Goal: Task Accomplishment & Management: Manage account settings

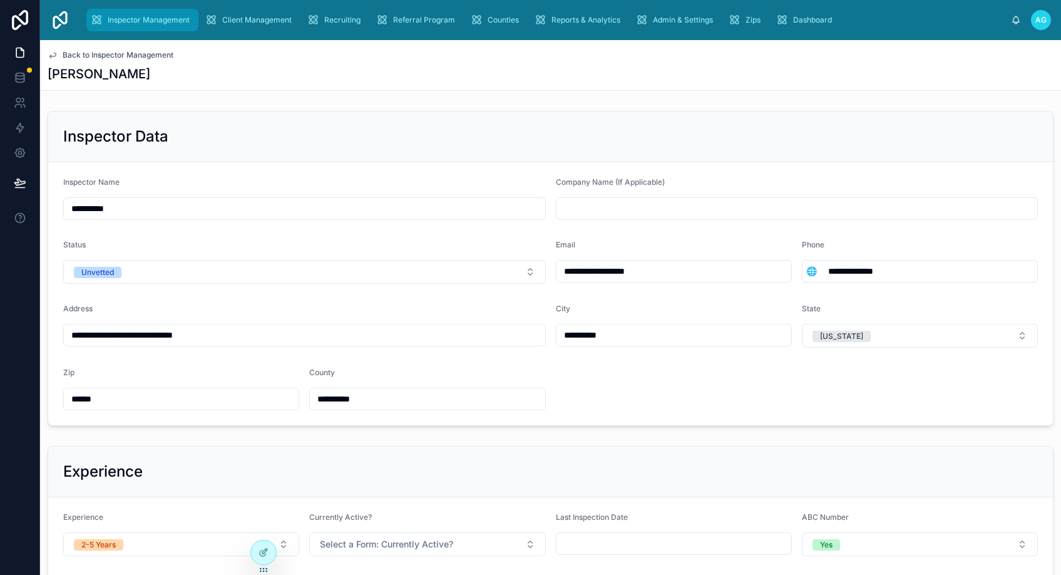
click at [160, 21] on span "Inspector Management" at bounding box center [149, 20] width 82 height 10
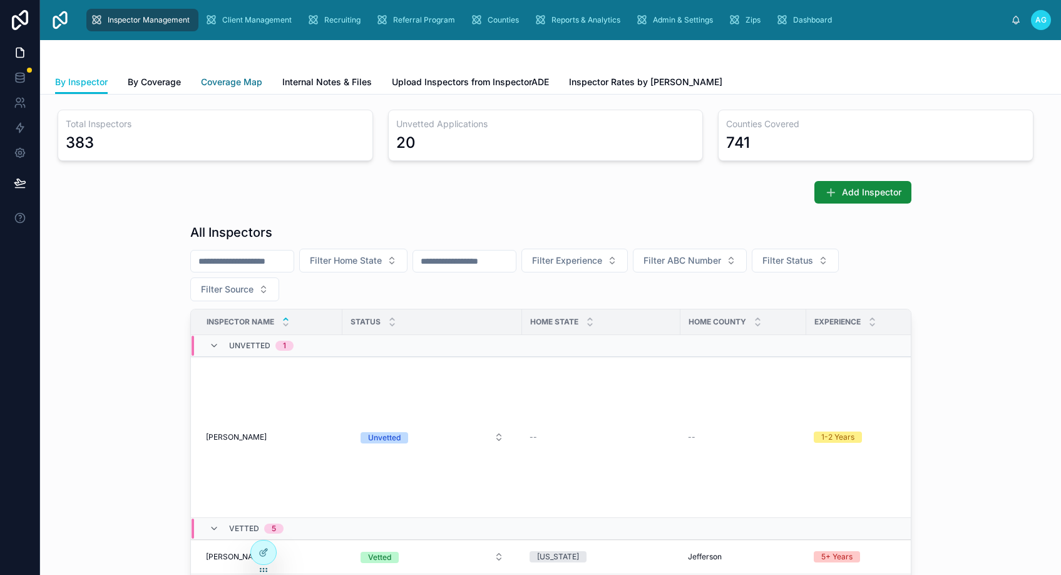
click at [237, 80] on span "Coverage Map" at bounding box center [231, 82] width 61 height 13
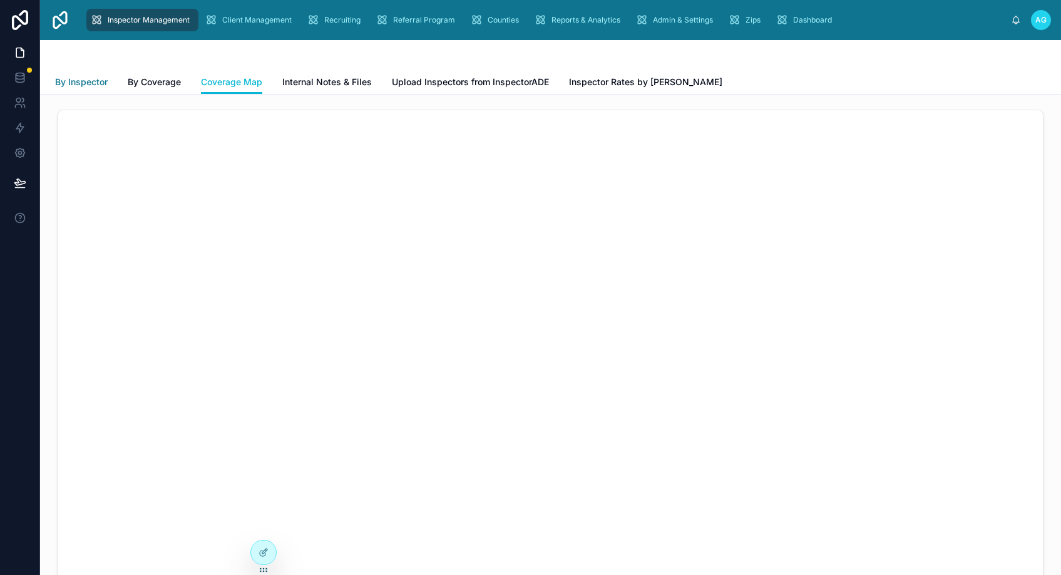
click at [83, 84] on span "By Inspector" at bounding box center [81, 82] width 53 height 13
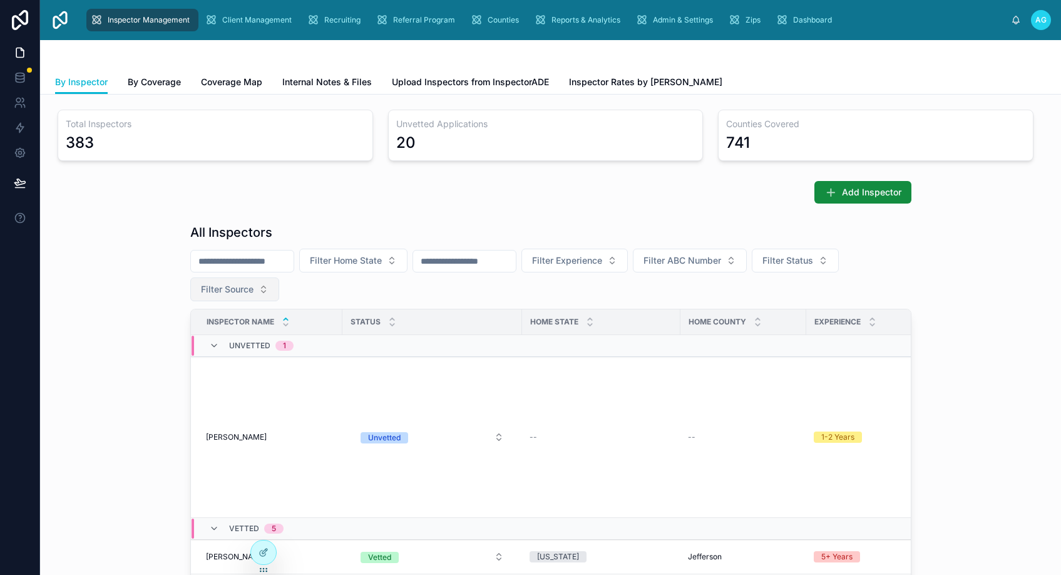
click at [252, 295] on button "Filter Source" at bounding box center [234, 289] width 89 height 24
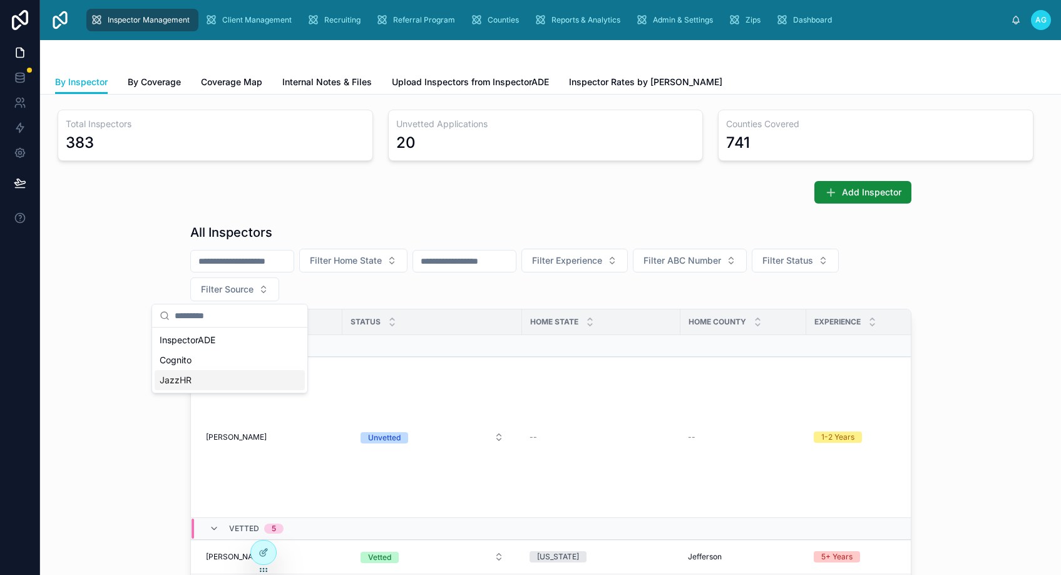
click at [180, 382] on div "JazzHR" at bounding box center [230, 380] width 150 height 20
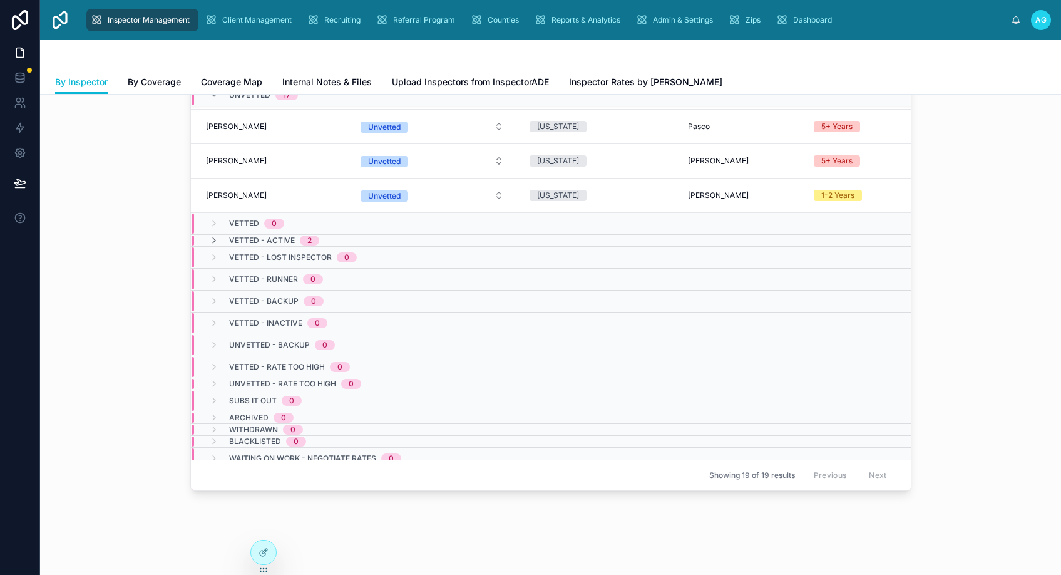
scroll to position [474, 0]
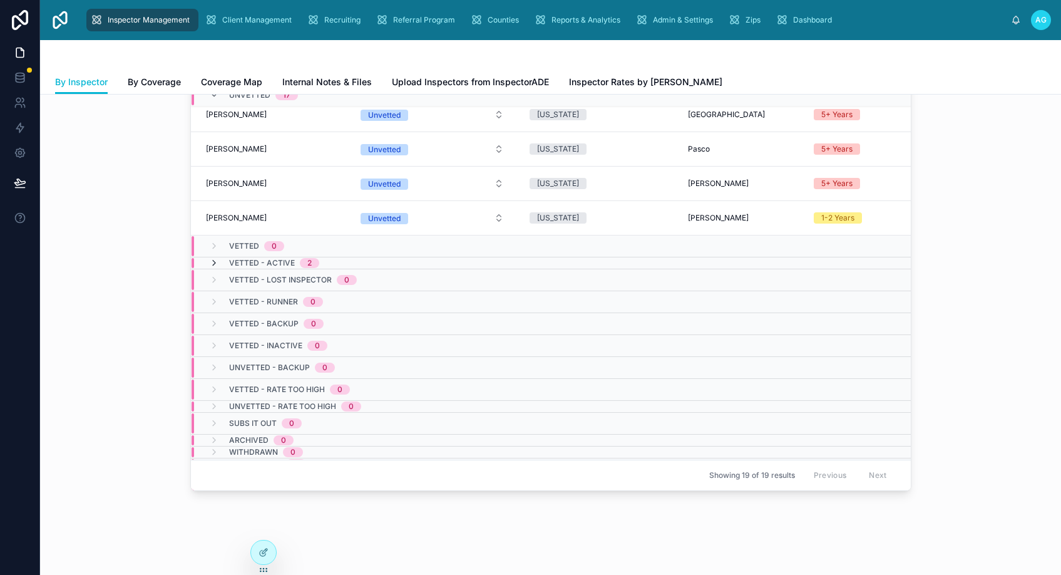
click at [209, 262] on icon at bounding box center [214, 263] width 10 height 10
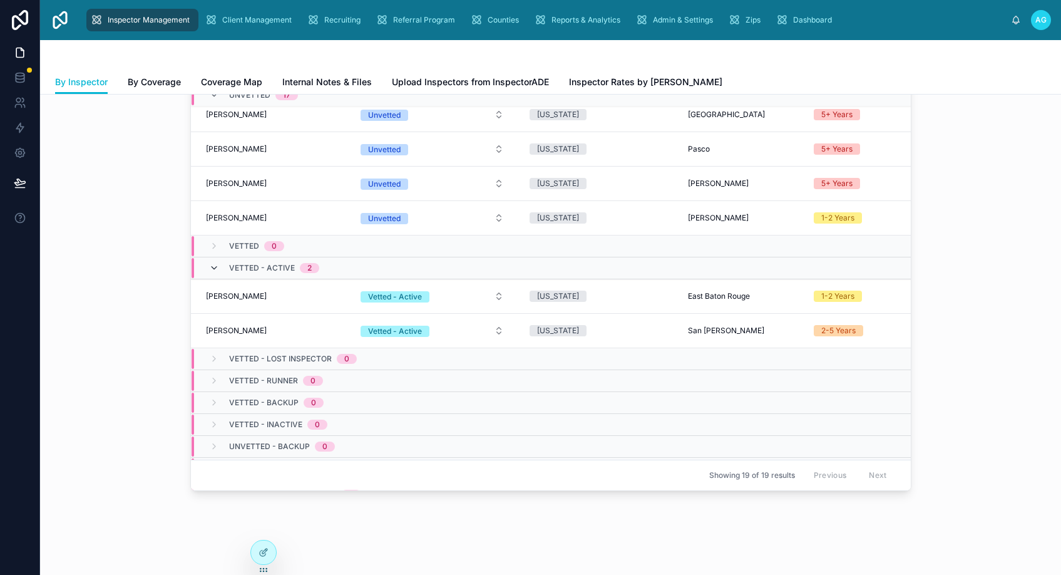
click at [209, 267] on icon at bounding box center [214, 268] width 10 height 10
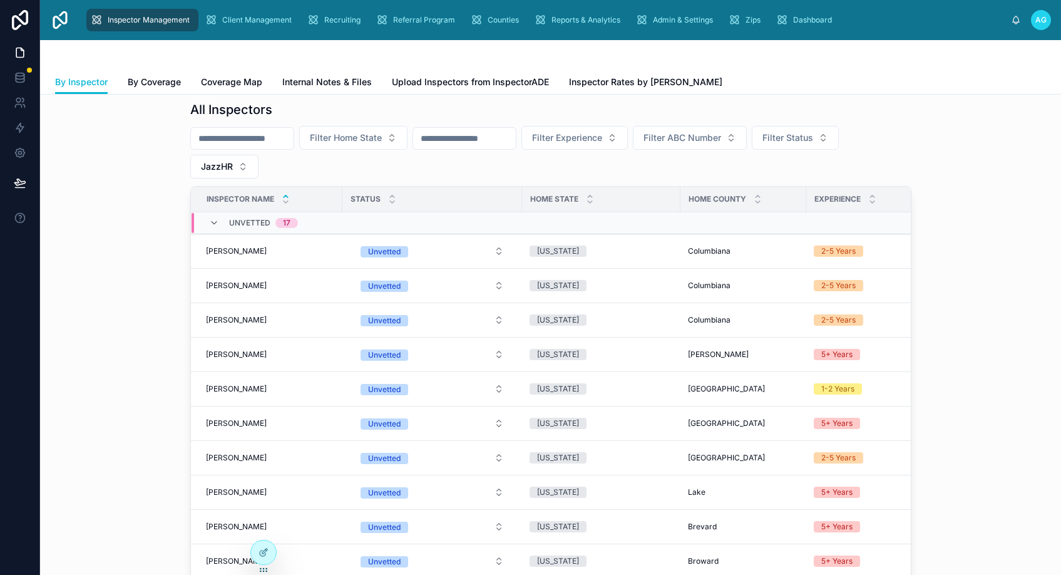
scroll to position [125, 0]
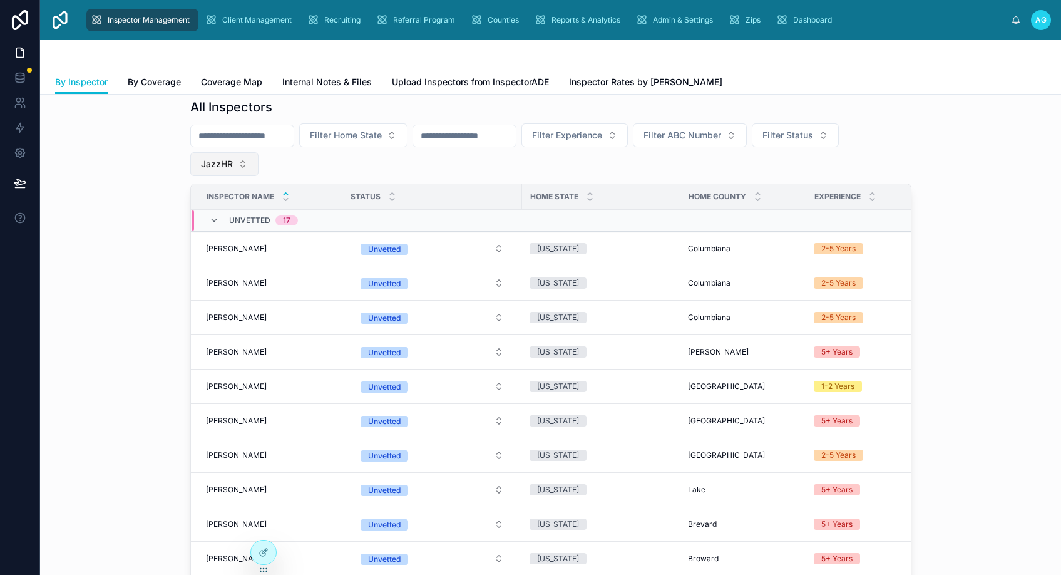
click at [238, 165] on button "JazzHR" at bounding box center [224, 164] width 68 height 24
click at [173, 214] on div "None" at bounding box center [220, 215] width 150 height 20
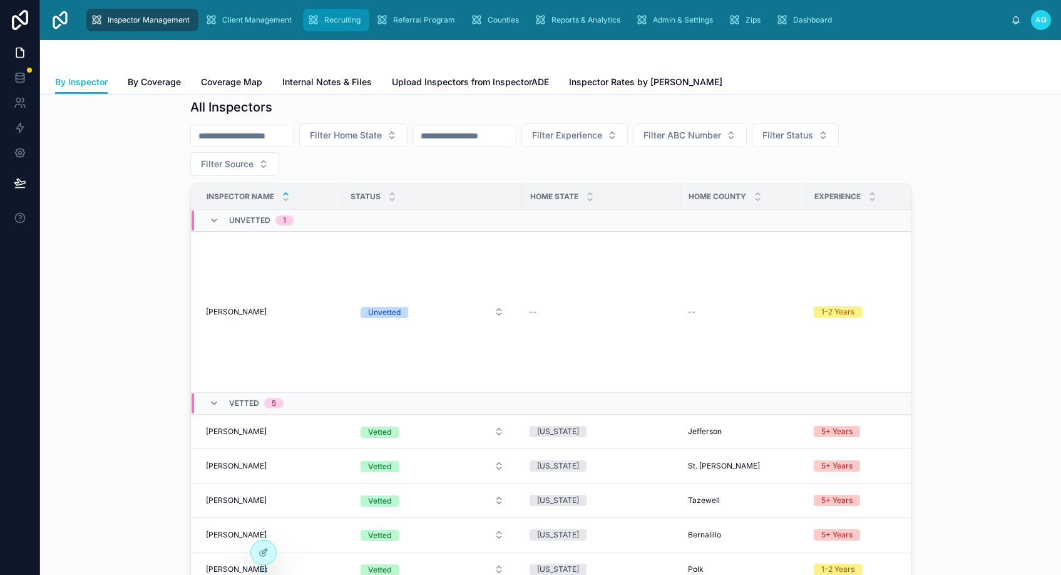
click at [330, 19] on span "Recruiting" at bounding box center [342, 20] width 36 height 10
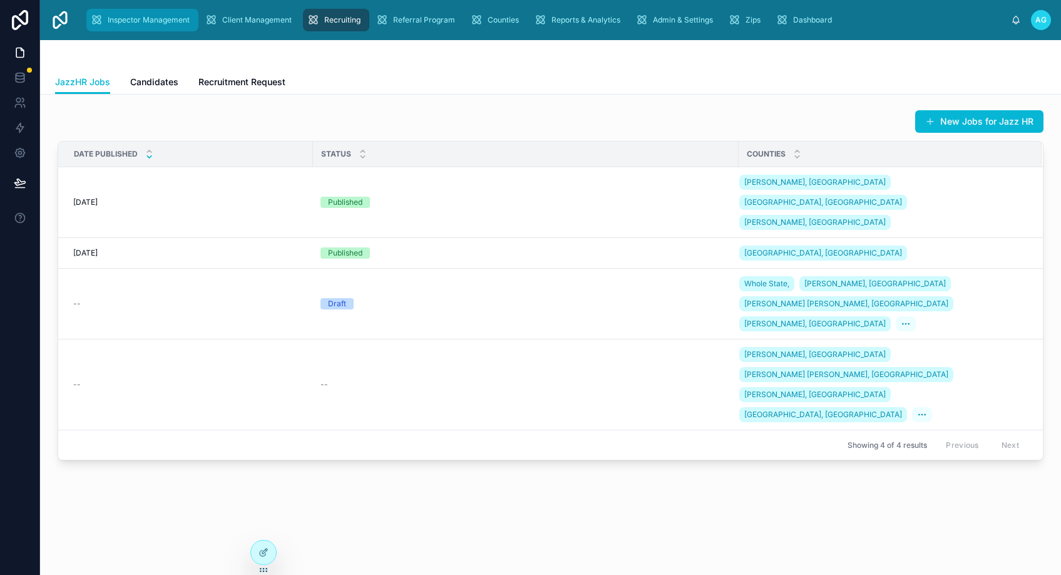
click at [174, 16] on span "Inspector Management" at bounding box center [149, 20] width 82 height 10
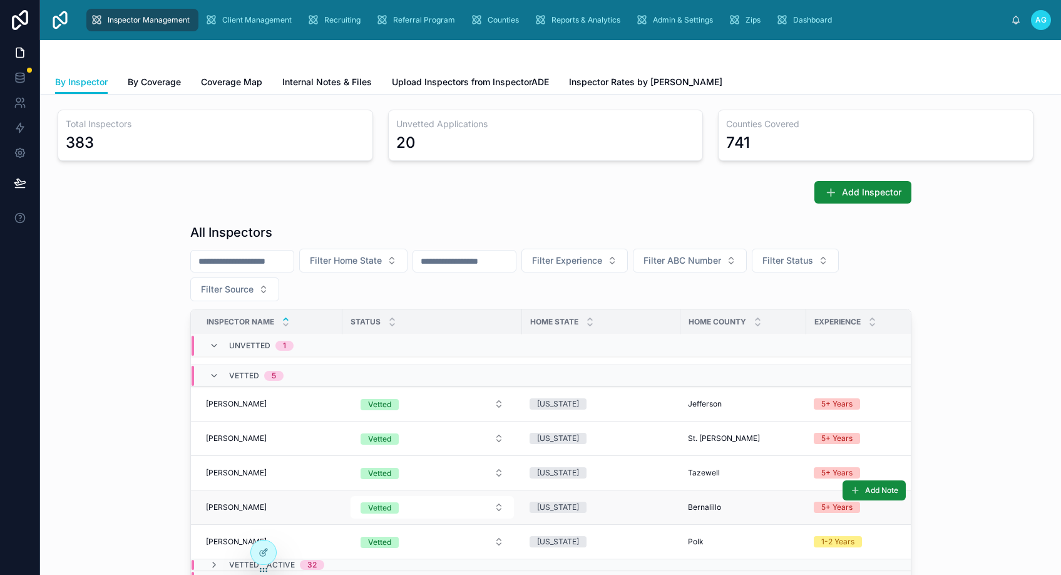
scroll to position [301, 0]
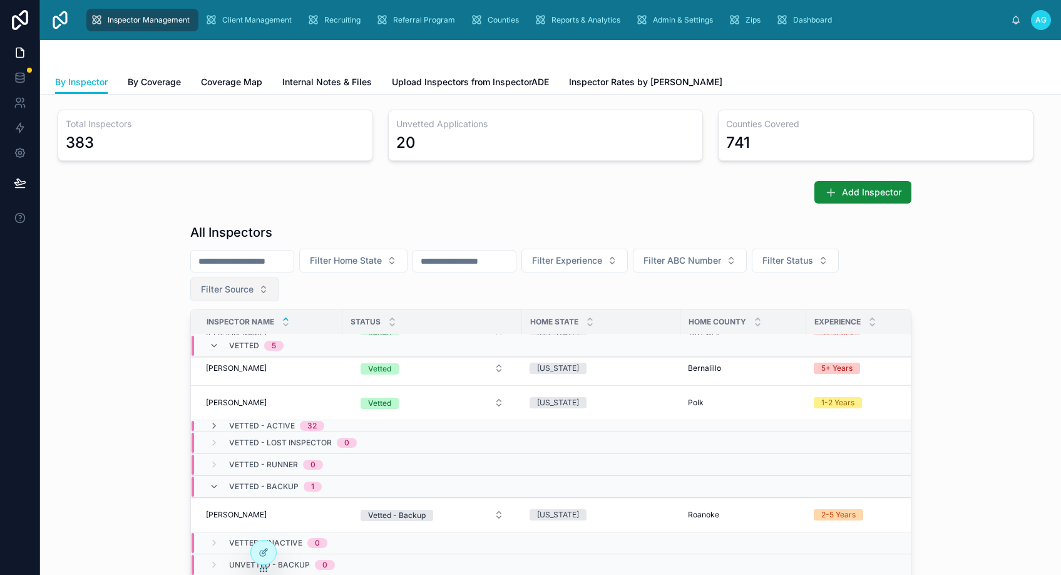
click at [245, 289] on span "Filter Source" at bounding box center [227, 289] width 53 height 13
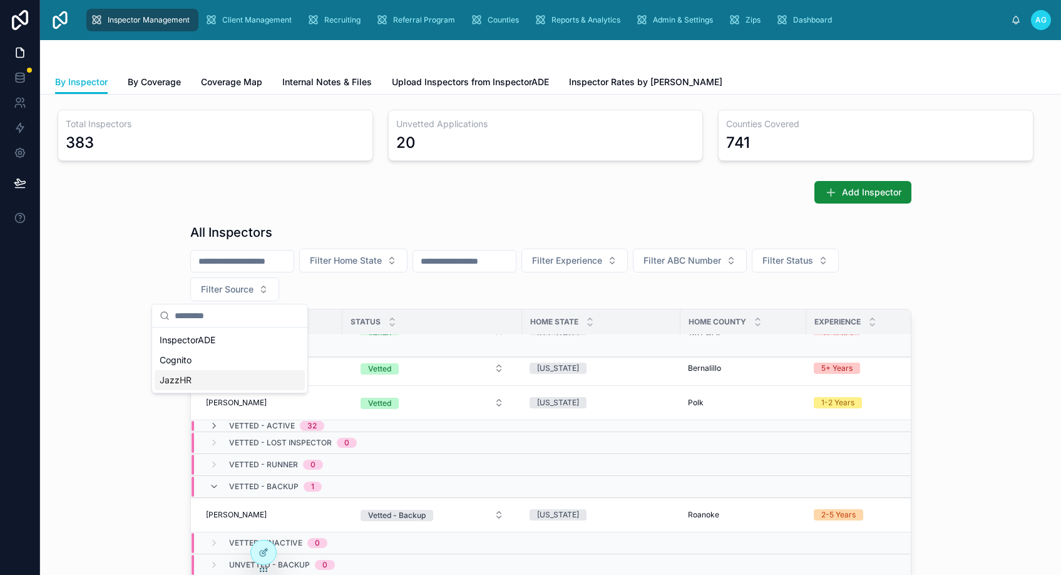
click at [174, 381] on div "JazzHR" at bounding box center [230, 380] width 150 height 20
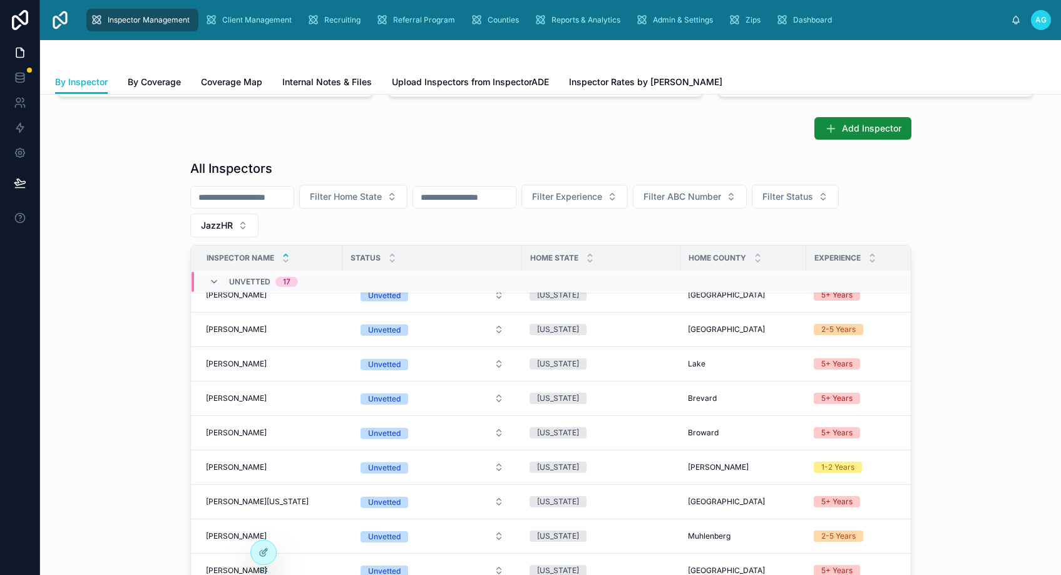
scroll to position [125, 0]
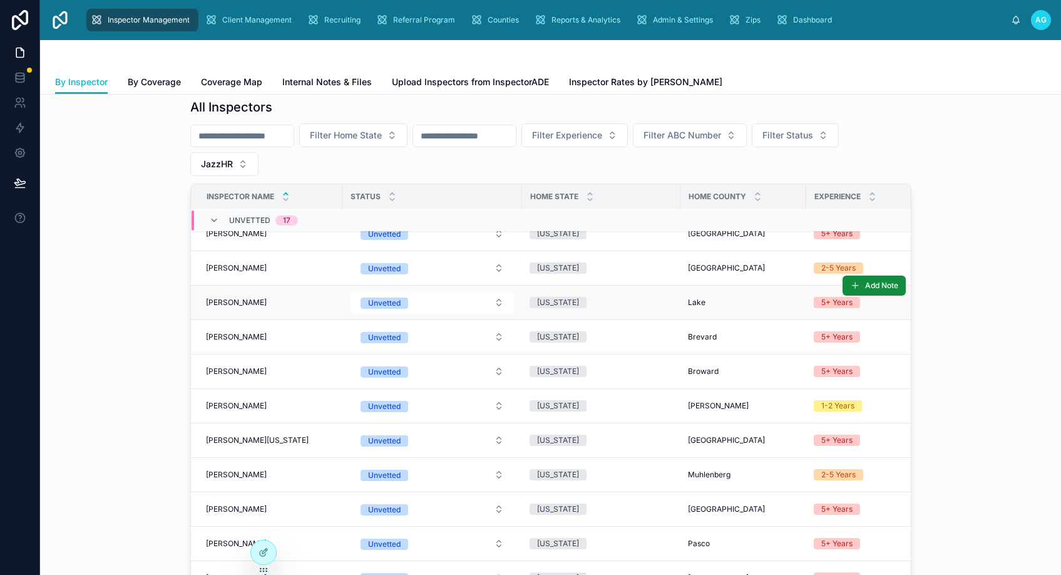
click at [237, 297] on td "[PERSON_NAME] [PERSON_NAME]" at bounding box center [266, 302] width 151 height 34
click at [247, 304] on span "[PERSON_NAME]" at bounding box center [236, 302] width 61 height 10
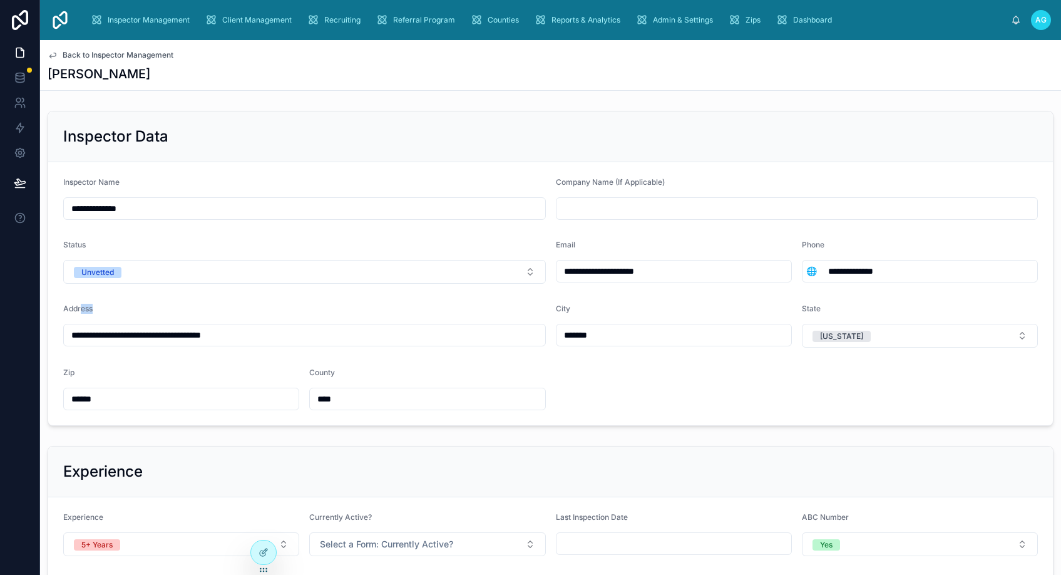
drag, startPoint x: 81, startPoint y: 302, endPoint x: 436, endPoint y: 307, distance: 354.9
click at [436, 307] on form "**********" at bounding box center [550, 293] width 1005 height 263
drag, startPoint x: 309, startPoint y: 516, endPoint x: 271, endPoint y: 506, distance: 38.9
click at [309, 516] on span "Currently Active?" at bounding box center [340, 516] width 63 height 9
click at [263, 555] on icon at bounding box center [263, 552] width 10 height 10
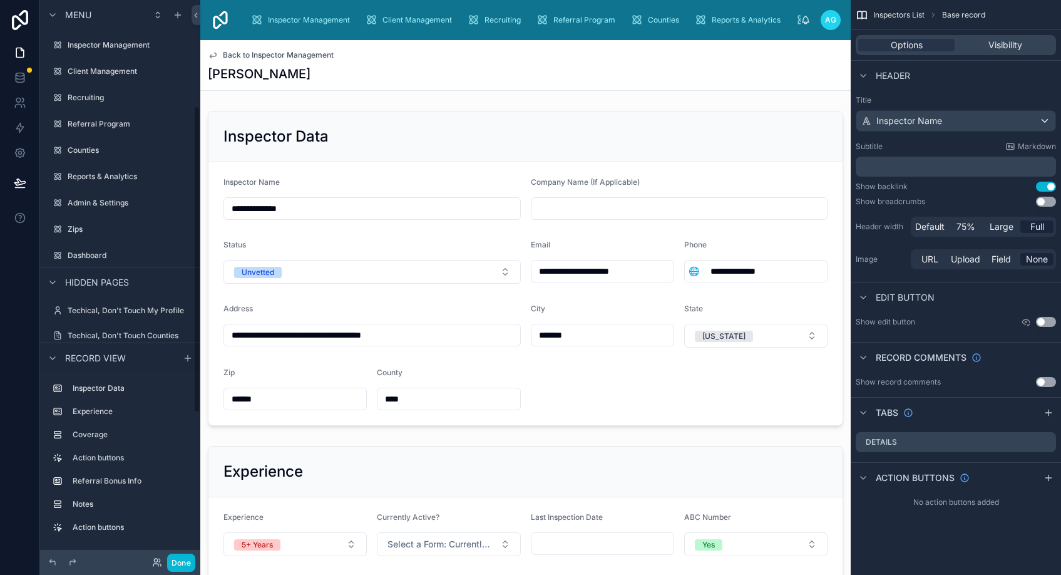
scroll to position [193, 0]
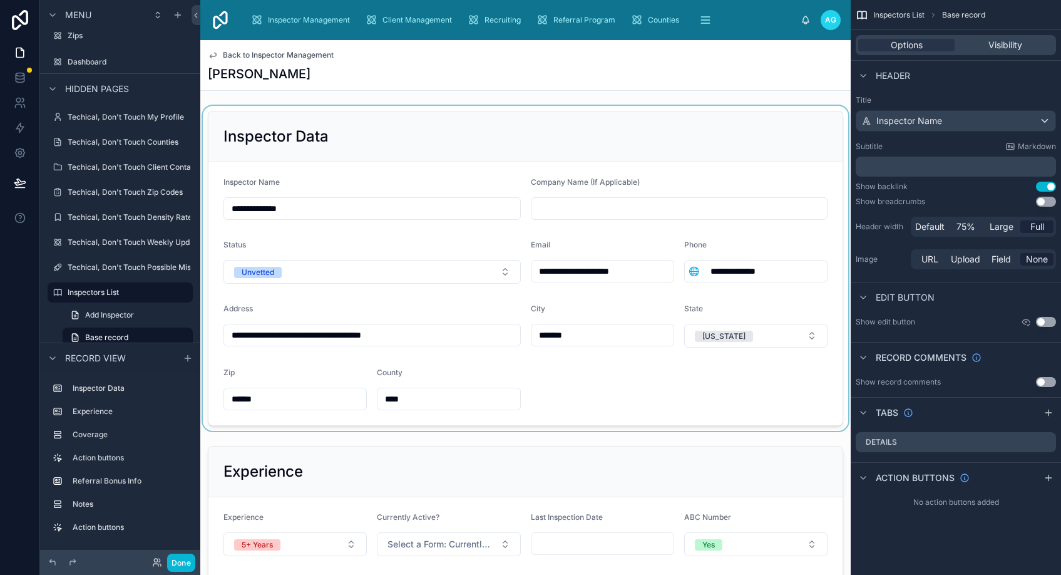
click at [430, 184] on div at bounding box center [525, 268] width 650 height 325
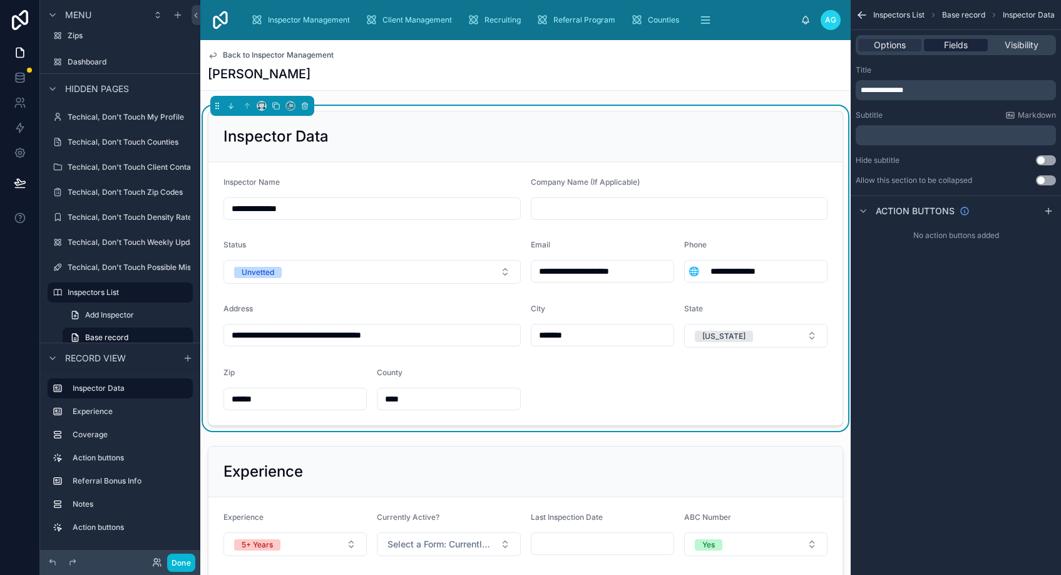
click at [949, 44] on span "Fields" at bounding box center [956, 45] width 24 height 13
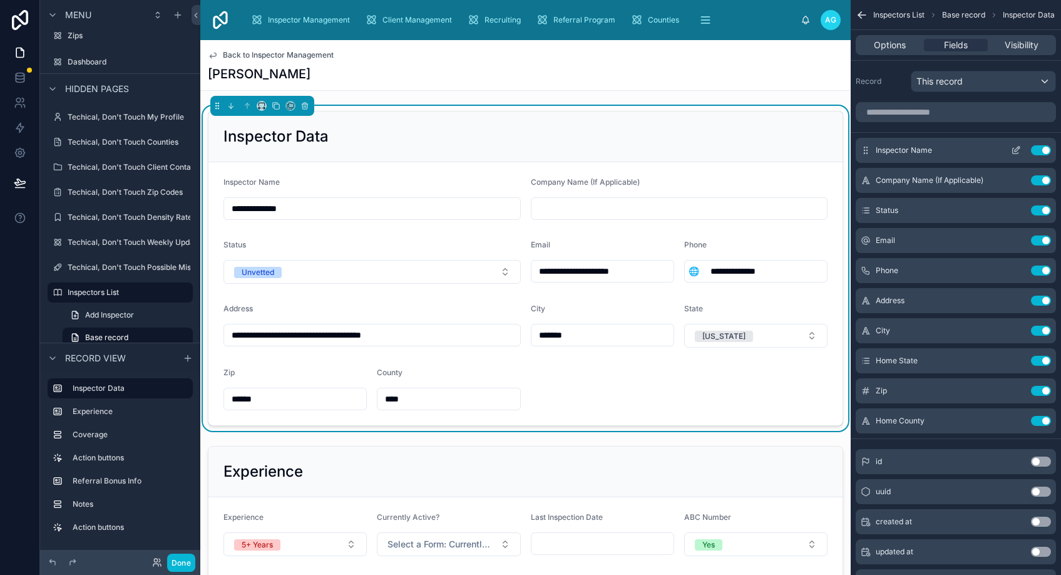
click at [1015, 151] on icon "scrollable content" at bounding box center [1017, 148] width 5 height 5
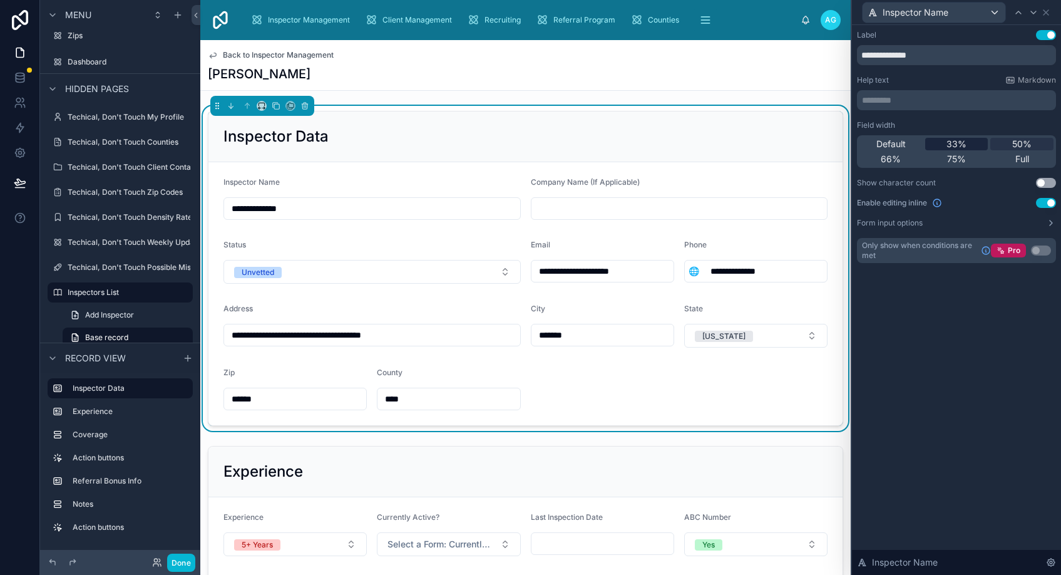
click at [950, 146] on span "33%" at bounding box center [956, 144] width 20 height 13
click at [1046, 13] on icon at bounding box center [1046, 13] width 10 height 10
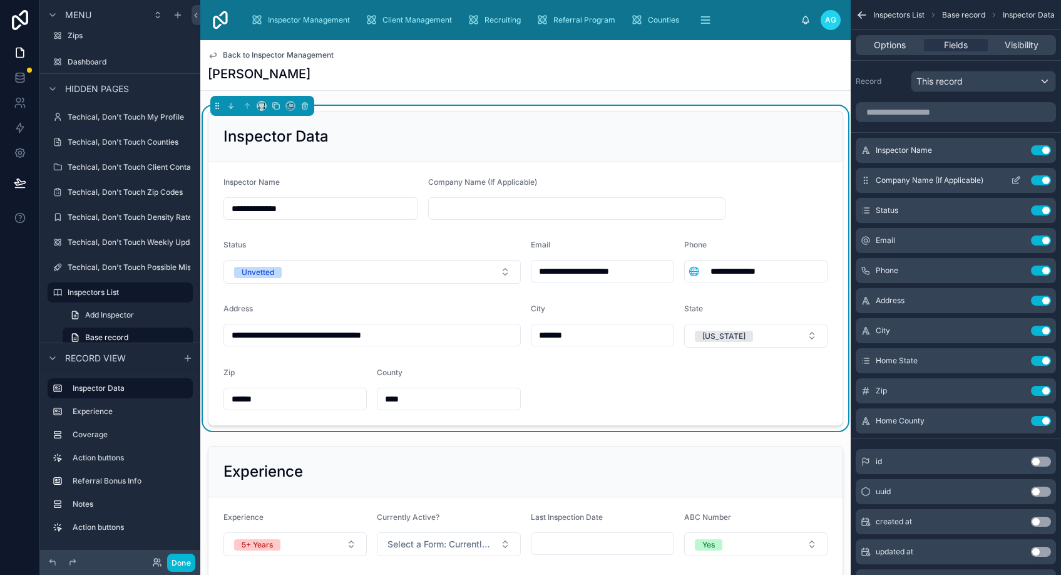
click at [1013, 180] on icon "scrollable content" at bounding box center [1016, 180] width 10 height 10
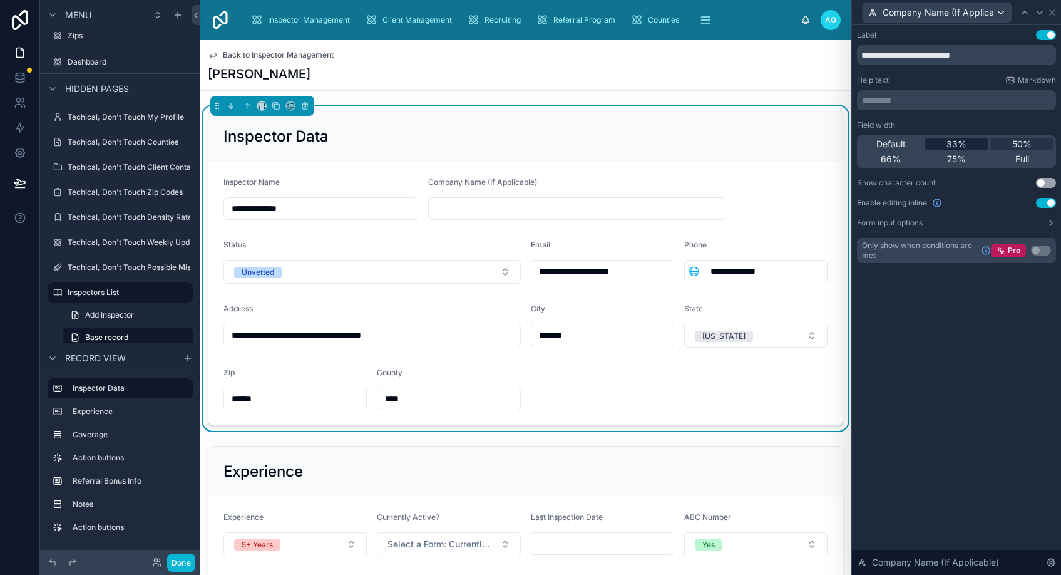
click at [949, 143] on span "33%" at bounding box center [956, 144] width 20 height 13
click at [1050, 13] on icon at bounding box center [1052, 13] width 10 height 10
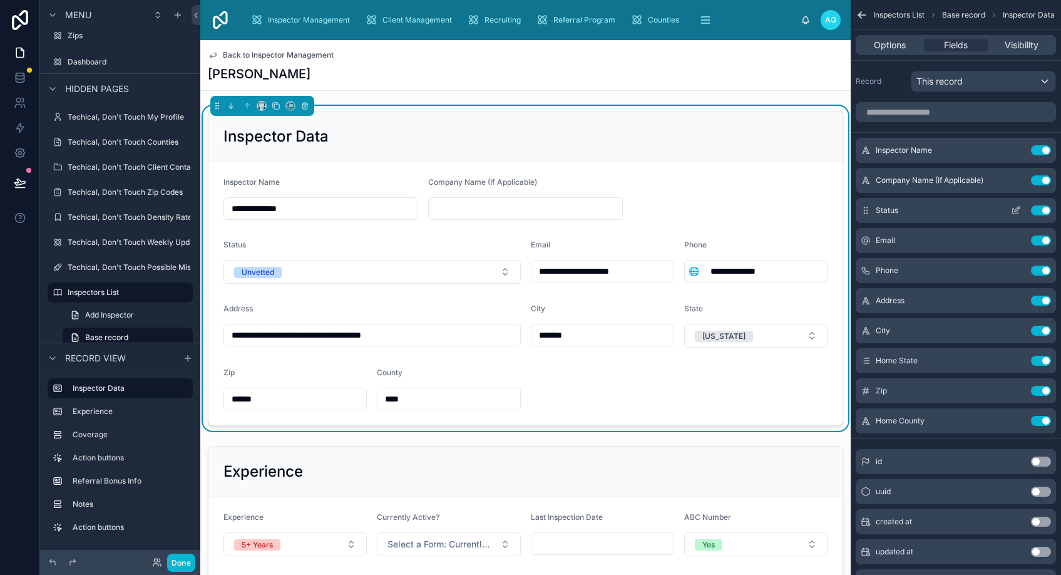
click at [1013, 209] on icon "scrollable content" at bounding box center [1016, 210] width 10 height 10
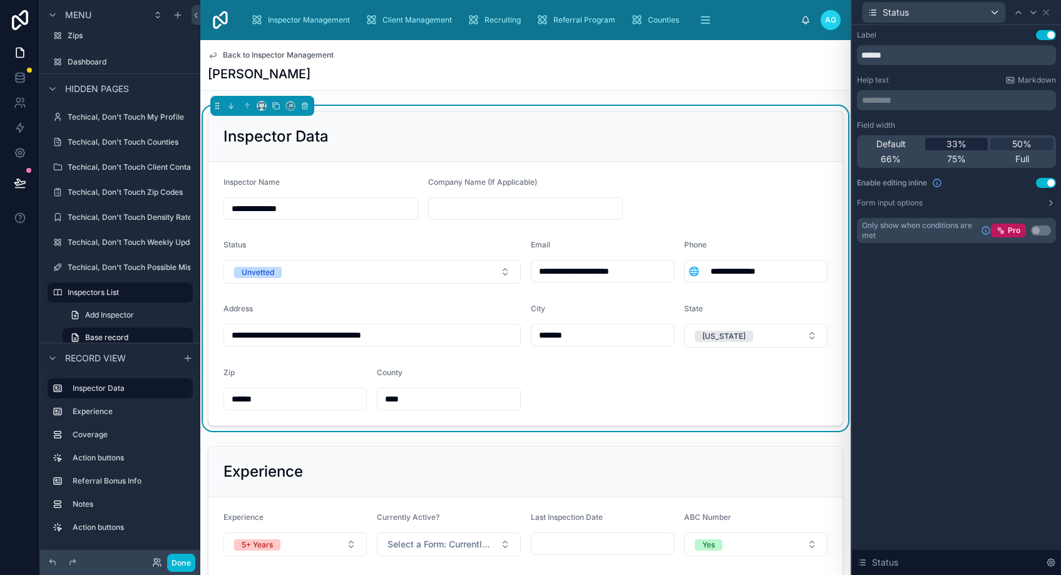
click at [953, 143] on span "33%" at bounding box center [956, 144] width 20 height 13
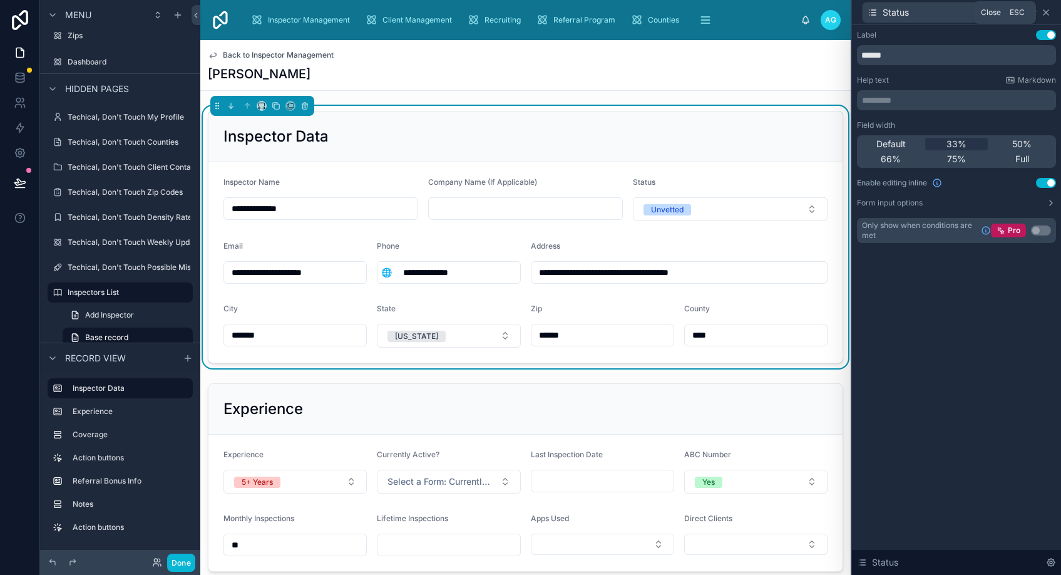
click at [1043, 13] on icon at bounding box center [1046, 13] width 10 height 10
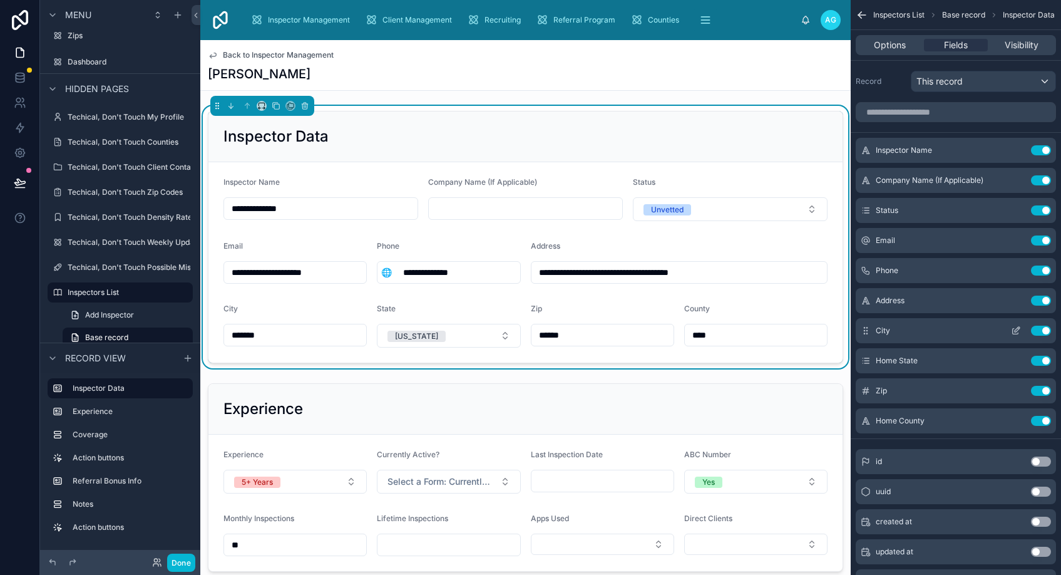
drag, startPoint x: 961, startPoint y: 242, endPoint x: 1045, endPoint y: 329, distance: 120.8
click at [1045, 327] on button "Use setting" at bounding box center [1041, 330] width 20 height 10
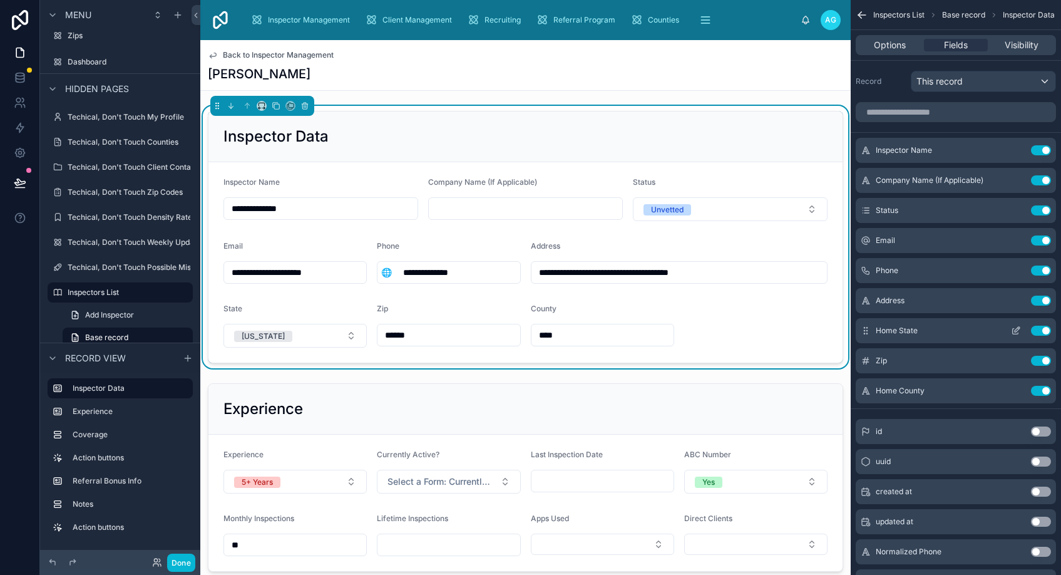
click at [1045, 329] on button "Use setting" at bounding box center [1041, 330] width 20 height 10
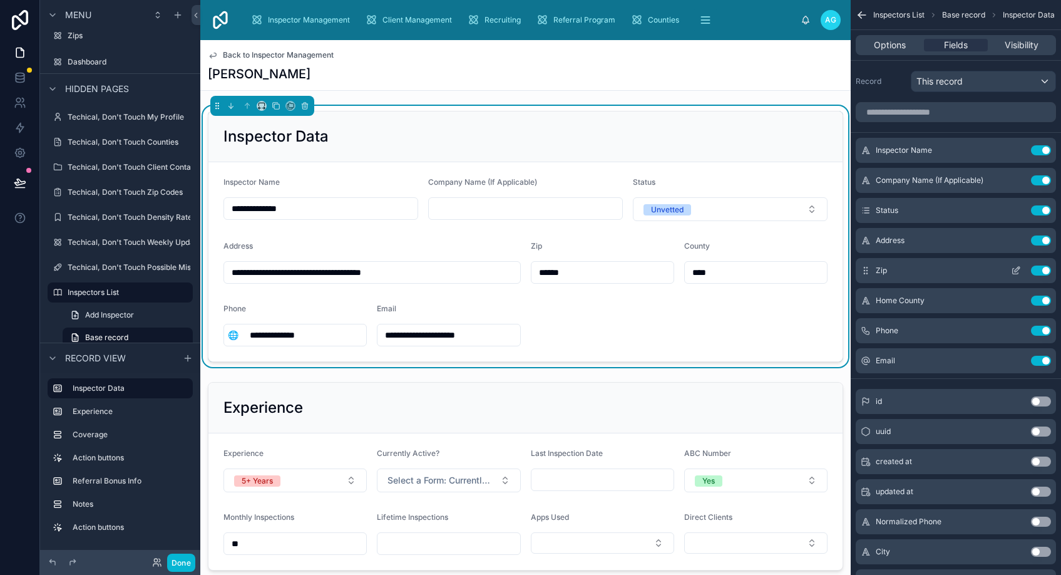
click at [1045, 269] on button "Use setting" at bounding box center [1041, 270] width 20 height 10
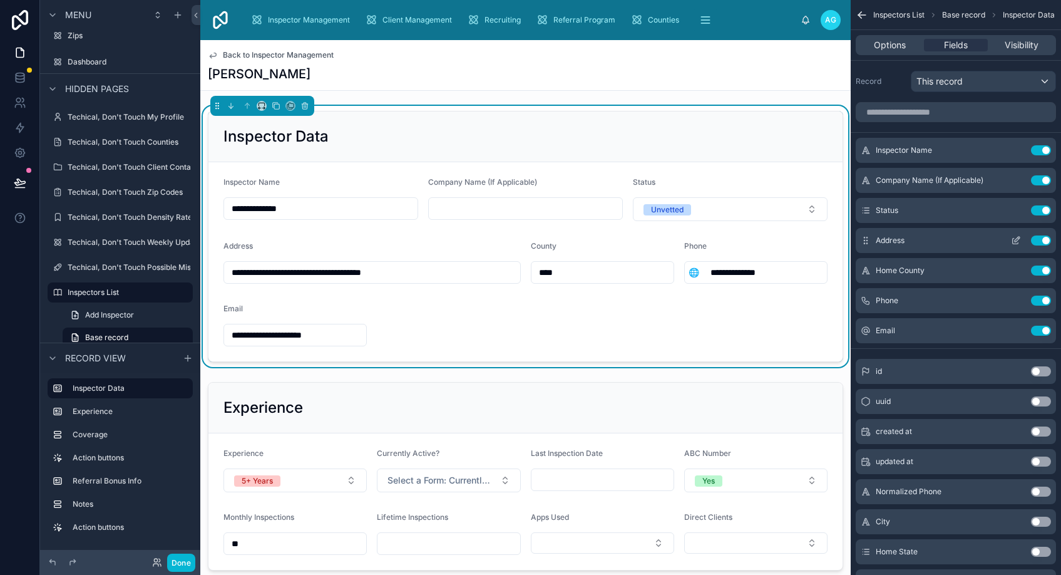
click at [1015, 239] on icon "scrollable content" at bounding box center [1016, 240] width 10 height 10
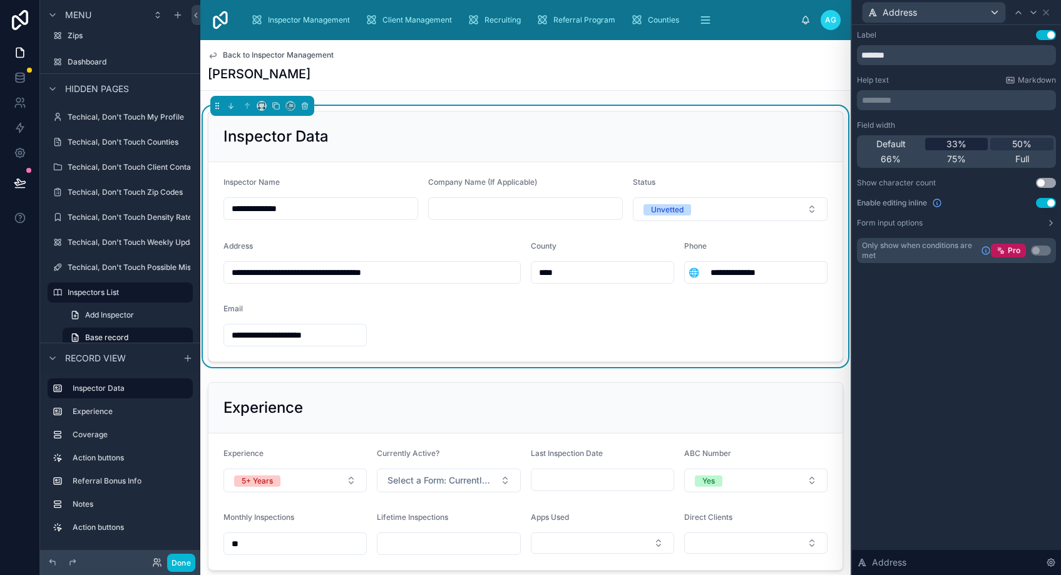
click at [954, 146] on span "33%" at bounding box center [956, 144] width 20 height 13
click at [1046, 13] on icon at bounding box center [1045, 12] width 5 height 5
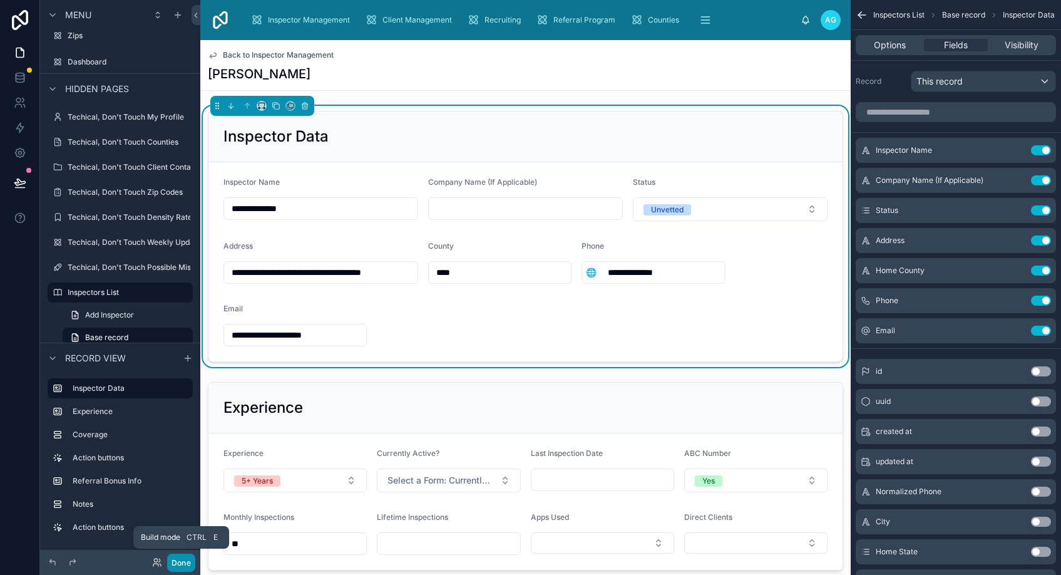
click at [180, 563] on button "Done" at bounding box center [181, 562] width 28 height 18
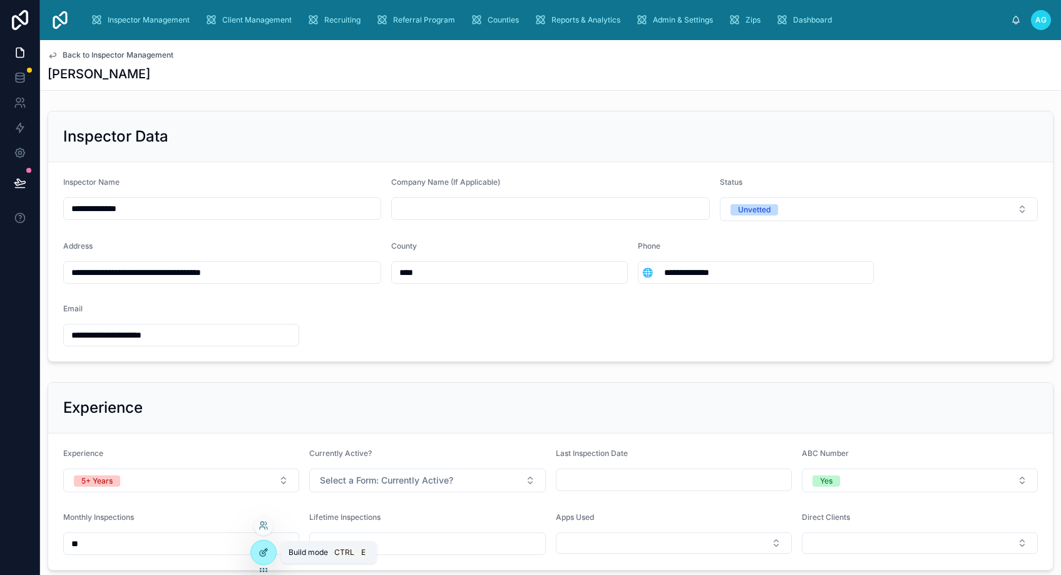
click at [270, 548] on div at bounding box center [263, 552] width 25 height 24
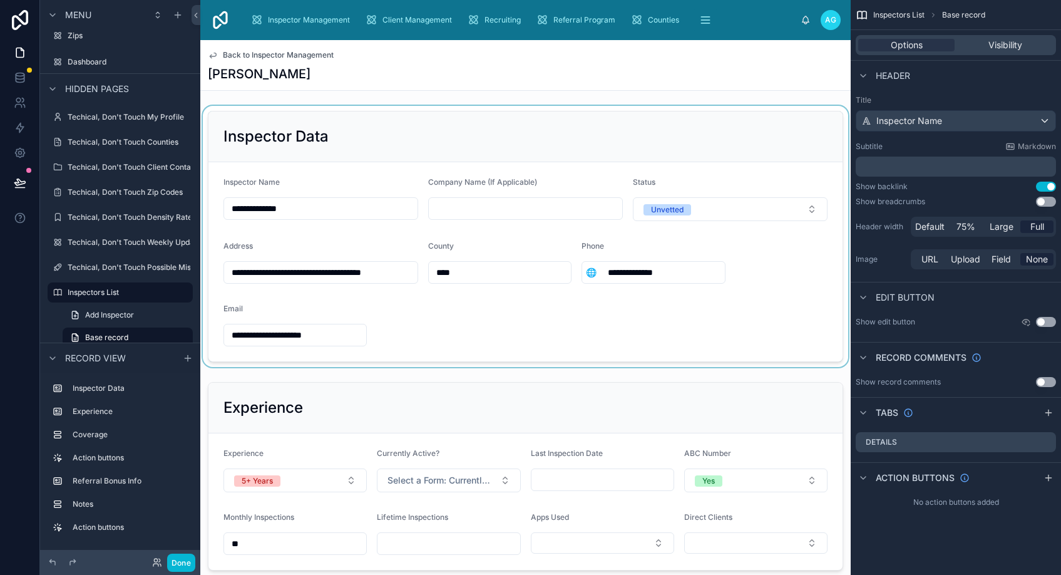
click at [727, 146] on div at bounding box center [525, 236] width 650 height 261
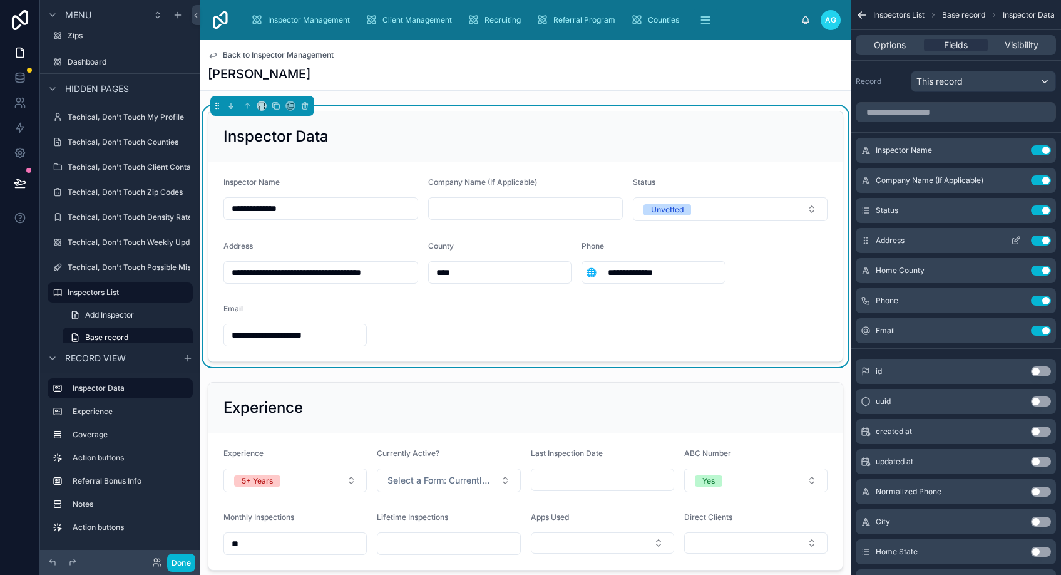
click at [1012, 238] on icon "scrollable content" at bounding box center [1016, 240] width 10 height 10
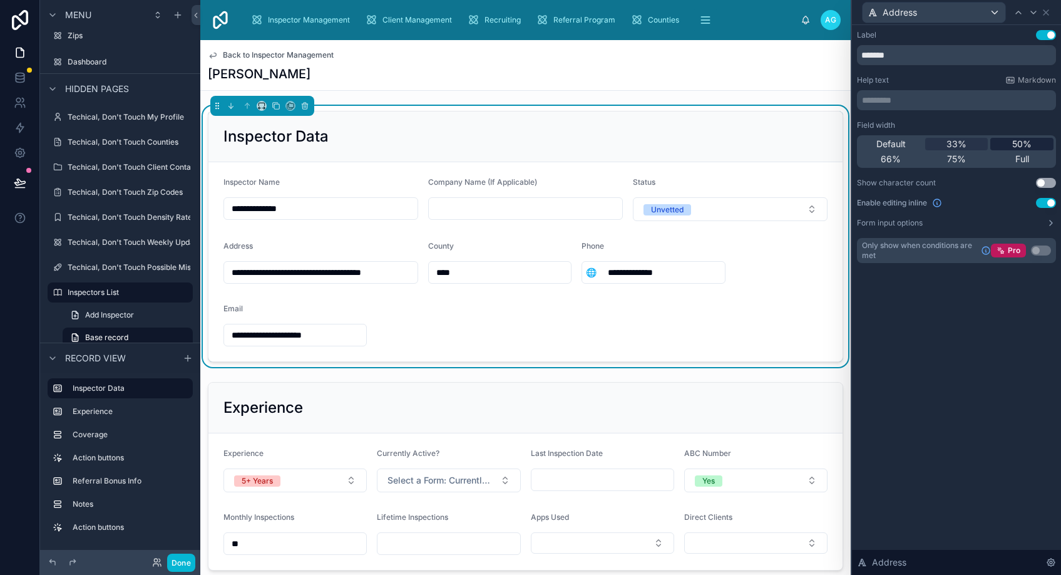
click at [1016, 145] on span "50%" at bounding box center [1021, 144] width 19 height 13
click at [1045, 11] on icon at bounding box center [1045, 12] width 5 height 5
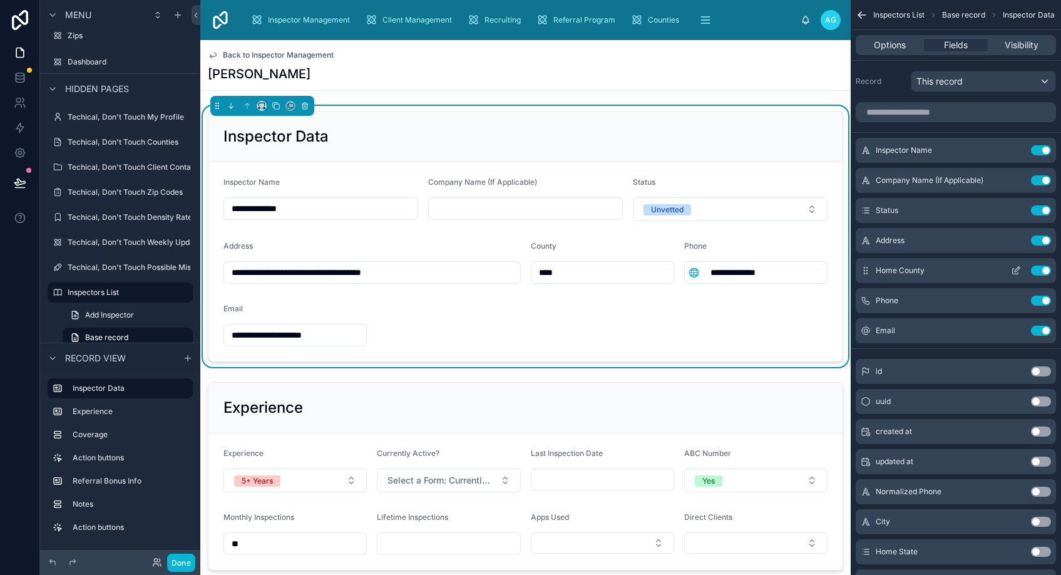
click at [1015, 269] on icon "scrollable content" at bounding box center [1016, 270] width 10 height 10
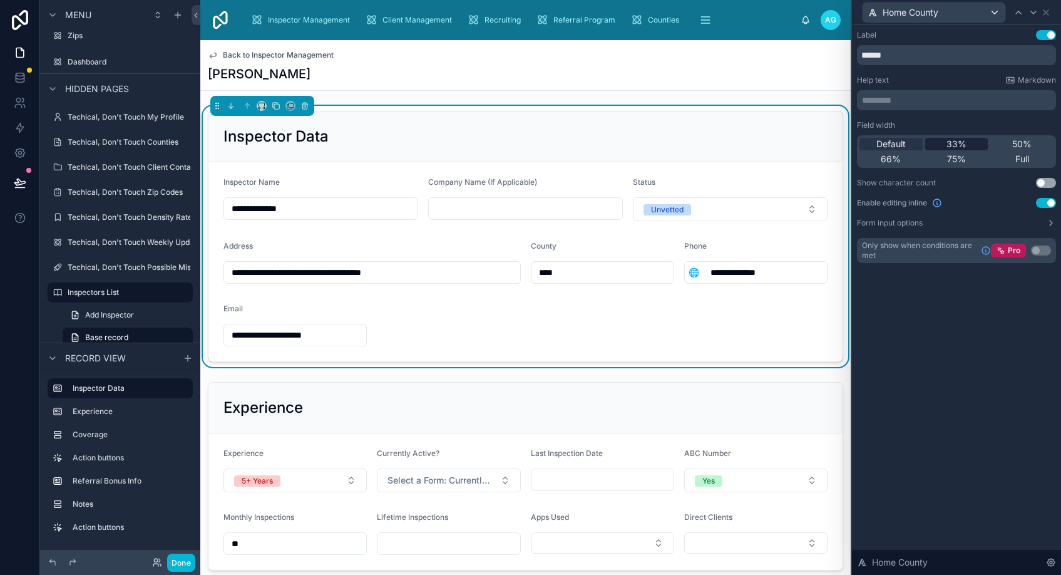
click at [953, 143] on span "33%" at bounding box center [956, 144] width 20 height 13
click at [1045, 13] on icon at bounding box center [1045, 12] width 5 height 5
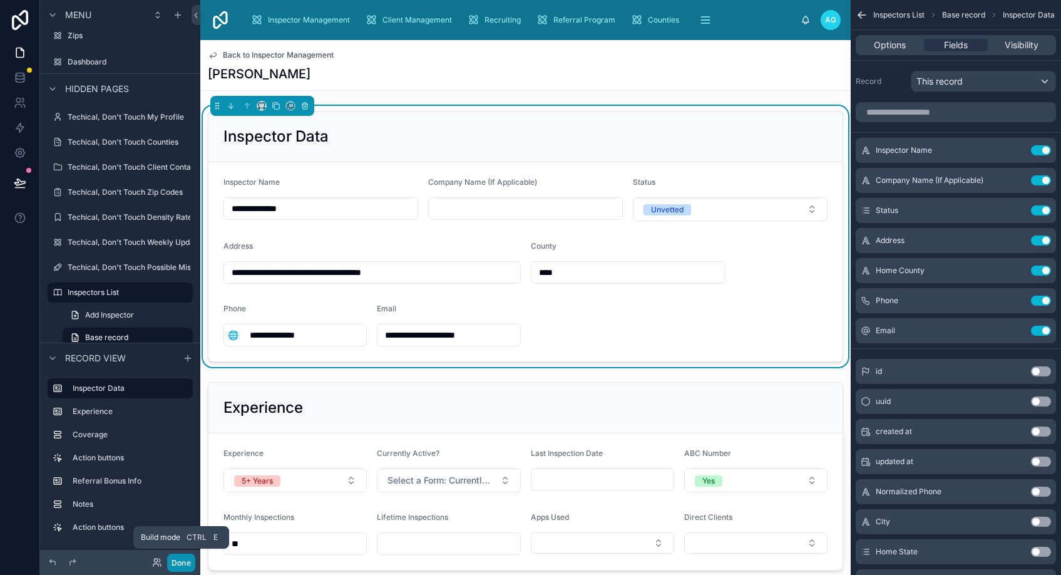
click at [175, 565] on button "Done" at bounding box center [181, 562] width 28 height 18
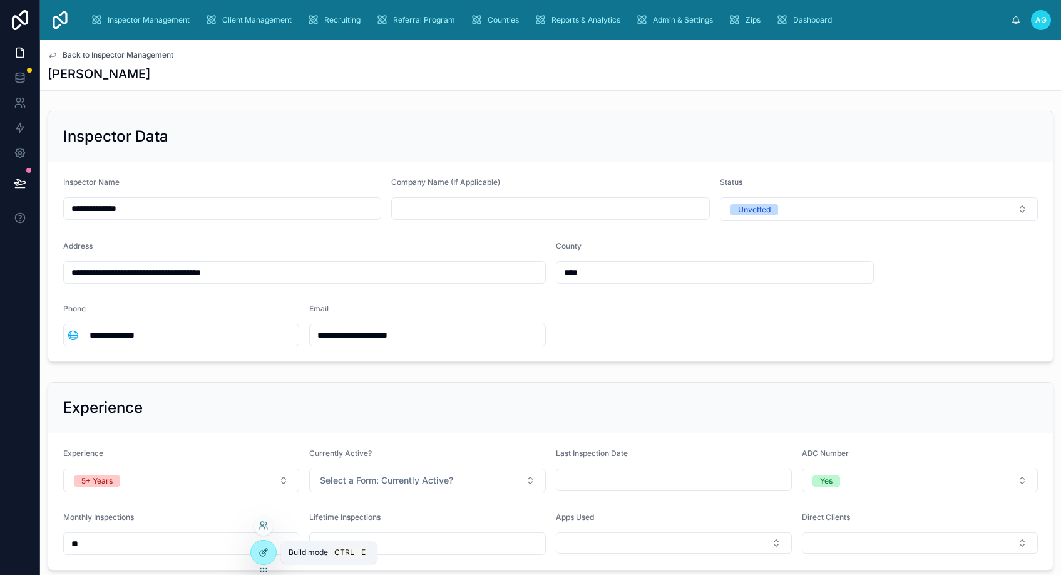
click at [260, 551] on icon at bounding box center [263, 553] width 6 height 6
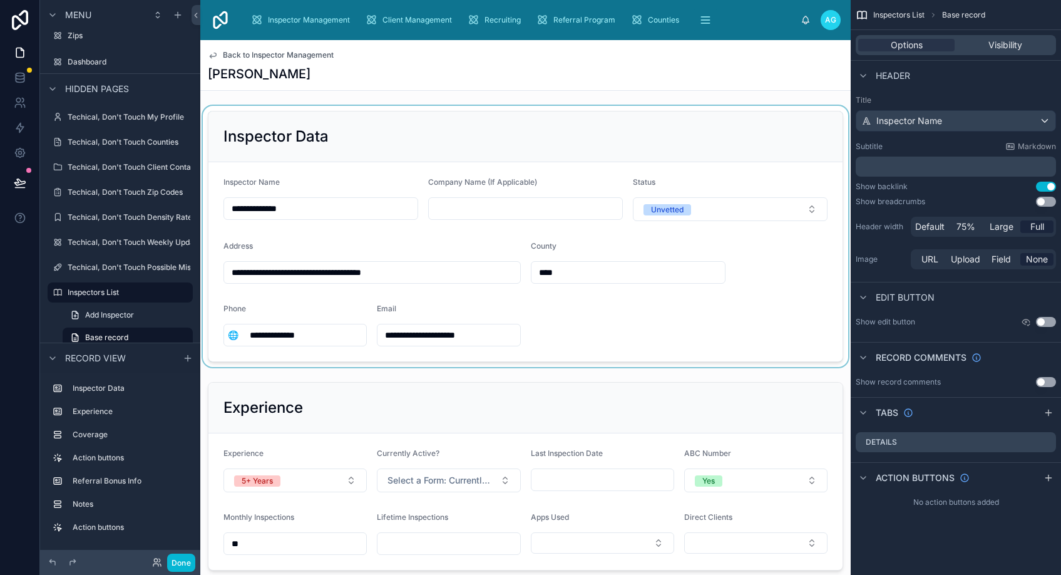
click at [549, 136] on div at bounding box center [525, 236] width 650 height 261
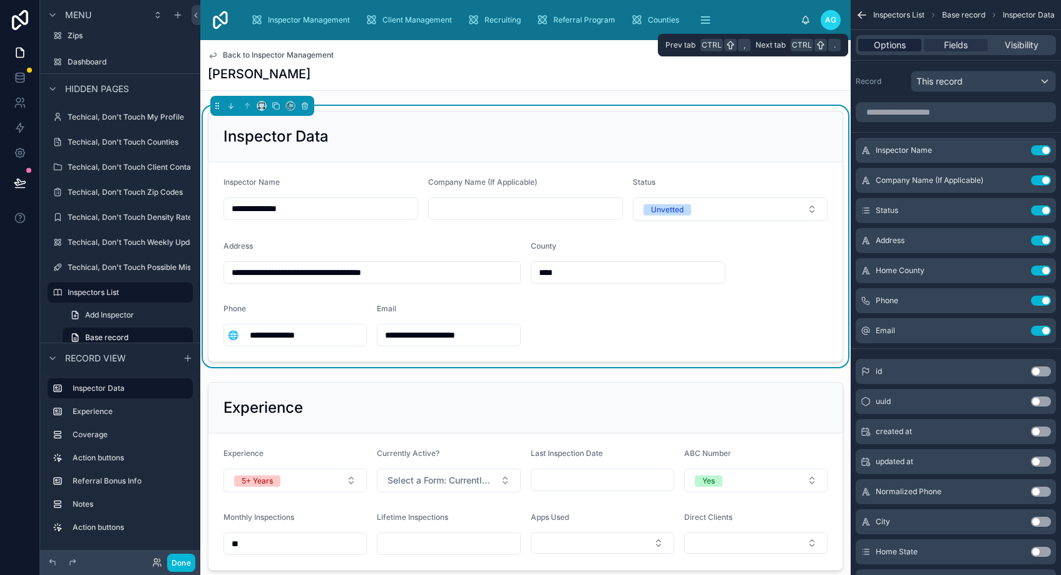
click at [888, 43] on span "Options" at bounding box center [890, 45] width 32 height 13
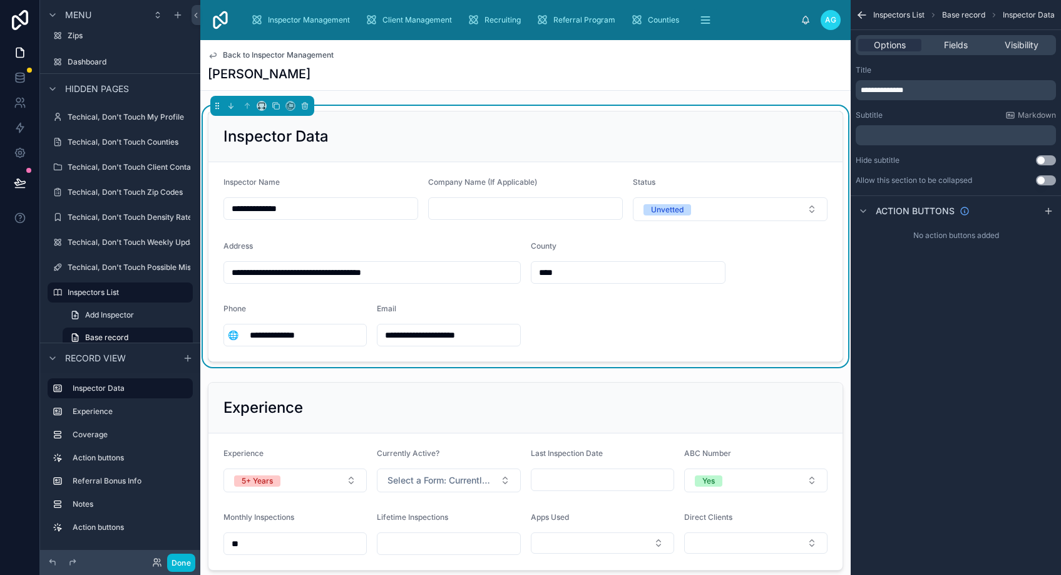
click at [1040, 180] on button "Use setting" at bounding box center [1046, 180] width 20 height 10
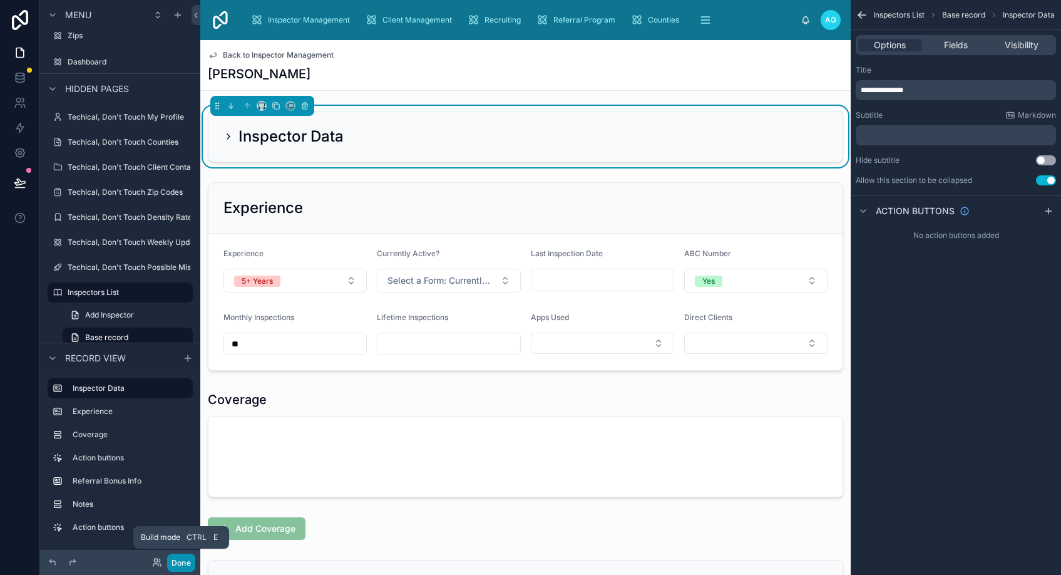
click at [180, 560] on button "Done" at bounding box center [181, 562] width 28 height 18
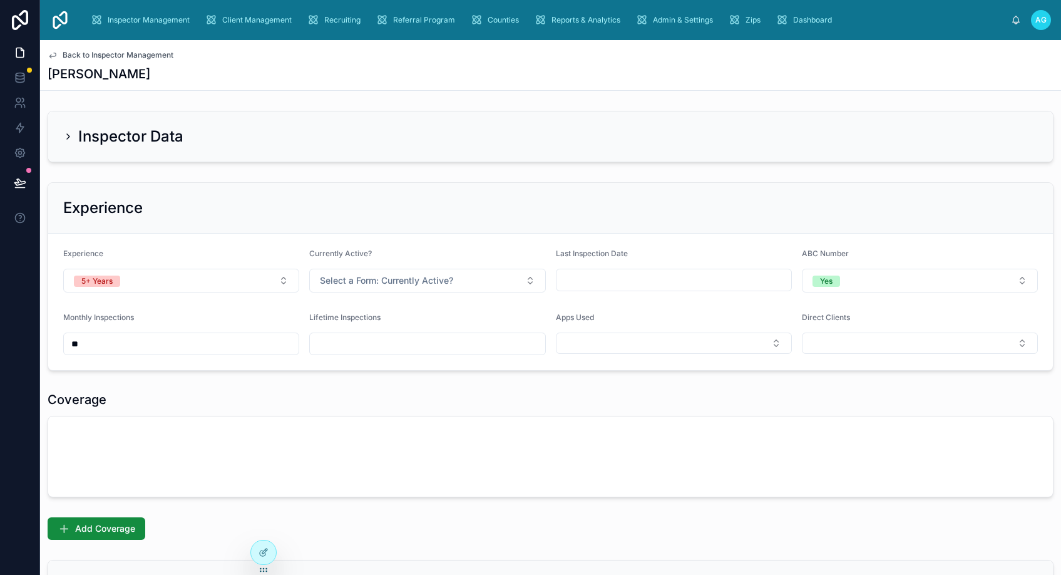
click at [66, 134] on icon at bounding box center [68, 136] width 10 height 10
click at [66, 135] on icon at bounding box center [68, 136] width 10 height 10
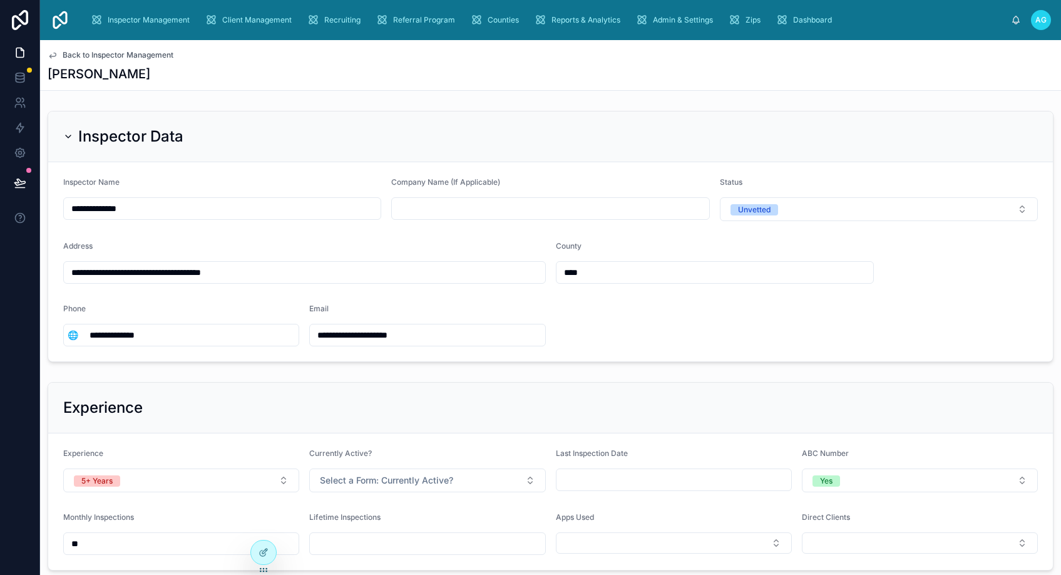
click at [68, 132] on icon at bounding box center [68, 136] width 10 height 10
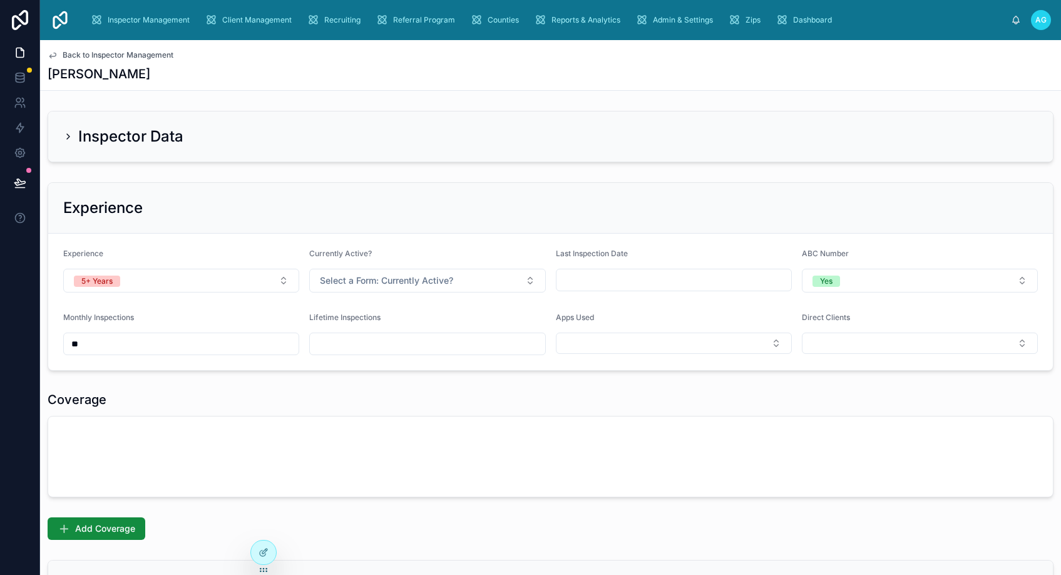
click at [68, 135] on icon at bounding box center [68, 136] width 10 height 10
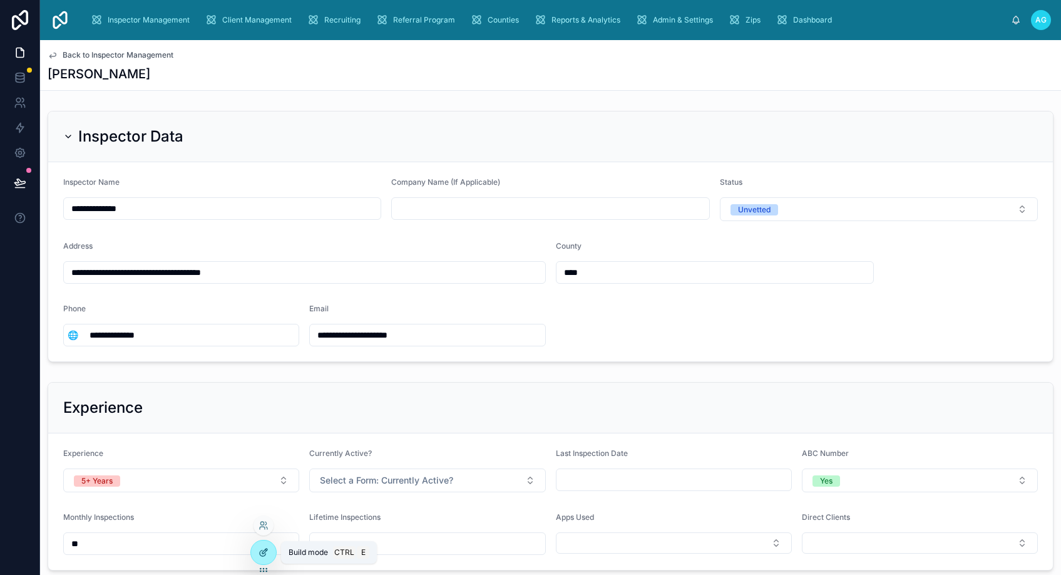
click at [263, 553] on icon at bounding box center [263, 552] width 10 height 10
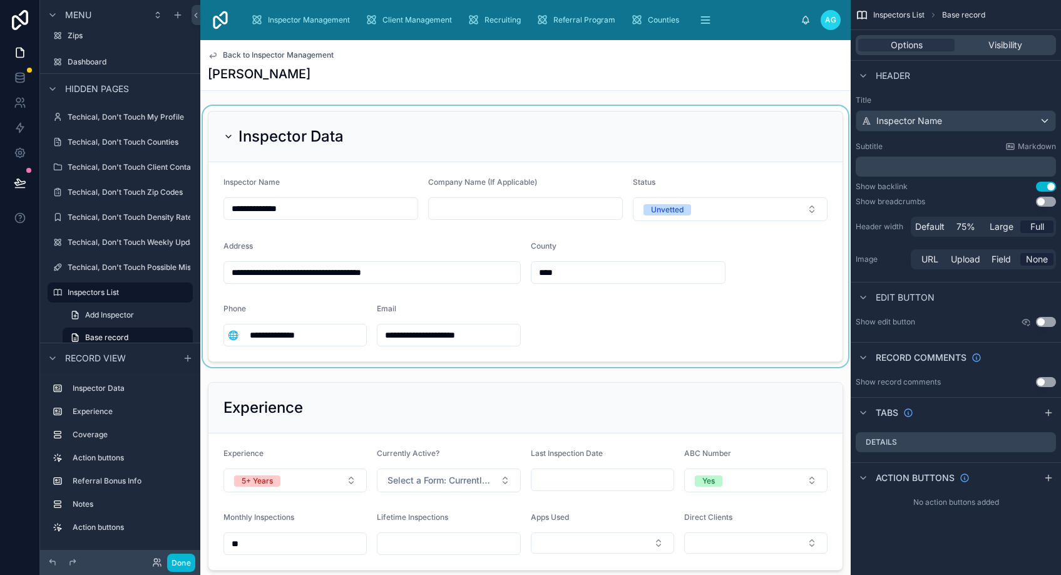
click at [523, 141] on div at bounding box center [525, 236] width 650 height 261
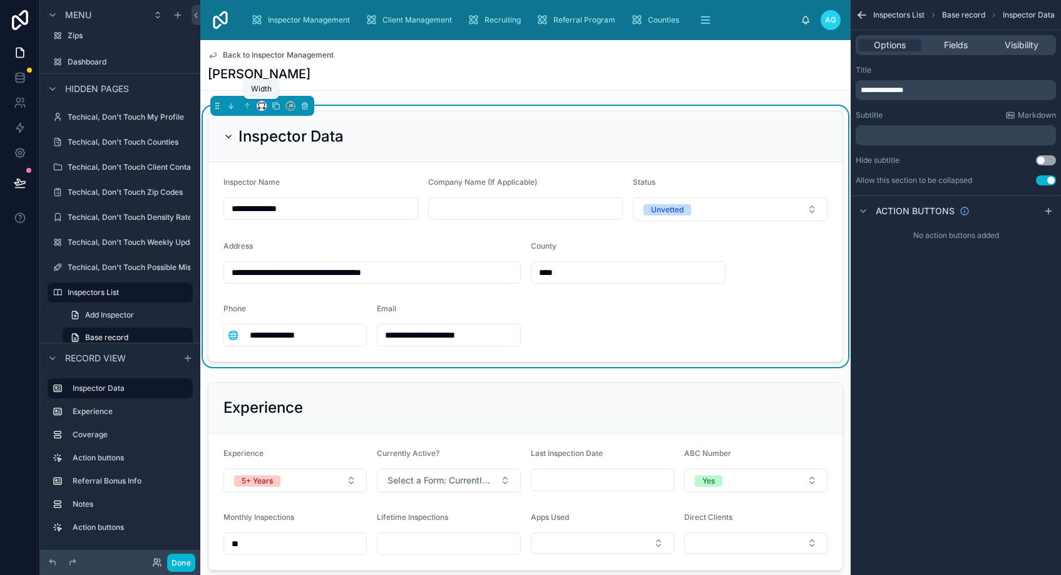
click at [259, 105] on icon at bounding box center [261, 105] width 9 height 9
click at [272, 198] on span "50%" at bounding box center [276, 200] width 19 height 15
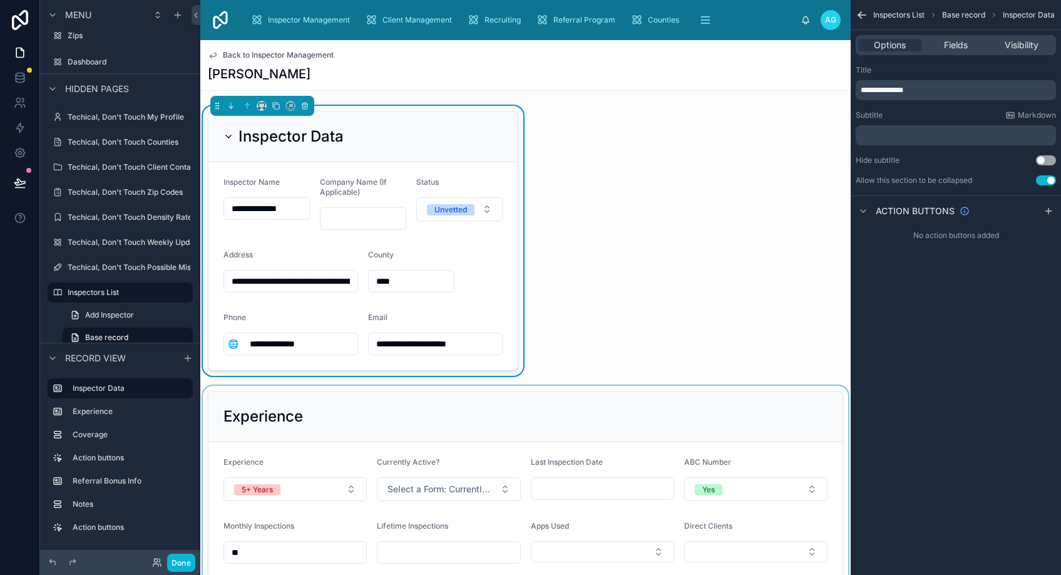
click at [356, 412] on div at bounding box center [525, 485] width 650 height 198
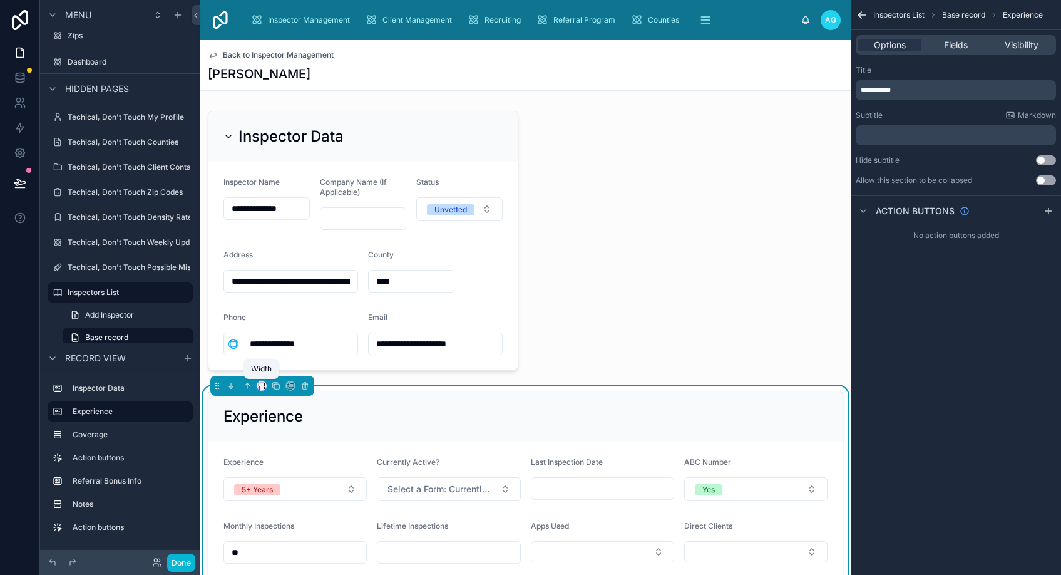
click at [260, 382] on icon at bounding box center [261, 385] width 9 height 9
click at [272, 478] on span "50%" at bounding box center [276, 480] width 19 height 15
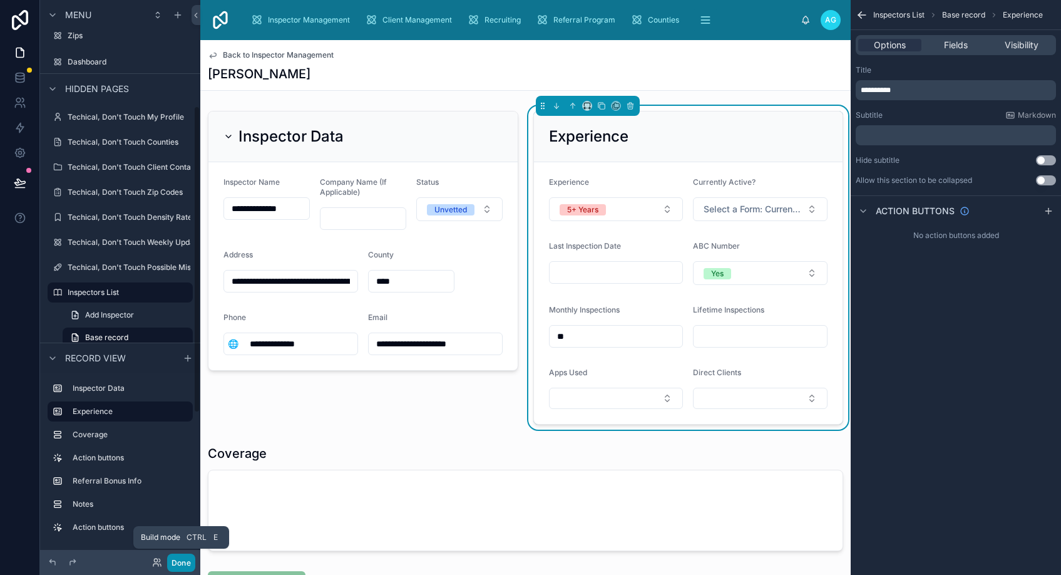
click at [178, 564] on button "Done" at bounding box center [181, 562] width 28 height 18
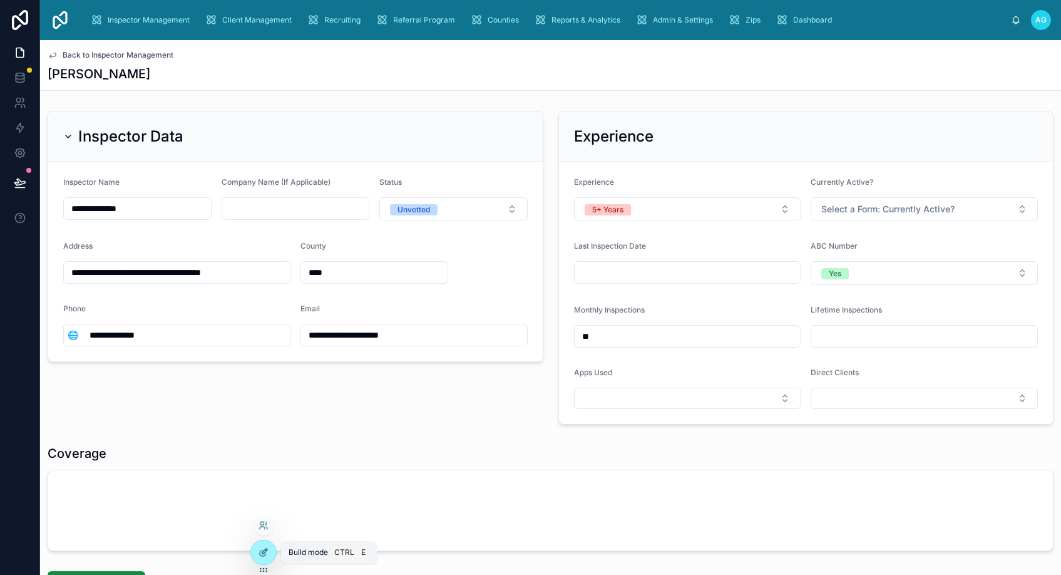
click at [266, 551] on icon at bounding box center [263, 552] width 10 height 10
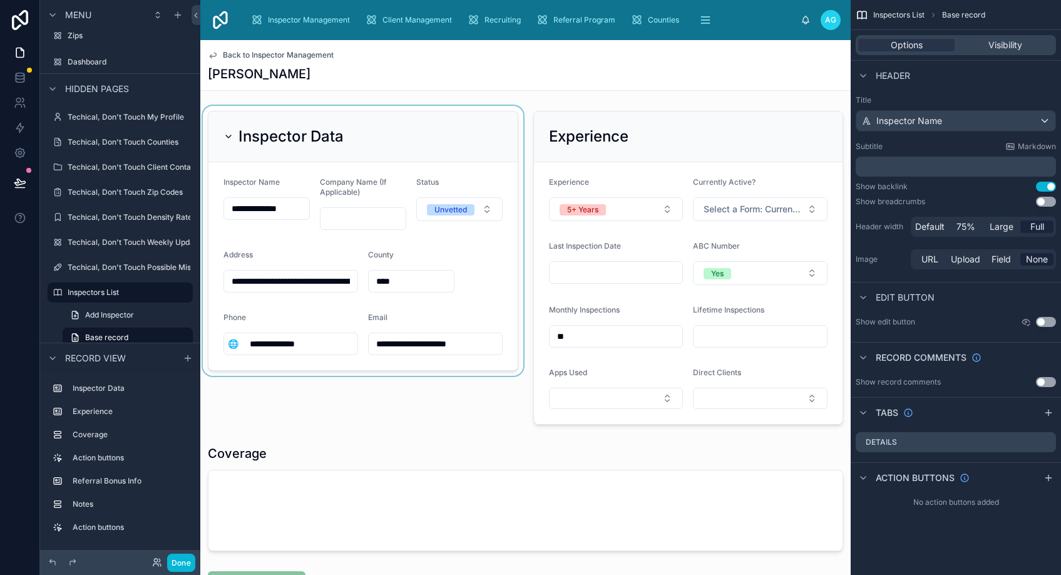
click at [432, 131] on div at bounding box center [362, 268] width 325 height 324
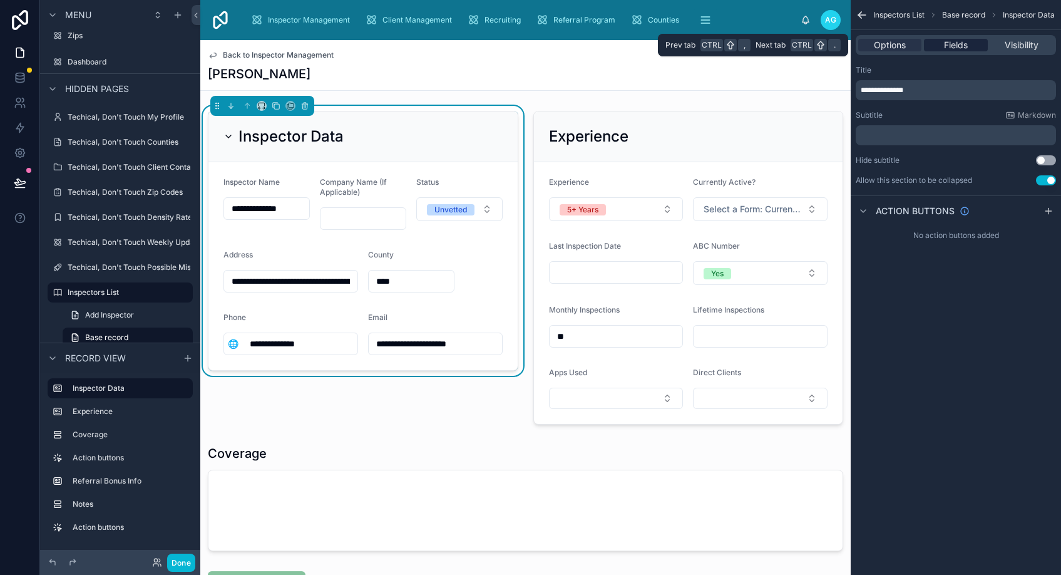
click at [953, 44] on span "Fields" at bounding box center [956, 45] width 24 height 13
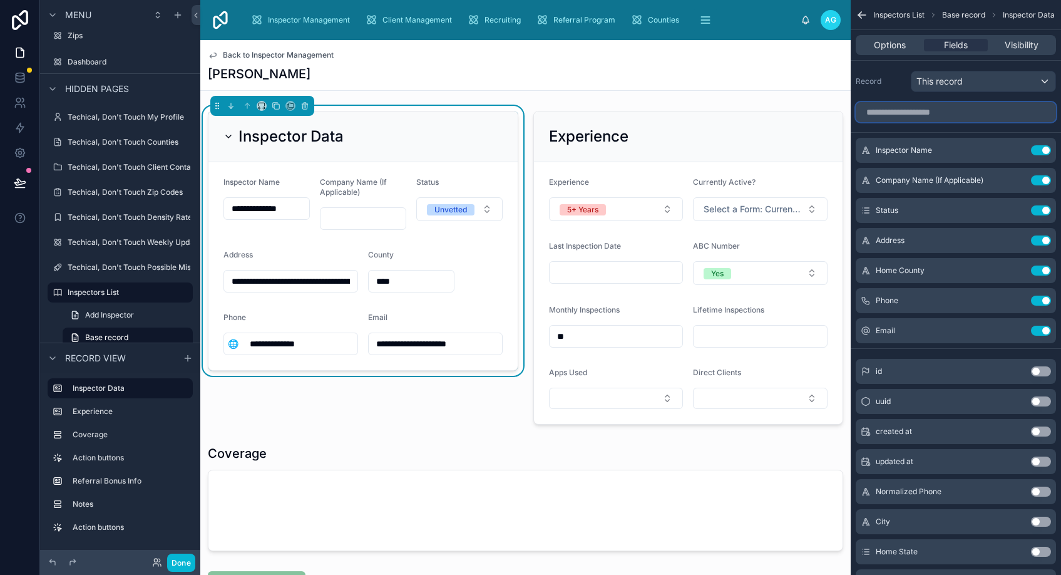
click at [916, 115] on input "scrollable content" at bounding box center [956, 112] width 200 height 20
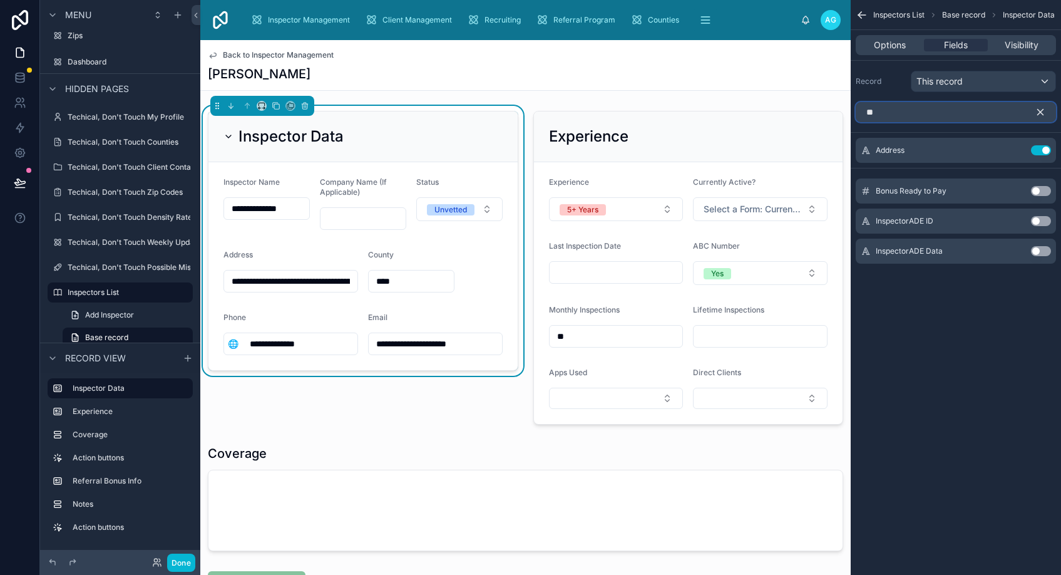
type input "*"
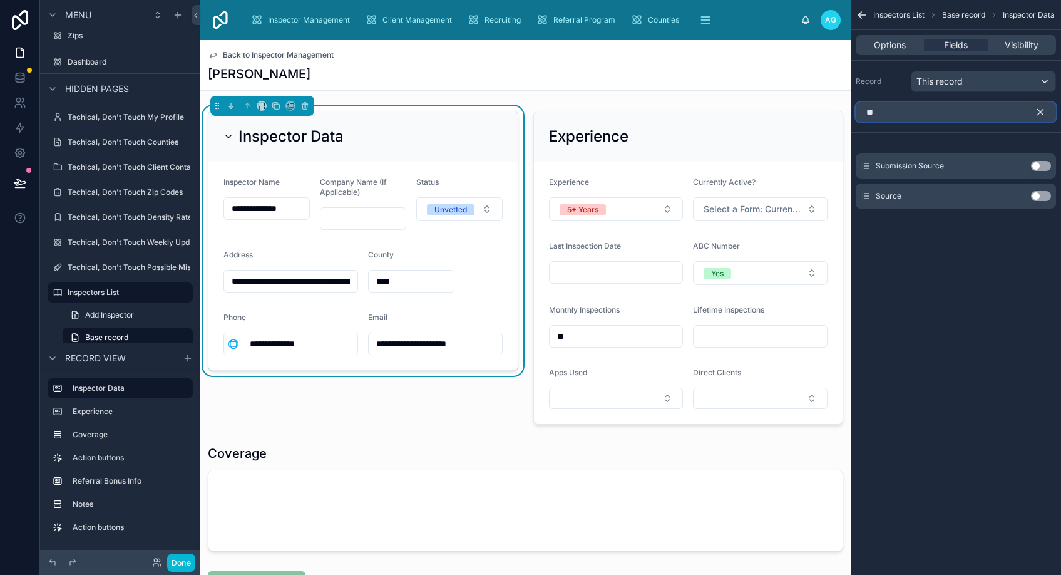
type input "**"
click at [1035, 193] on button "Use setting" at bounding box center [1041, 196] width 20 height 10
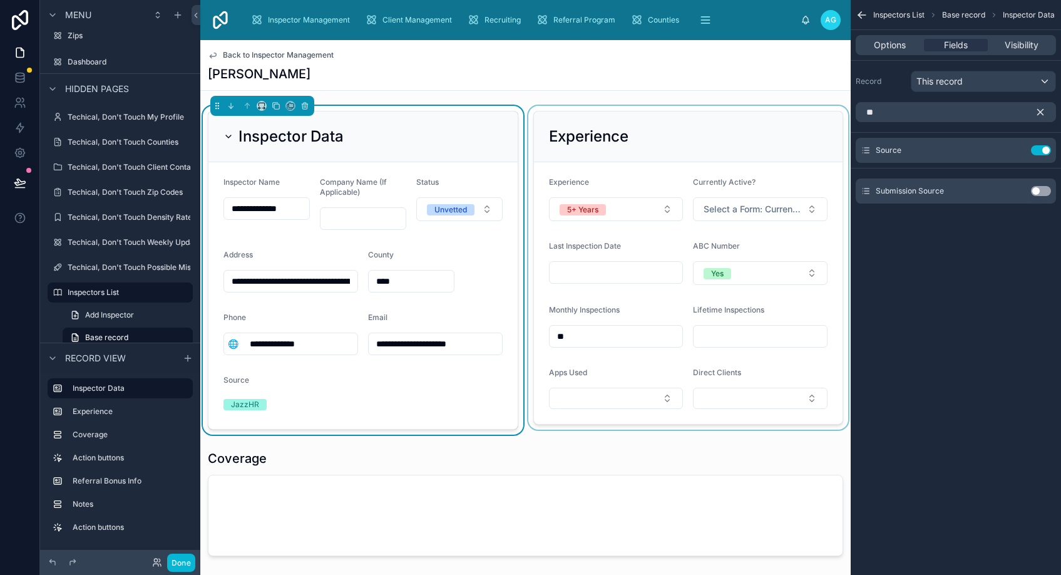
click at [712, 146] on div at bounding box center [688, 270] width 325 height 329
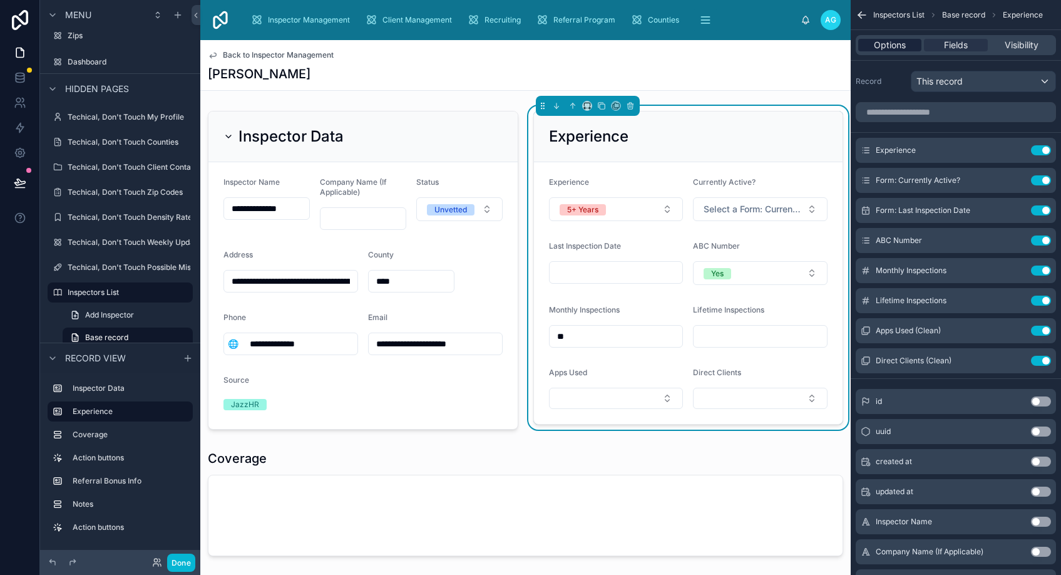
click at [883, 44] on span "Options" at bounding box center [890, 45] width 32 height 13
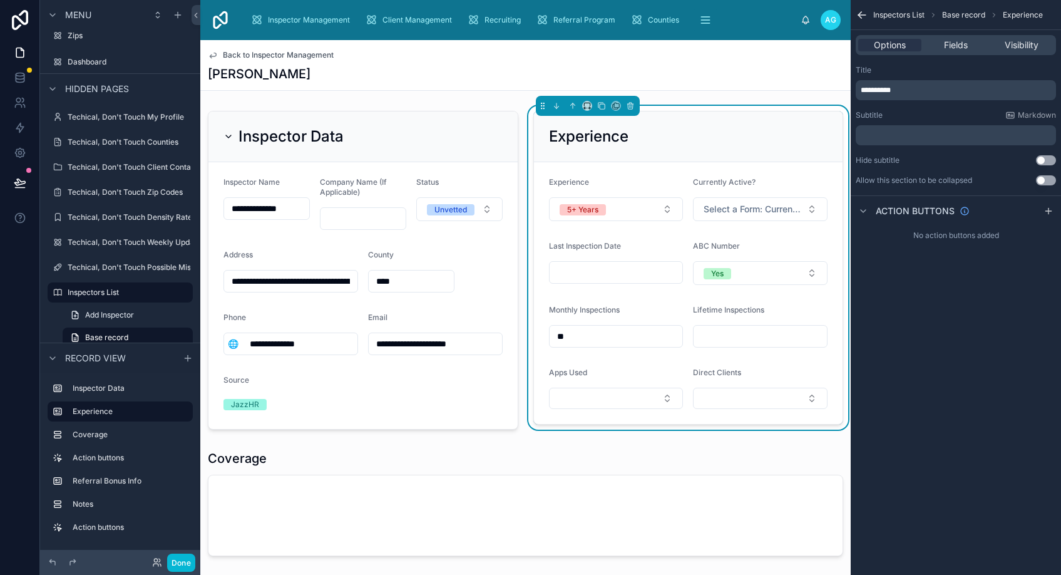
click at [1041, 180] on button "Use setting" at bounding box center [1046, 180] width 20 height 10
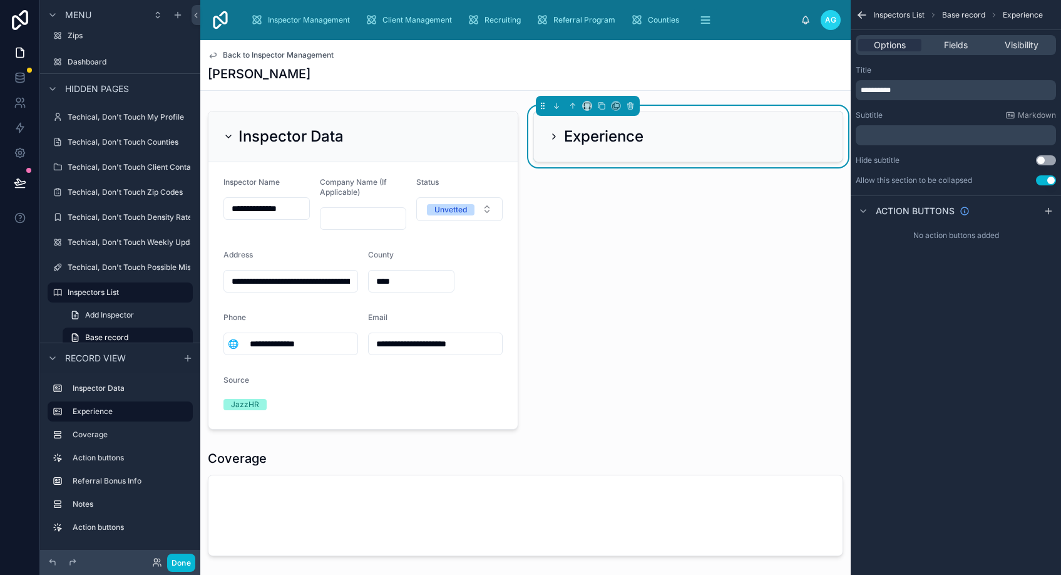
click at [549, 136] on icon at bounding box center [554, 136] width 10 height 10
click at [589, 138] on h2 "Experience" at bounding box center [603, 136] width 79 height 20
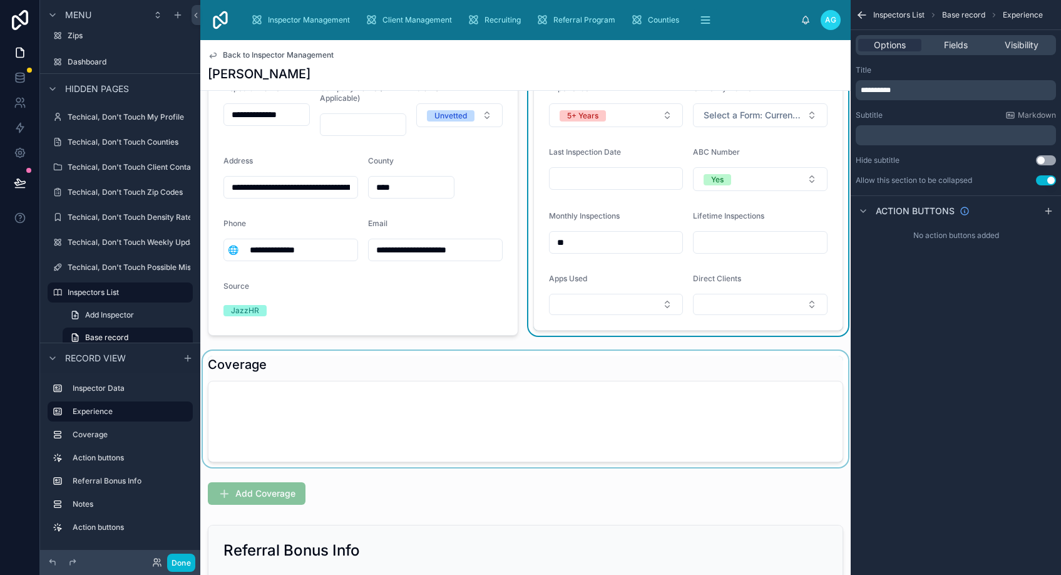
scroll to position [103, 0]
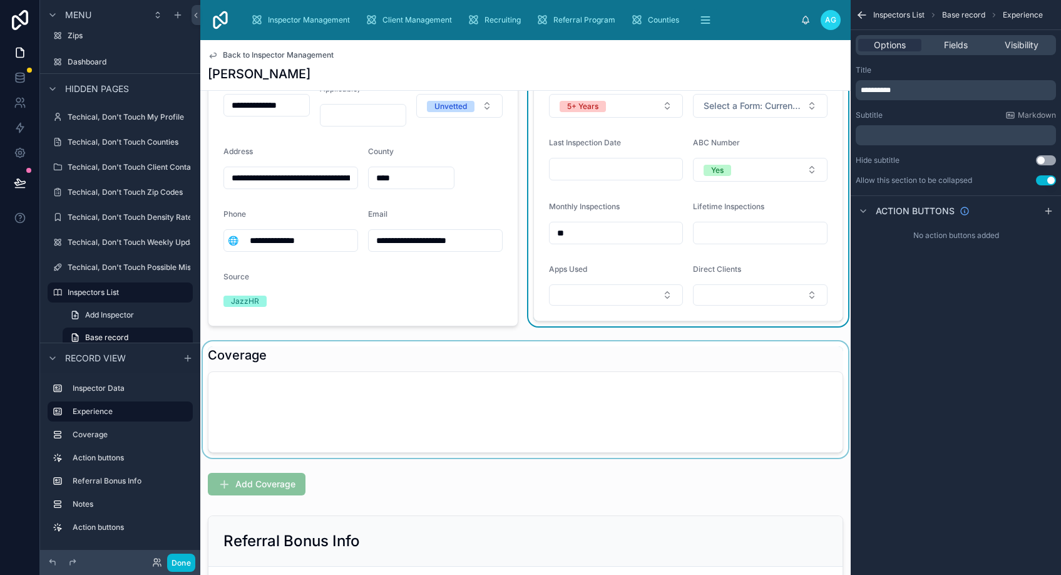
click at [460, 355] on div at bounding box center [525, 399] width 650 height 116
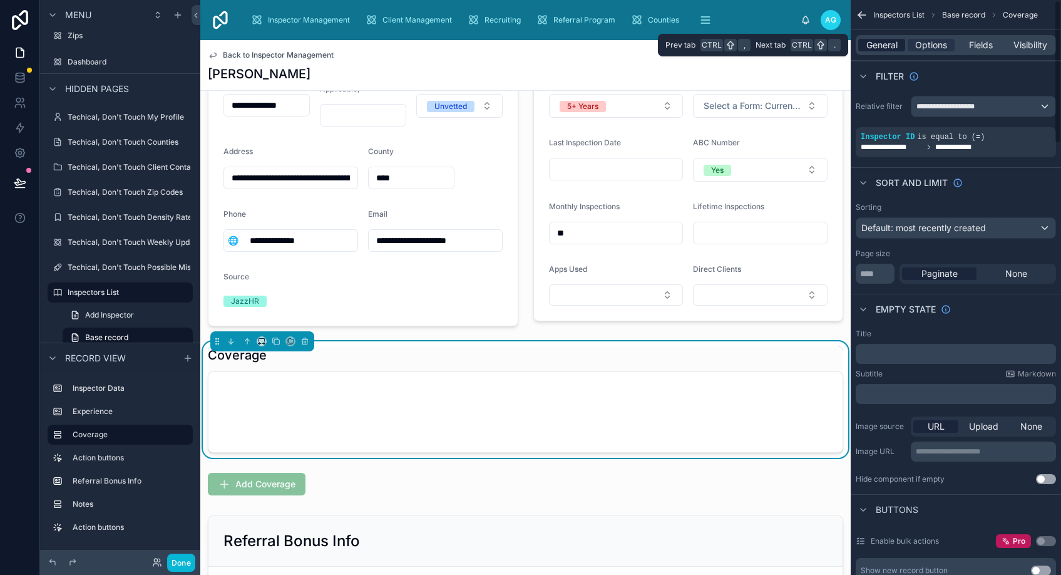
click at [875, 44] on span "General" at bounding box center [881, 45] width 31 height 13
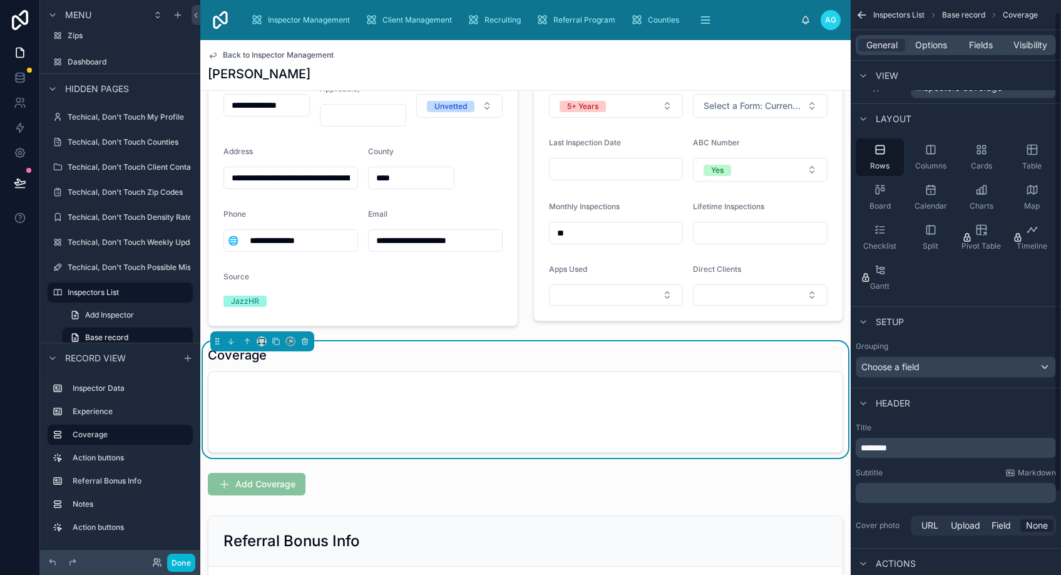
scroll to position [0, 0]
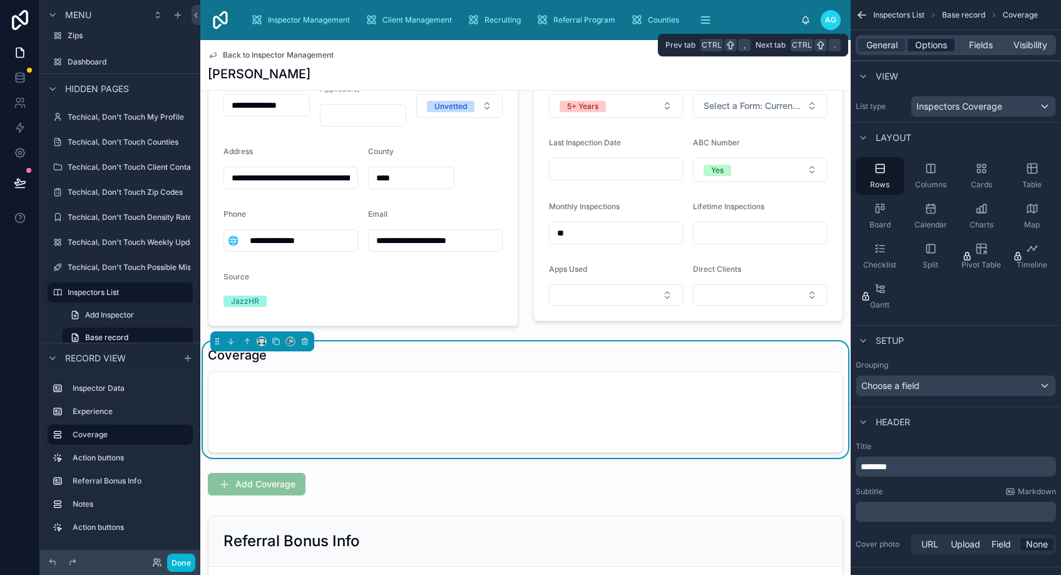
click at [923, 46] on span "Options" at bounding box center [931, 45] width 32 height 13
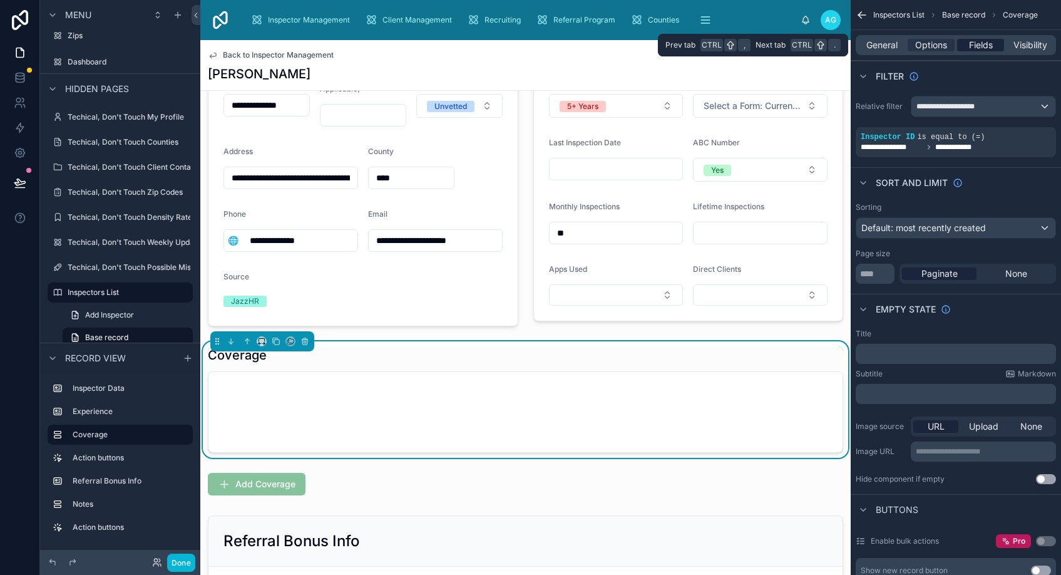
click at [975, 44] on span "Fields" at bounding box center [981, 45] width 24 height 13
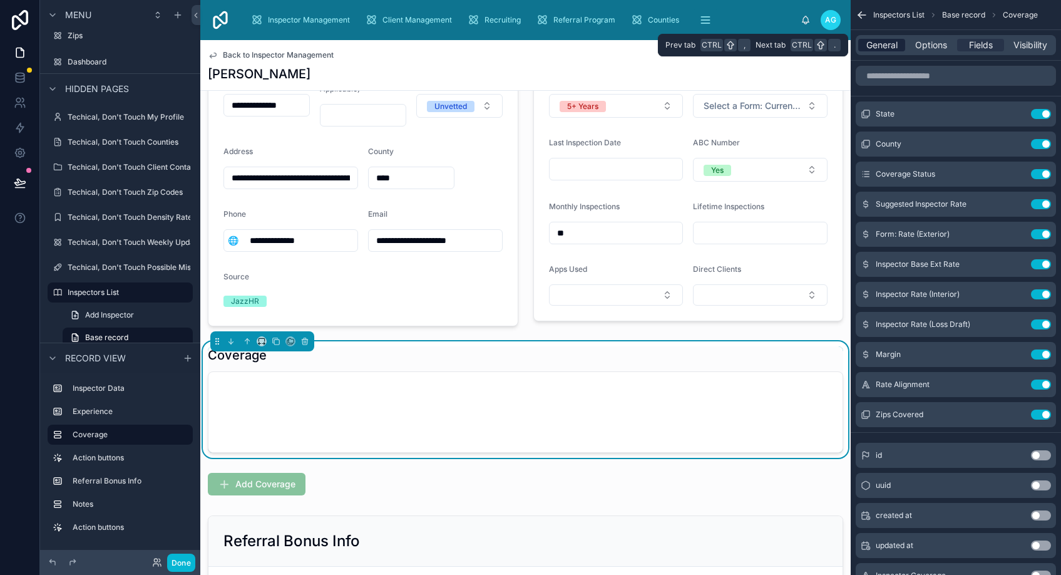
click at [872, 48] on span "General" at bounding box center [881, 45] width 31 height 13
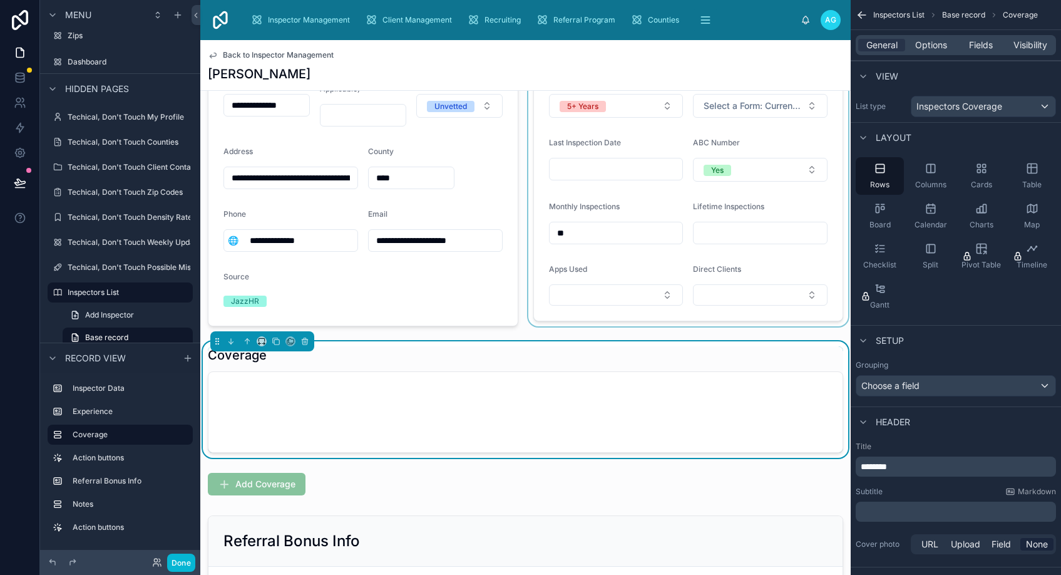
click at [712, 329] on div at bounding box center [688, 167] width 325 height 329
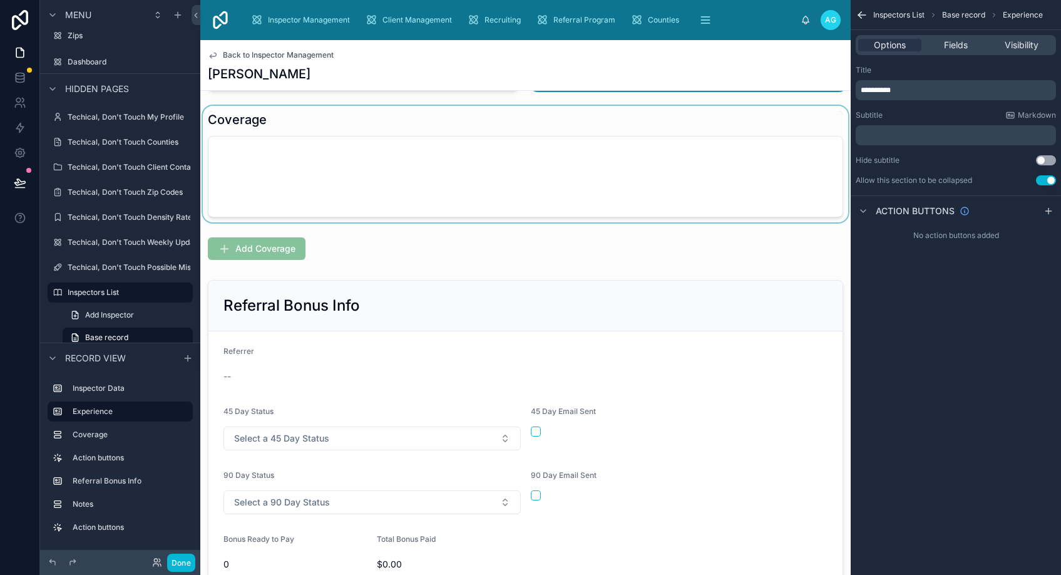
scroll to position [339, 0]
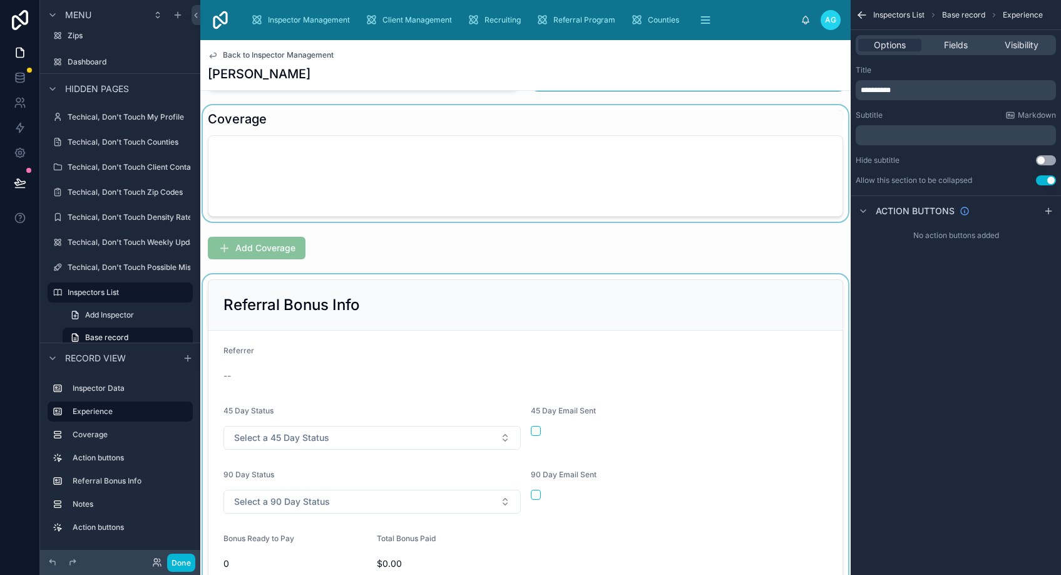
click at [474, 312] on div at bounding box center [525, 434] width 650 height 320
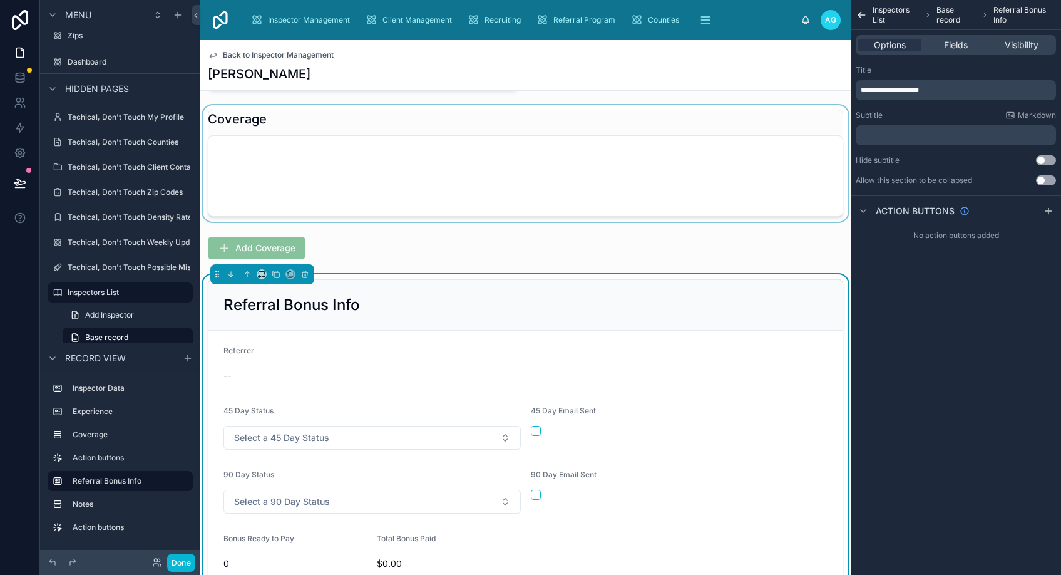
click at [1039, 178] on button "Use setting" at bounding box center [1046, 180] width 20 height 10
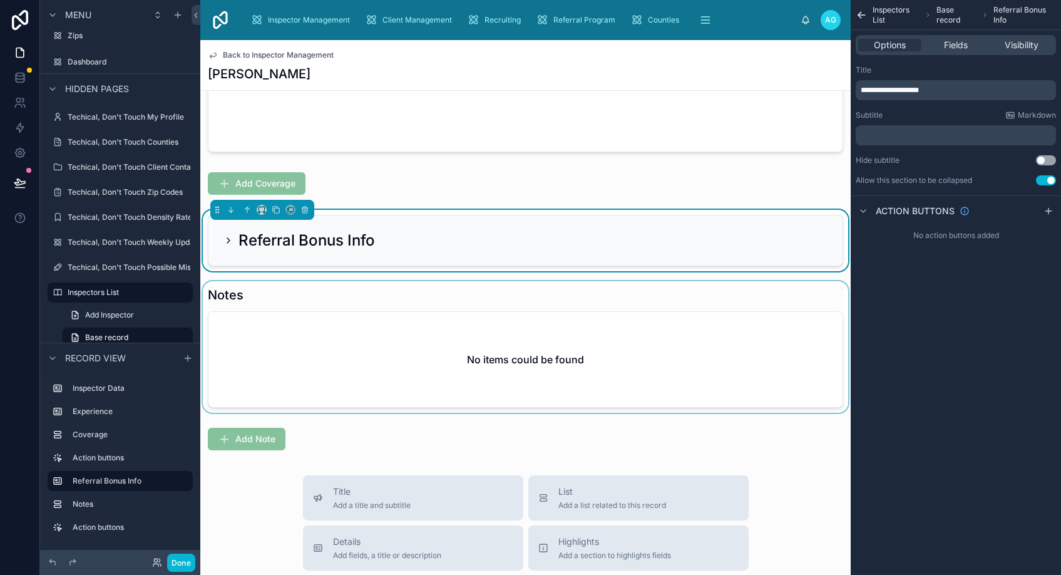
scroll to position [403, 0]
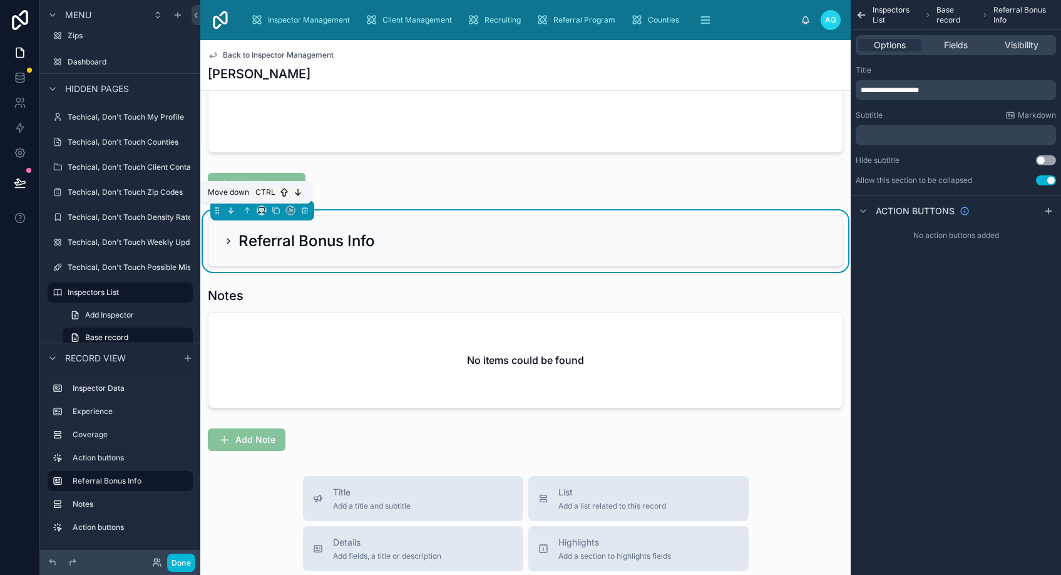
click at [228, 212] on icon at bounding box center [231, 210] width 9 height 9
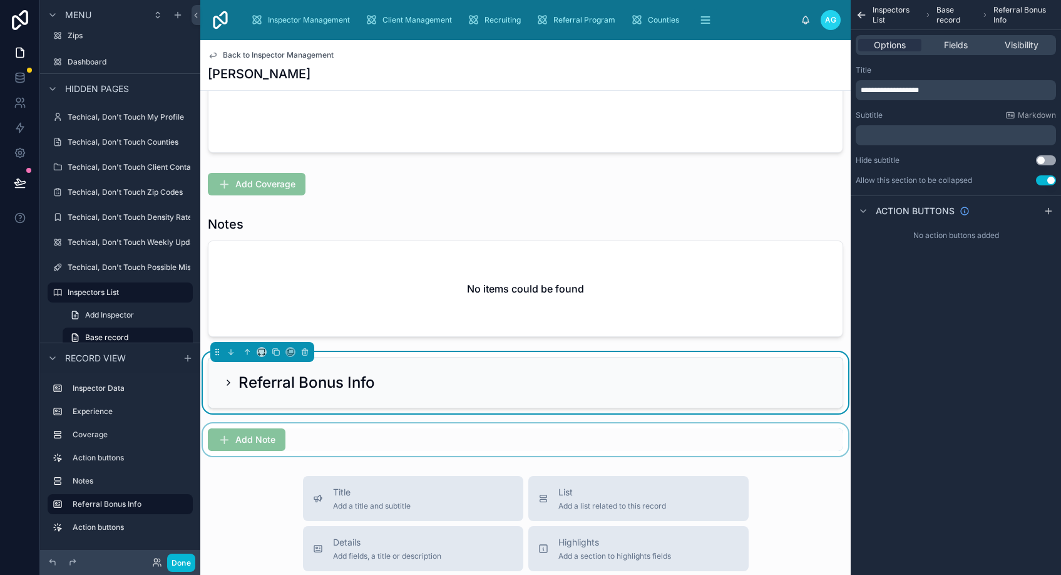
click at [349, 446] on div at bounding box center [525, 439] width 650 height 33
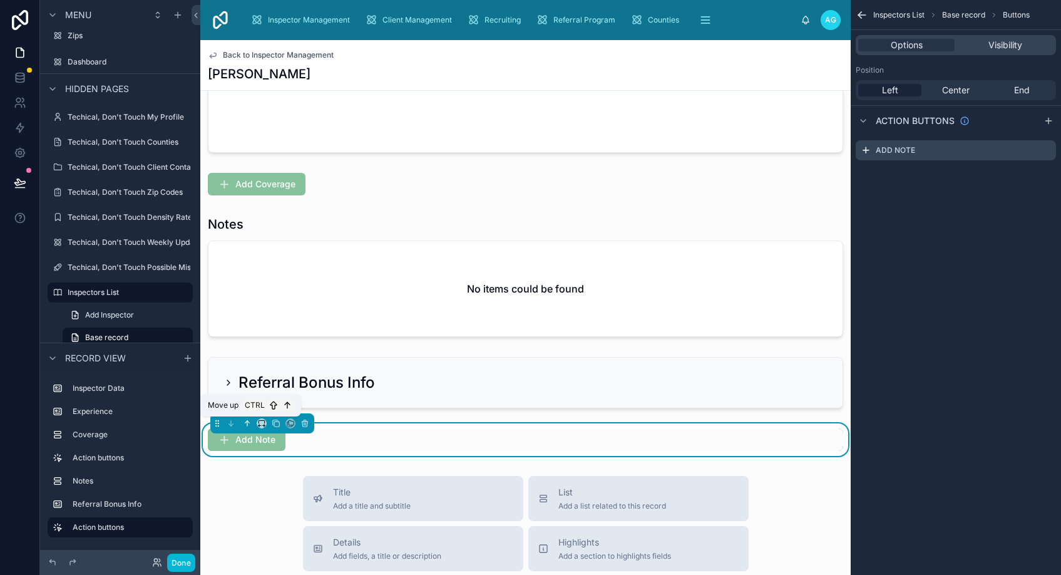
click at [247, 424] on icon at bounding box center [247, 423] width 0 height 5
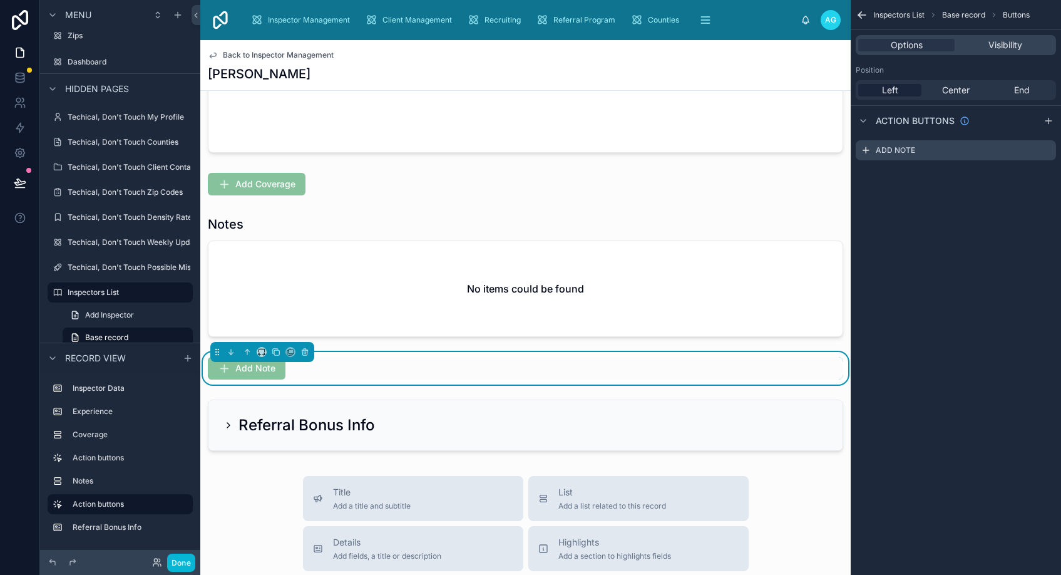
click at [645, 208] on div "**********" at bounding box center [525, 79] width 650 height 753
click at [249, 351] on icon at bounding box center [248, 350] width 3 height 3
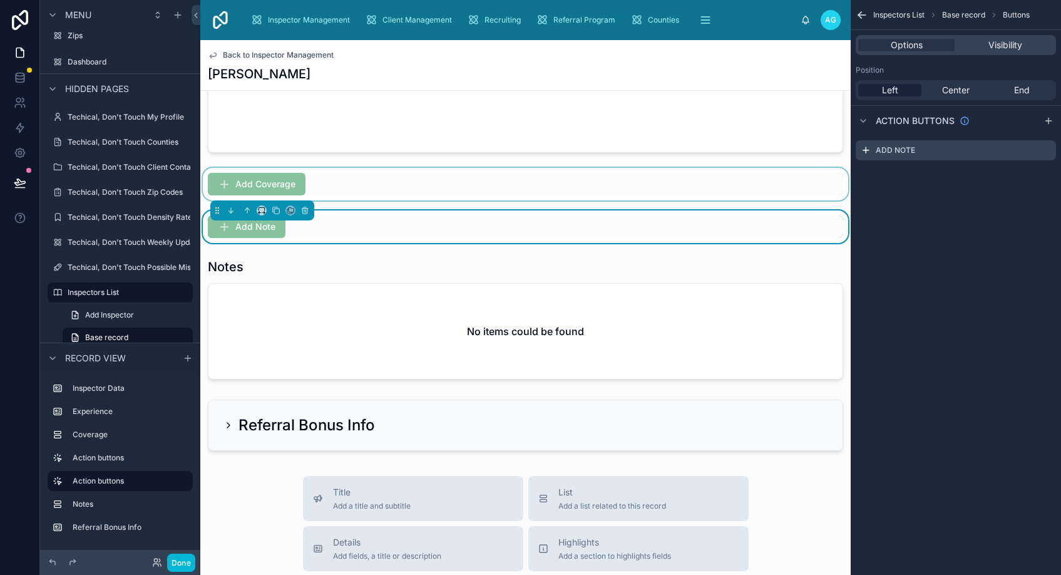
click at [352, 178] on div at bounding box center [525, 184] width 650 height 33
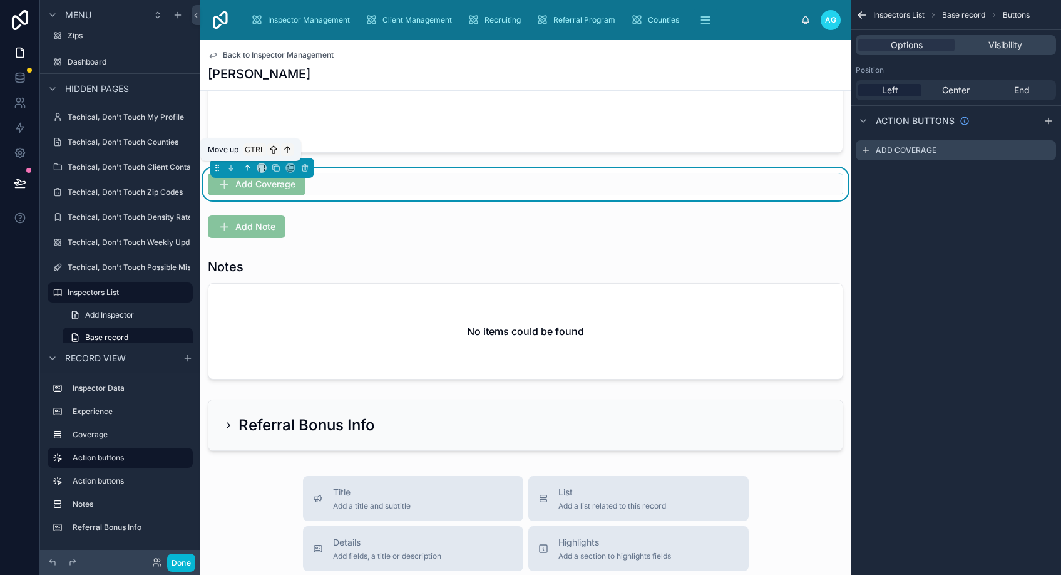
click at [248, 168] on icon at bounding box center [247, 167] width 9 height 9
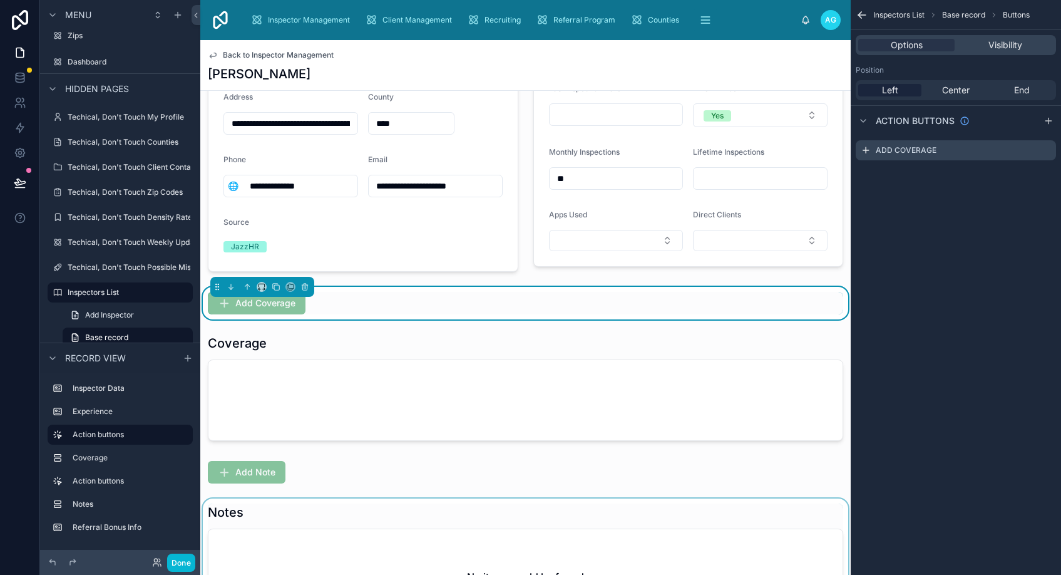
scroll to position [0, 0]
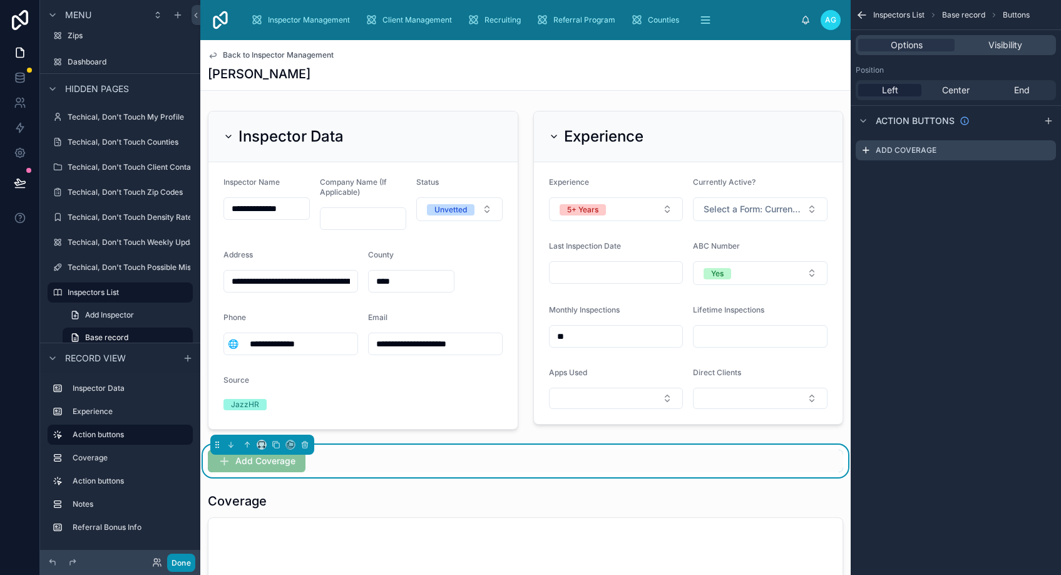
click at [190, 560] on button "Done" at bounding box center [181, 562] width 28 height 18
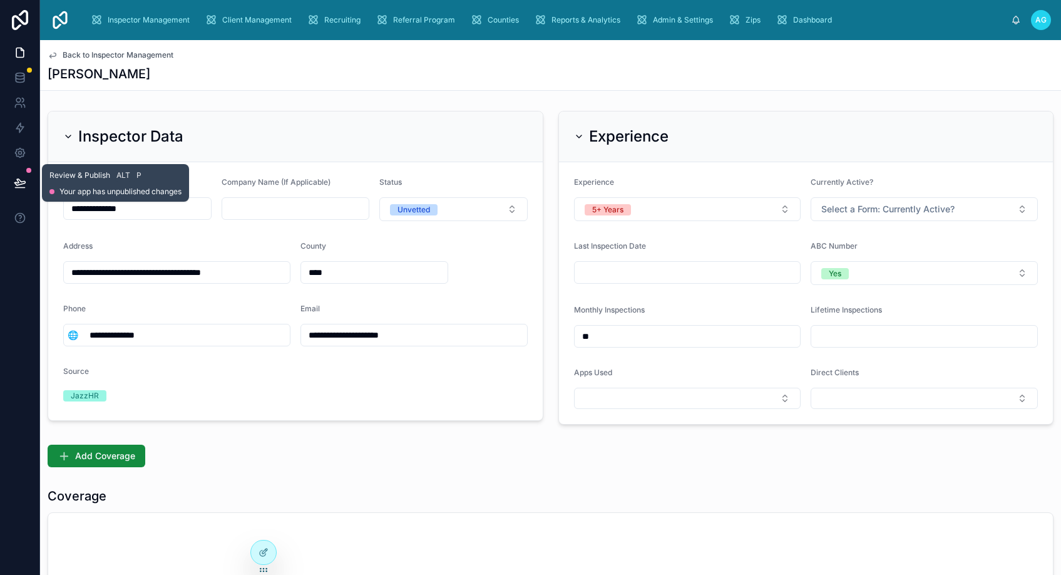
click at [21, 184] on icon at bounding box center [19, 182] width 11 height 6
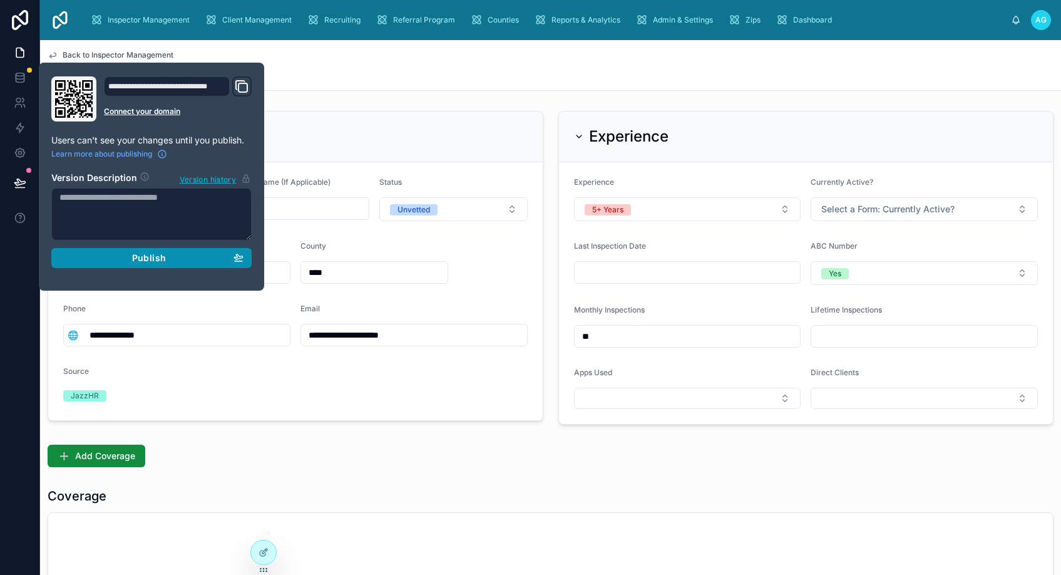
click at [146, 257] on span "Publish" at bounding box center [149, 257] width 34 height 11
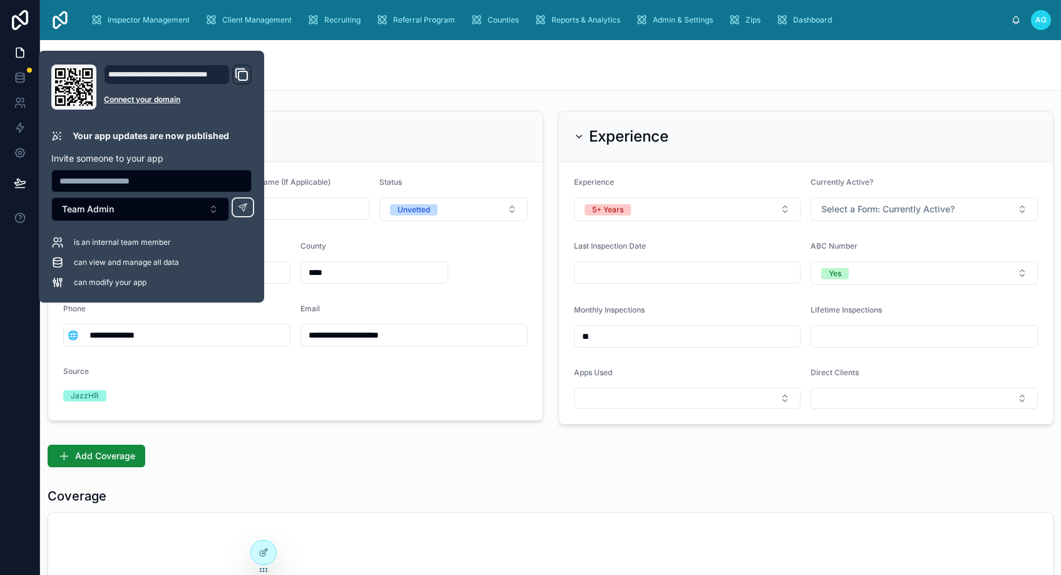
click at [340, 60] on div "Back to Inspector Management [PERSON_NAME]" at bounding box center [551, 65] width 1006 height 50
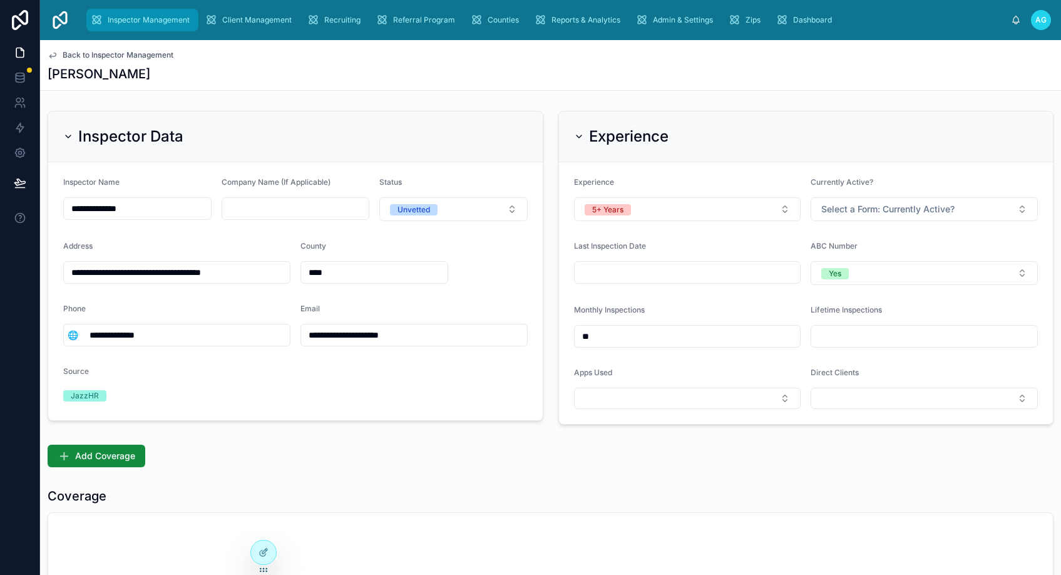
click at [156, 20] on span "Inspector Management" at bounding box center [149, 20] width 82 height 10
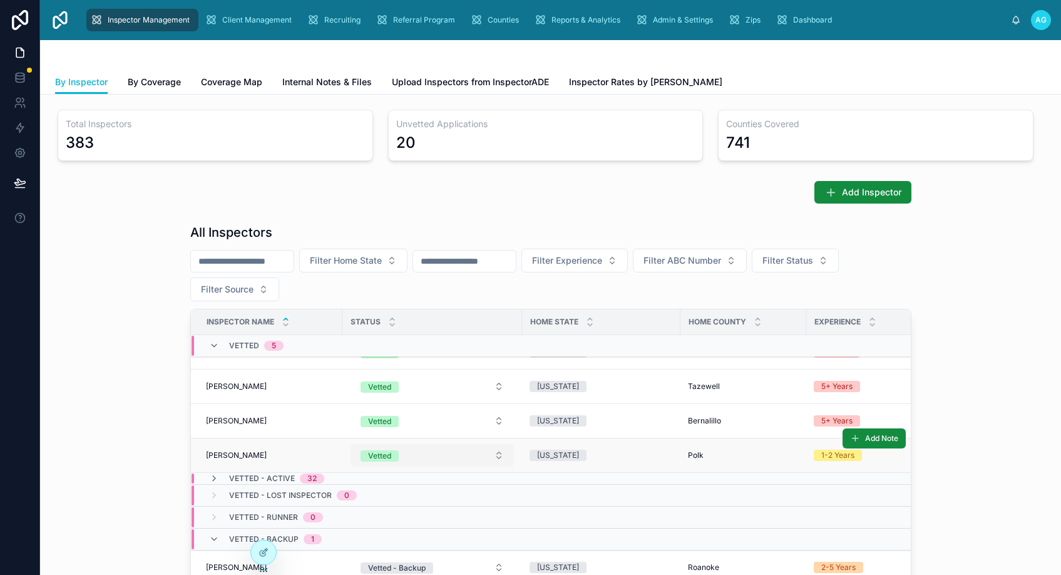
scroll to position [250, 0]
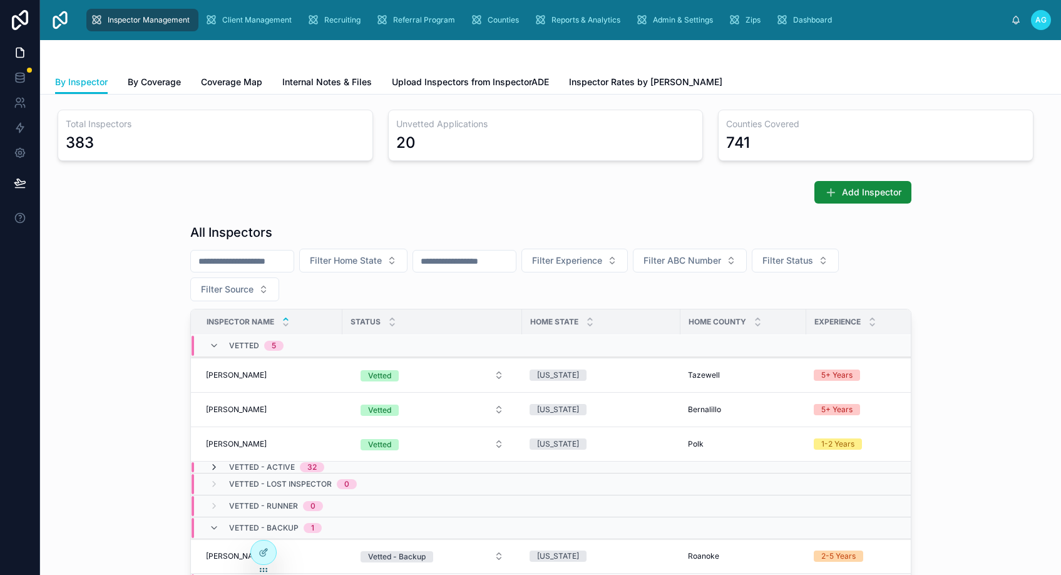
click at [210, 468] on icon at bounding box center [214, 467] width 10 height 10
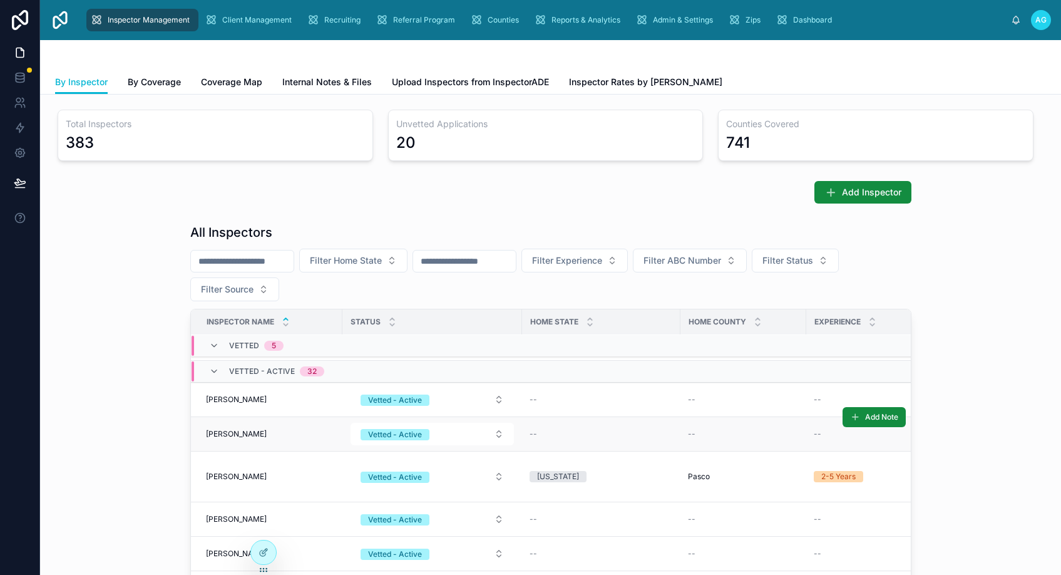
scroll to position [313, 0]
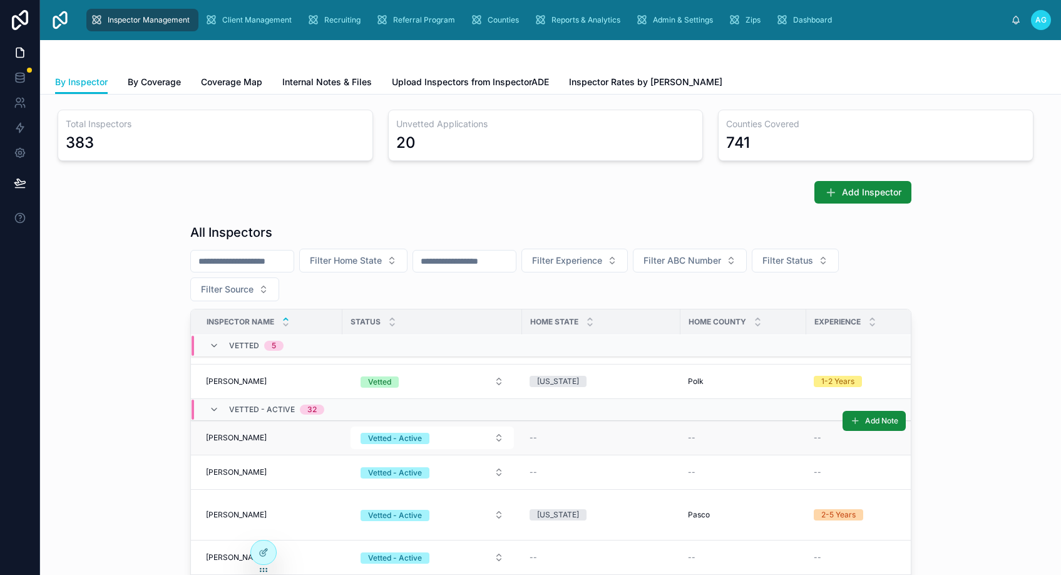
click at [225, 436] on span "[PERSON_NAME]" at bounding box center [236, 437] width 61 height 10
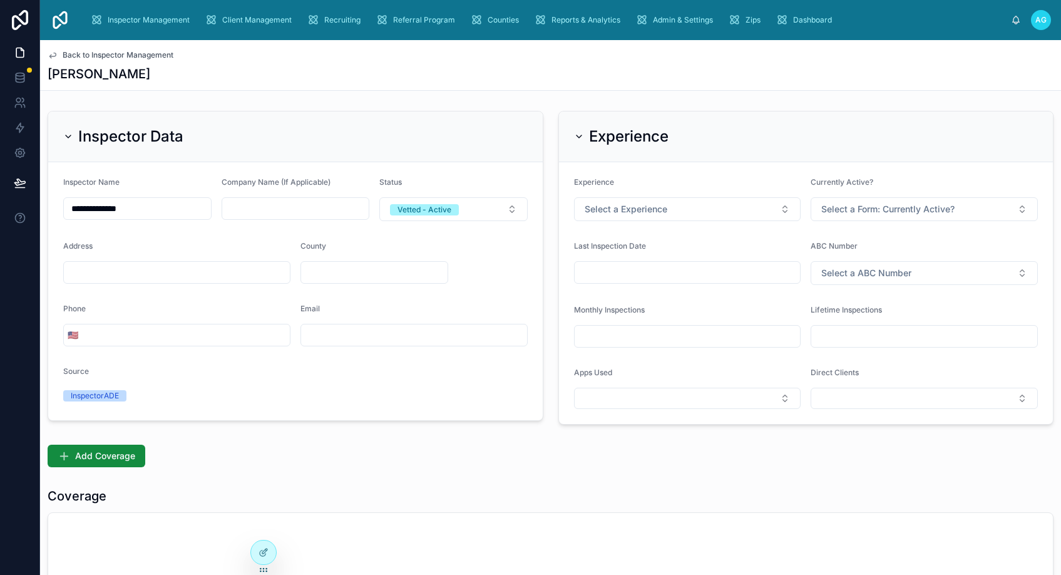
click at [55, 54] on icon at bounding box center [53, 55] width 10 height 10
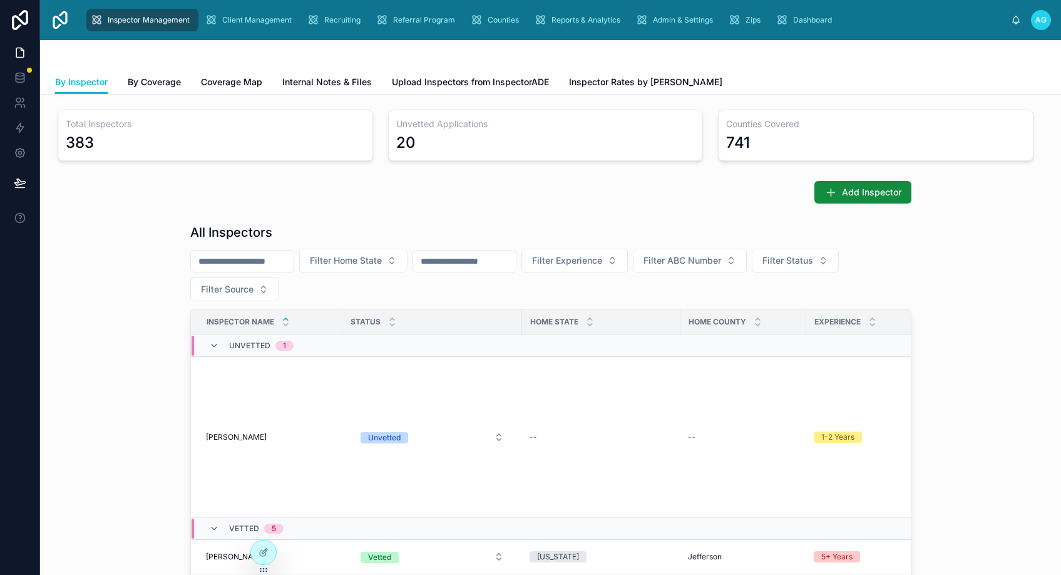
click at [266, 261] on input "text" at bounding box center [242, 261] width 103 height 18
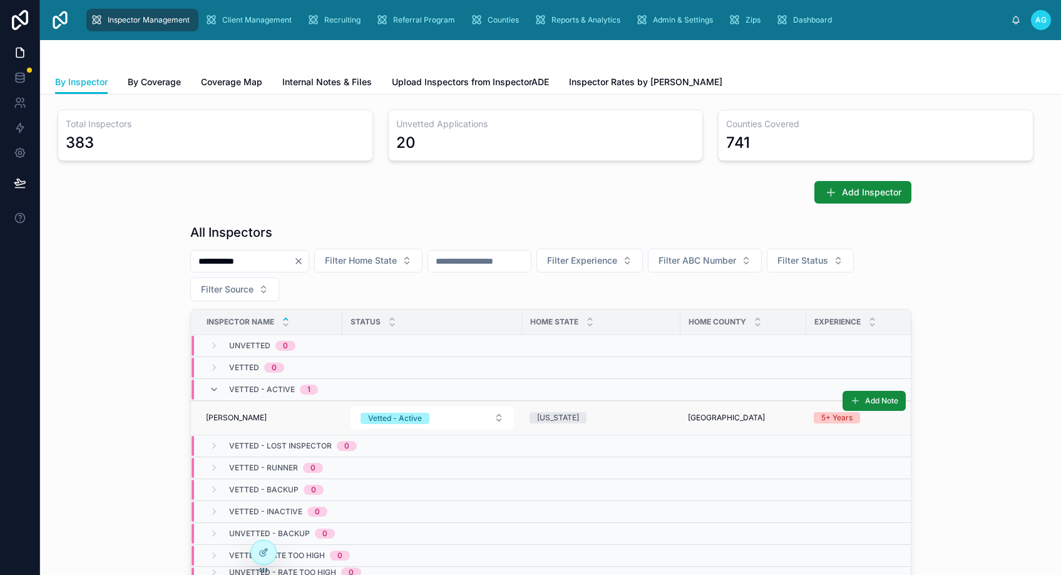
type input "**********"
click at [231, 416] on span "[PERSON_NAME]" at bounding box center [236, 417] width 61 height 10
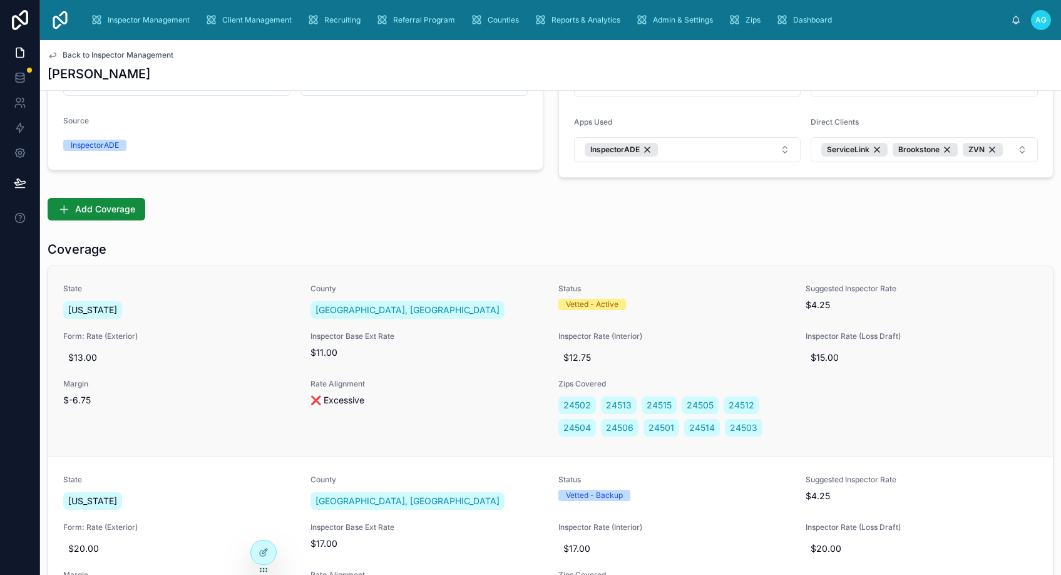
click at [527, 379] on span "Rate Alignment" at bounding box center [426, 384] width 232 height 10
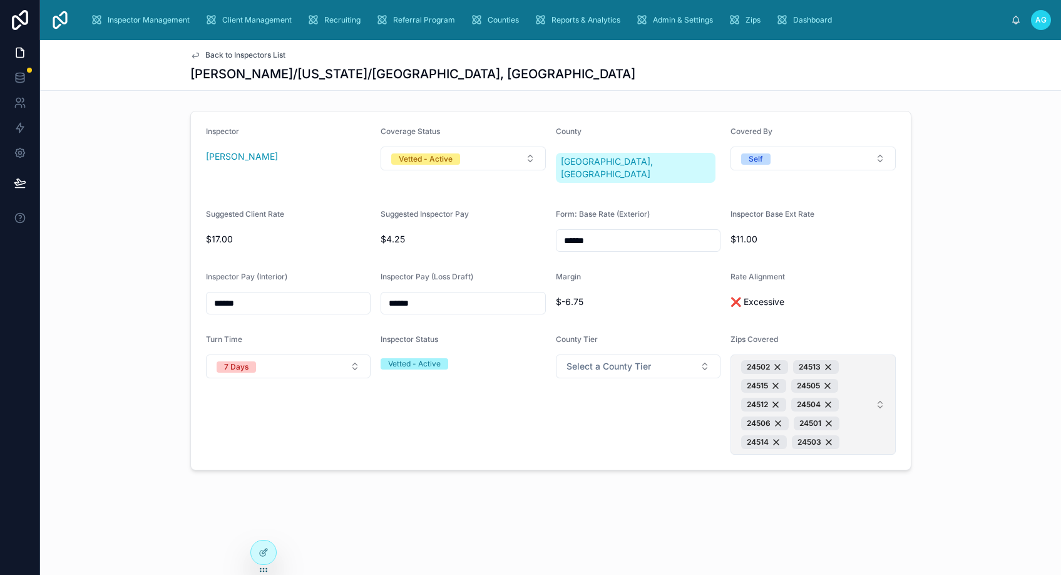
click at [881, 394] on button "24502 24513 24515 24505 24512 24504 24506 24501 24514 24503" at bounding box center [812, 404] width 165 height 100
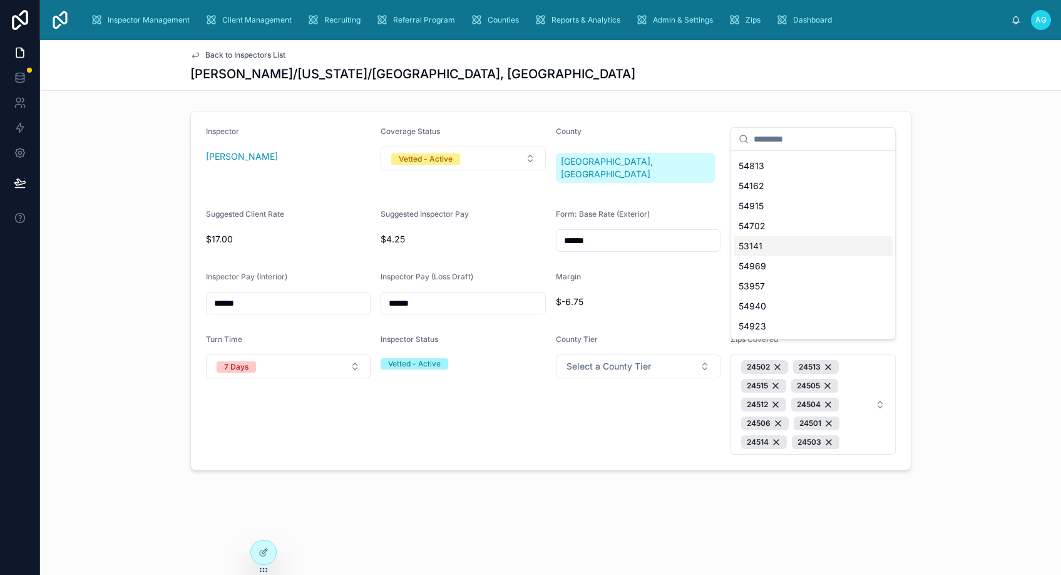
click at [968, 262] on div "Inspector [PERSON_NAME] Coverage Status Vetted - Active County [GEOGRAPHIC_DATA…" at bounding box center [550, 290] width 1021 height 369
click at [194, 55] on icon at bounding box center [195, 55] width 10 height 10
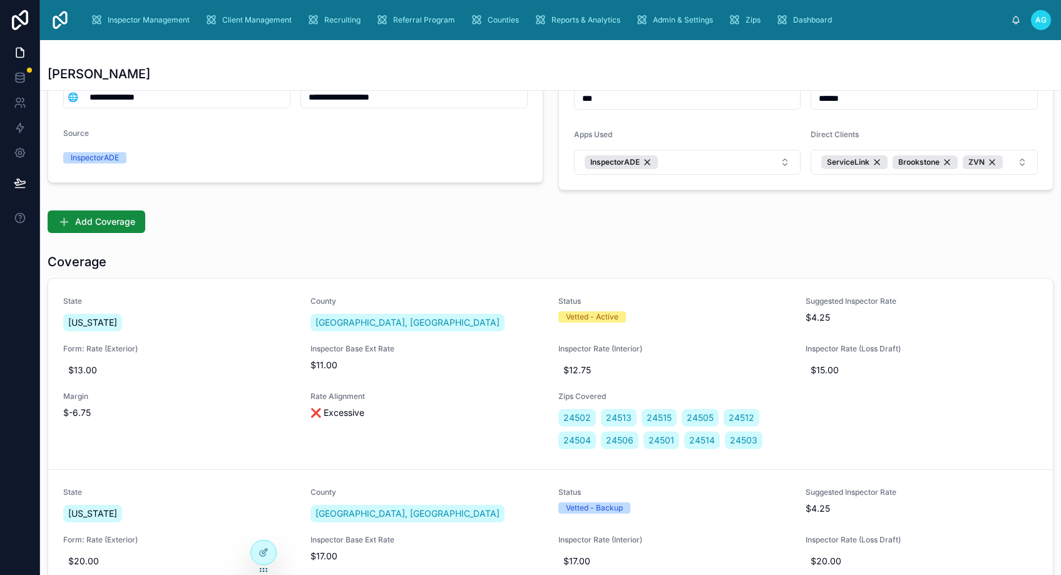
scroll to position [250, 0]
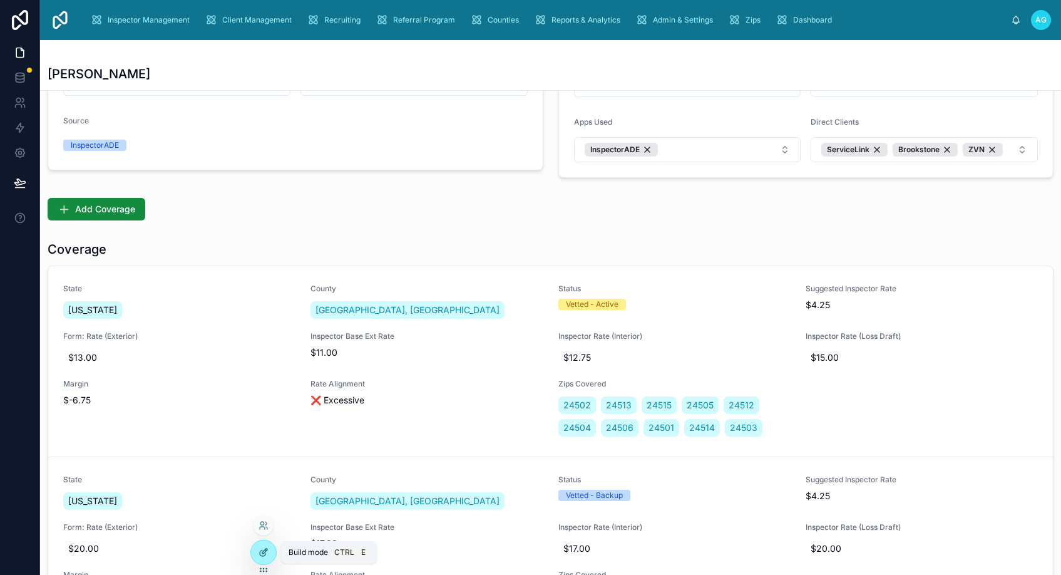
click at [260, 547] on icon at bounding box center [263, 552] width 10 height 10
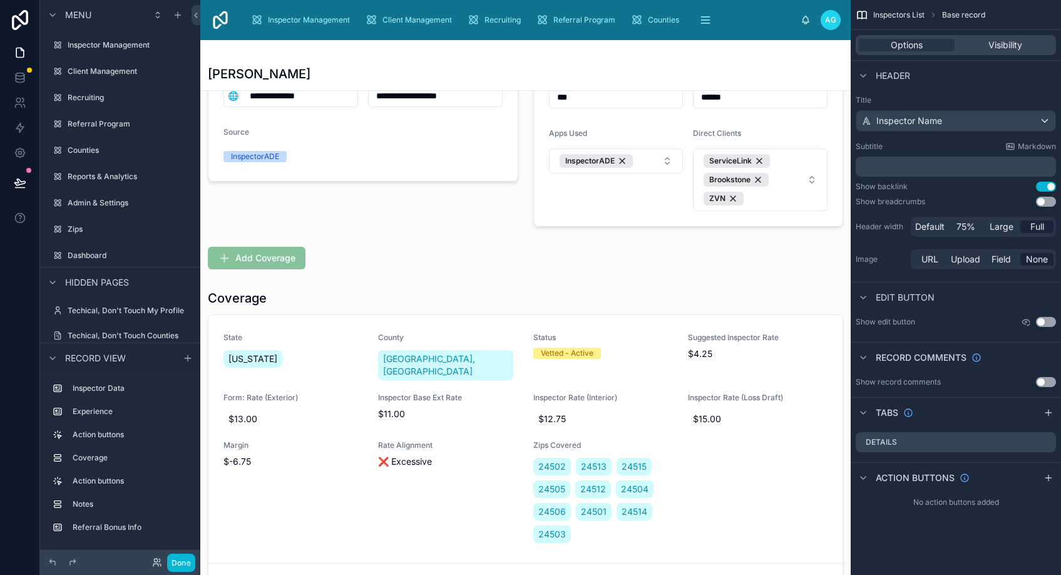
scroll to position [193, 0]
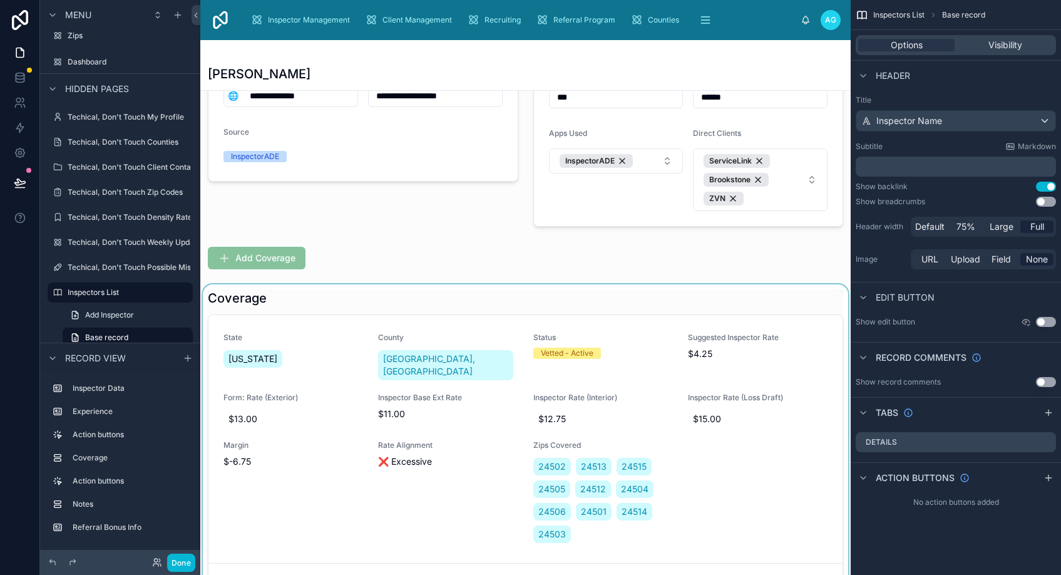
click at [472, 383] on div at bounding box center [525, 517] width 650 height 466
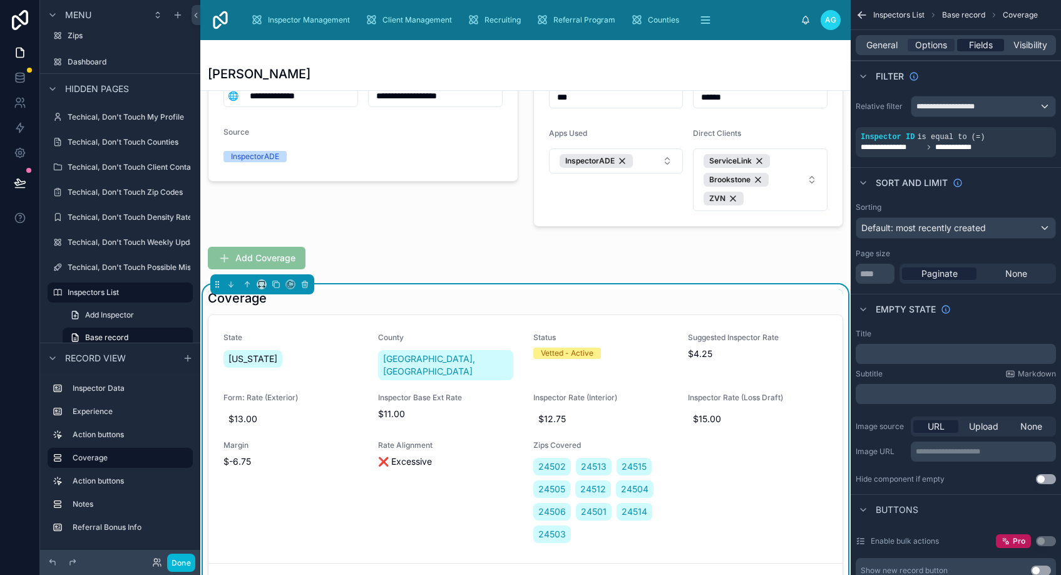
click at [971, 44] on span "Fields" at bounding box center [981, 45] width 24 height 13
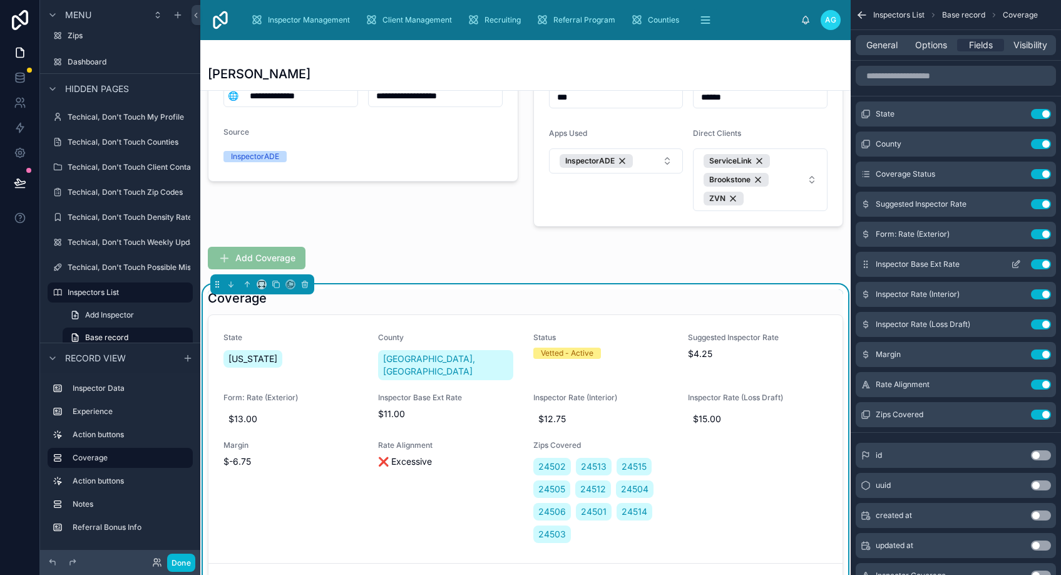
click at [1011, 263] on icon "scrollable content" at bounding box center [1016, 264] width 10 height 10
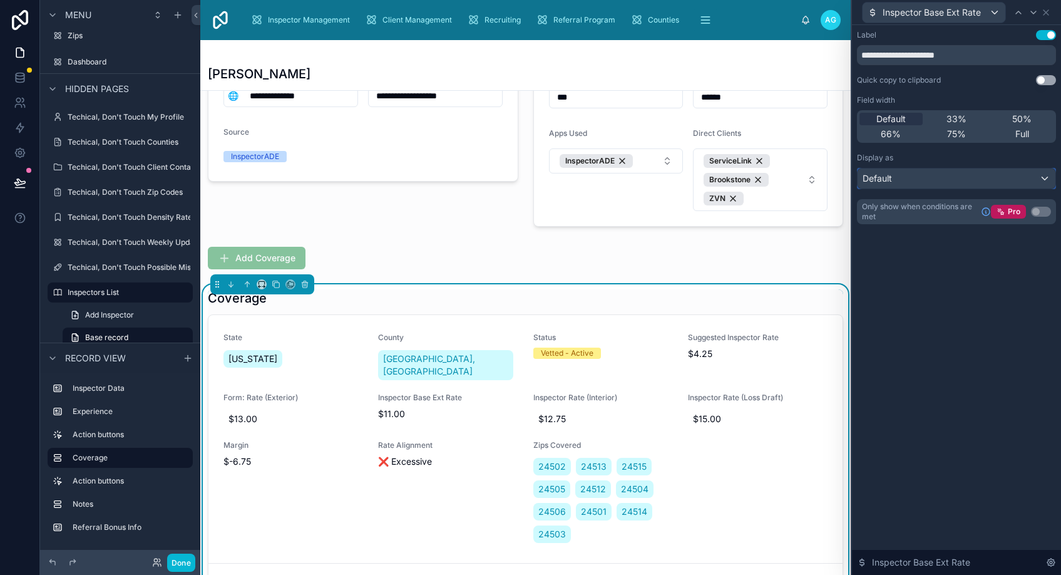
click at [1044, 175] on div "Default" at bounding box center [956, 178] width 198 height 20
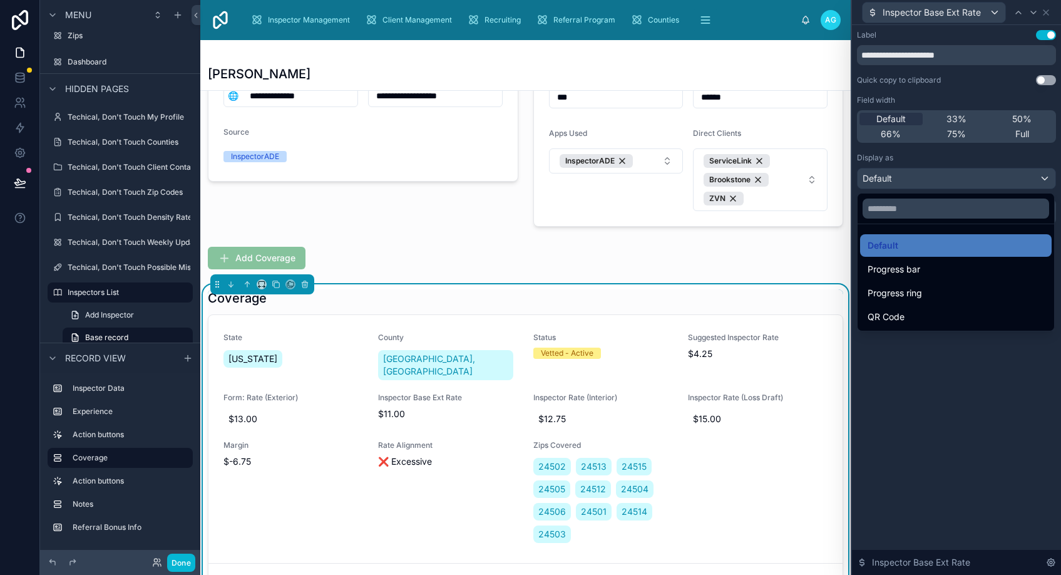
click at [975, 404] on div at bounding box center [956, 287] width 209 height 575
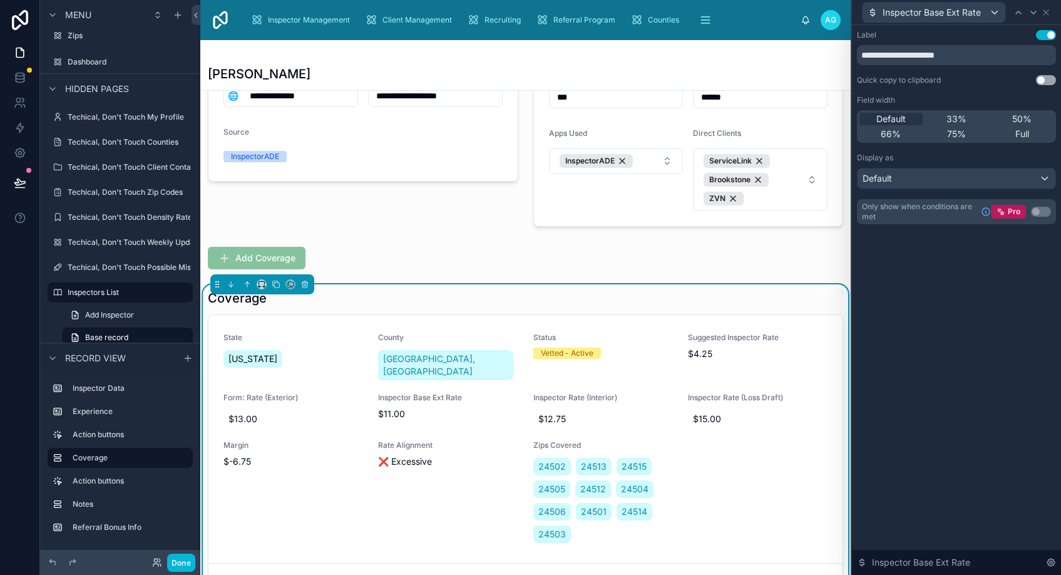
click at [975, 404] on div "**********" at bounding box center [956, 300] width 209 height 550
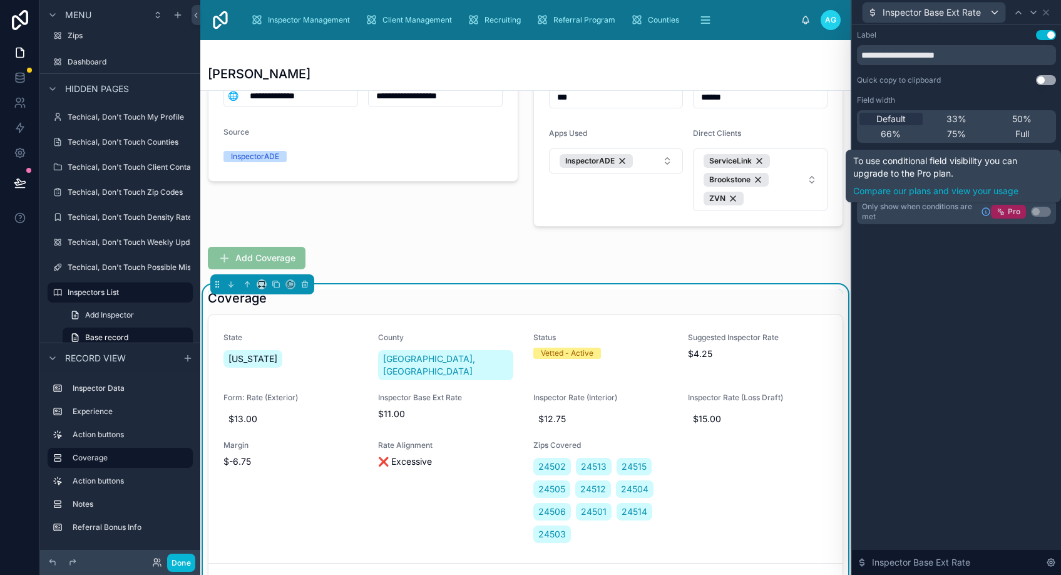
click at [1005, 210] on icon at bounding box center [1000, 211] width 9 height 9
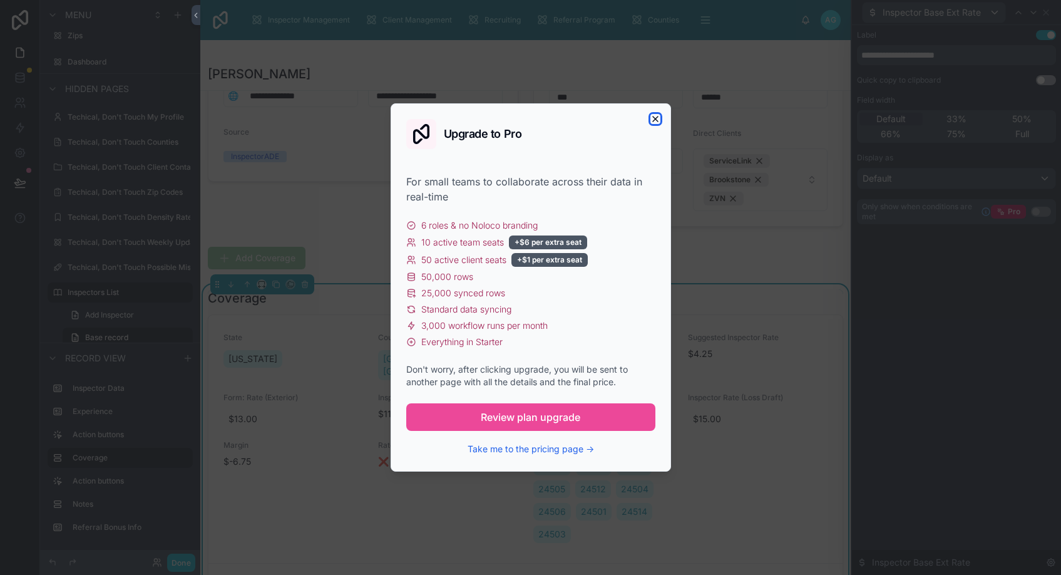
click at [654, 118] on icon "button" at bounding box center [655, 118] width 5 height 5
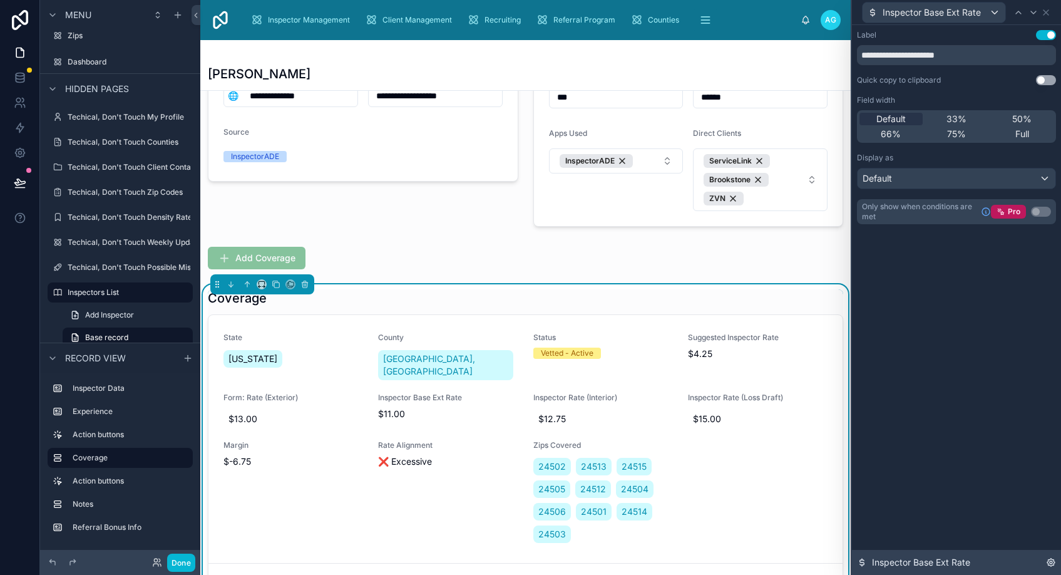
click at [1050, 560] on icon at bounding box center [1051, 562] width 10 height 10
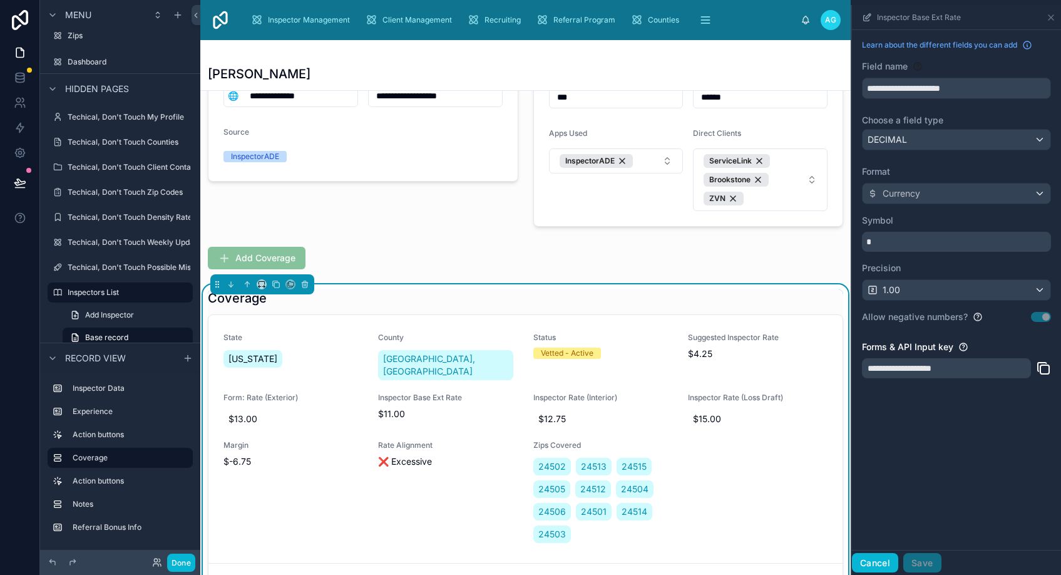
click at [873, 564] on button "Cancel" at bounding box center [875, 563] width 46 height 20
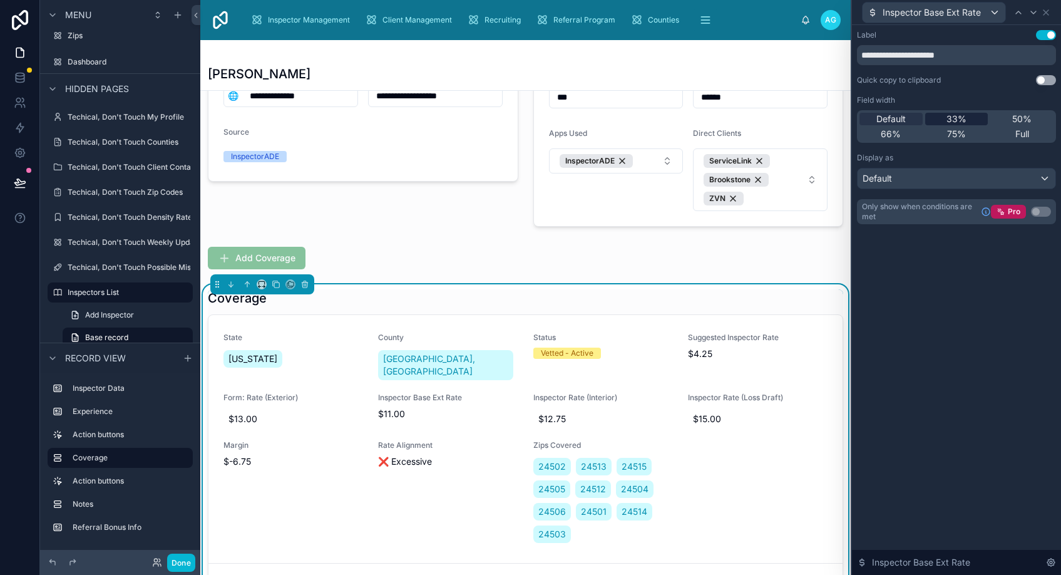
click at [956, 115] on span "33%" at bounding box center [956, 119] width 20 height 13
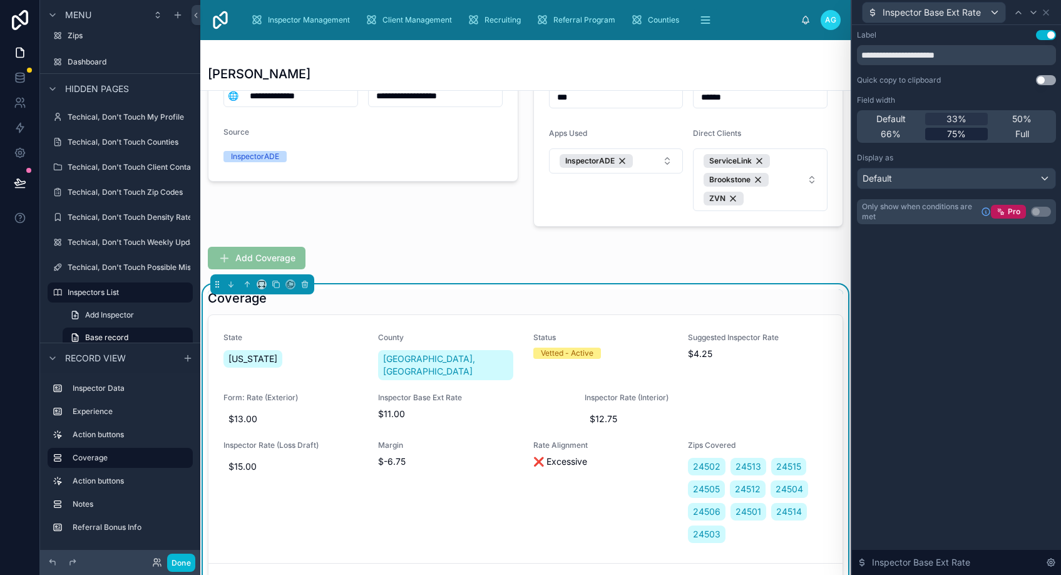
click at [955, 135] on span "75%" at bounding box center [956, 134] width 19 height 13
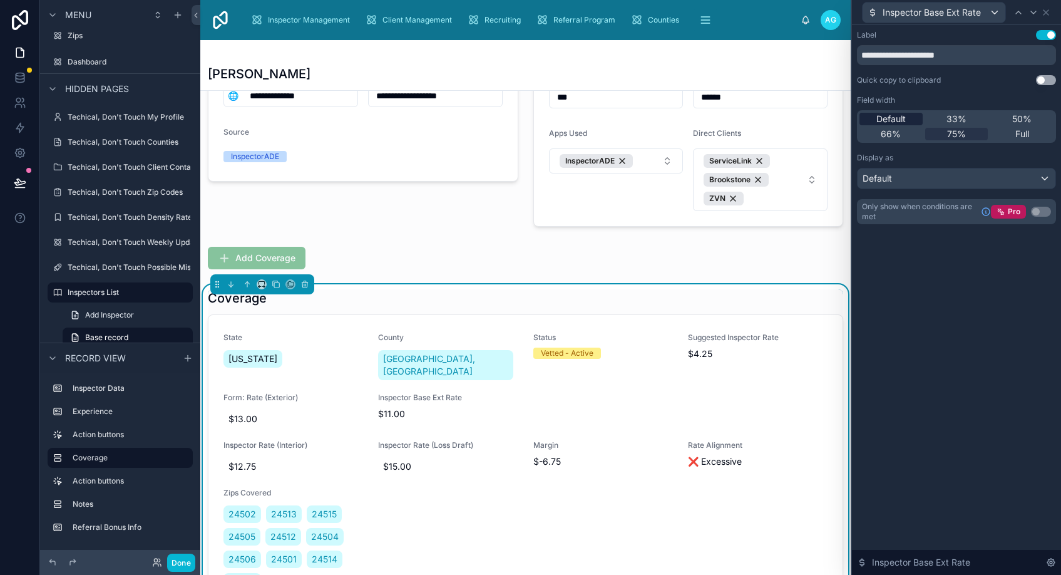
click at [899, 123] on span "Default" at bounding box center [890, 119] width 29 height 13
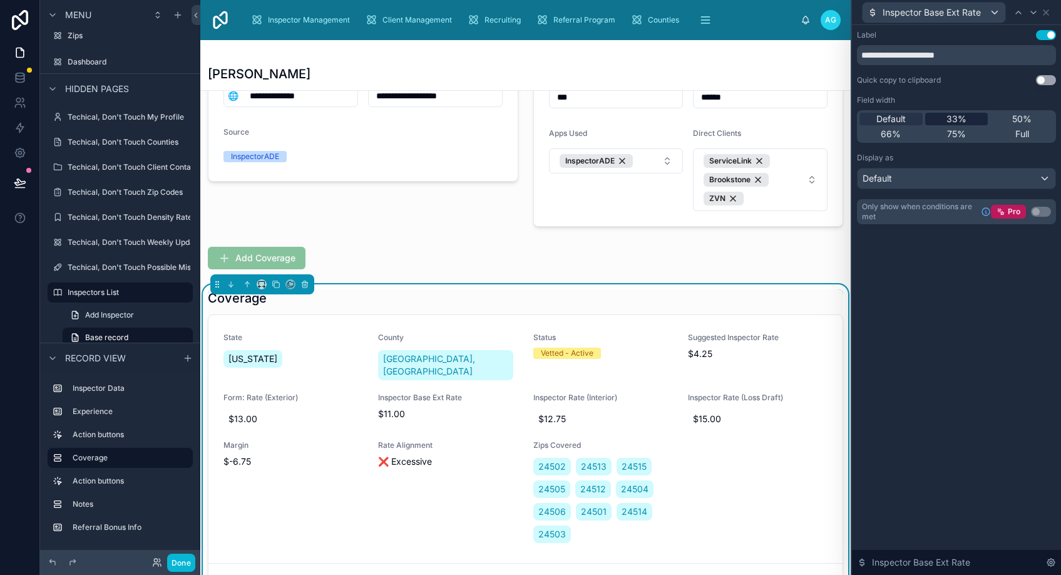
click at [959, 116] on span "33%" at bounding box center [956, 119] width 20 height 13
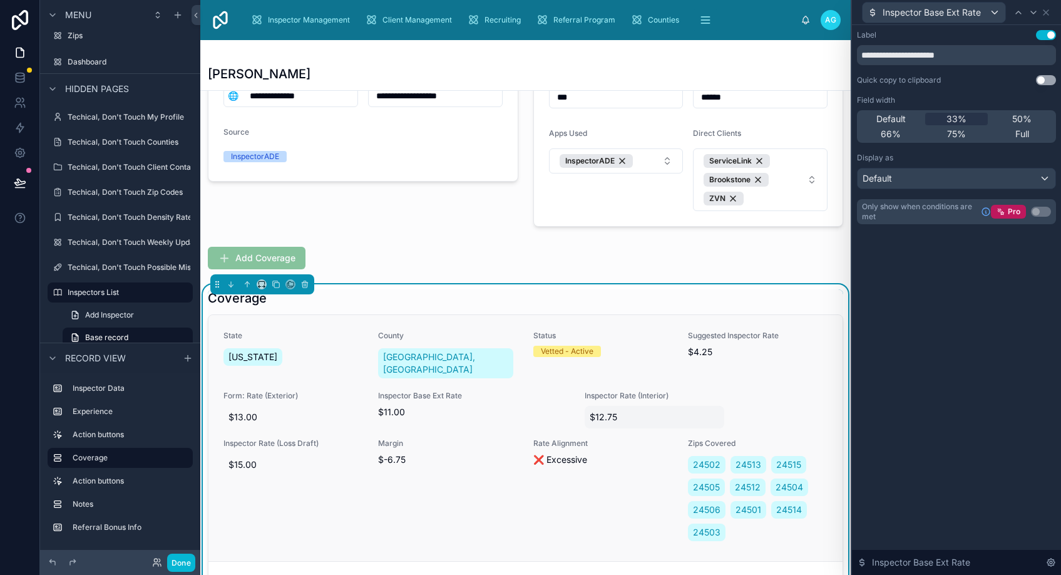
scroll to position [0, 0]
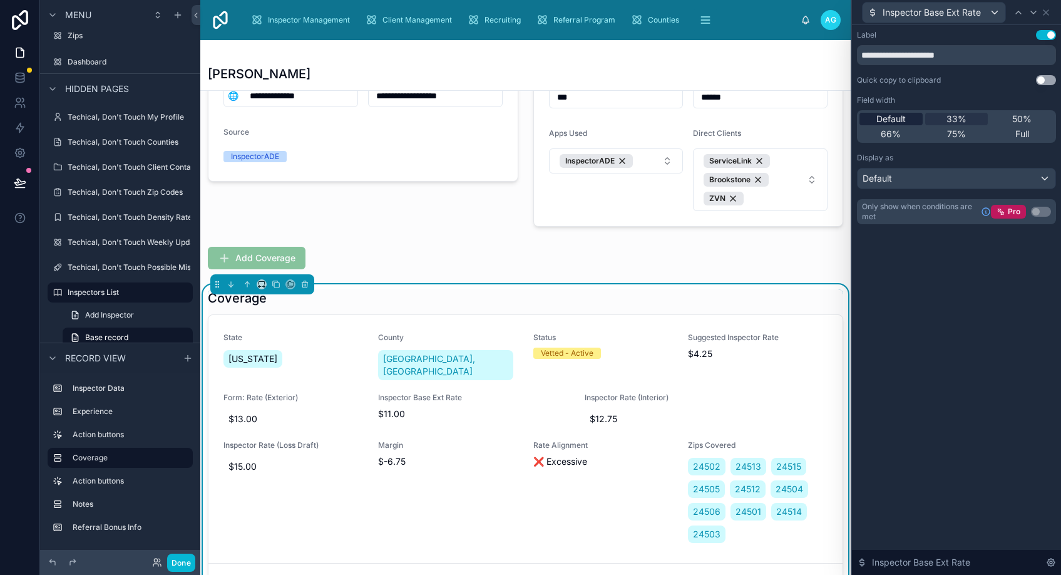
click at [896, 119] on span "Default" at bounding box center [890, 119] width 29 height 13
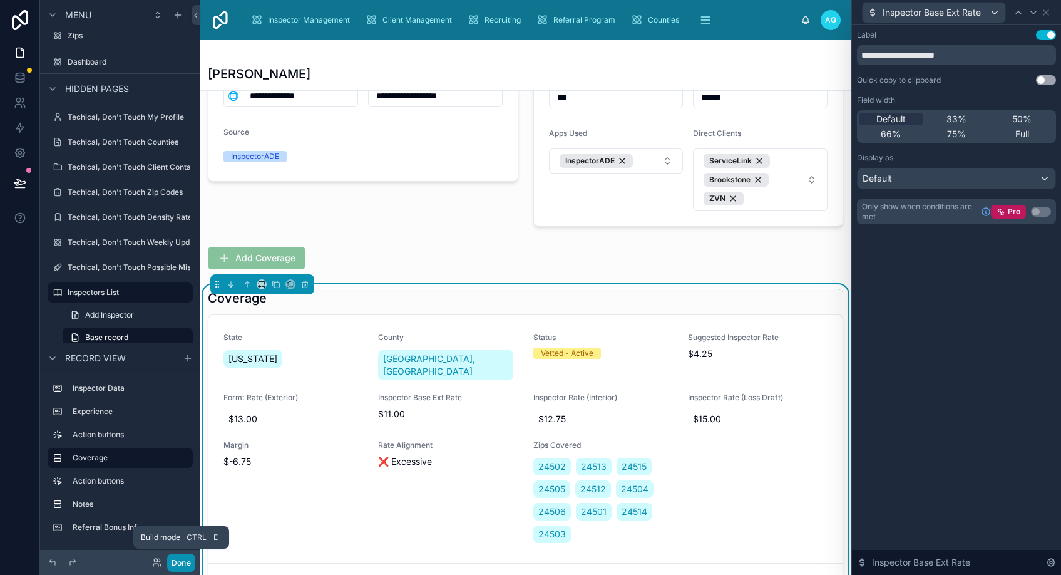
click at [187, 563] on button "Done" at bounding box center [181, 562] width 28 height 18
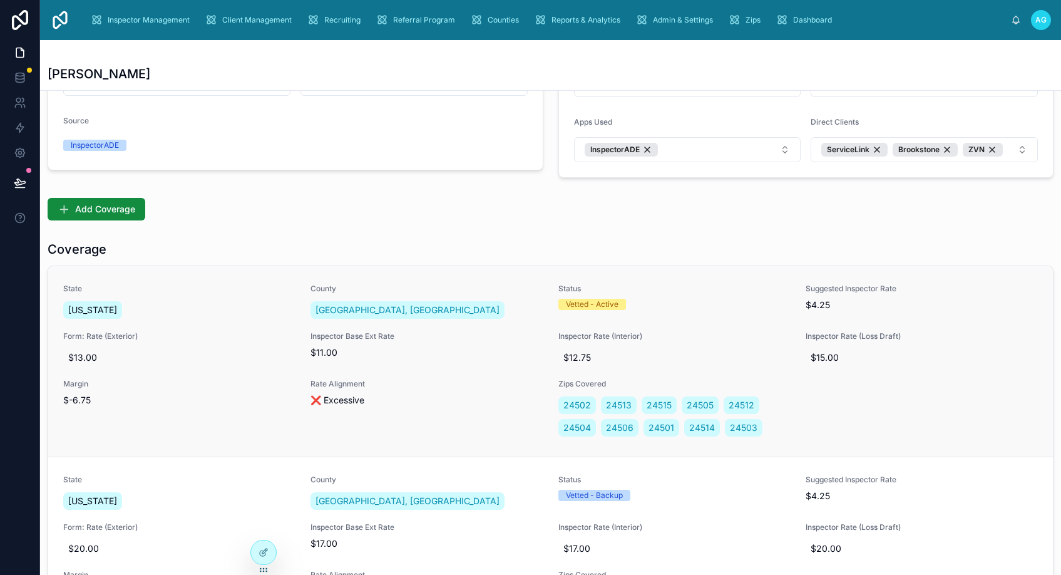
click at [222, 312] on div "[US_STATE]" at bounding box center [179, 310] width 232 height 23
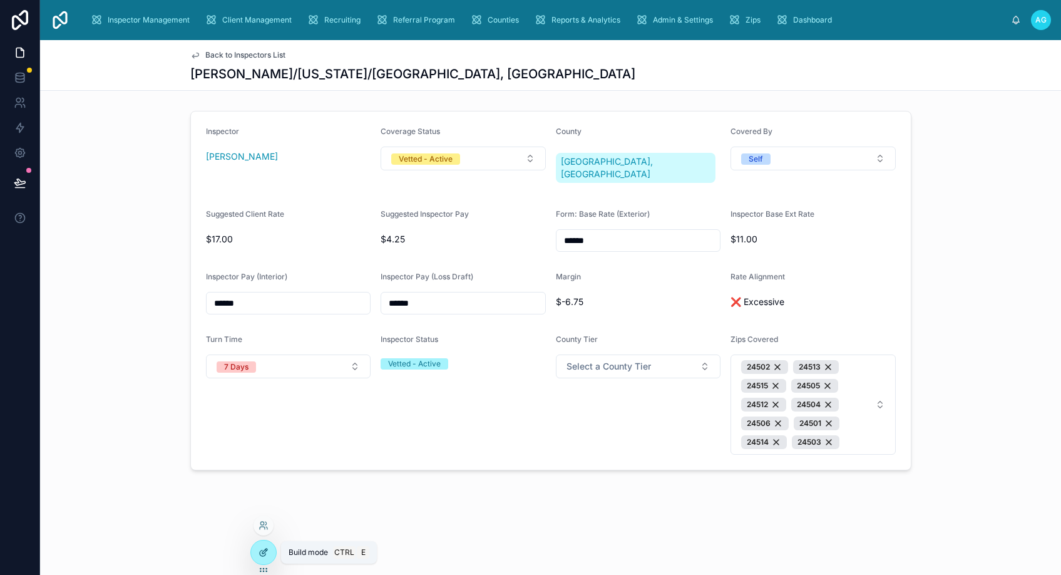
click at [264, 551] on icon at bounding box center [263, 552] width 10 height 10
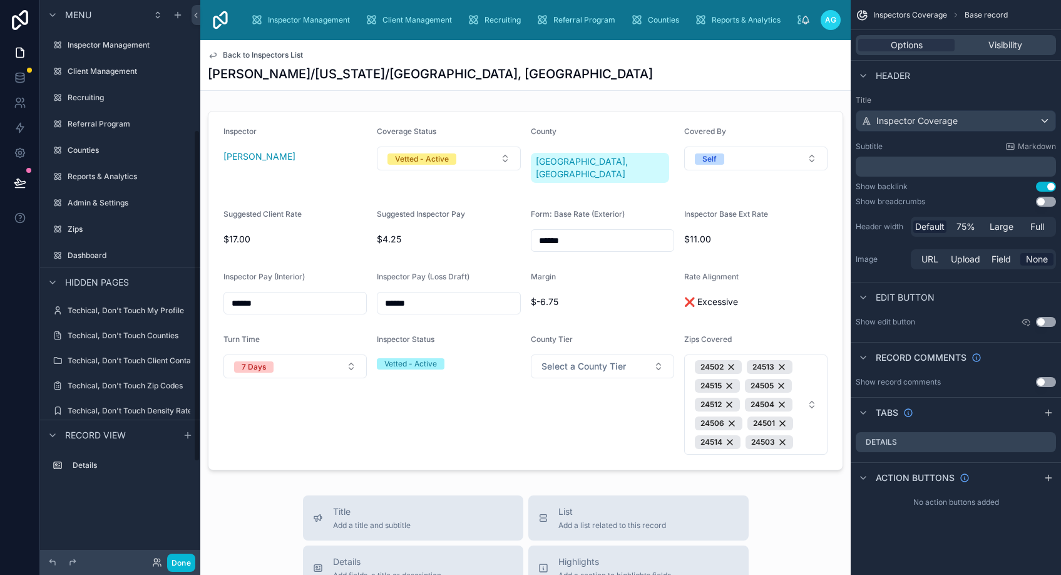
scroll to position [218, 0]
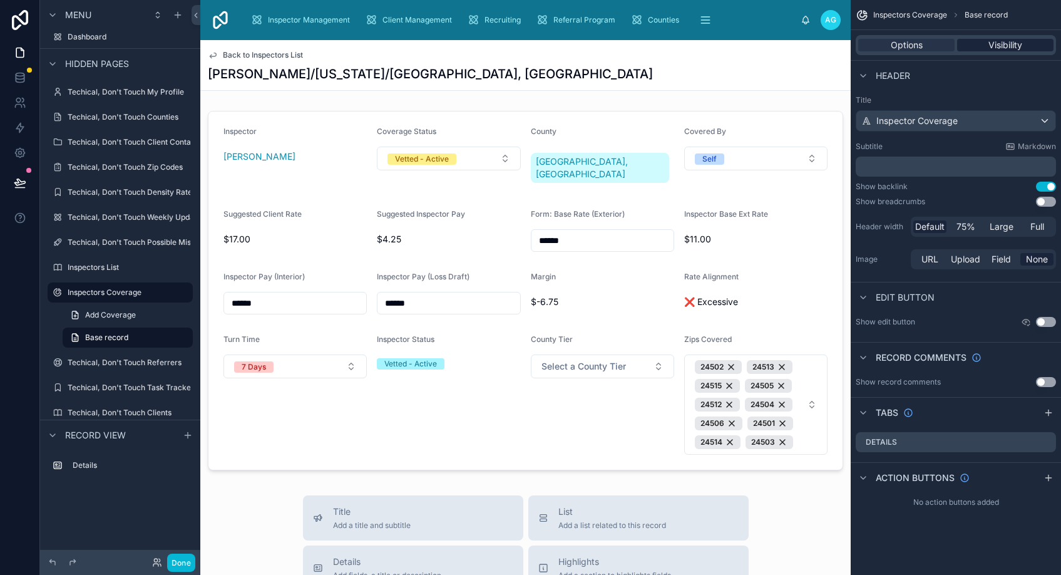
click at [1001, 46] on span "Visibility" at bounding box center [1005, 45] width 34 height 13
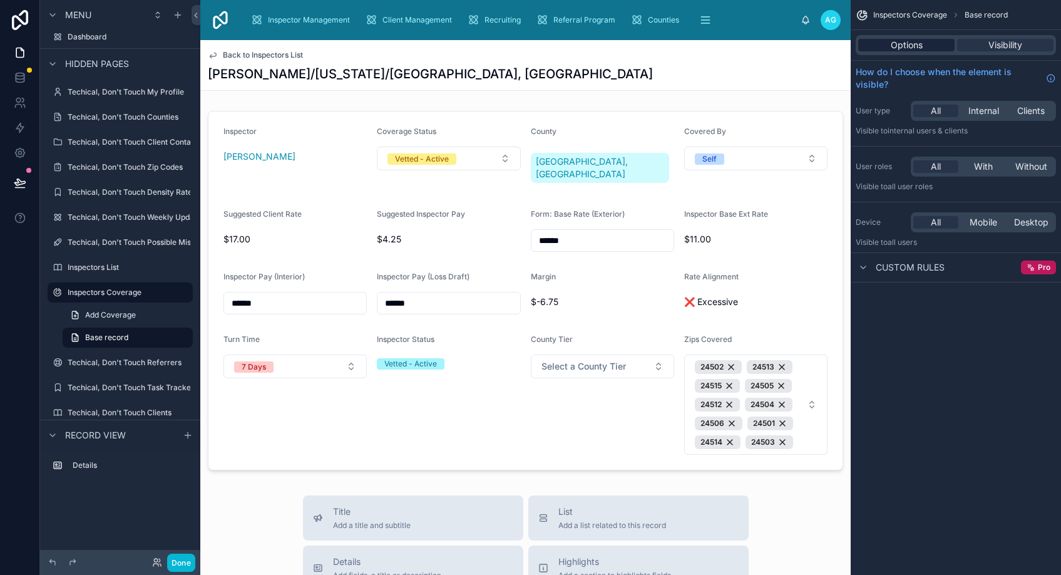
click at [911, 49] on span "Options" at bounding box center [907, 45] width 32 height 13
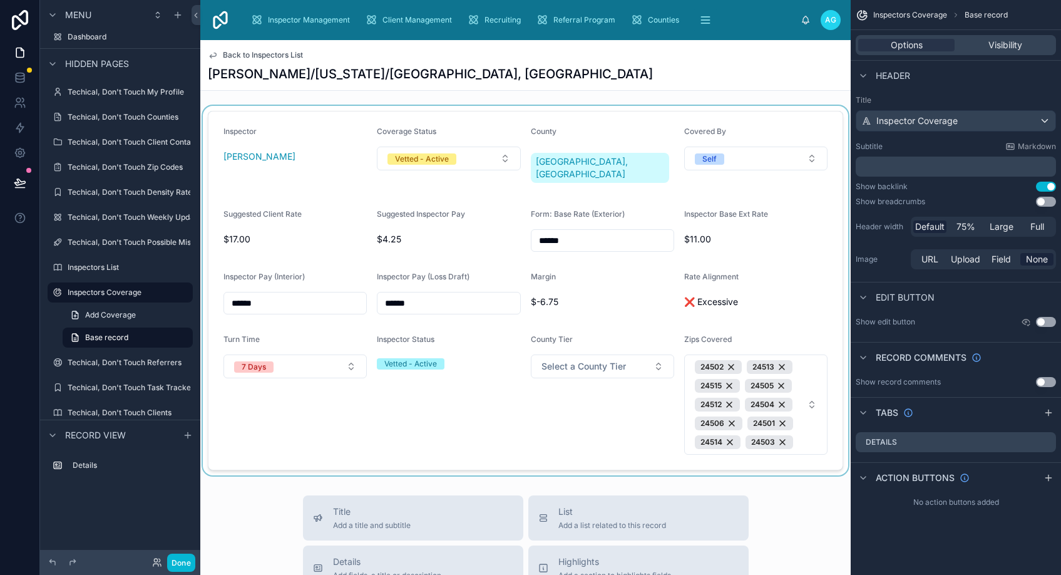
click at [610, 328] on div at bounding box center [525, 290] width 650 height 369
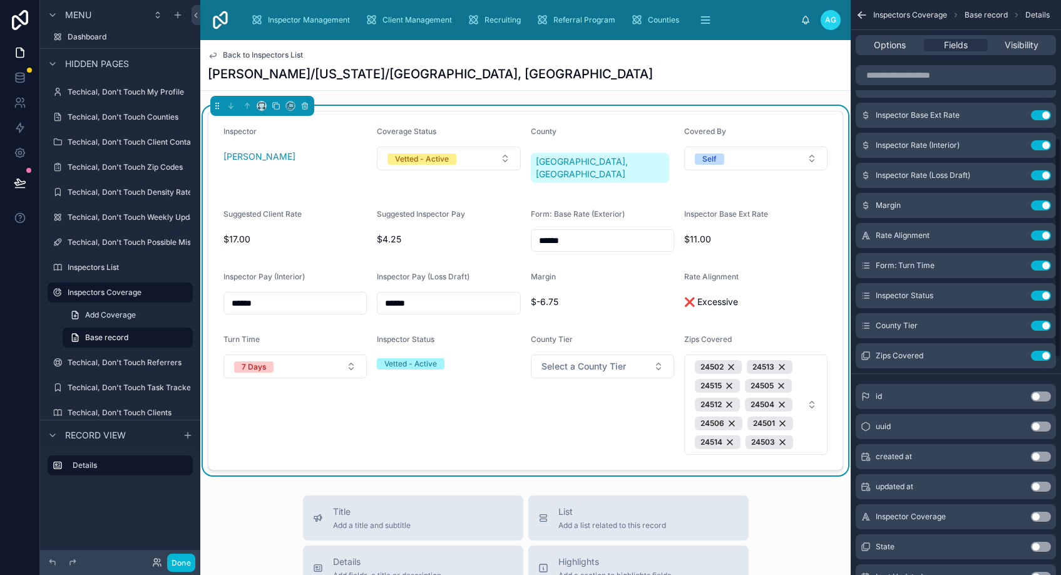
scroll to position [376, 0]
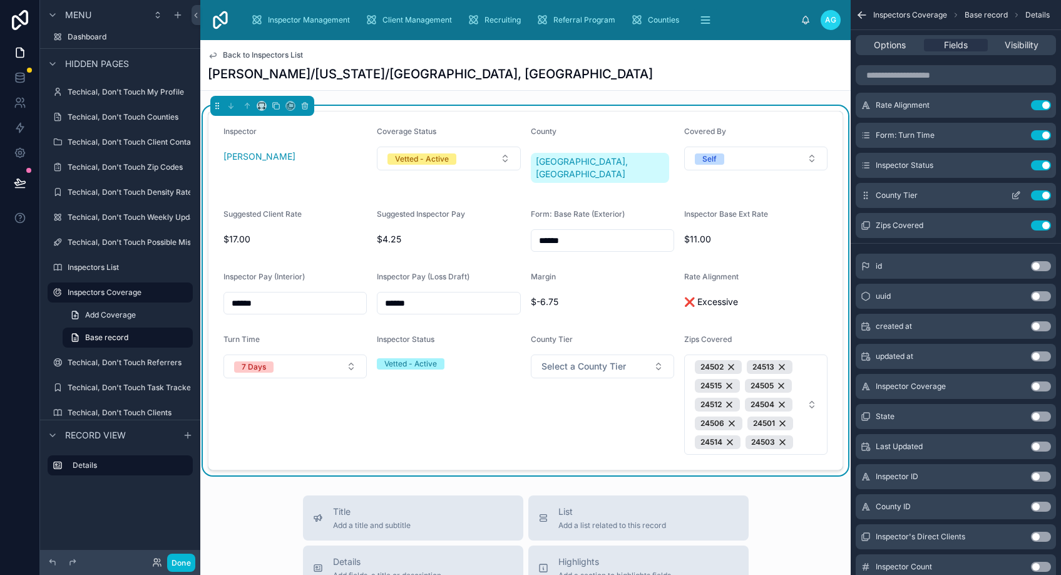
click at [1041, 195] on button "Use setting" at bounding box center [1041, 195] width 20 height 10
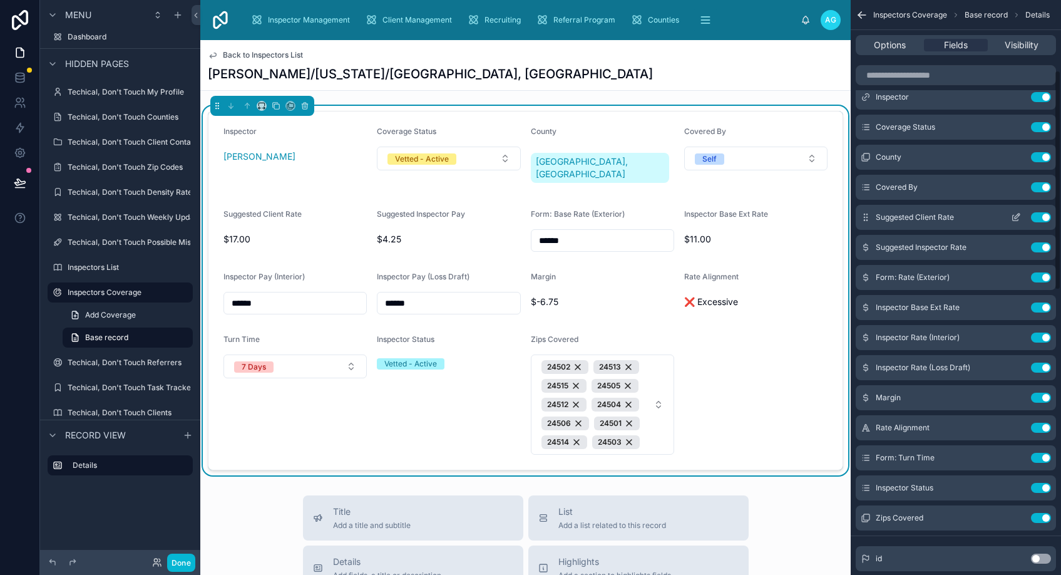
scroll to position [0, 0]
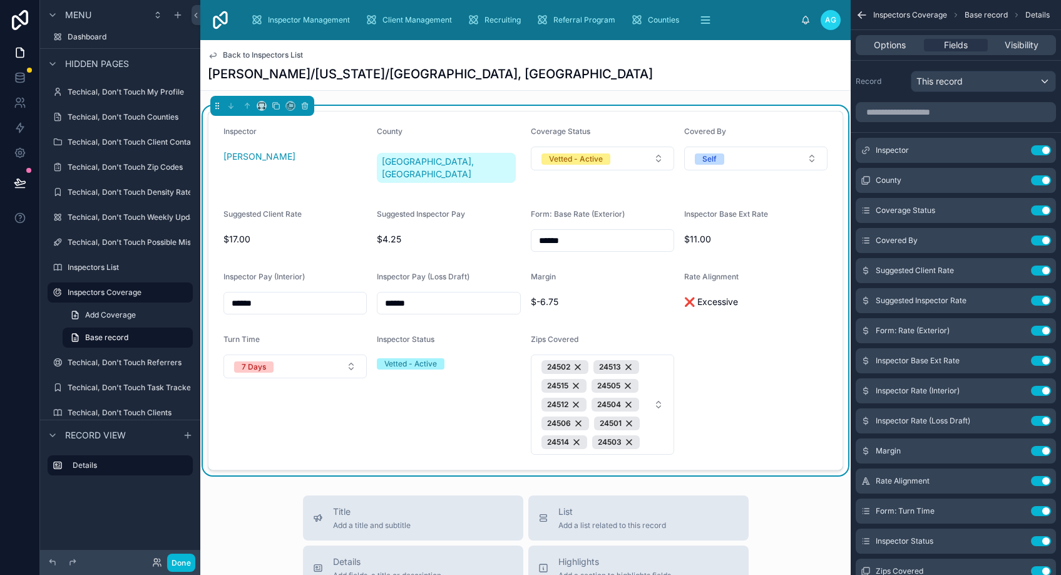
drag, startPoint x: 867, startPoint y: 211, endPoint x: 276, endPoint y: 499, distance: 658.1
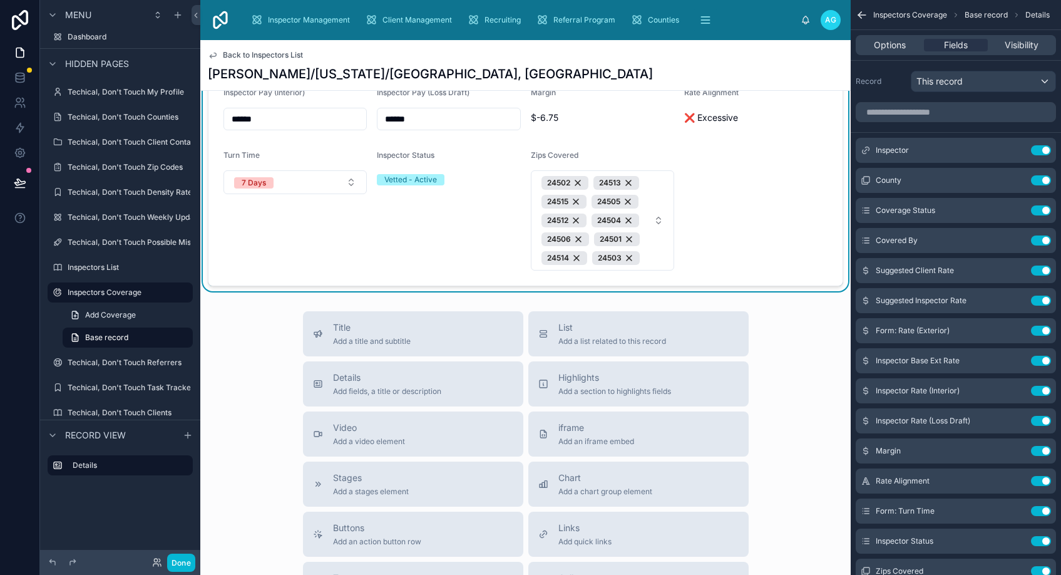
scroll to position [169, 0]
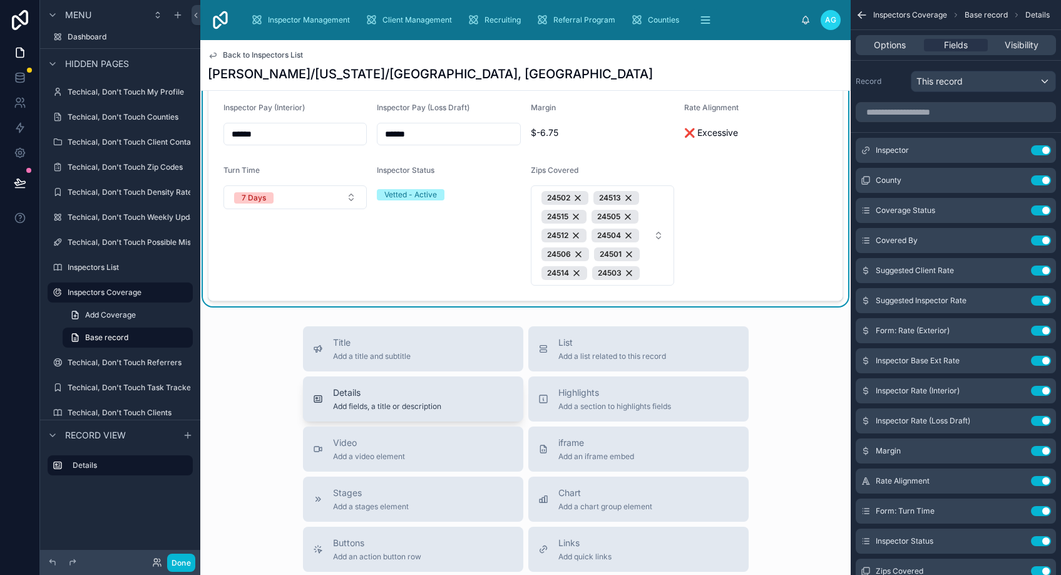
click at [342, 388] on div "Details Add fields, a title or description" at bounding box center [387, 398] width 108 height 25
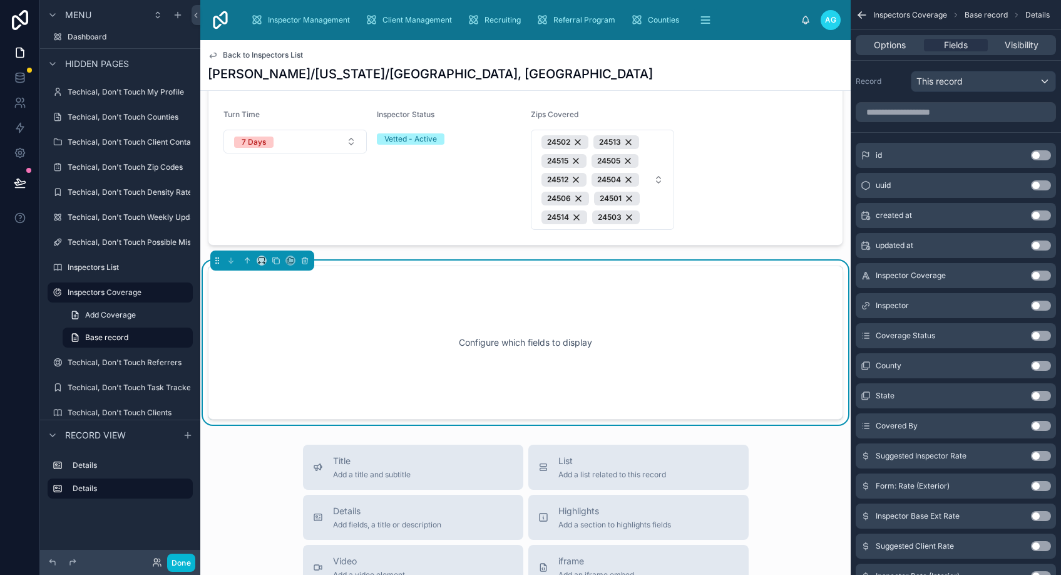
scroll to position [247, 0]
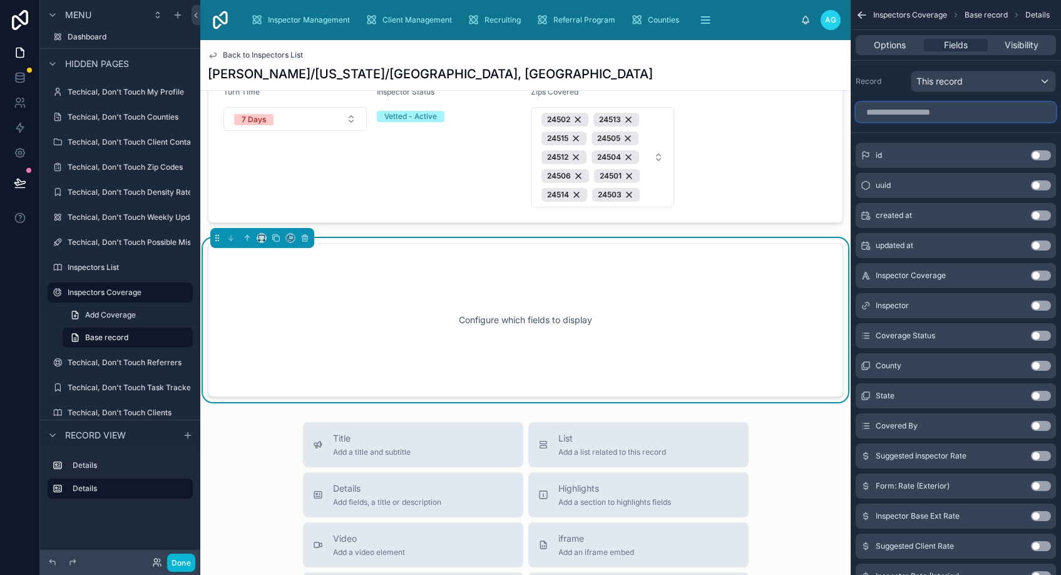
click at [924, 118] on input "scrollable content" at bounding box center [956, 112] width 200 height 20
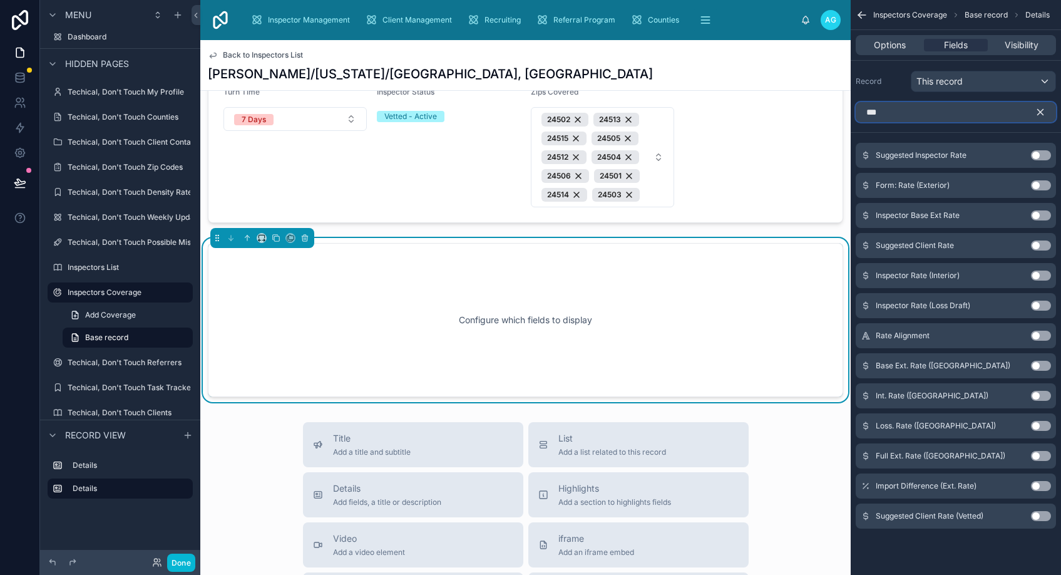
type input "***"
click at [1031, 184] on button "Use setting" at bounding box center [1041, 185] width 20 height 10
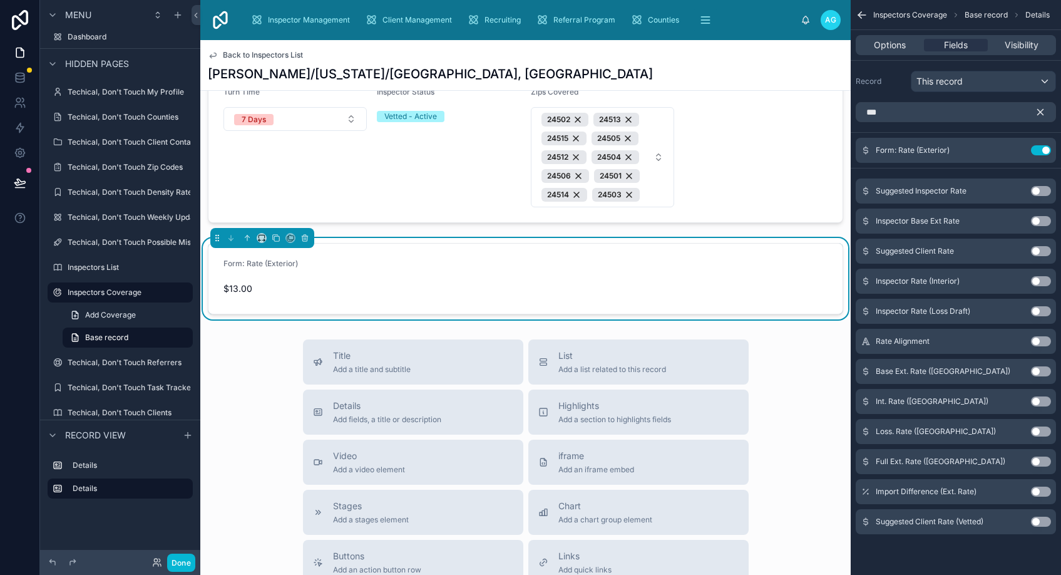
click at [1035, 220] on button "Use setting" at bounding box center [1041, 221] width 20 height 10
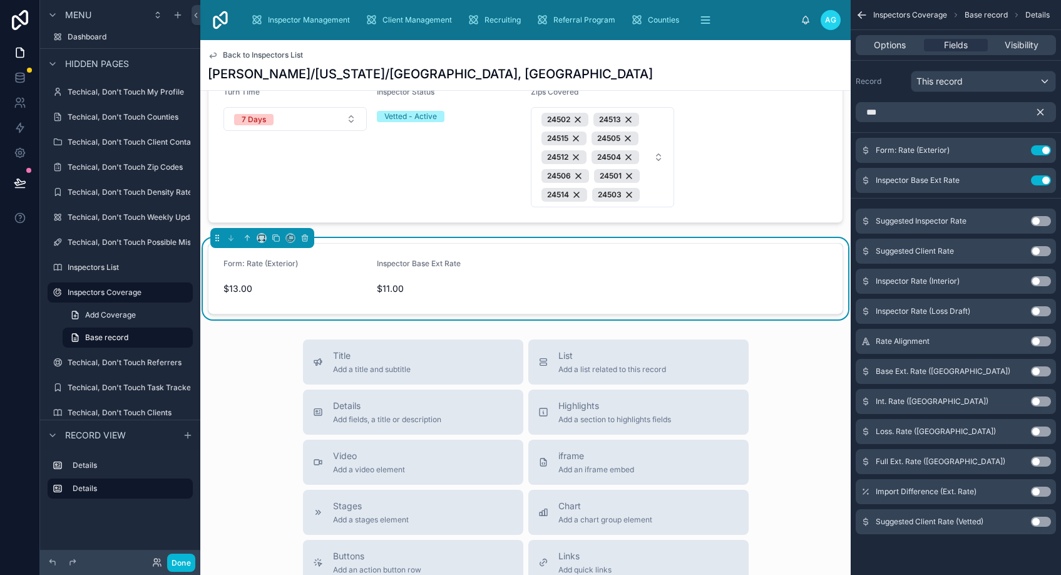
click at [1034, 282] on button "Use setting" at bounding box center [1041, 281] width 20 height 10
click at [1034, 312] on button "Use setting" at bounding box center [1041, 311] width 20 height 10
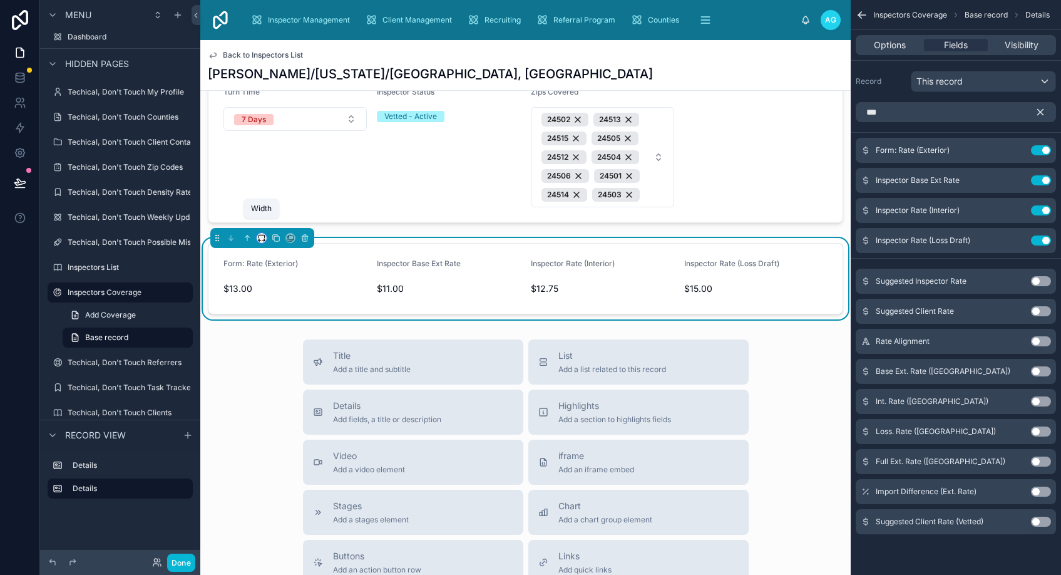
click at [260, 233] on icon at bounding box center [261, 237] width 9 height 9
click at [274, 273] on span "25%" at bounding box center [276, 272] width 19 height 15
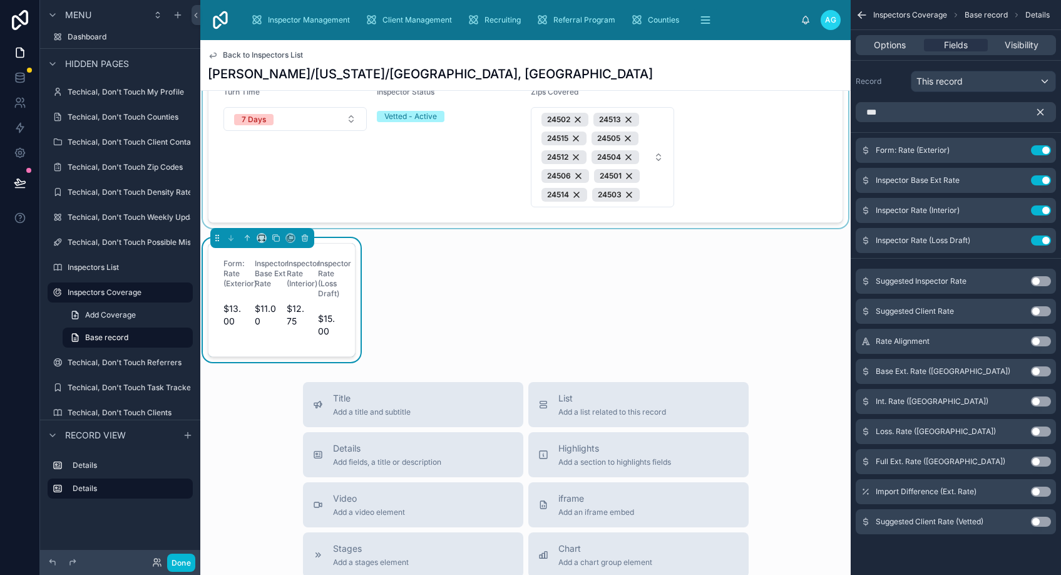
click at [407, 174] on div at bounding box center [525, 43] width 650 height 369
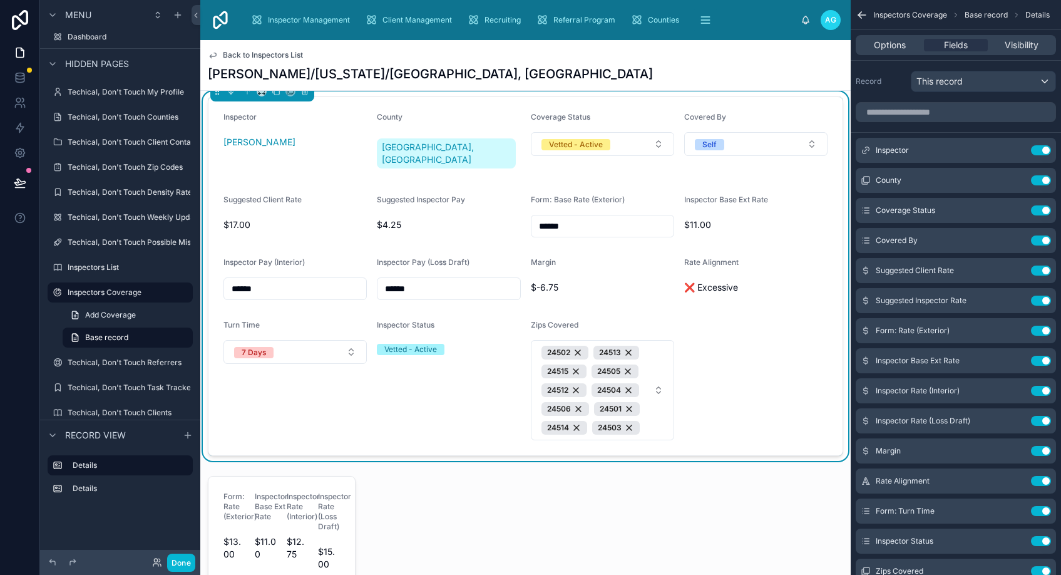
scroll to position [0, 0]
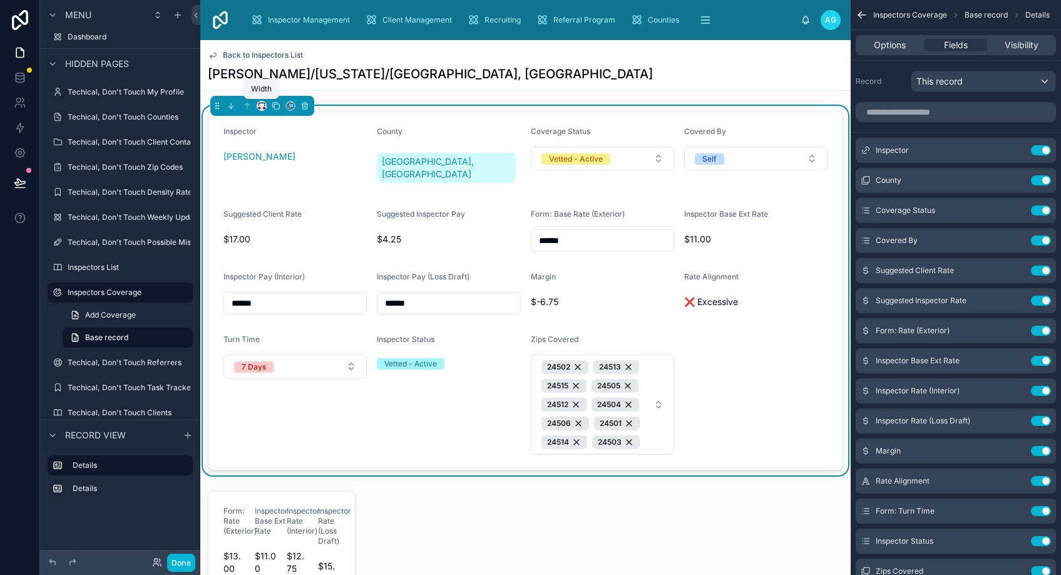
click at [260, 104] on icon at bounding box center [261, 105] width 9 height 9
click at [276, 250] on span "75%" at bounding box center [276, 247] width 19 height 15
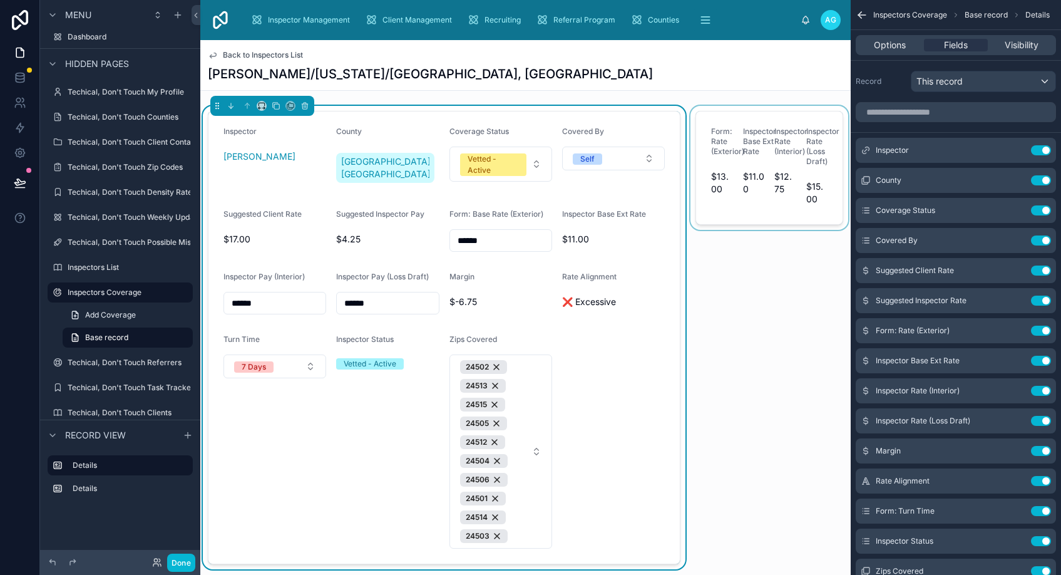
click at [742, 210] on div at bounding box center [769, 337] width 163 height 463
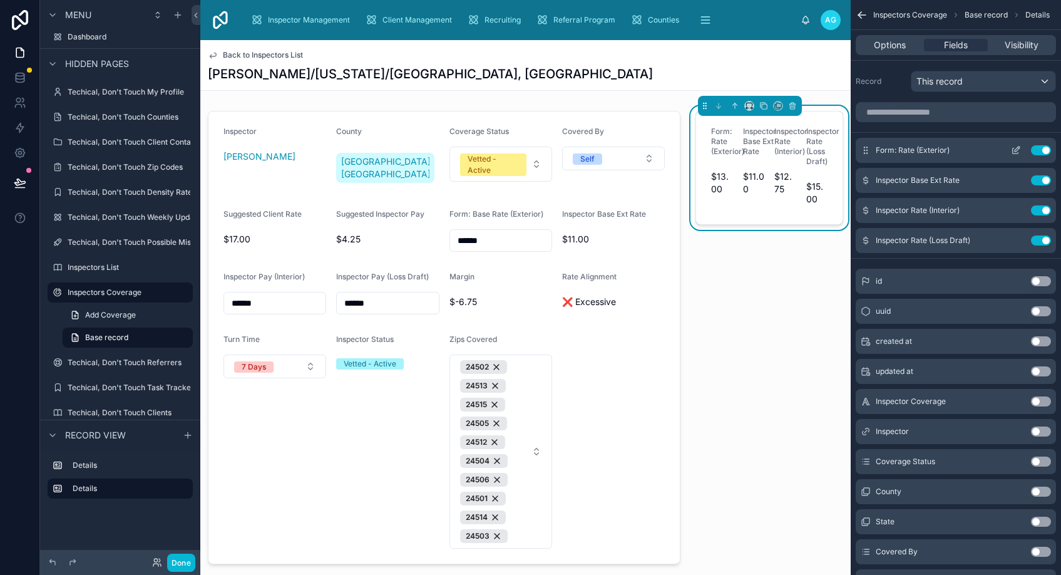
click at [1014, 149] on icon "scrollable content" at bounding box center [1016, 150] width 10 height 10
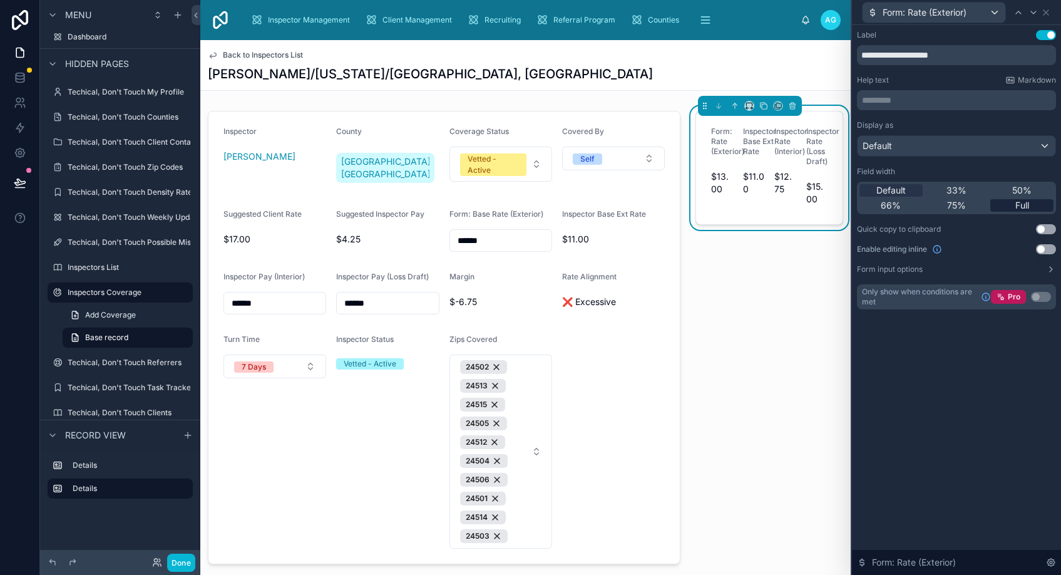
click at [1023, 204] on span "Full" at bounding box center [1022, 205] width 14 height 13
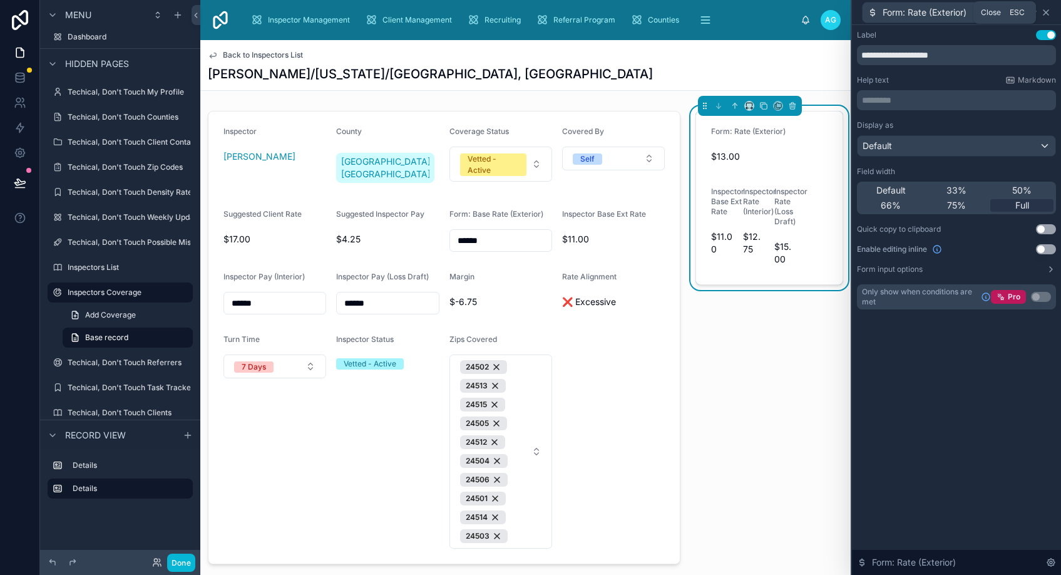
click at [1043, 11] on icon at bounding box center [1046, 13] width 10 height 10
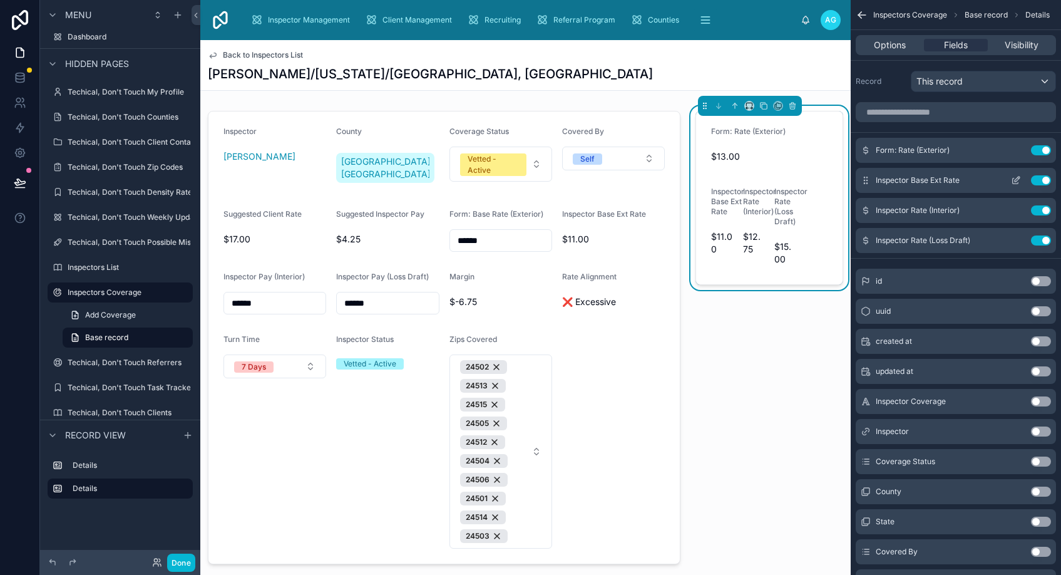
click at [1013, 180] on icon "scrollable content" at bounding box center [1016, 180] width 10 height 10
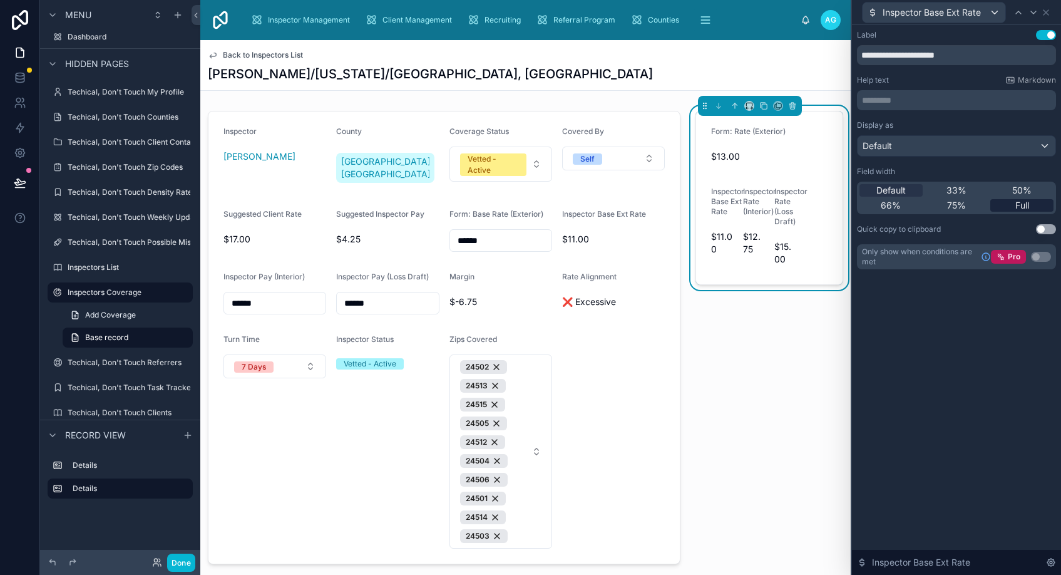
click at [1019, 205] on span "Full" at bounding box center [1022, 205] width 14 height 13
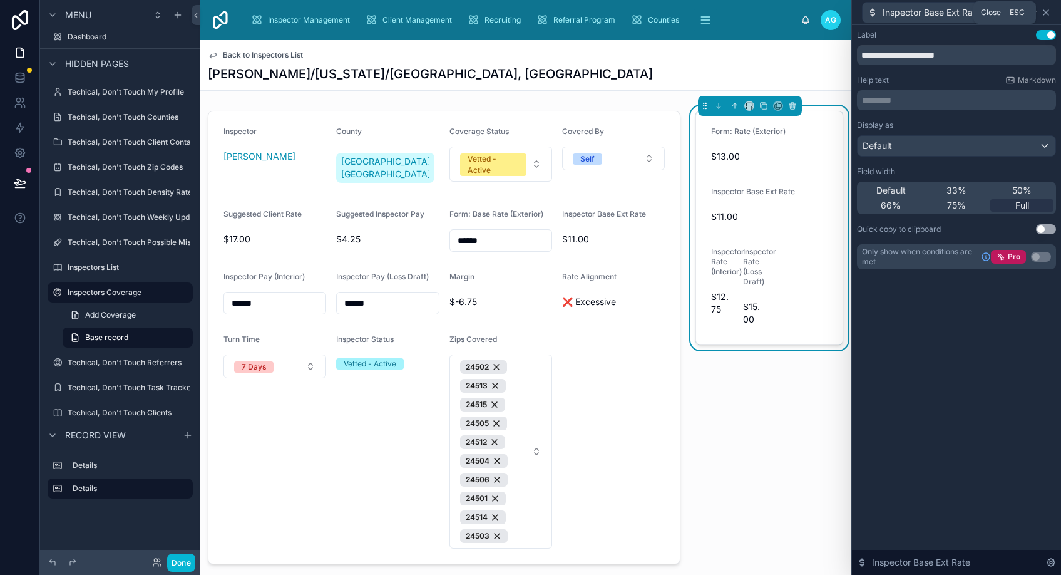
click at [1043, 11] on icon at bounding box center [1046, 13] width 10 height 10
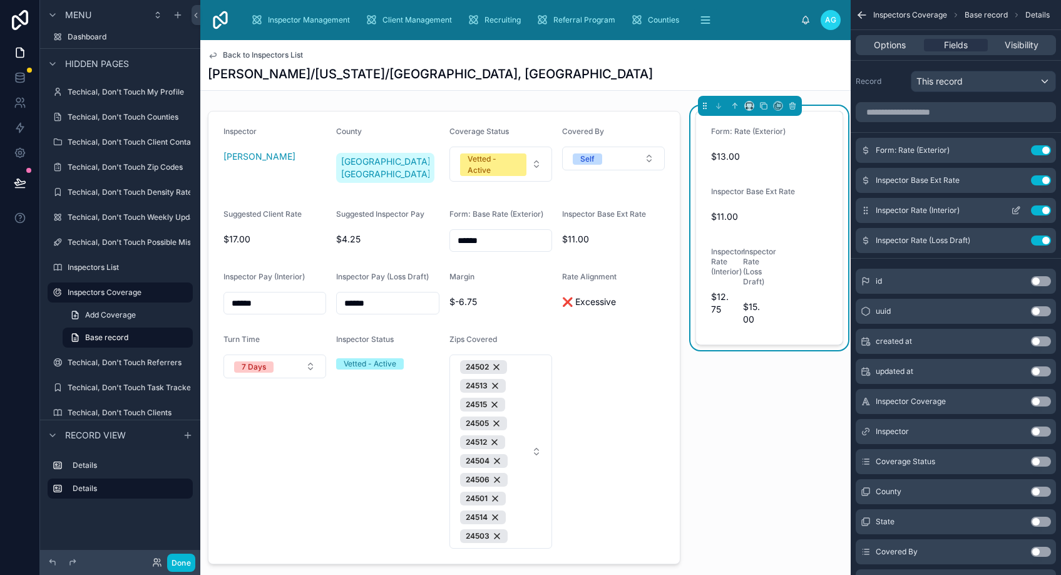
click at [1013, 210] on icon "scrollable content" at bounding box center [1016, 210] width 10 height 10
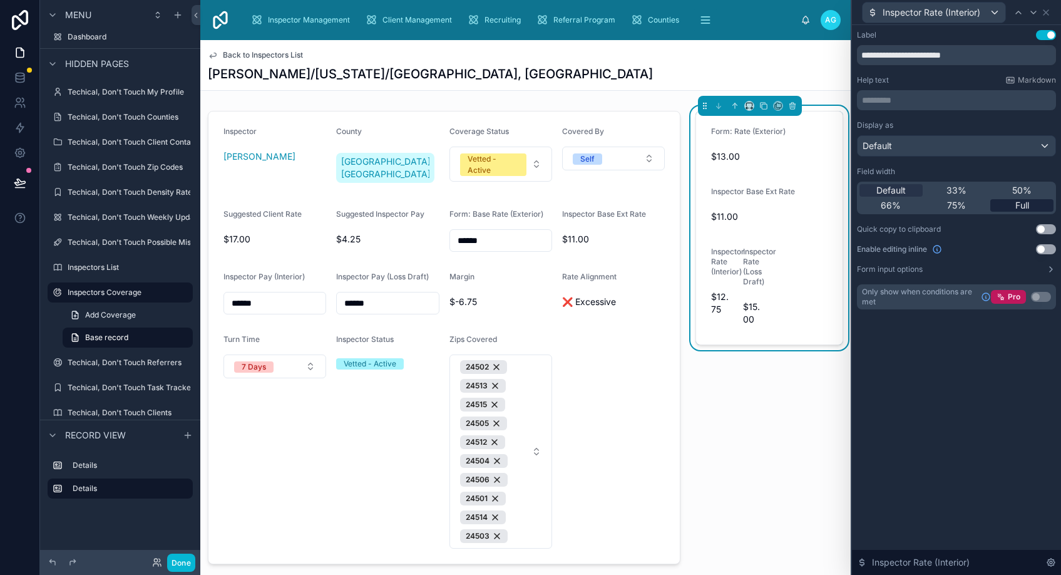
click at [1018, 205] on span "Full" at bounding box center [1022, 205] width 14 height 13
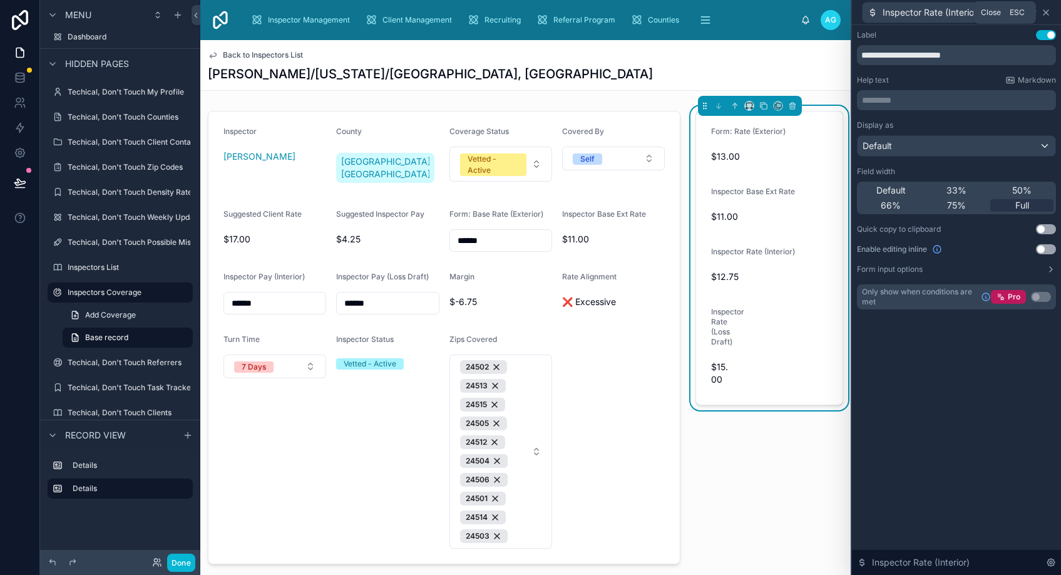
click at [1045, 13] on icon at bounding box center [1045, 12] width 5 height 5
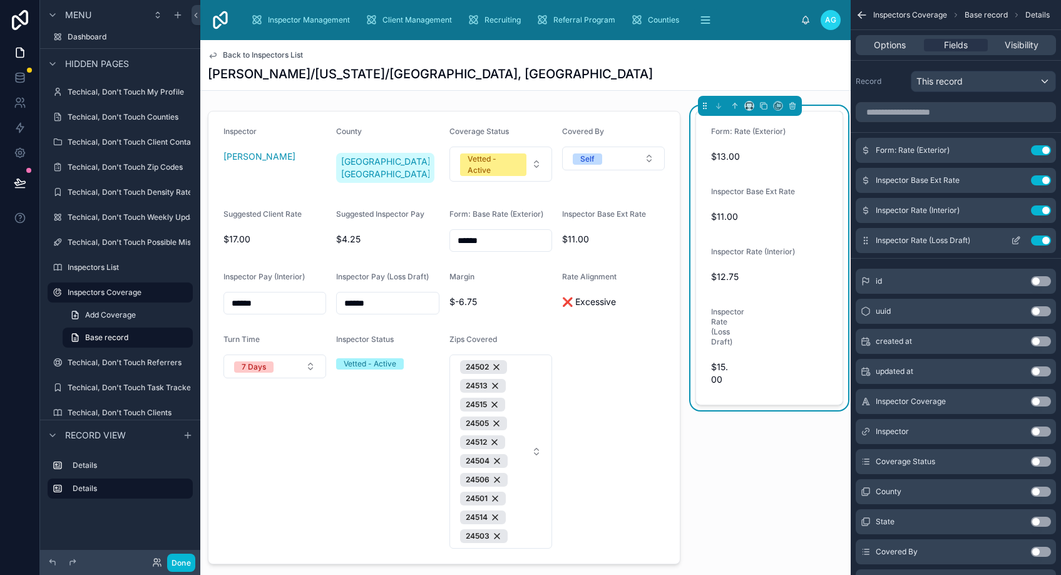
click at [1014, 240] on icon "scrollable content" at bounding box center [1016, 240] width 10 height 10
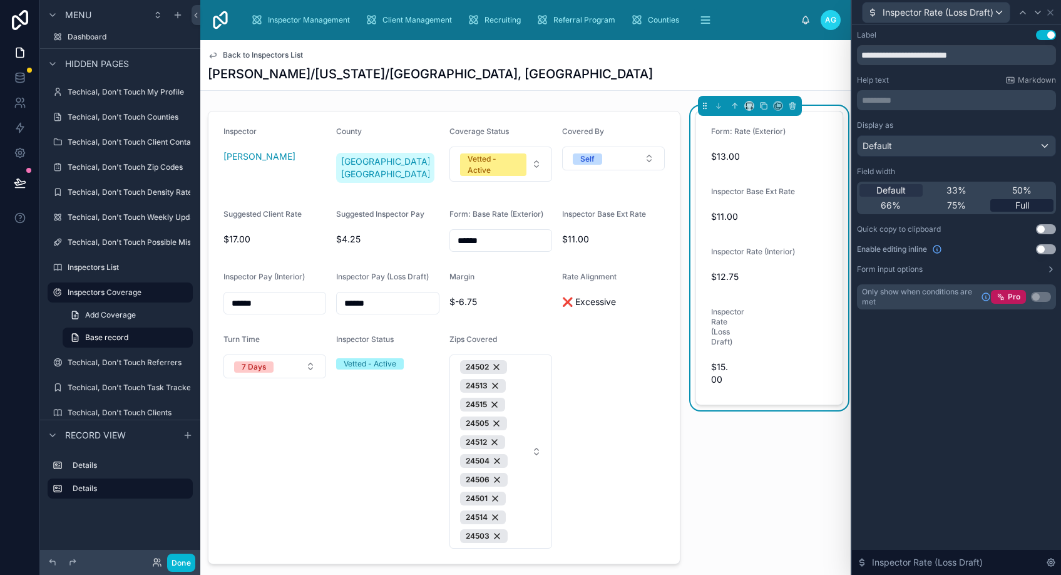
click at [1020, 203] on span "Full" at bounding box center [1022, 205] width 14 height 13
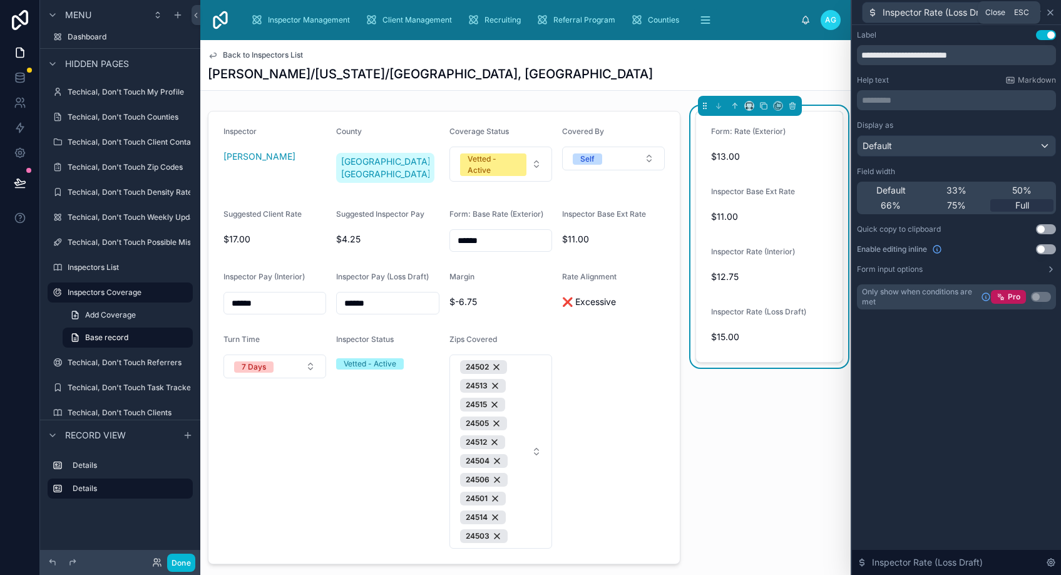
click at [1051, 9] on icon at bounding box center [1050, 13] width 10 height 10
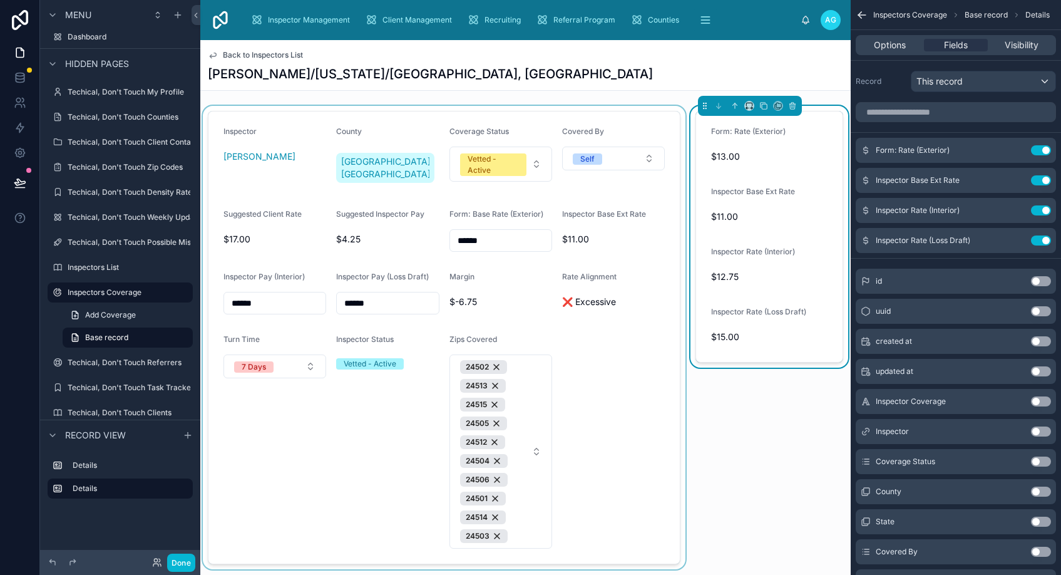
click at [525, 269] on div at bounding box center [444, 337] width 488 height 463
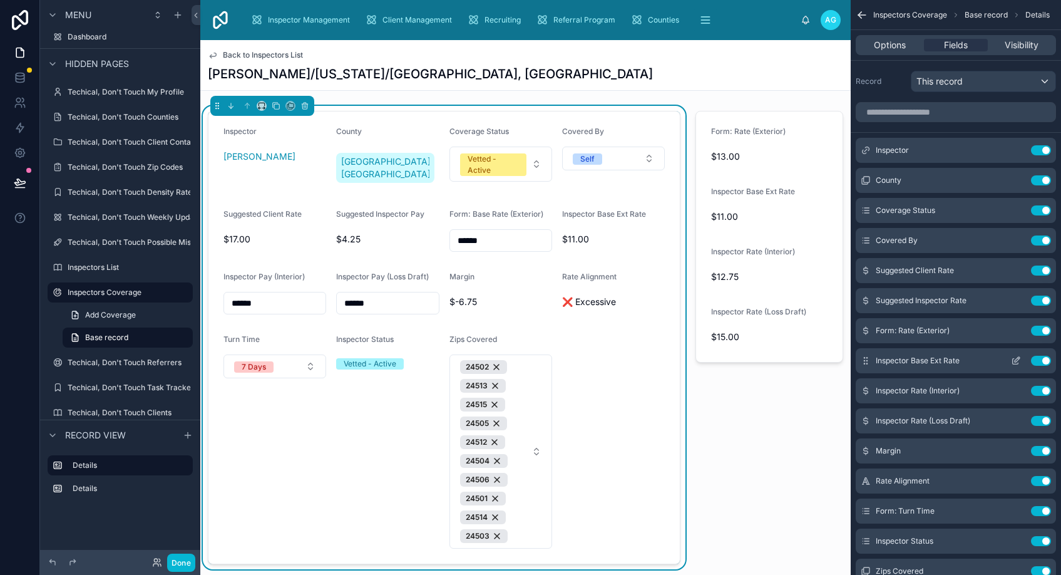
click at [1038, 360] on button "Use setting" at bounding box center [1041, 361] width 20 height 10
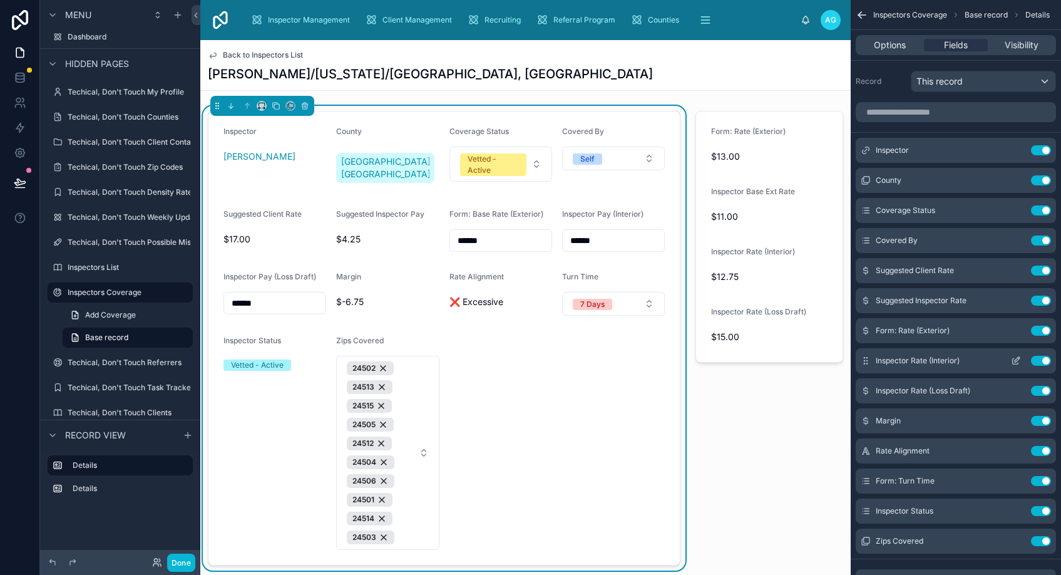
click at [1040, 361] on button "Use setting" at bounding box center [1041, 361] width 20 height 10
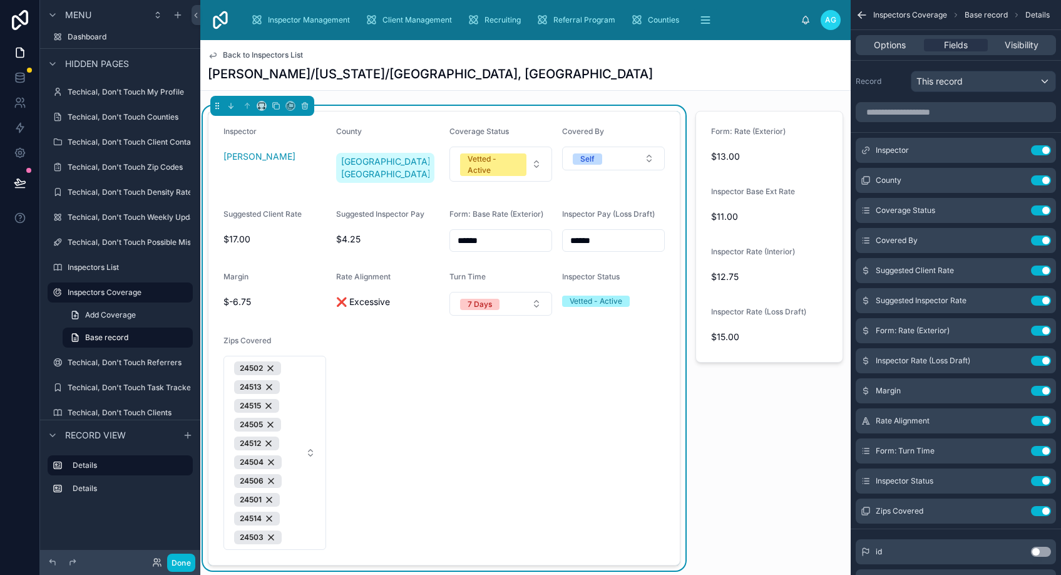
click at [1040, 361] on button "Use setting" at bounding box center [1041, 361] width 20 height 10
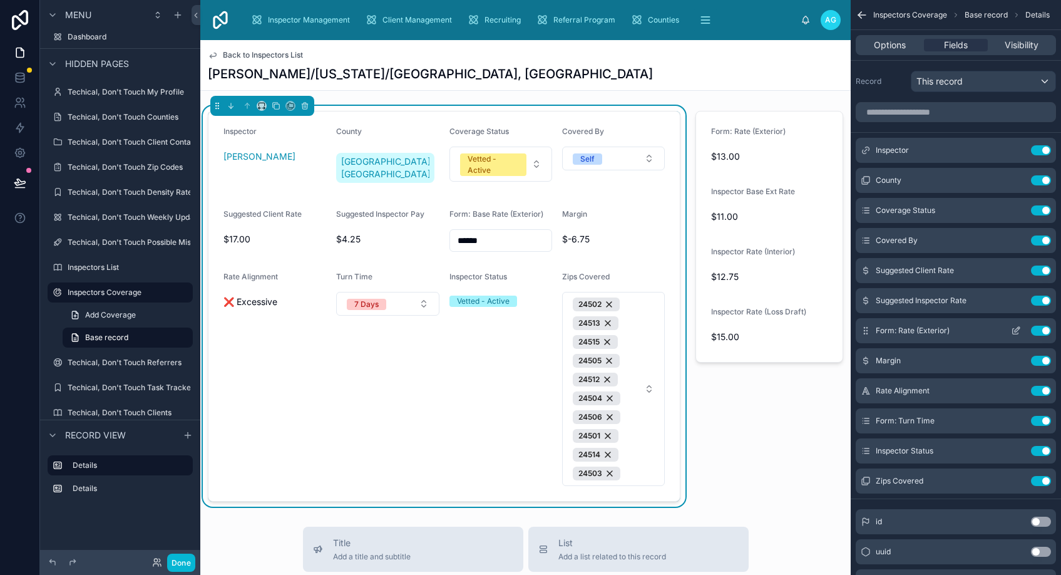
click at [1035, 328] on button "Use setting" at bounding box center [1041, 330] width 20 height 10
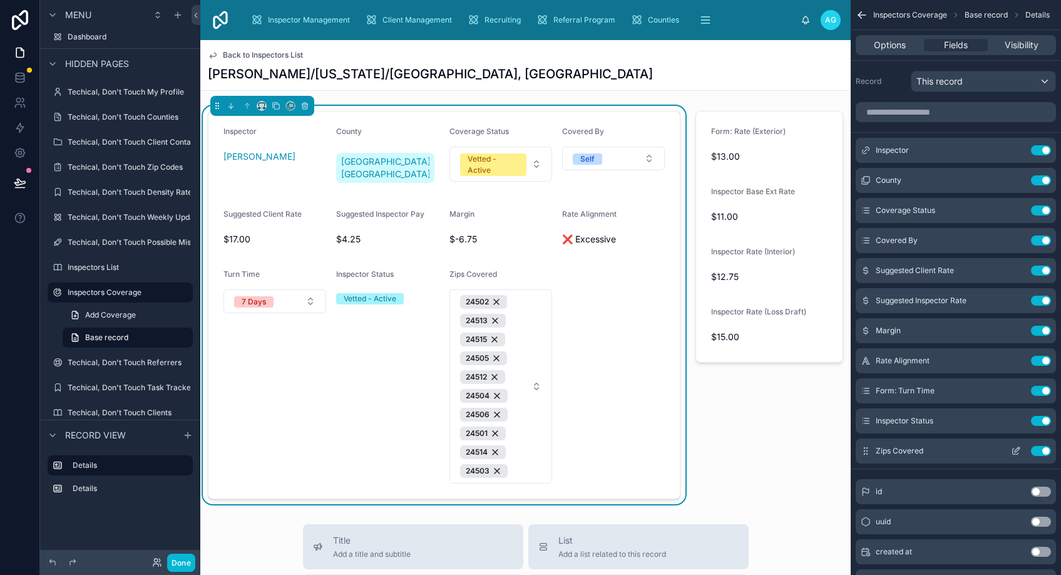
click at [1014, 451] on icon "scrollable content" at bounding box center [1016, 451] width 10 height 10
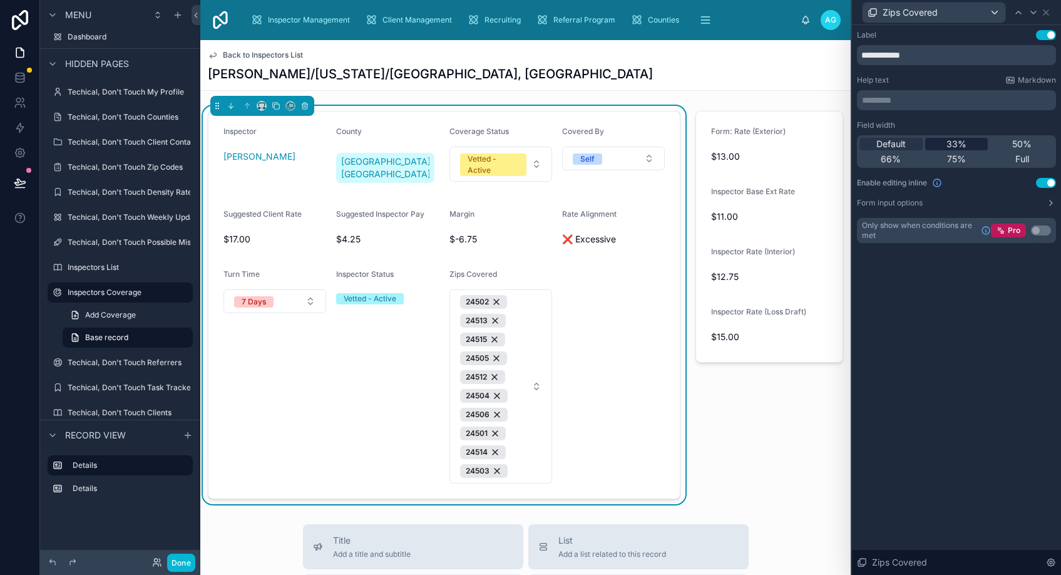
click at [954, 143] on span "33%" at bounding box center [956, 144] width 20 height 13
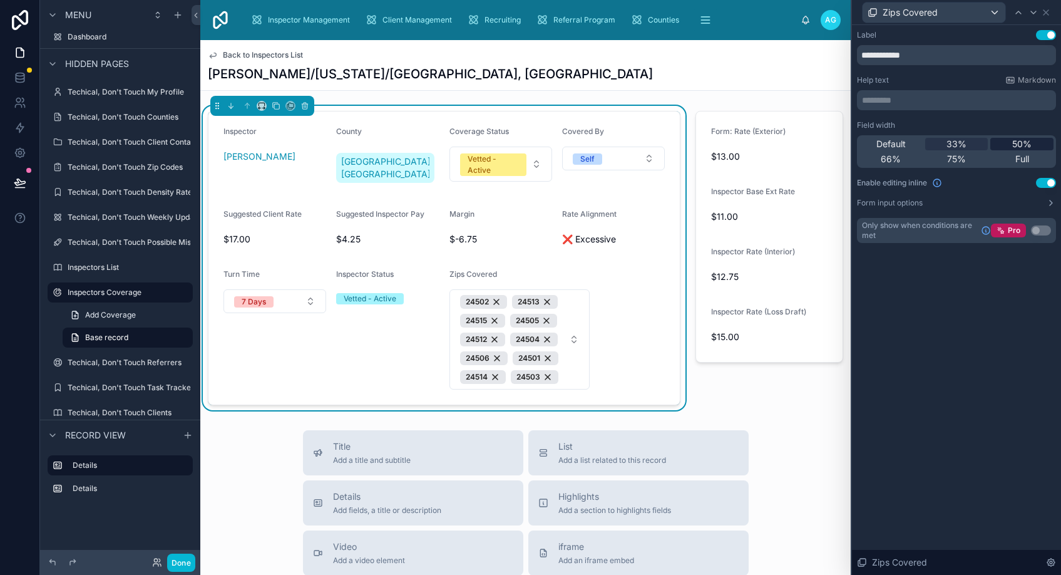
click at [1012, 143] on span "50%" at bounding box center [1021, 144] width 19 height 13
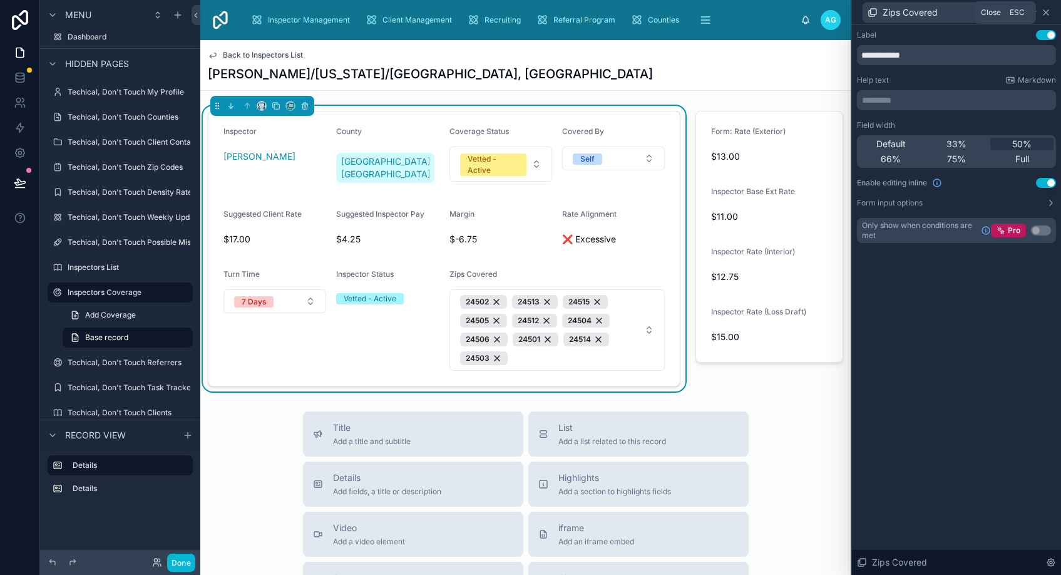
click at [1045, 13] on icon at bounding box center [1045, 12] width 5 height 5
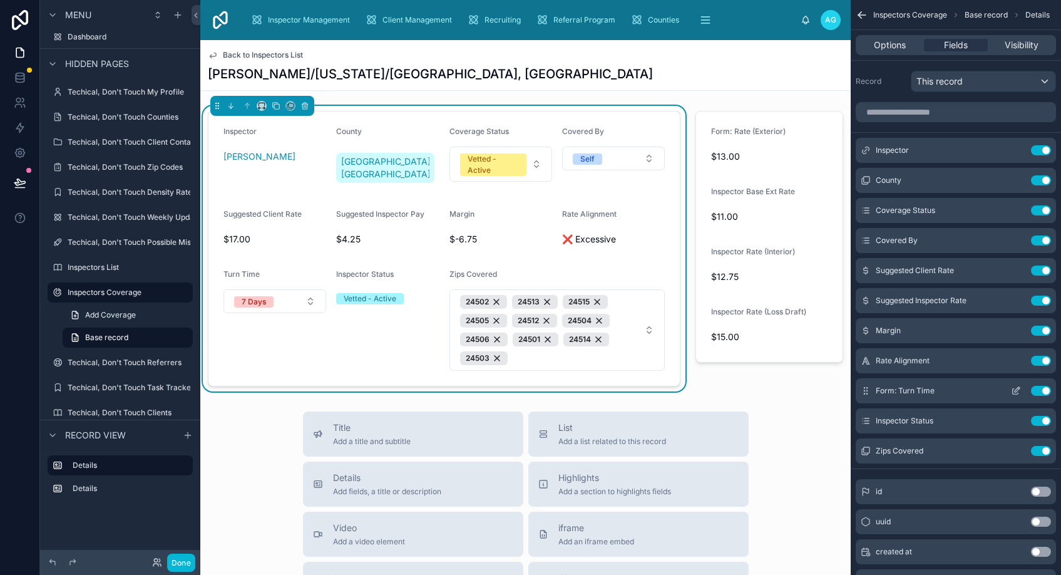
click at [1045, 391] on button "Use setting" at bounding box center [1041, 391] width 20 height 10
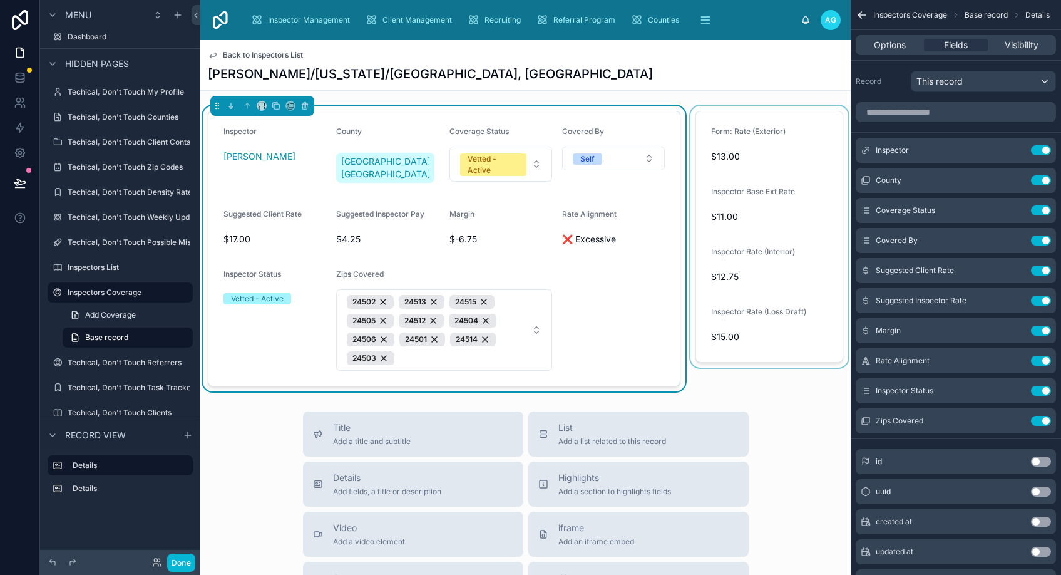
click at [749, 257] on div at bounding box center [769, 248] width 163 height 285
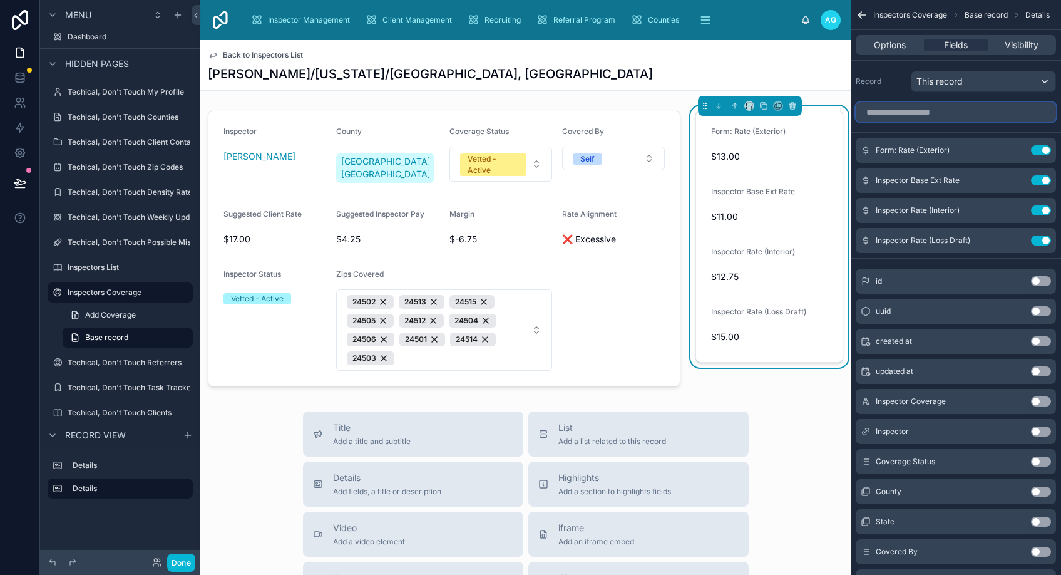
click at [924, 111] on input "scrollable content" at bounding box center [956, 112] width 200 height 20
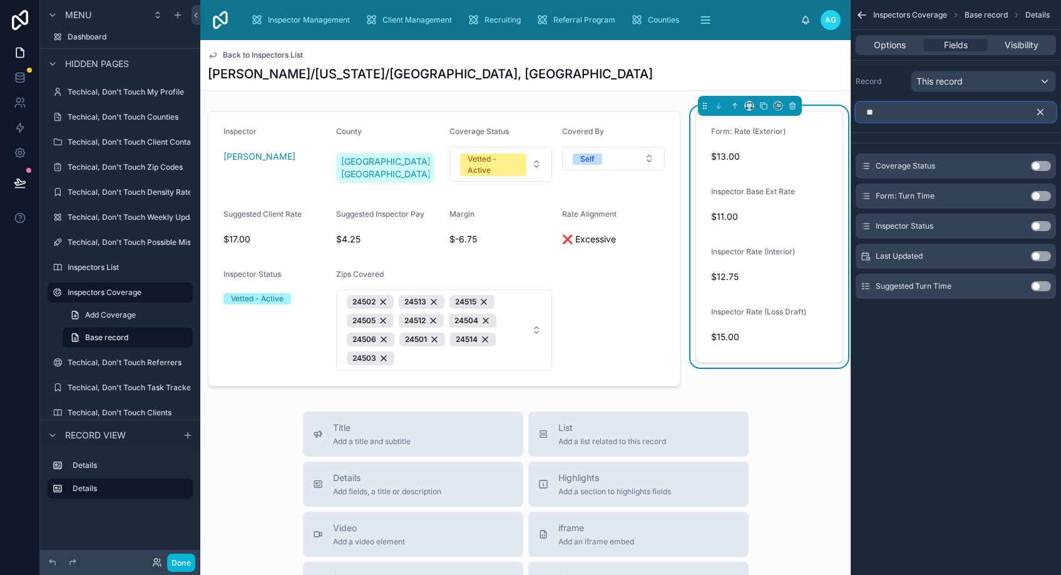
type input "**"
click at [1034, 196] on button "Use setting" at bounding box center [1041, 196] width 20 height 10
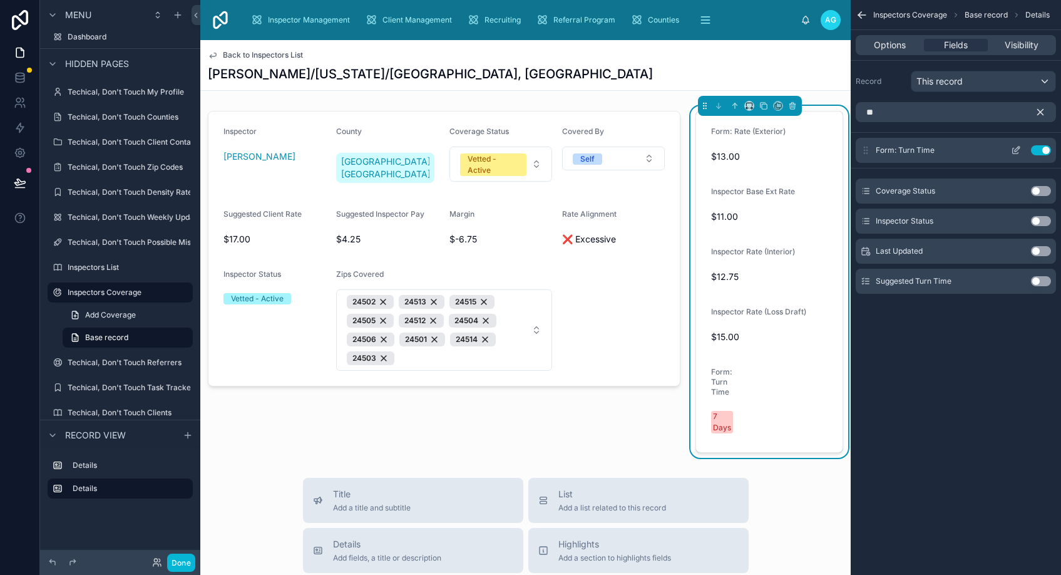
click at [1013, 151] on icon "scrollable content" at bounding box center [1016, 151] width 6 height 6
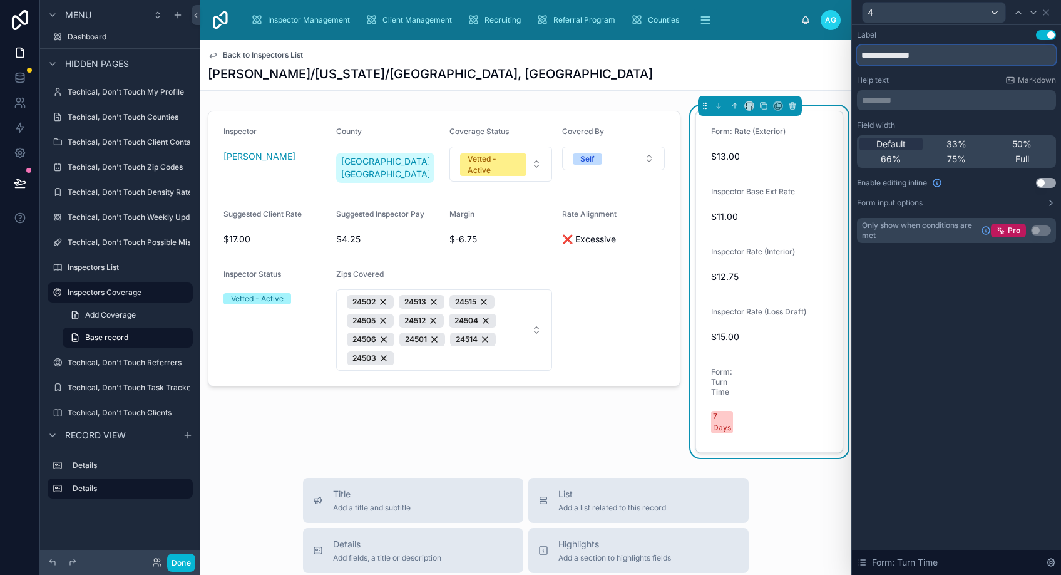
click at [886, 53] on input "**********" at bounding box center [956, 55] width 199 height 20
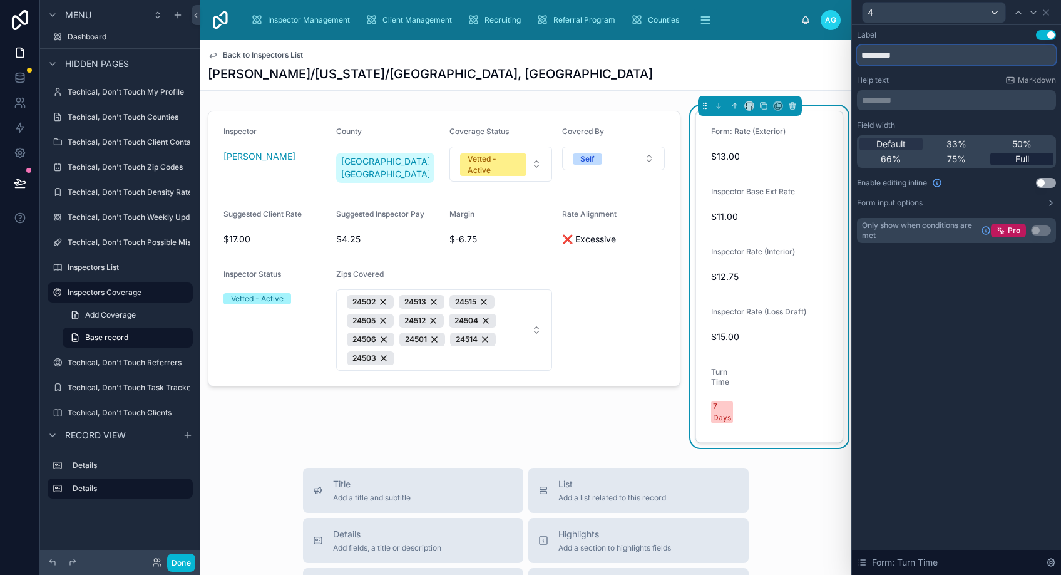
type input "*********"
click at [1019, 156] on span "Full" at bounding box center [1022, 159] width 14 height 13
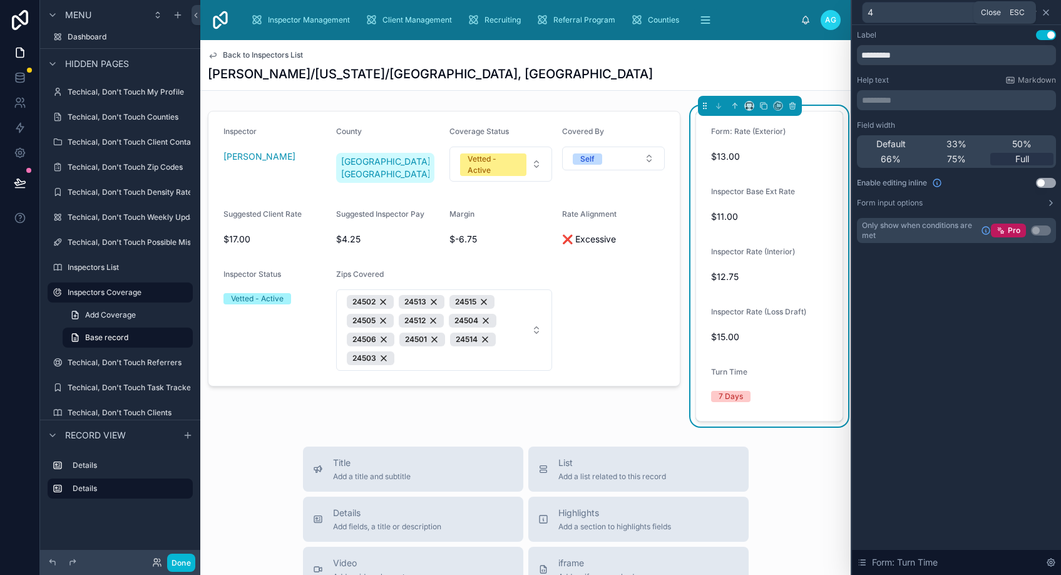
click at [1043, 14] on icon at bounding box center [1046, 13] width 10 height 10
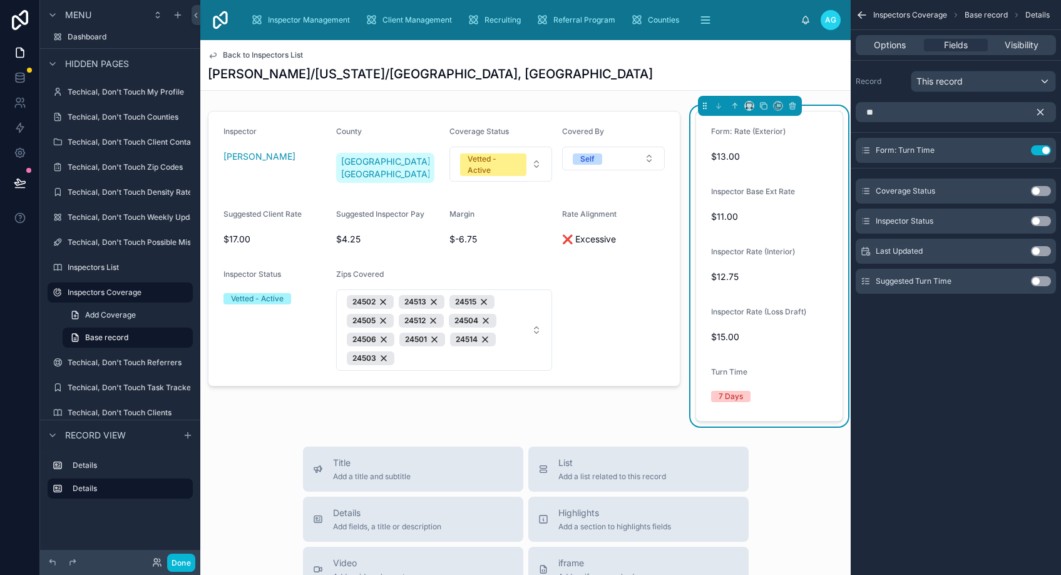
click at [804, 280] on span "$12.75" at bounding box center [769, 276] width 116 height 13
click at [1038, 110] on icon "scrollable content" at bounding box center [1041, 113] width 6 height 6
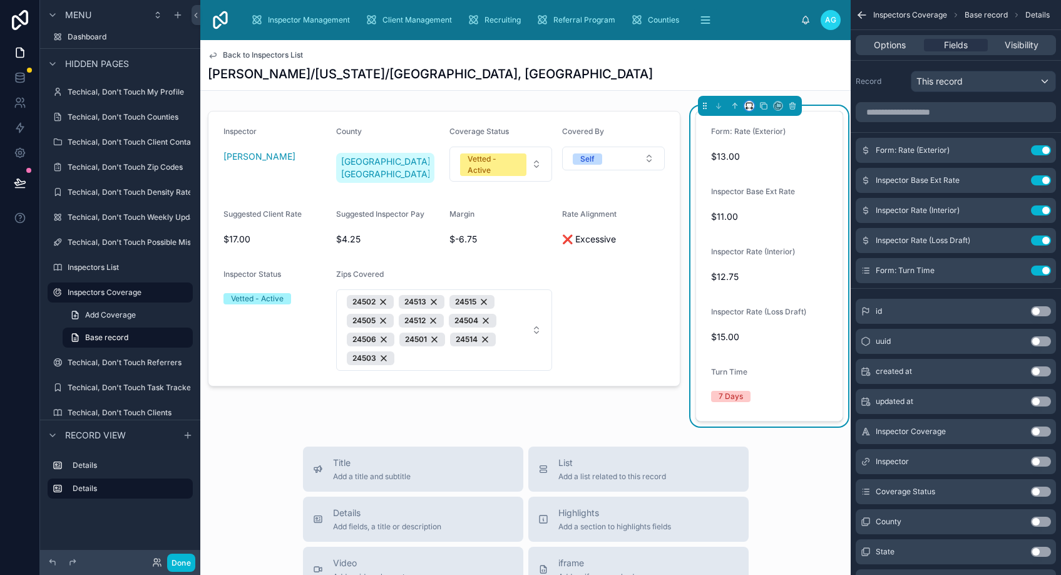
click at [745, 105] on icon at bounding box center [749, 105] width 9 height 9
click at [754, 199] on span "50%" at bounding box center [757, 200] width 19 height 15
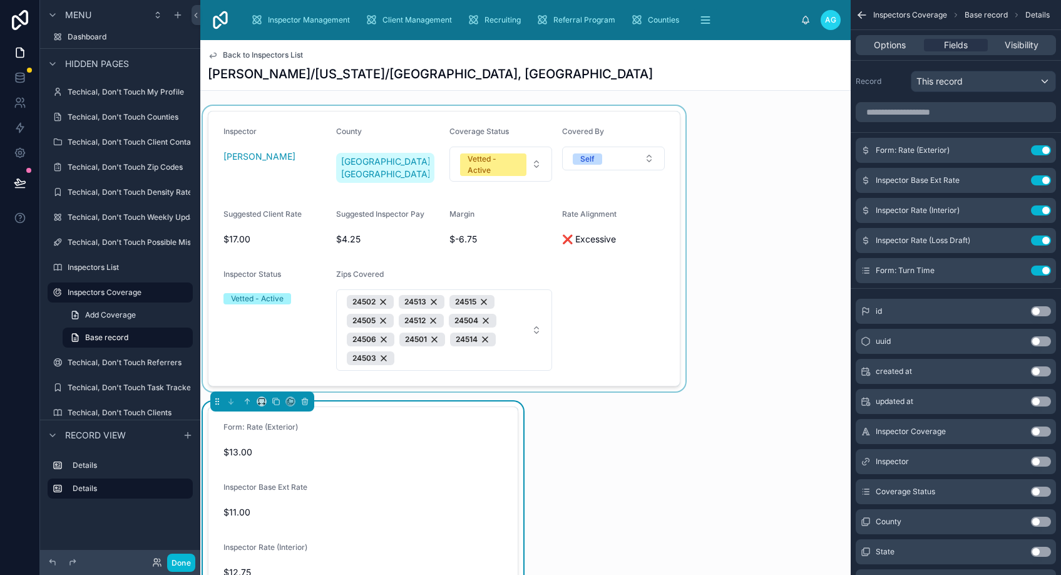
click at [586, 265] on div at bounding box center [444, 248] width 488 height 285
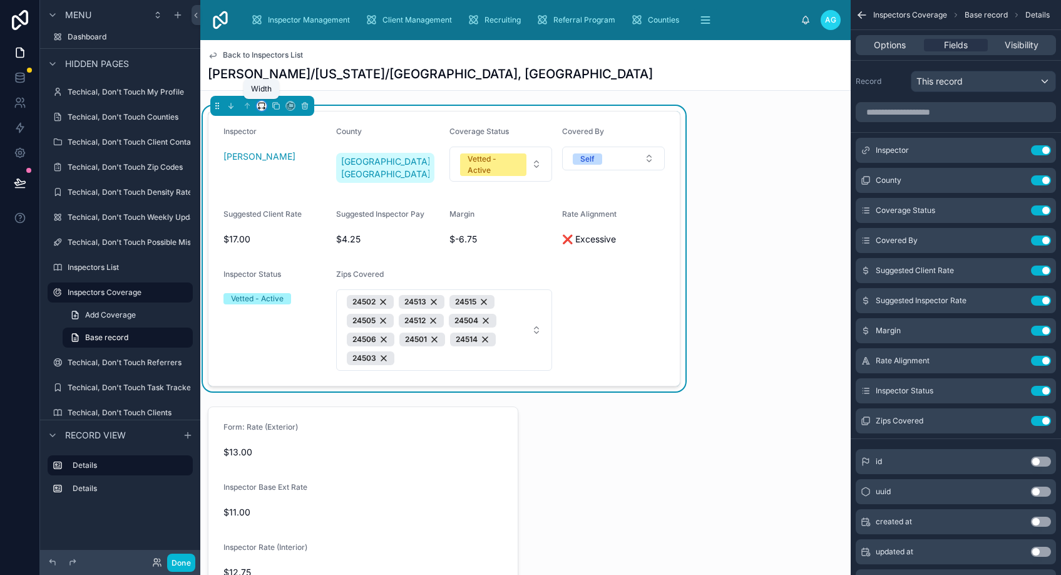
click at [260, 107] on icon at bounding box center [261, 105] width 9 height 9
click at [275, 200] on span "50%" at bounding box center [276, 200] width 19 height 15
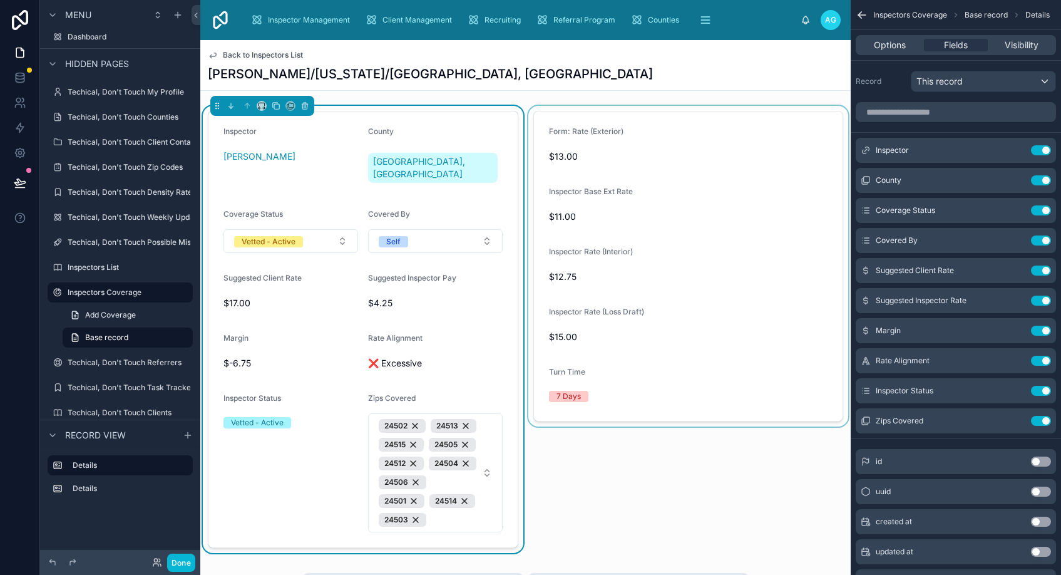
click at [616, 194] on div at bounding box center [688, 329] width 325 height 447
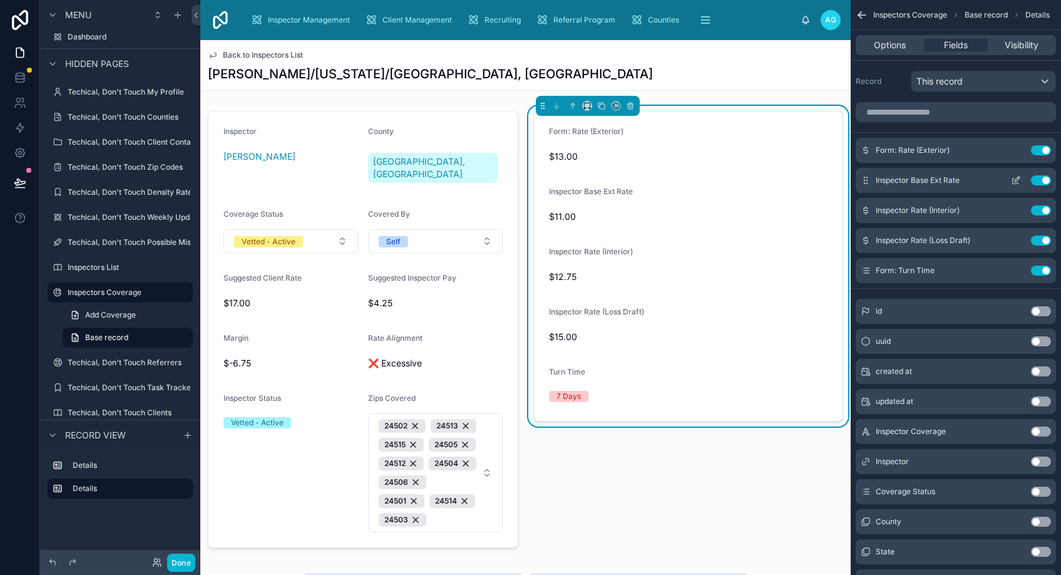
click at [1013, 180] on icon "scrollable content" at bounding box center [1016, 180] width 10 height 10
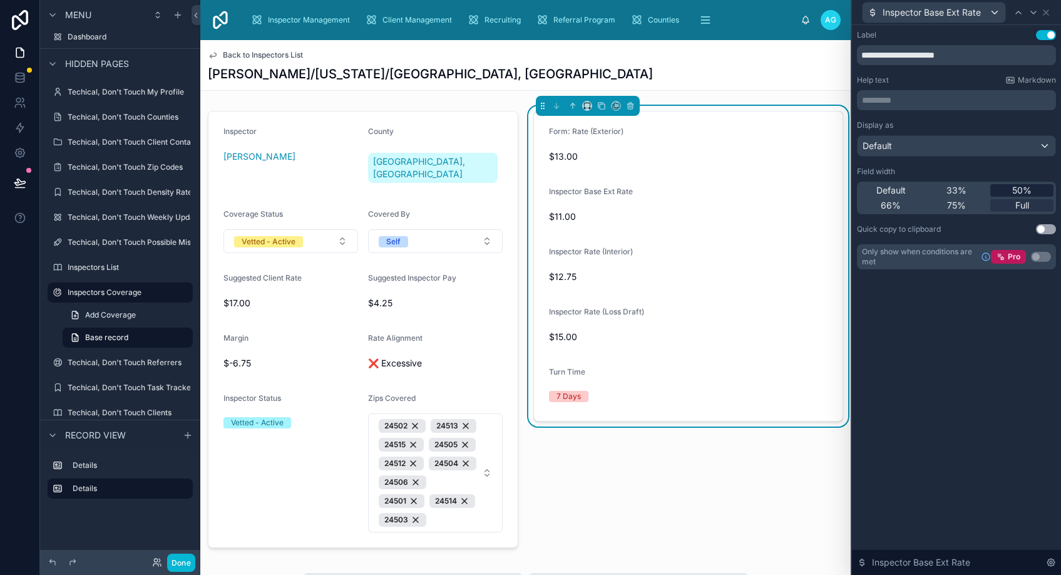
click at [1018, 188] on span "50%" at bounding box center [1021, 190] width 19 height 13
click at [1041, 10] on icon at bounding box center [1046, 13] width 10 height 10
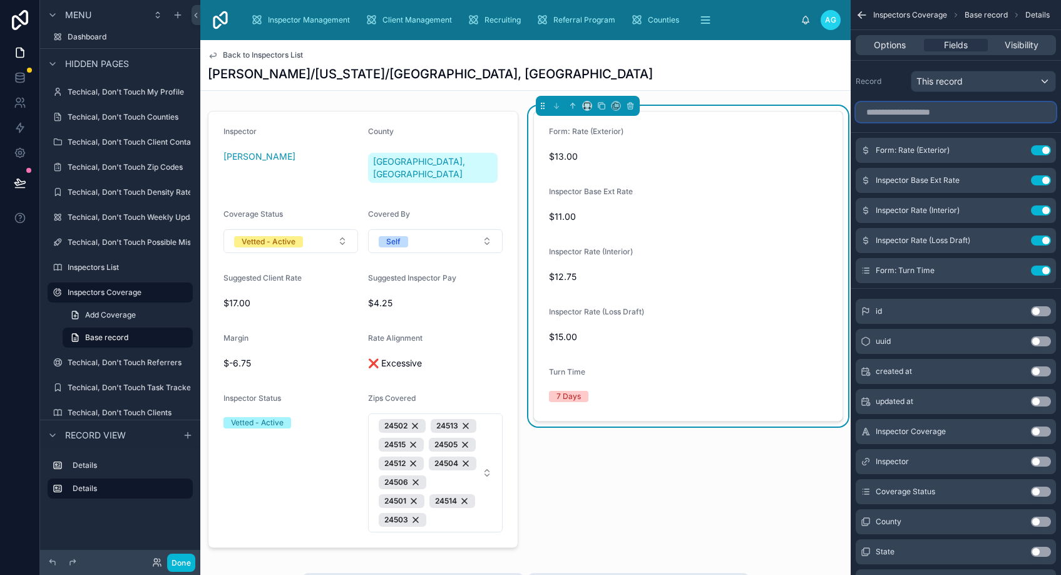
click at [939, 112] on input "scrollable content" at bounding box center [956, 112] width 200 height 20
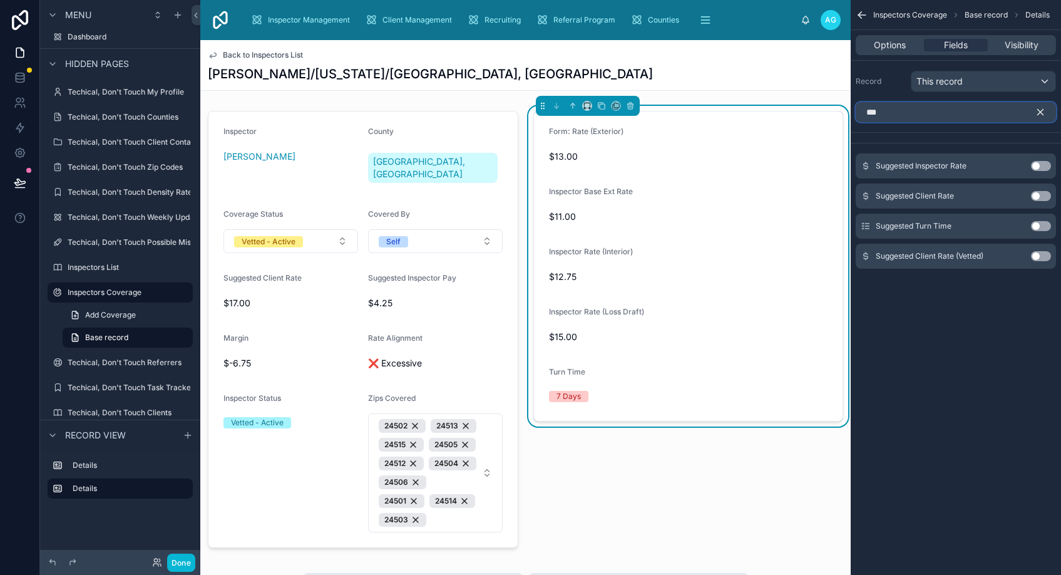
type input "***"
click at [1033, 164] on button "Use setting" at bounding box center [1041, 166] width 20 height 10
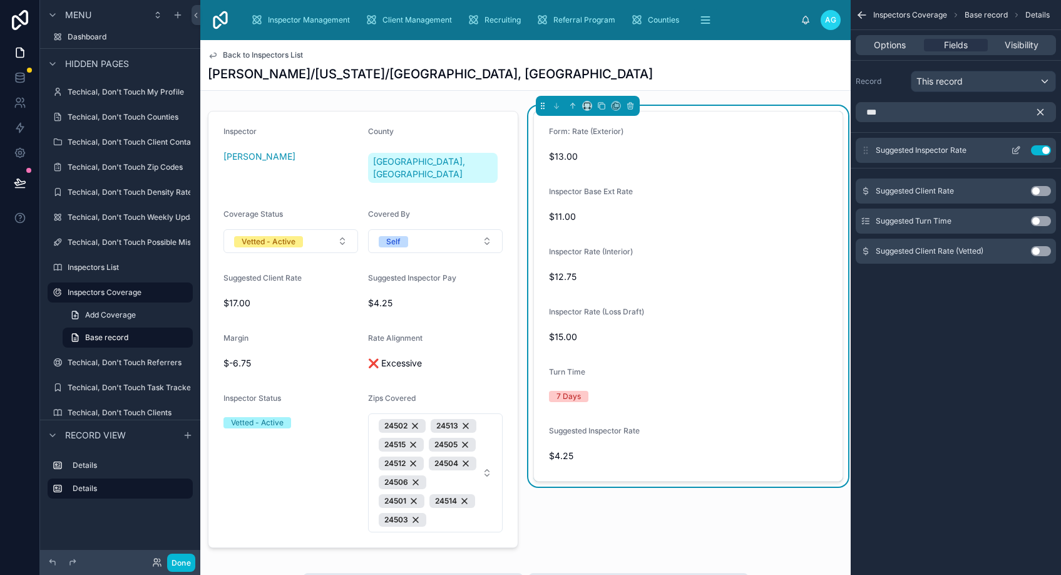
click at [1014, 150] on icon "scrollable content" at bounding box center [1016, 150] width 10 height 10
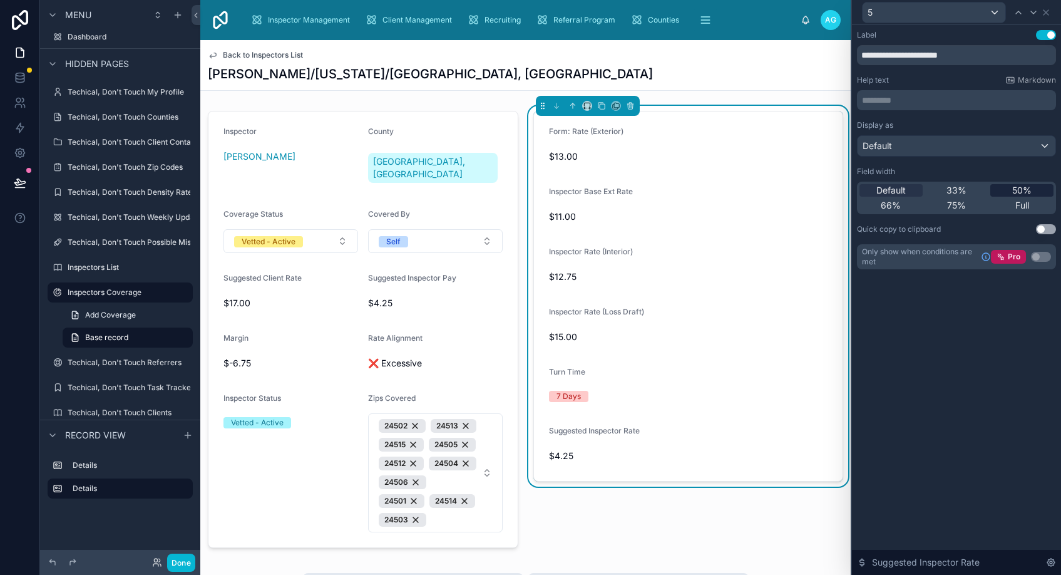
click at [1019, 188] on span "50%" at bounding box center [1021, 190] width 19 height 13
click at [1046, 12] on icon at bounding box center [1045, 12] width 5 height 5
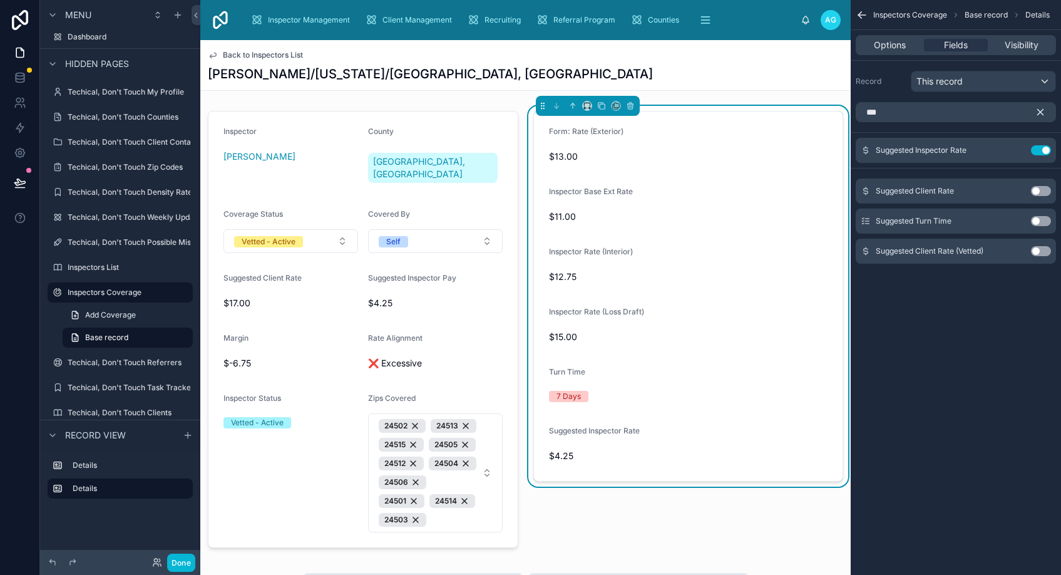
click at [1038, 115] on icon "scrollable content" at bounding box center [1041, 113] width 6 height 6
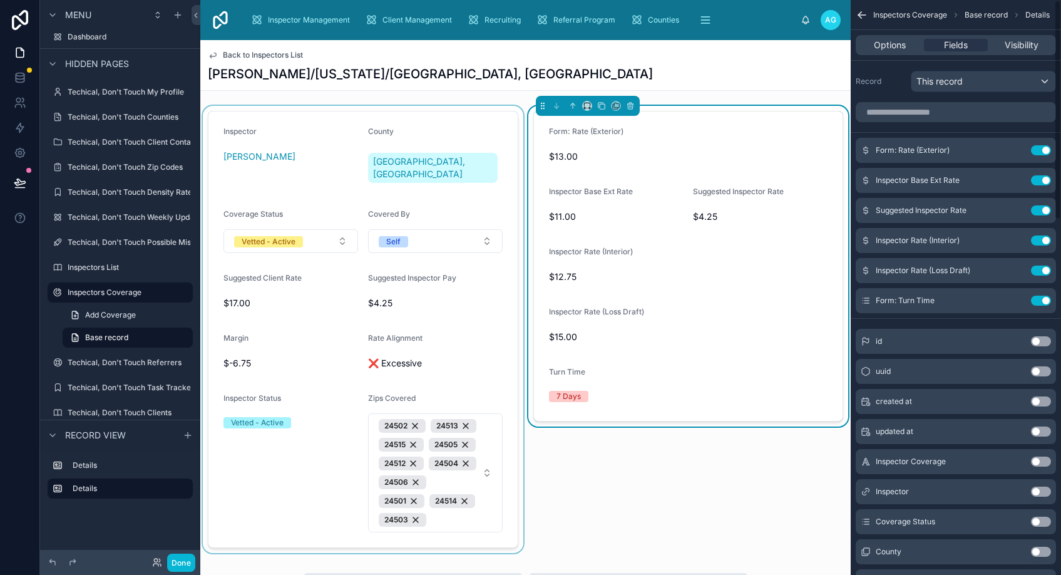
click at [417, 332] on div at bounding box center [362, 329] width 325 height 447
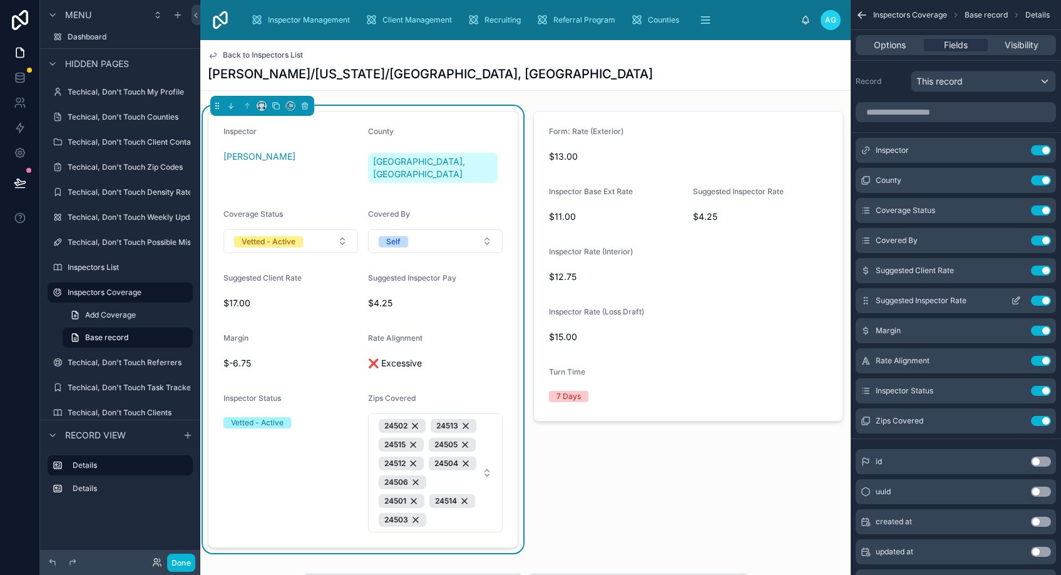
click at [1042, 301] on button "Use setting" at bounding box center [1041, 300] width 20 height 10
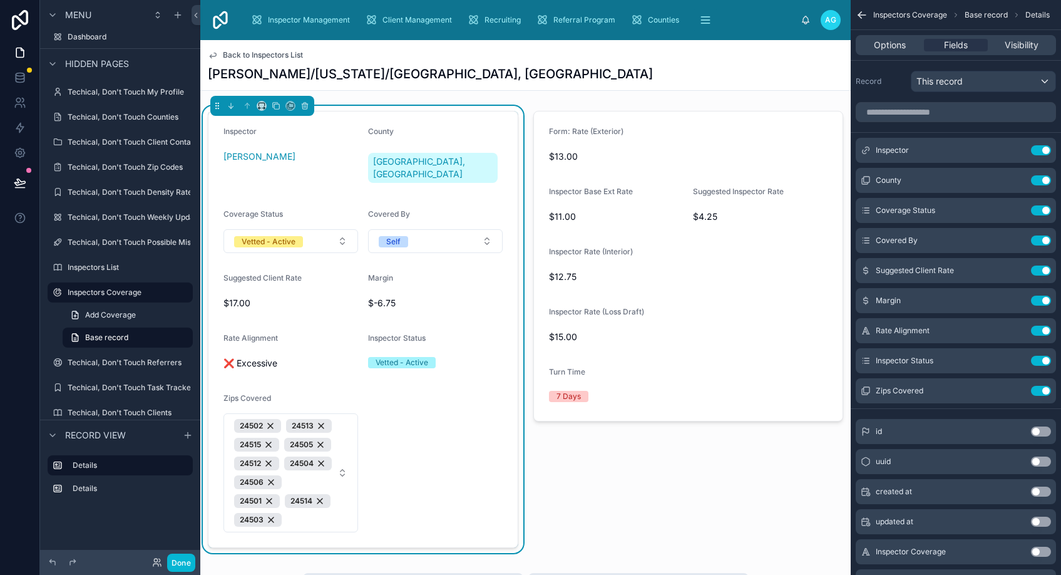
click at [252, 393] on span "Zips Covered" at bounding box center [247, 397] width 48 height 9
click at [1014, 391] on icon "scrollable content" at bounding box center [1016, 391] width 10 height 10
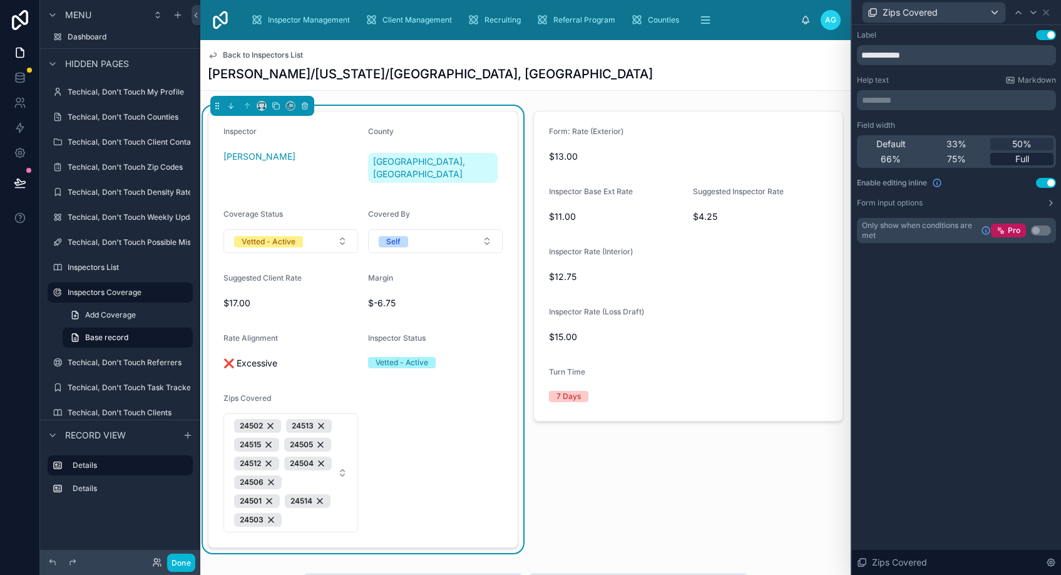
click at [1023, 156] on span "Full" at bounding box center [1022, 159] width 14 height 13
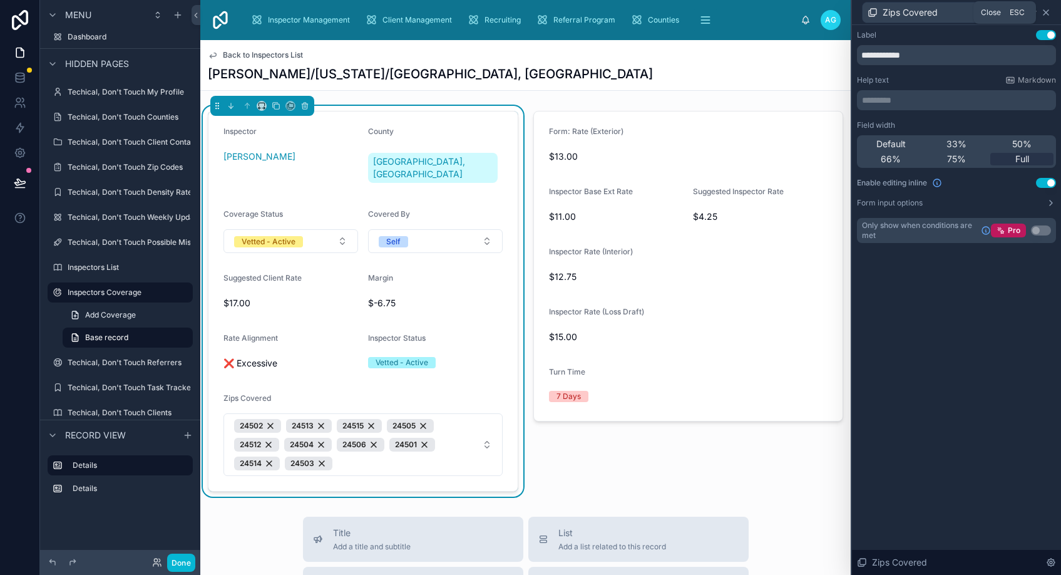
click at [1044, 12] on icon at bounding box center [1046, 13] width 10 height 10
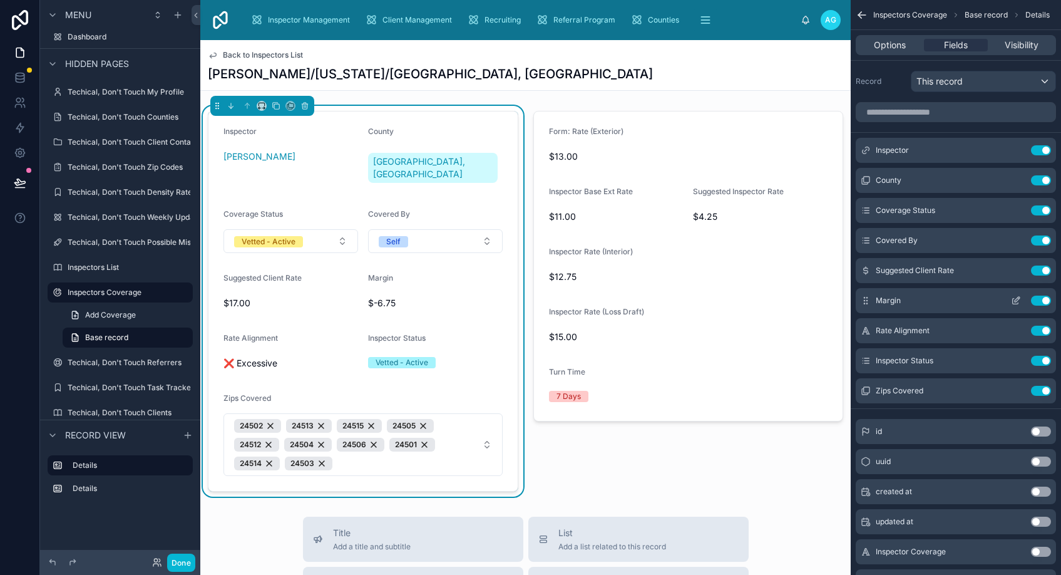
click at [1043, 299] on button "Use setting" at bounding box center [1041, 300] width 20 height 10
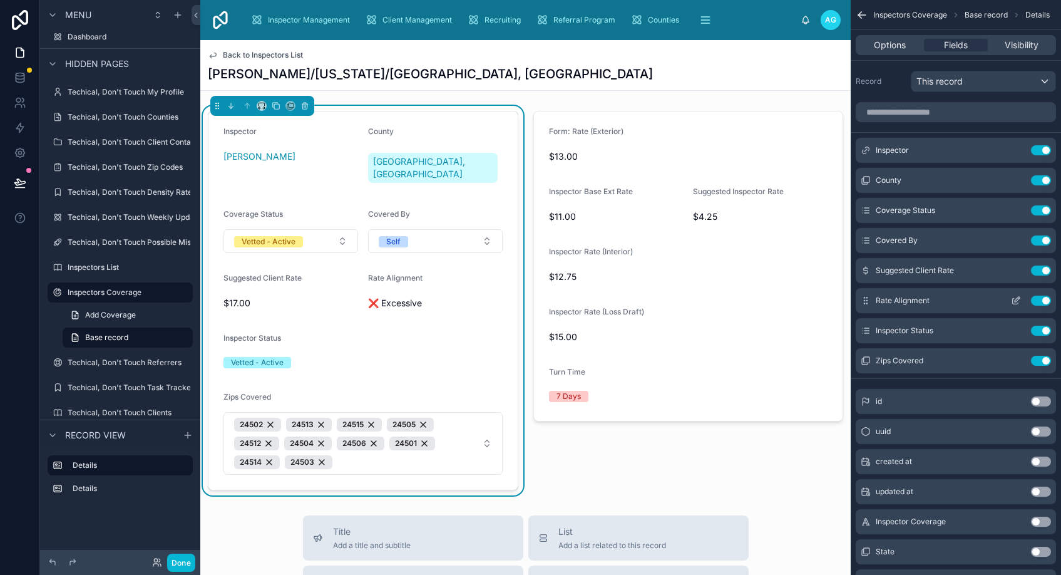
click at [1043, 299] on button "Use setting" at bounding box center [1041, 300] width 20 height 10
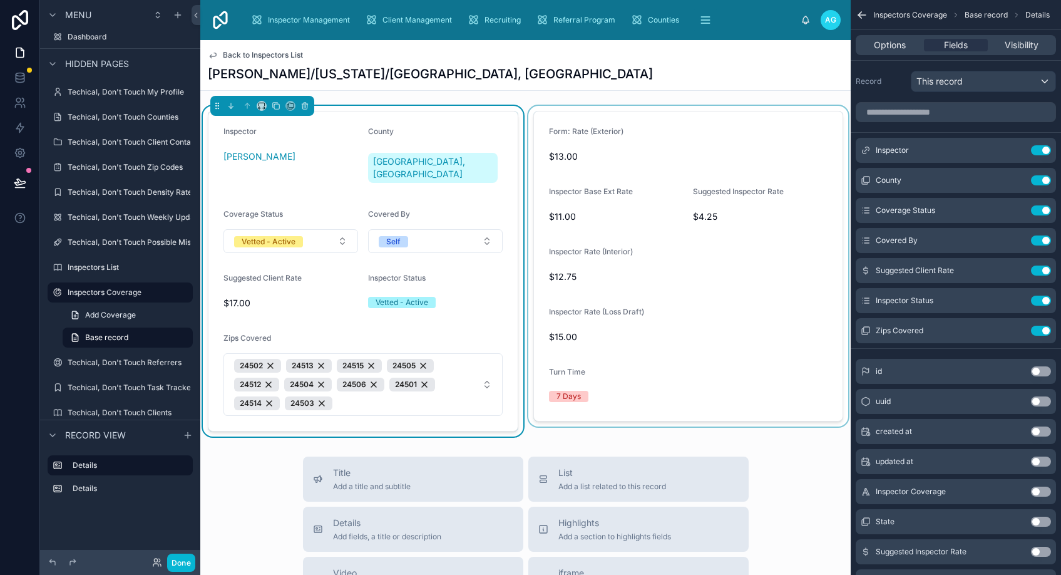
click at [704, 262] on div at bounding box center [688, 271] width 325 height 330
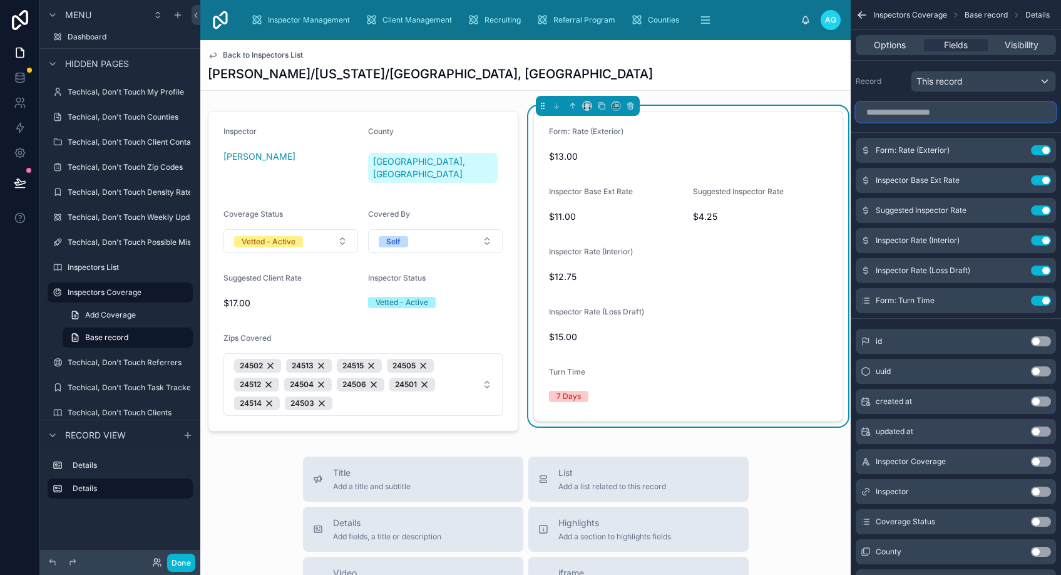
click at [935, 112] on input "scrollable content" at bounding box center [956, 112] width 200 height 20
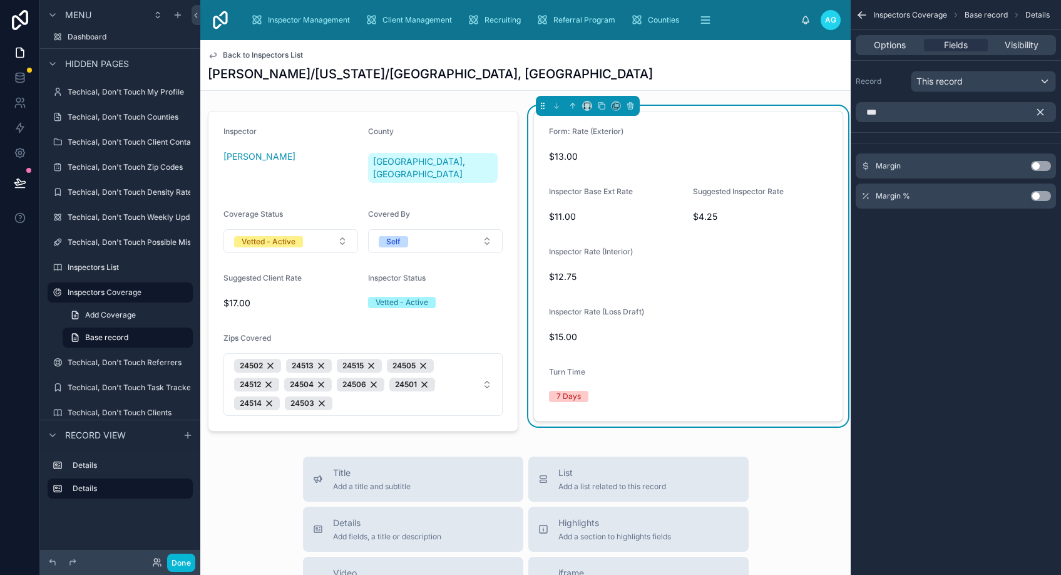
click at [1034, 166] on button "Use setting" at bounding box center [1041, 166] width 20 height 10
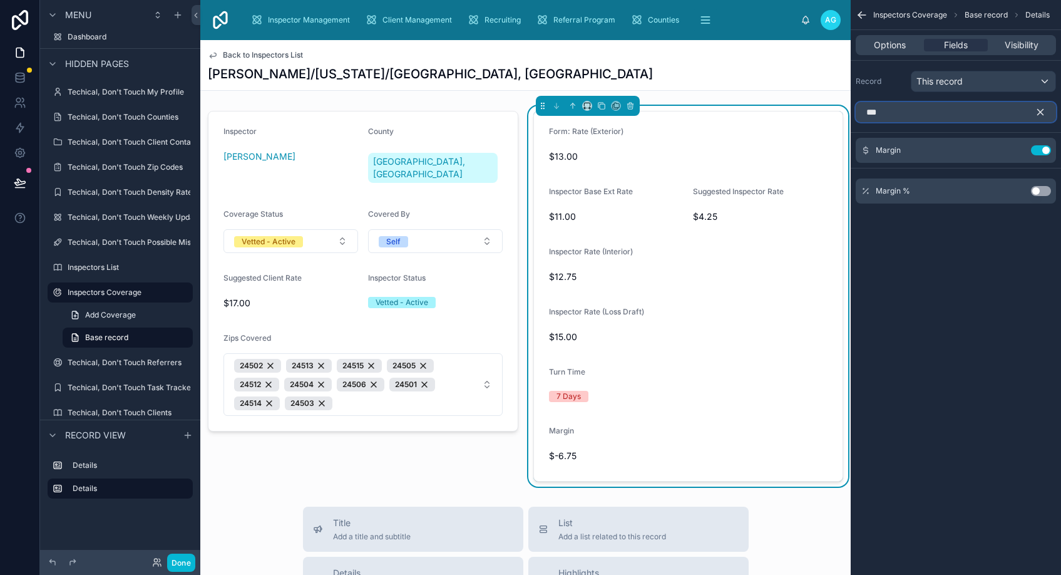
click at [913, 108] on input "***" at bounding box center [956, 112] width 200 height 20
type input "*"
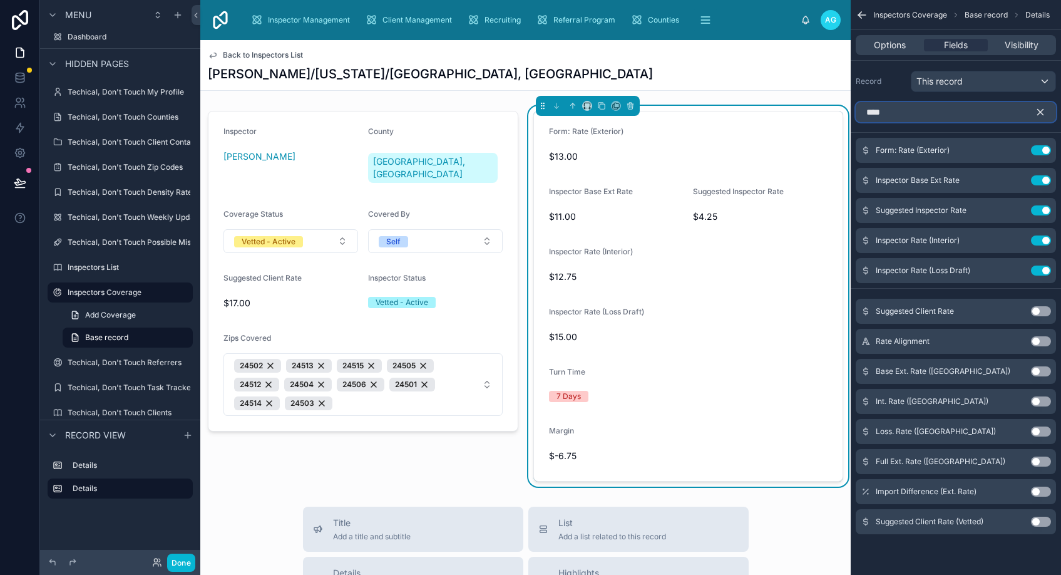
type input "****"
click at [1035, 341] on button "Use setting" at bounding box center [1041, 341] width 20 height 10
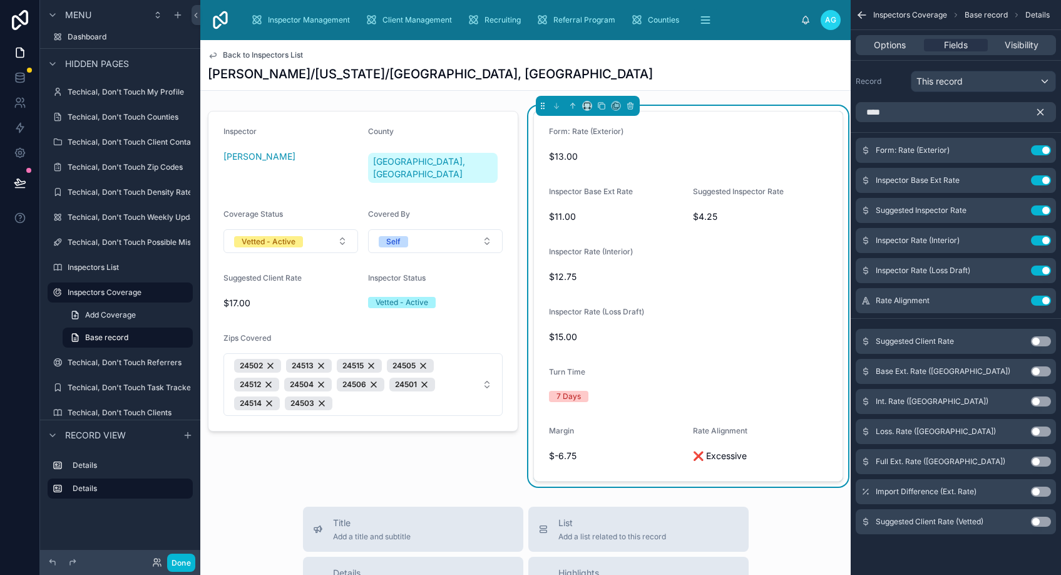
click at [1039, 115] on icon "scrollable content" at bounding box center [1040, 111] width 11 height 11
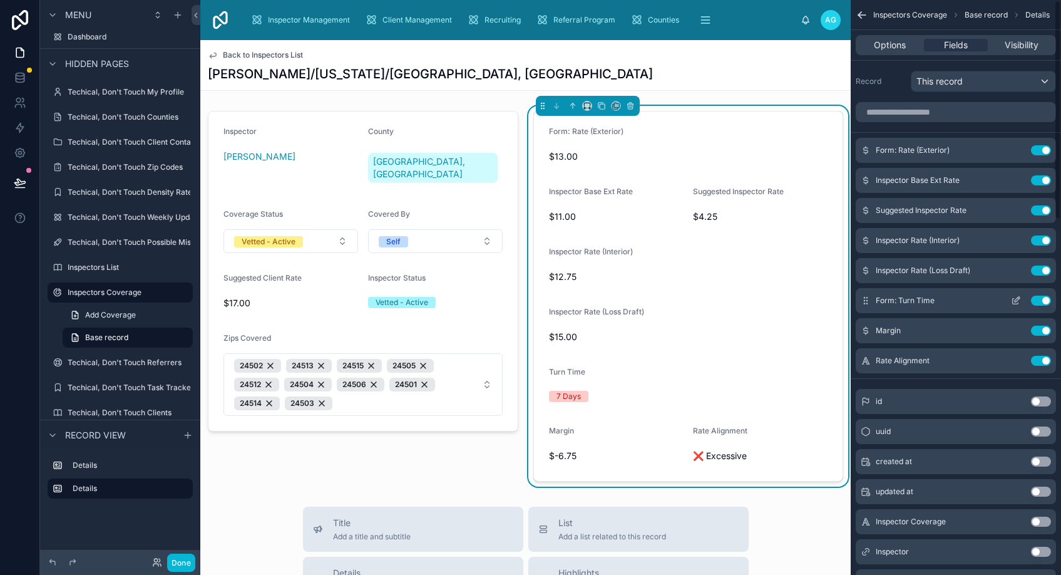
click at [1016, 299] on icon "scrollable content" at bounding box center [1017, 299] width 5 height 5
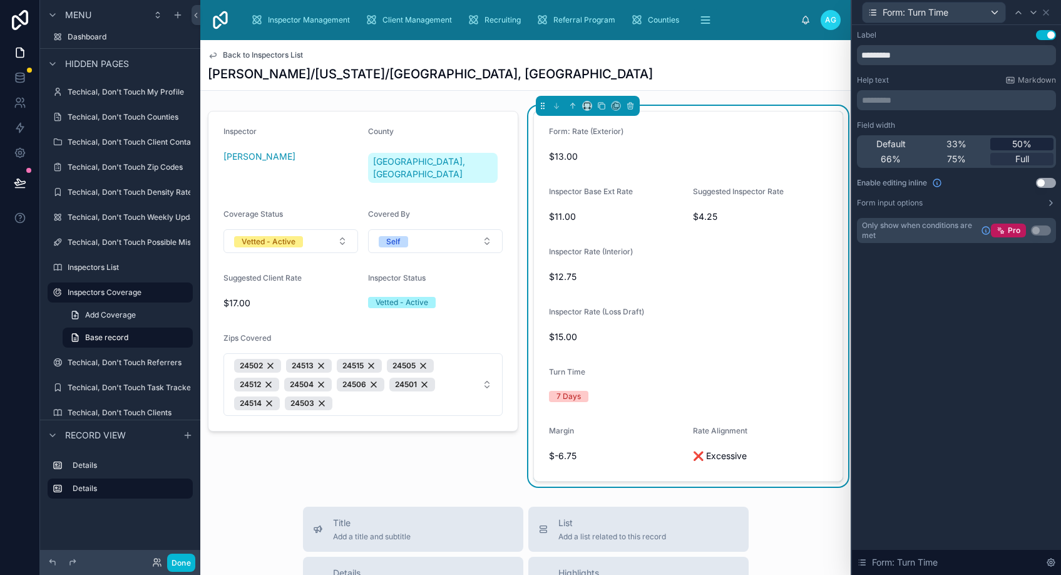
click at [1018, 143] on span "50%" at bounding box center [1021, 144] width 19 height 13
click at [1045, 12] on icon at bounding box center [1045, 12] width 5 height 5
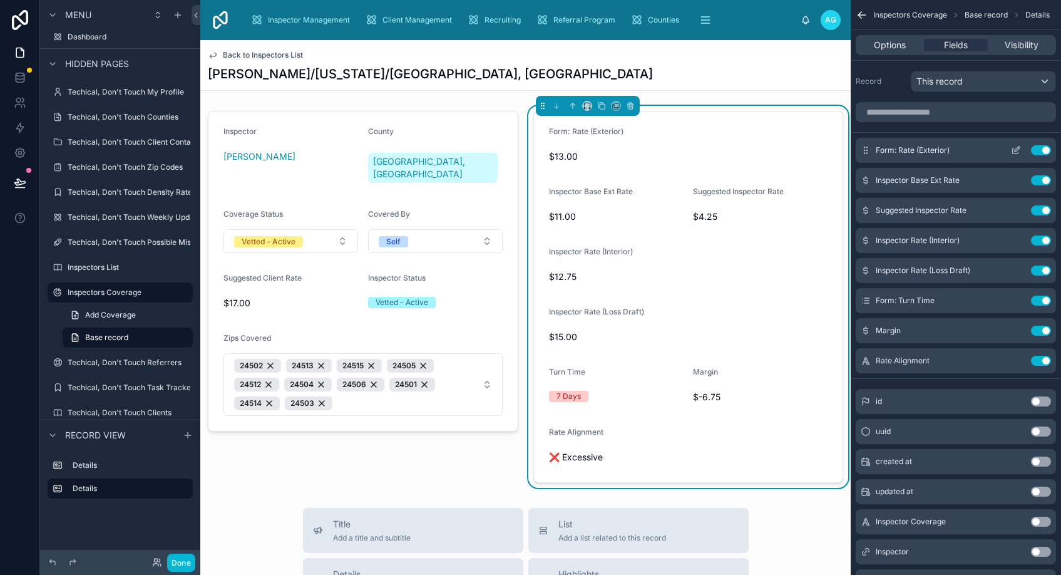
click at [1013, 148] on icon "scrollable content" at bounding box center [1016, 151] width 6 height 6
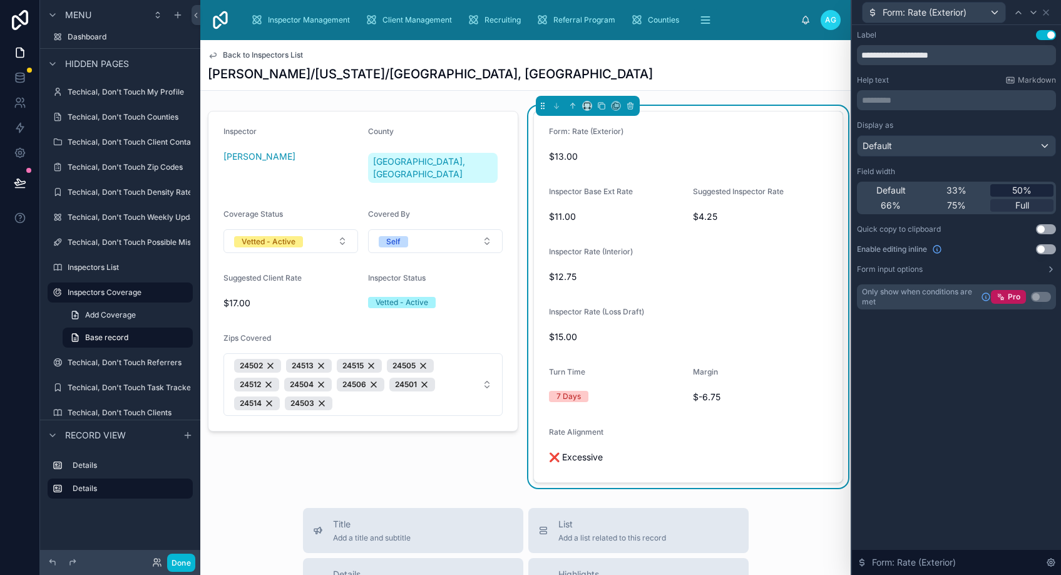
click at [1015, 190] on span "50%" at bounding box center [1021, 190] width 19 height 13
click at [1044, 11] on icon at bounding box center [1046, 13] width 10 height 10
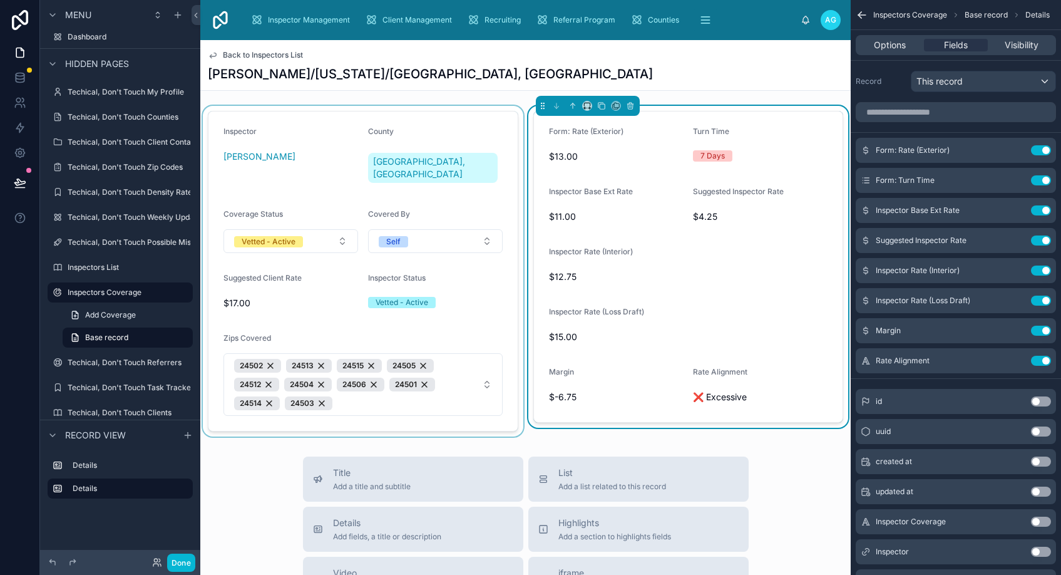
click at [447, 303] on div at bounding box center [362, 271] width 325 height 330
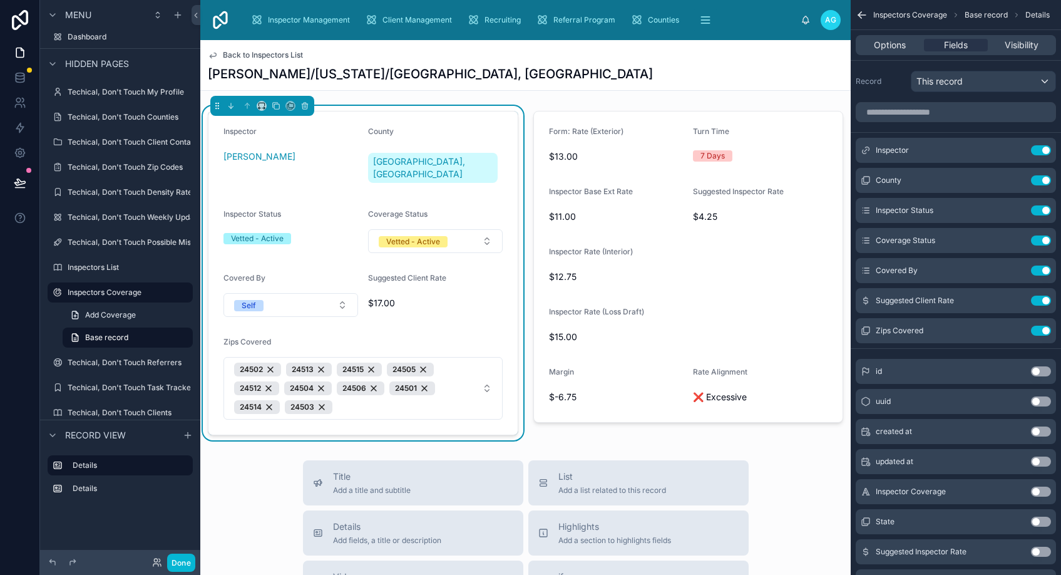
click at [187, 560] on button "Done" at bounding box center [181, 562] width 28 height 18
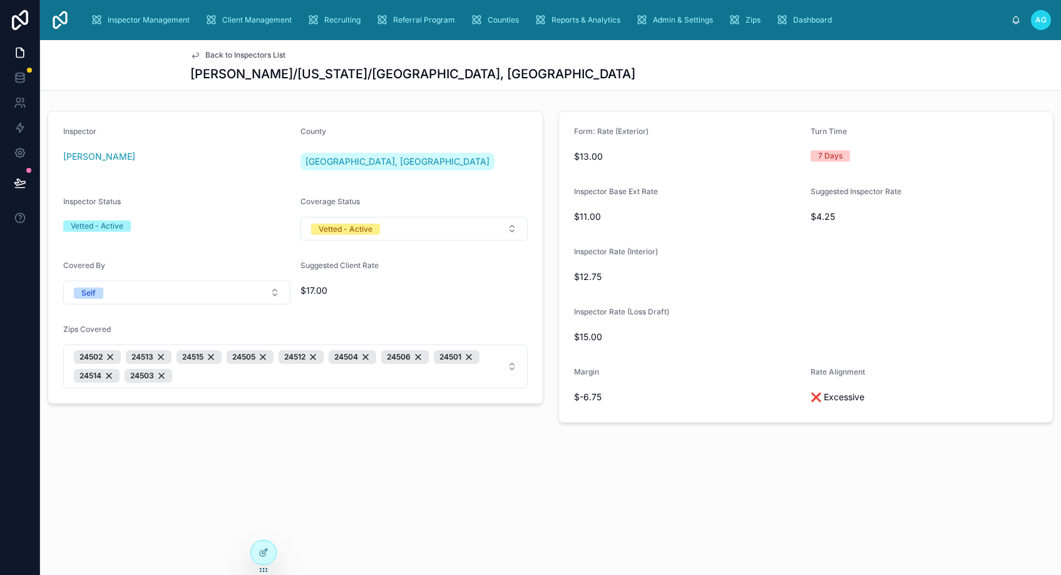
click at [195, 54] on icon at bounding box center [195, 55] width 10 height 10
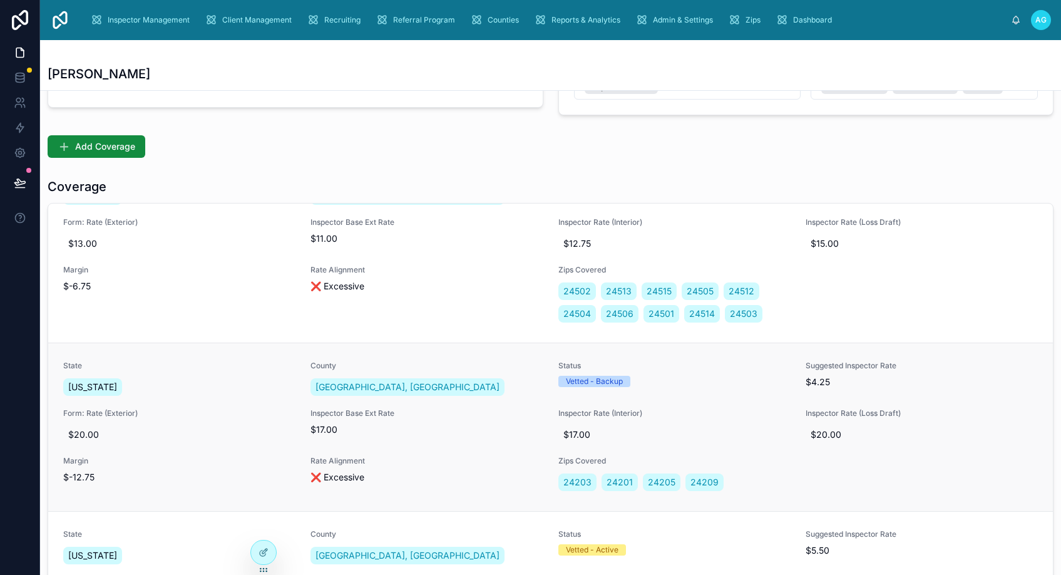
scroll to position [125, 0]
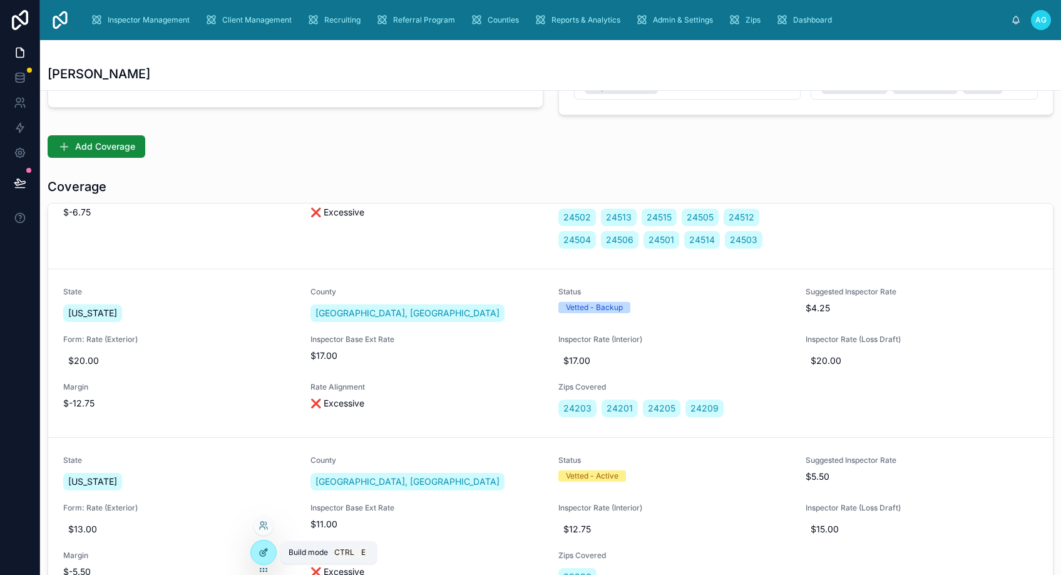
click at [265, 550] on icon at bounding box center [265, 549] width 1 height 1
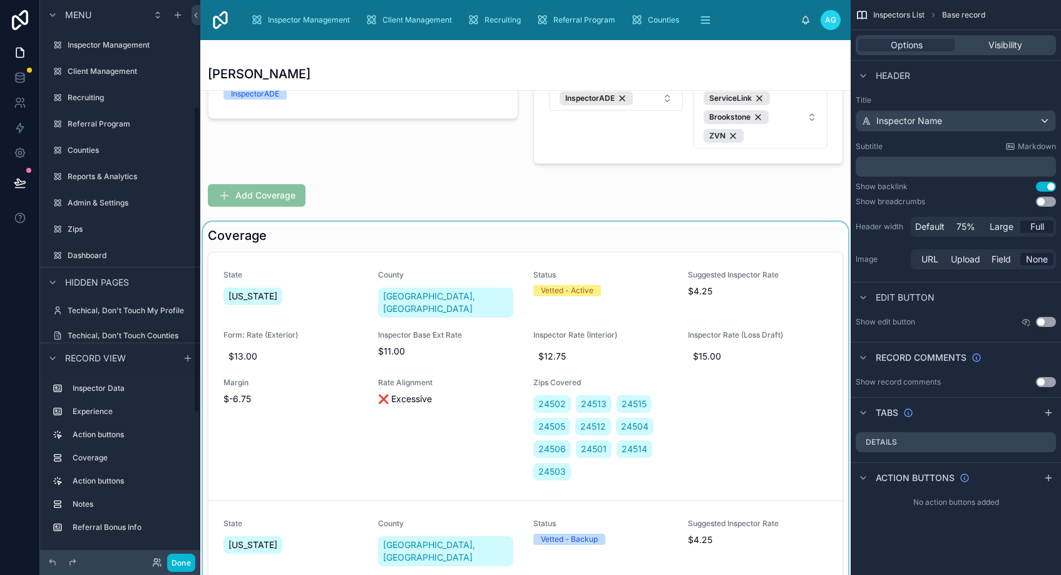
scroll to position [193, 0]
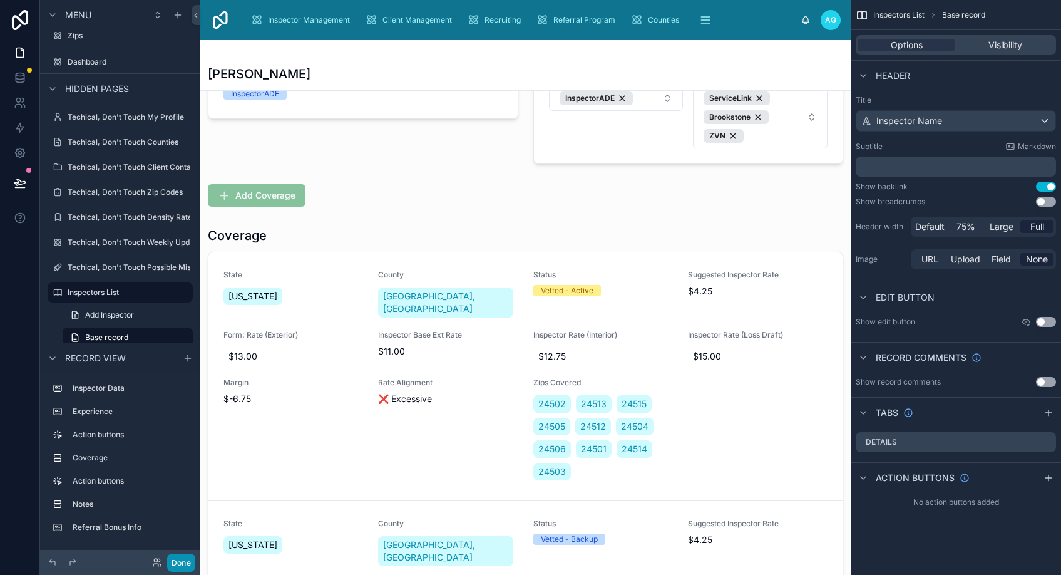
click at [185, 564] on button "Done" at bounding box center [181, 562] width 28 height 18
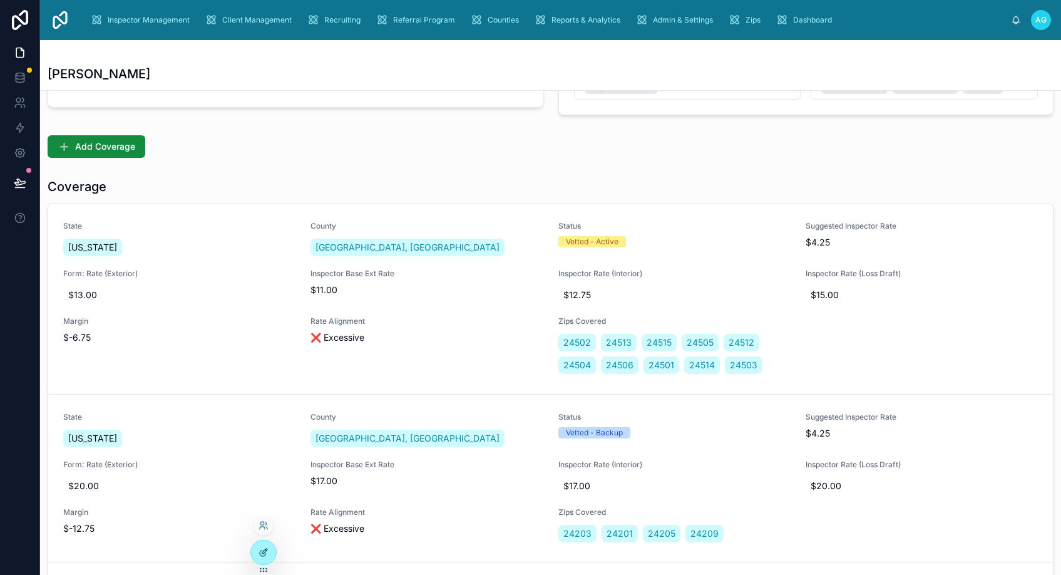
click at [263, 552] on icon at bounding box center [263, 552] width 10 height 10
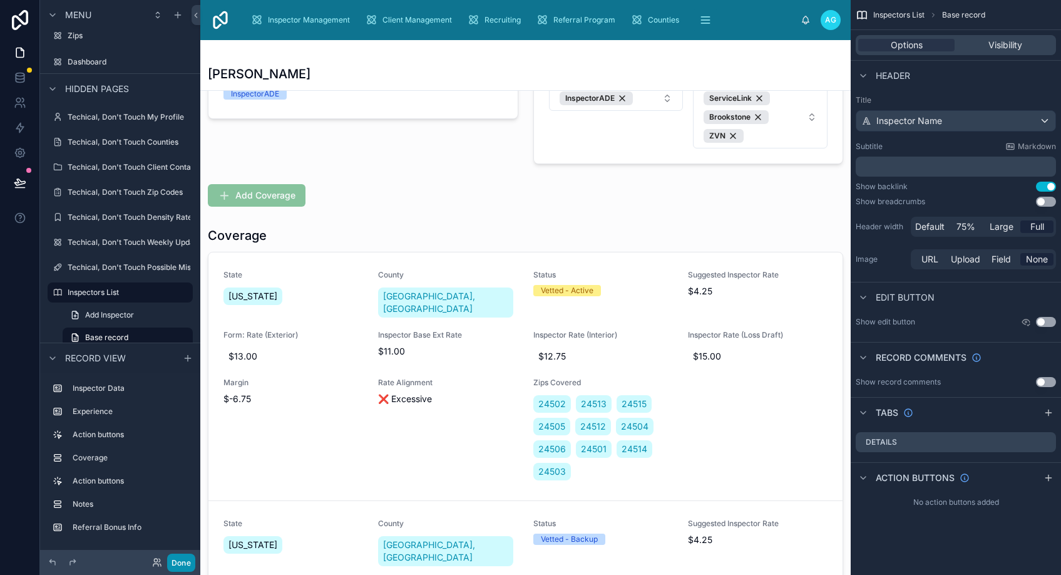
click at [175, 563] on button "Done" at bounding box center [181, 562] width 28 height 18
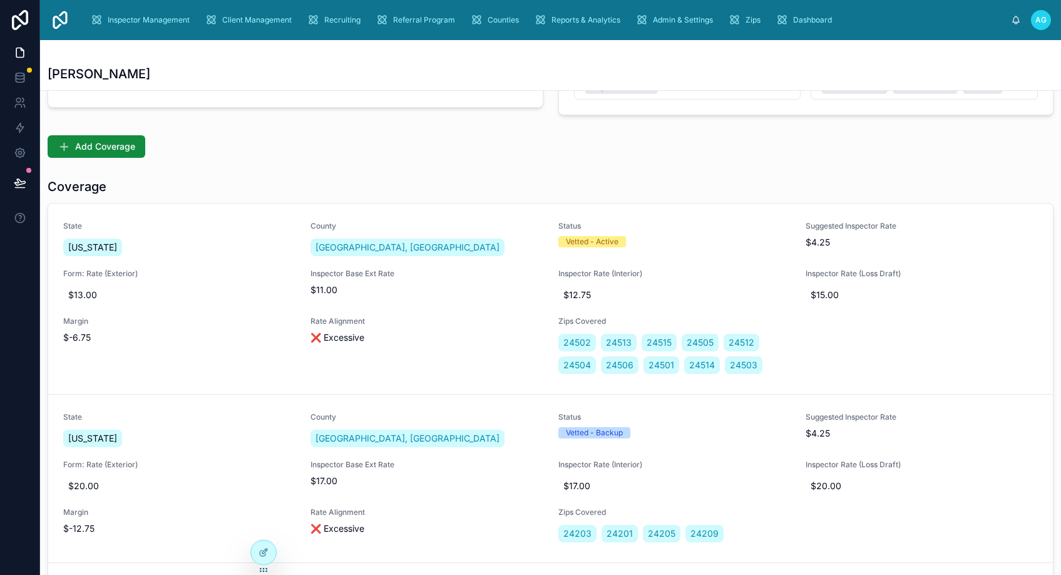
drag, startPoint x: 547, startPoint y: 315, endPoint x: 563, endPoint y: 164, distance: 152.3
click at [563, 164] on div "**********" at bounding box center [550, 344] width 1021 height 1102
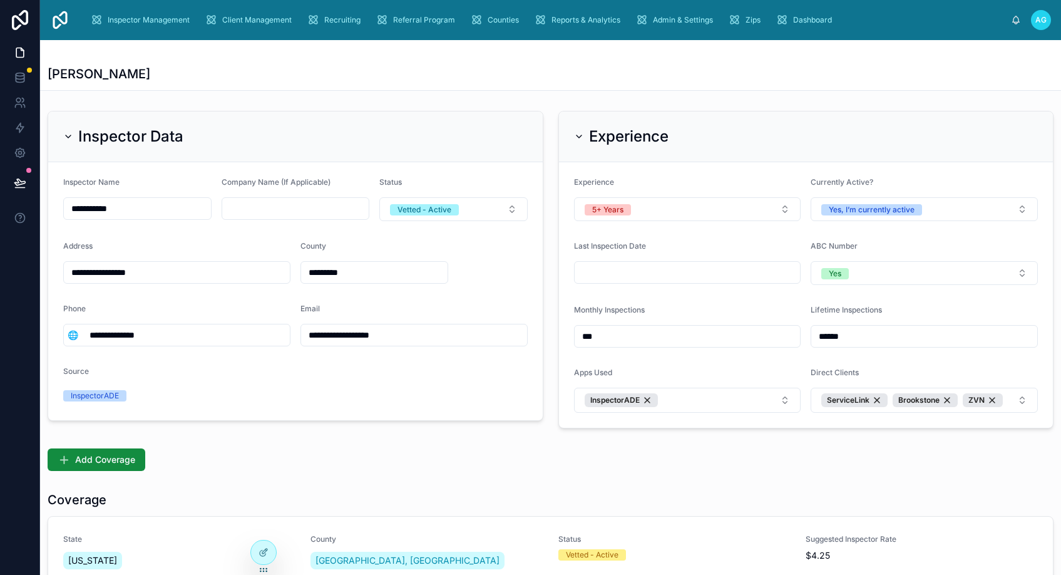
click at [374, 73] on div "[PERSON_NAME]" at bounding box center [551, 74] width 1006 height 18
click at [151, 16] on span "Inspector Management" at bounding box center [149, 20] width 82 height 10
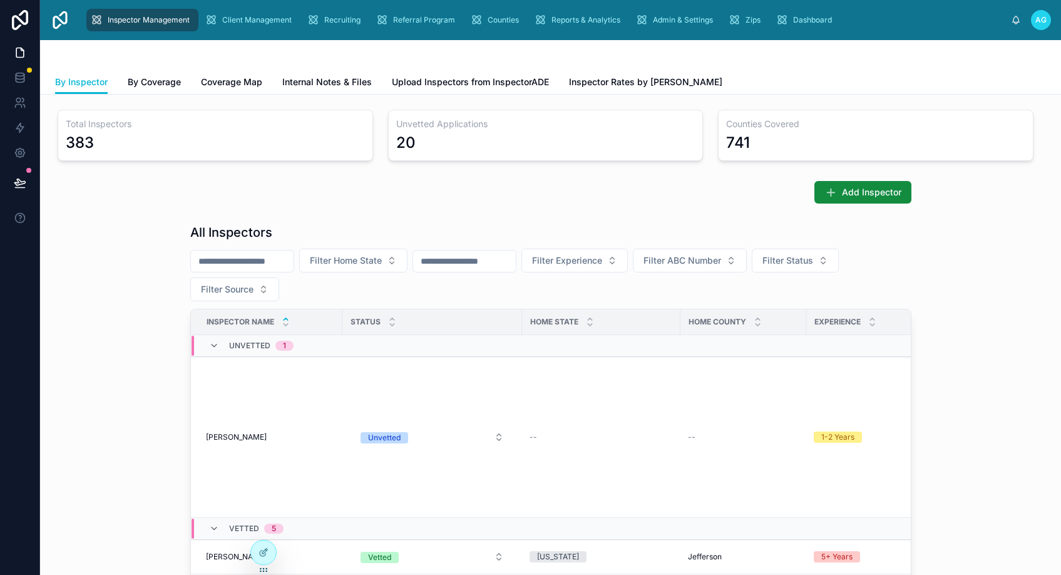
click at [265, 265] on input "text" at bounding box center [242, 261] width 103 height 18
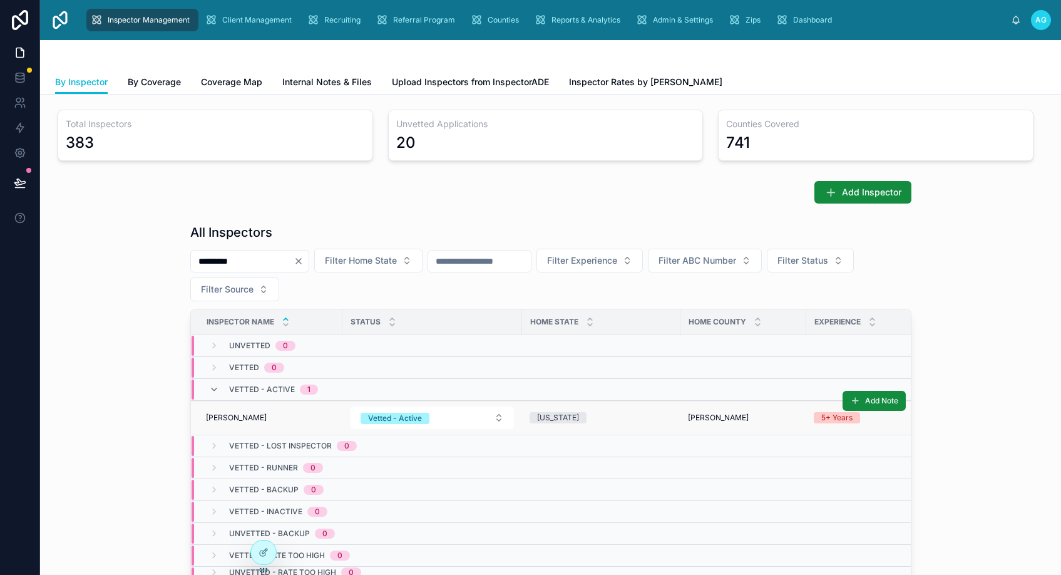
type input "*********"
click at [225, 416] on span "[PERSON_NAME]" at bounding box center [236, 417] width 61 height 10
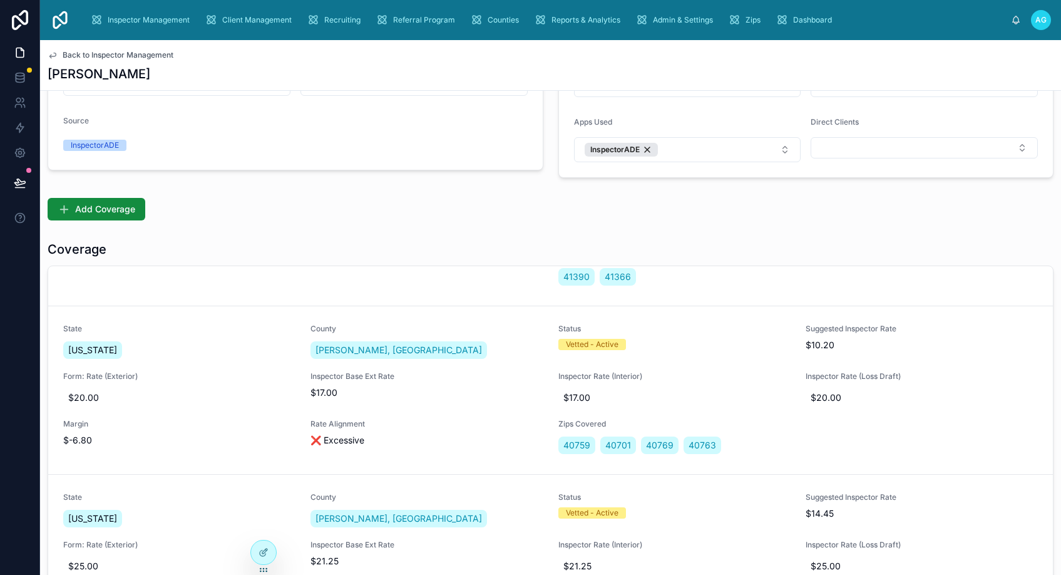
scroll to position [939, 0]
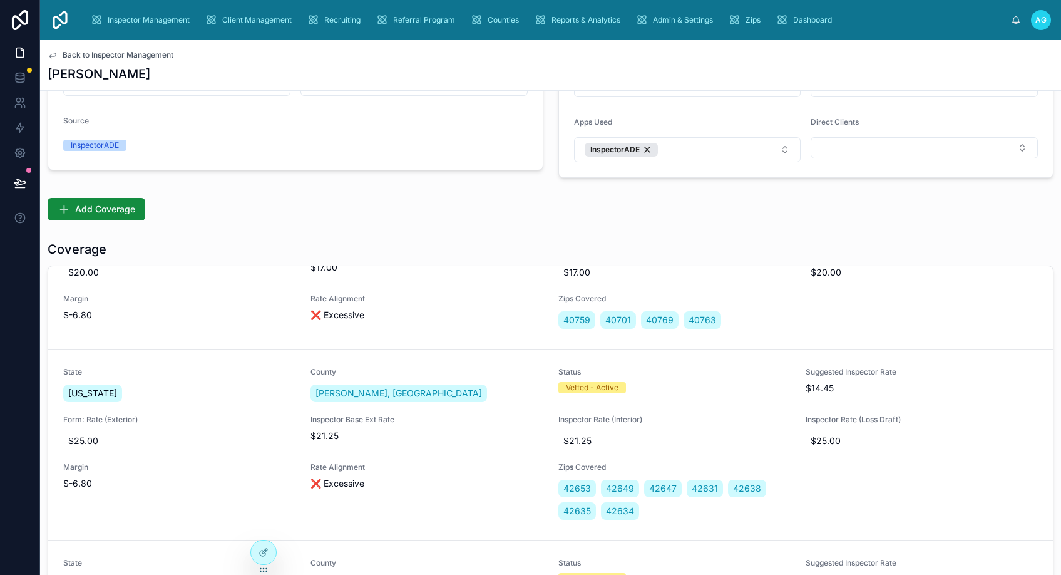
click at [81, 54] on span "Back to Inspector Management" at bounding box center [118, 55] width 111 height 10
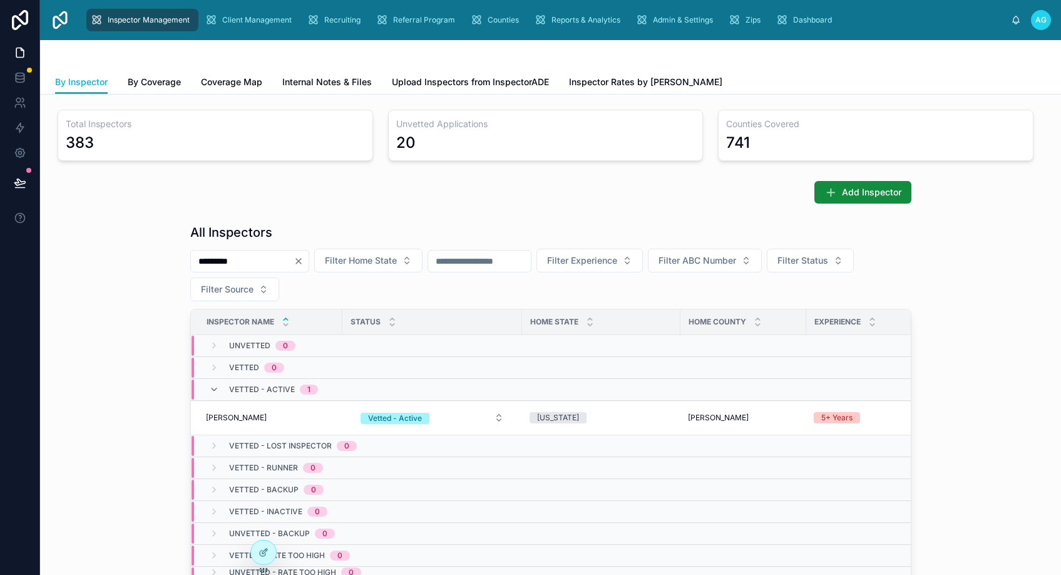
drag, startPoint x: 243, startPoint y: 264, endPoint x: 166, endPoint y: 265, distance: 76.4
click at [166, 265] on div "All Inspectors ********* Filter Home State Filter Experience Filter ABC Number …" at bounding box center [550, 466] width 1001 height 496
type input "**********"
click at [233, 410] on td "[PERSON_NAME] [PERSON_NAME]" at bounding box center [266, 418] width 151 height 34
click at [232, 413] on span "[PERSON_NAME]" at bounding box center [236, 417] width 61 height 10
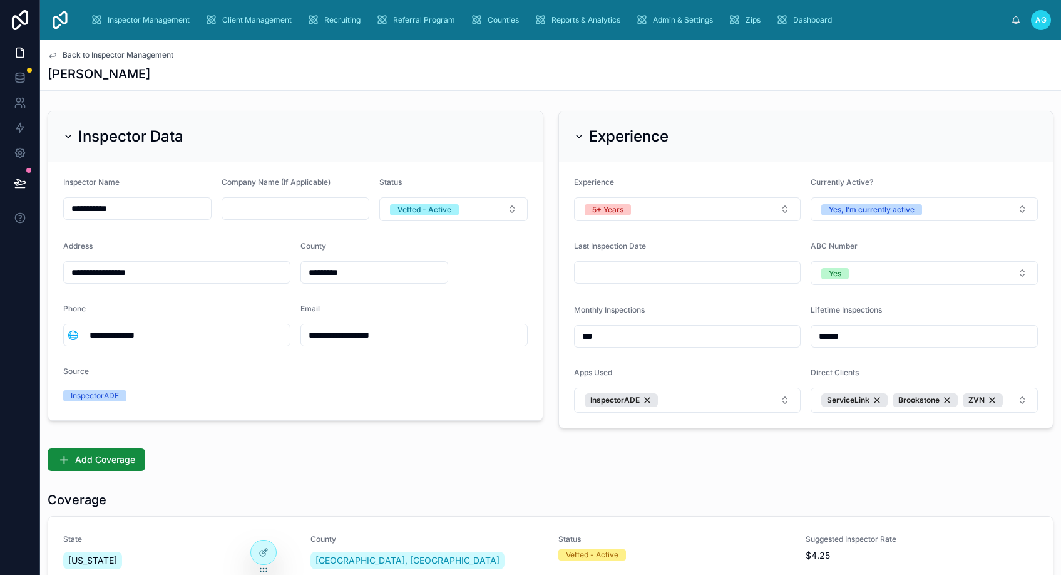
click at [807, 70] on div "[PERSON_NAME]" at bounding box center [551, 74] width 1006 height 18
click at [73, 53] on span "Back to Inspector Management" at bounding box center [118, 55] width 111 height 10
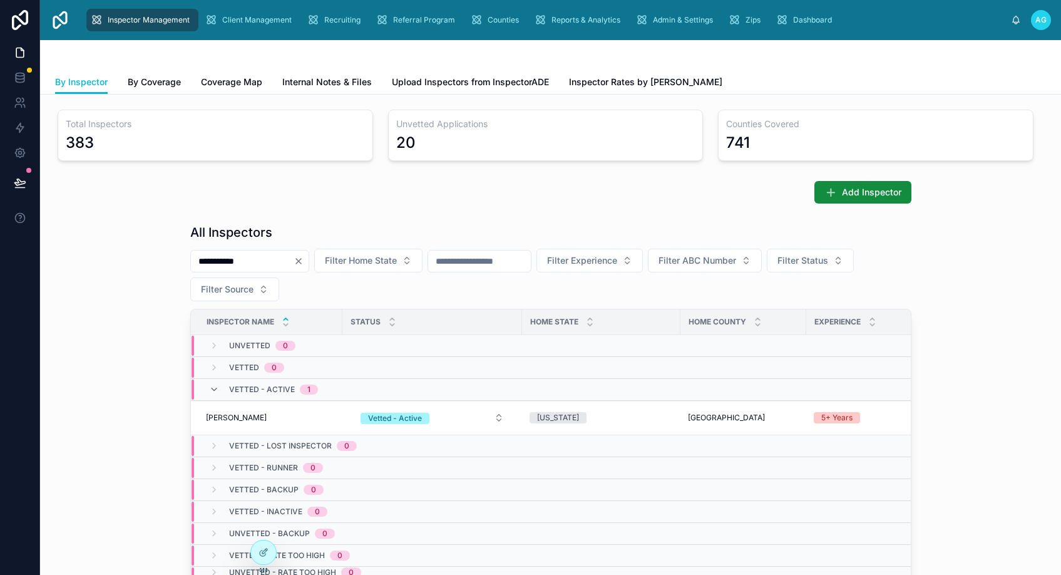
drag, startPoint x: 259, startPoint y: 261, endPoint x: 151, endPoint y: 264, distance: 108.3
click at [151, 264] on div "**********" at bounding box center [550, 466] width 1001 height 496
type input "*******"
click at [224, 418] on span "[PERSON_NAME]" at bounding box center [236, 417] width 61 height 10
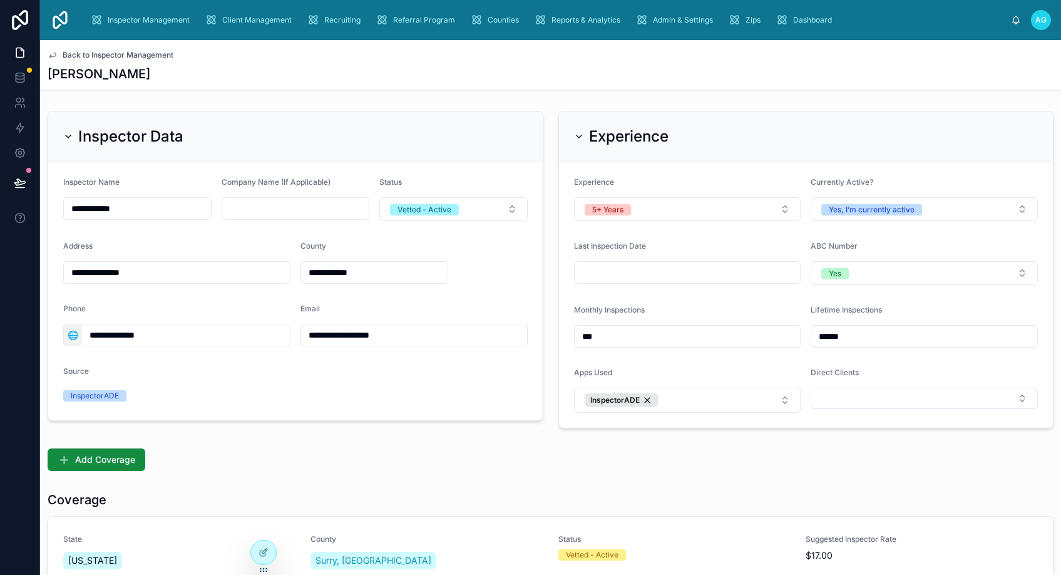
drag, startPoint x: 146, startPoint y: 334, endPoint x: 71, endPoint y: 334, distance: 75.1
click at [71, 334] on div "**********" at bounding box center [176, 335] width 227 height 23
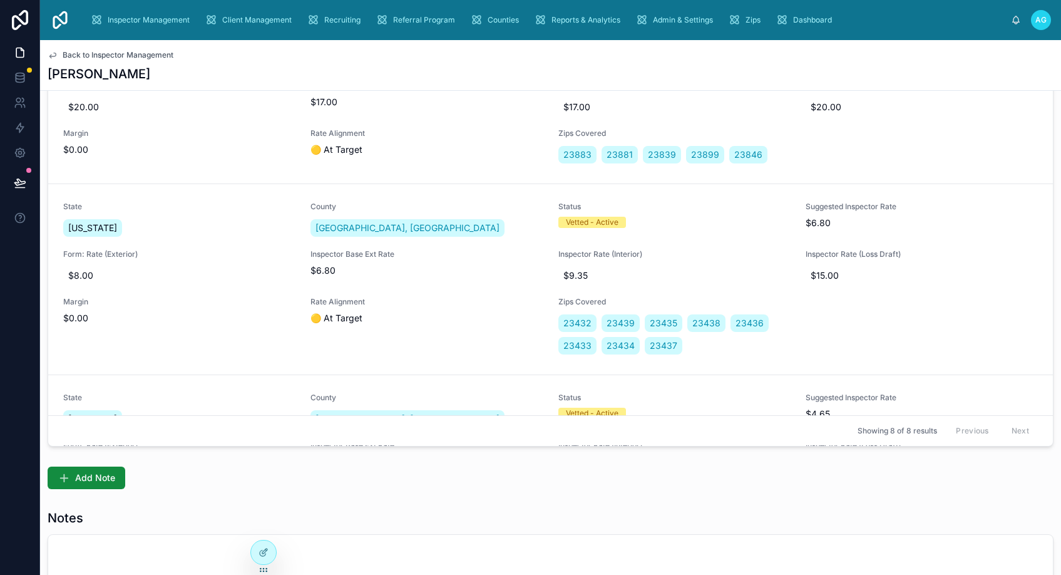
click at [265, 83] on div "Back to Inspector Management [PERSON_NAME]" at bounding box center [551, 65] width 1006 height 50
click at [88, 53] on span "Back to Inspector Management" at bounding box center [118, 55] width 111 height 10
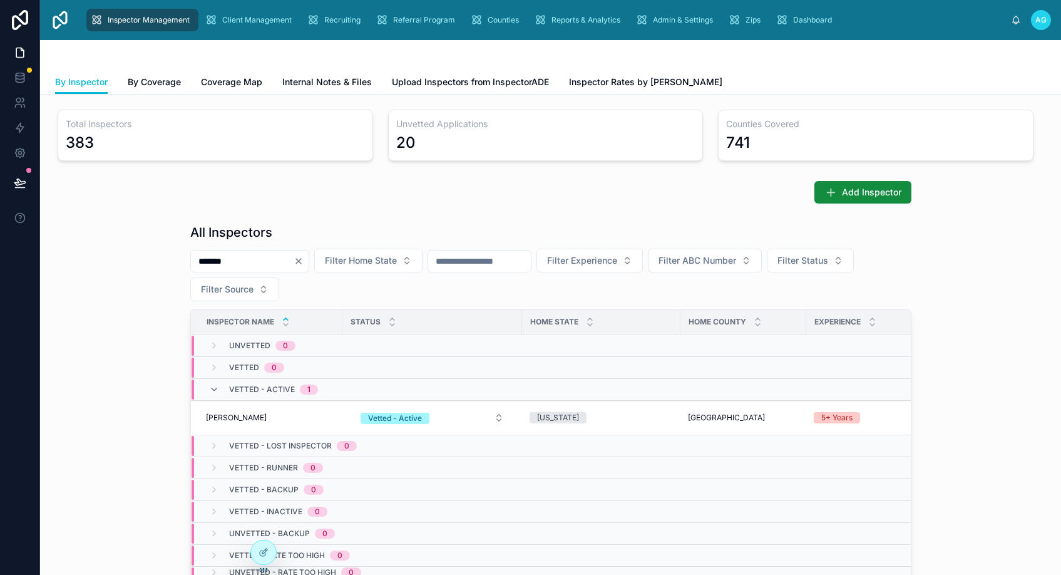
click at [250, 263] on input "*******" at bounding box center [242, 261] width 103 height 18
type input "*"
type input "****"
click at [244, 415] on span "[PERSON_NAME]" at bounding box center [236, 417] width 61 height 10
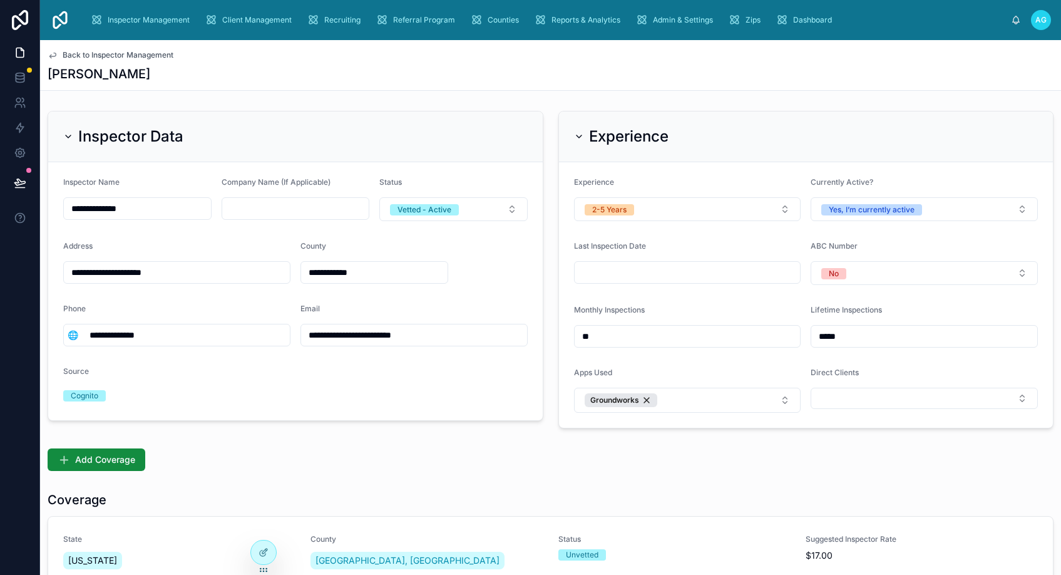
drag, startPoint x: 163, startPoint y: 335, endPoint x: 91, endPoint y: 337, distance: 72.0
click at [91, 337] on input "**********" at bounding box center [186, 335] width 208 height 18
click at [89, 53] on span "Back to Inspector Management" at bounding box center [118, 55] width 111 height 10
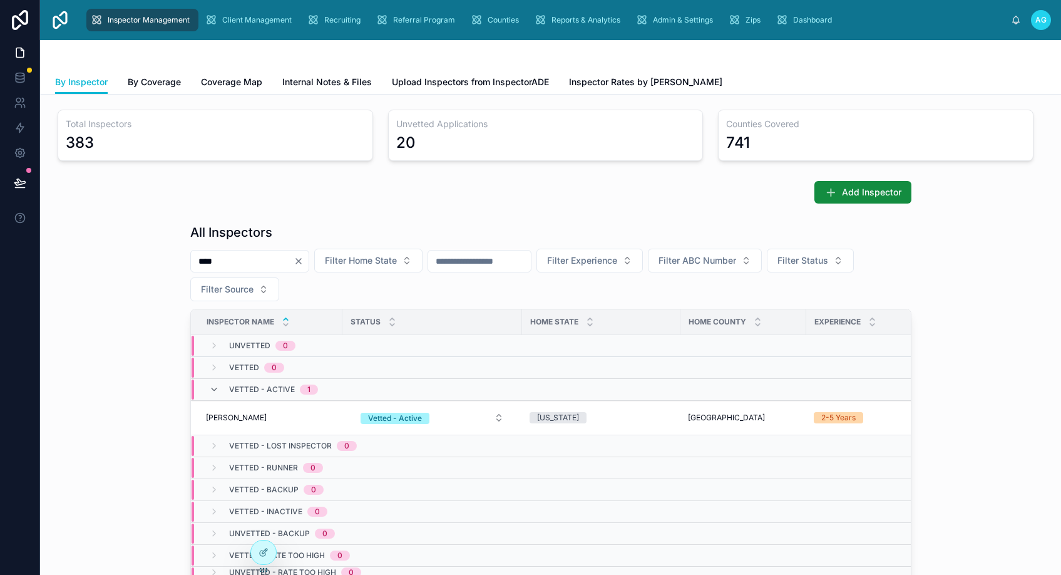
drag, startPoint x: 233, startPoint y: 262, endPoint x: 179, endPoint y: 260, distance: 53.8
click at [179, 260] on div "All Inspectors **** Filter Home State Filter Experience Filter ABC Number Filte…" at bounding box center [550, 466] width 1001 height 496
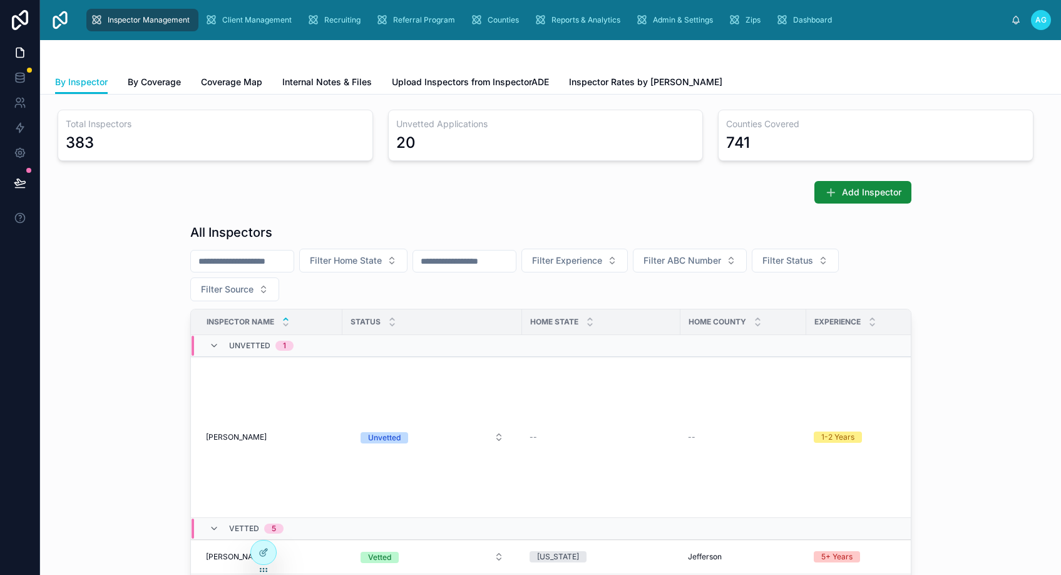
click at [516, 259] on input "text" at bounding box center [464, 261] width 103 height 18
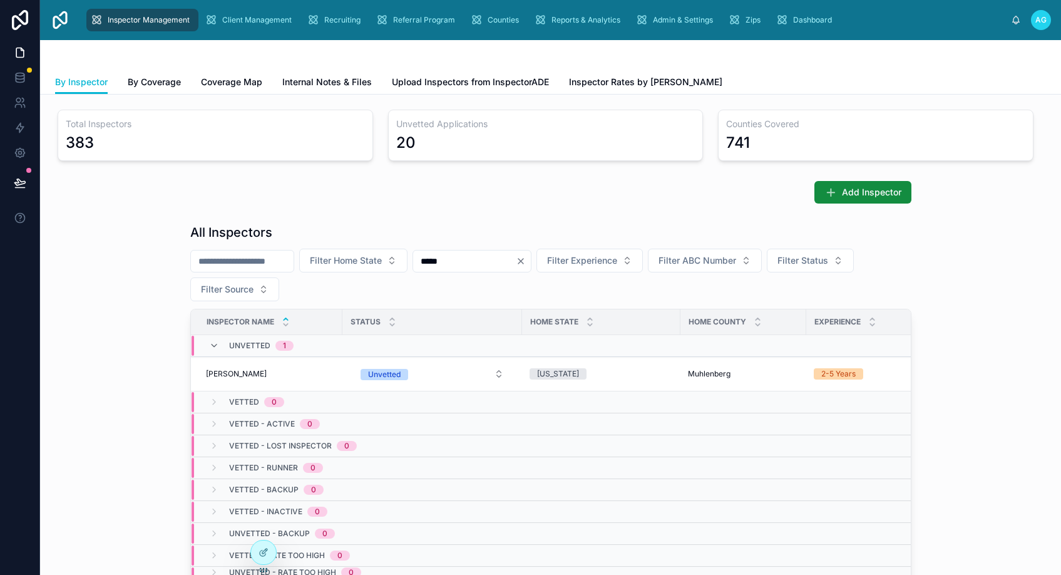
click at [486, 262] on input "*****" at bounding box center [464, 261] width 103 height 18
type input "**********"
click at [526, 261] on icon "Clear" at bounding box center [521, 261] width 10 height 10
click at [269, 258] on input "text" at bounding box center [242, 261] width 103 height 18
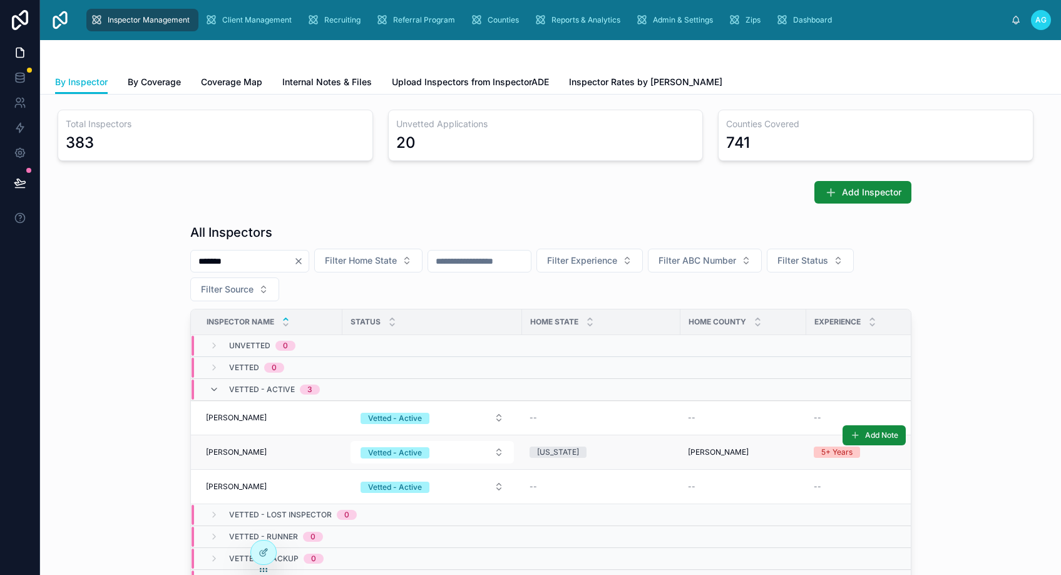
type input "*******"
click at [233, 450] on span "[PERSON_NAME]" at bounding box center [236, 452] width 61 height 10
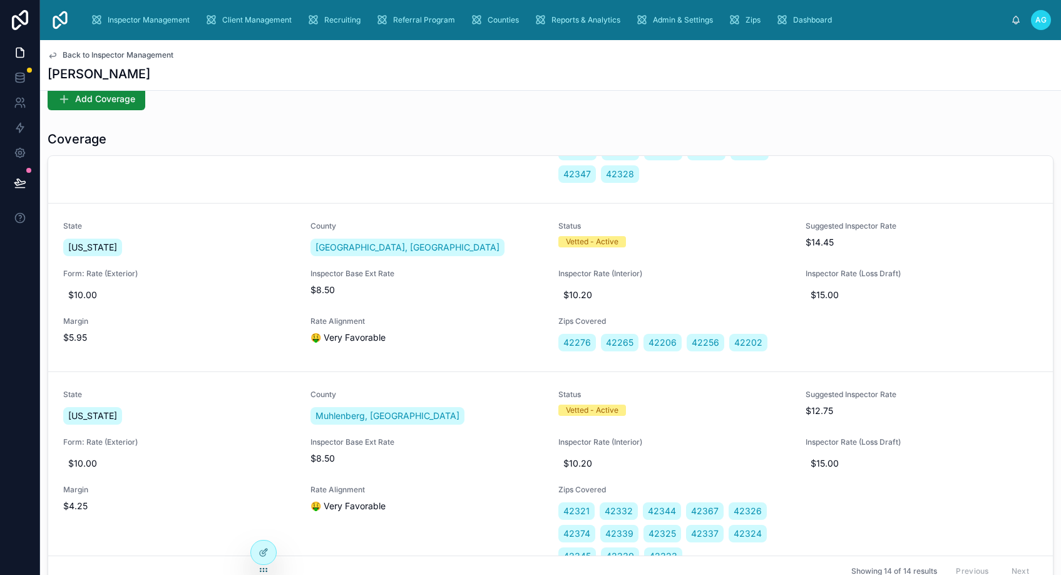
scroll to position [1314, 0]
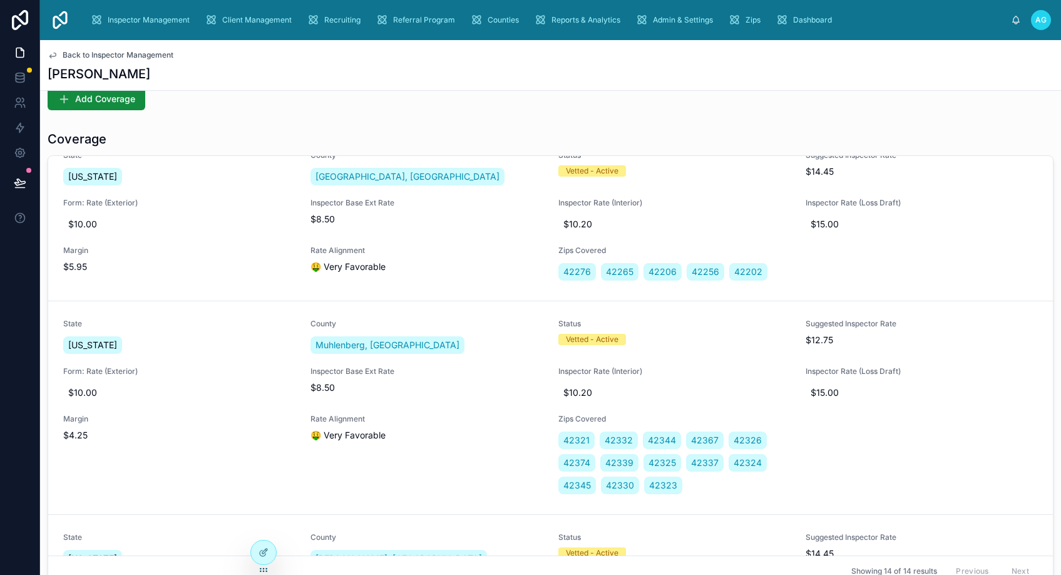
click at [114, 52] on span "Back to Inspector Management" at bounding box center [118, 55] width 111 height 10
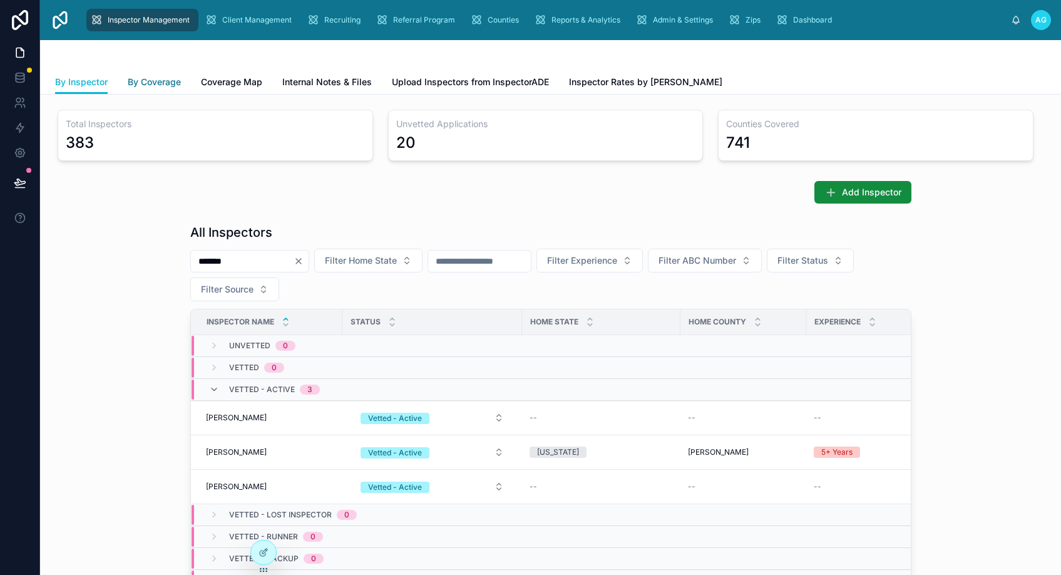
click at [151, 81] on span "By Coverage" at bounding box center [154, 82] width 53 height 13
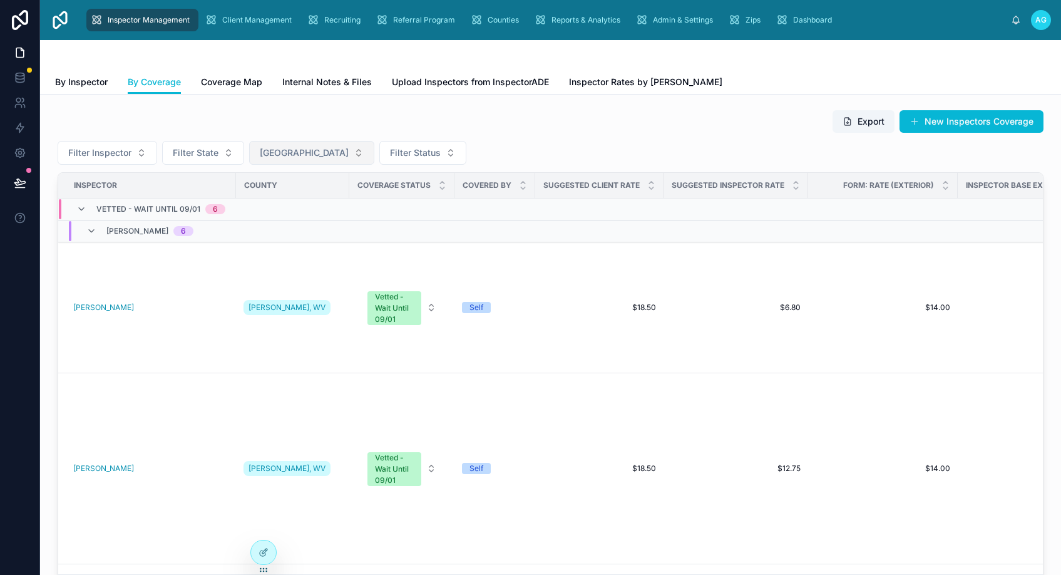
click at [305, 153] on span "[GEOGRAPHIC_DATA]" at bounding box center [304, 152] width 89 height 13
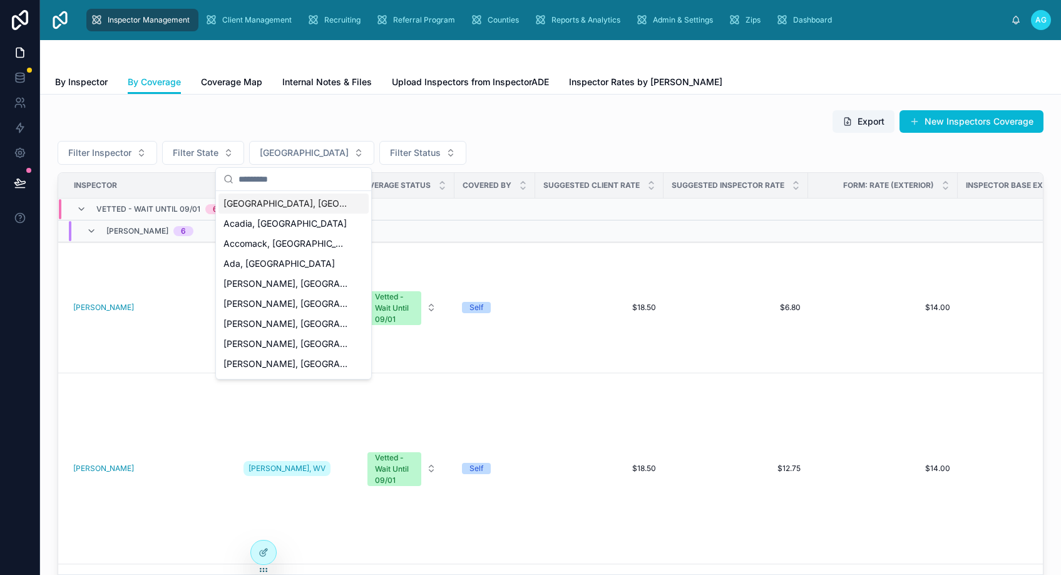
click at [266, 176] on input "text" at bounding box center [300, 179] width 125 height 23
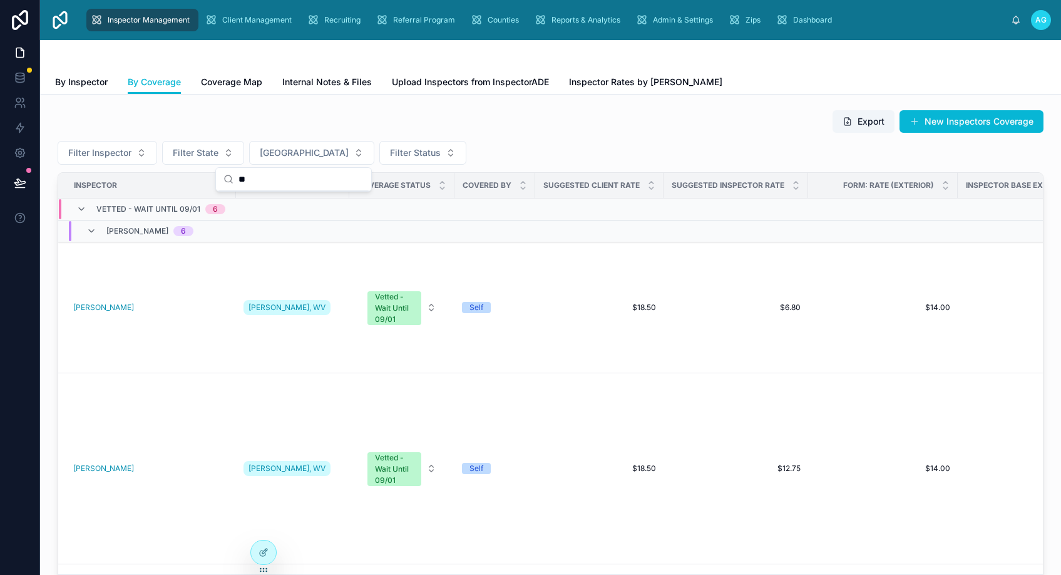
type input "*"
type input "******"
click at [280, 207] on span "Muhlenberg, [GEOGRAPHIC_DATA]" at bounding box center [285, 203] width 125 height 13
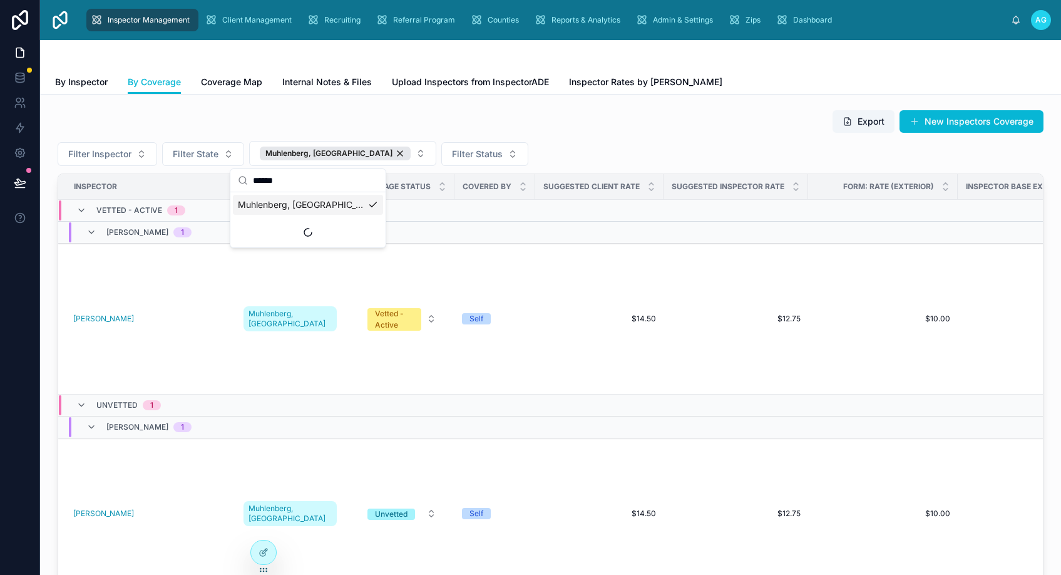
click at [527, 138] on div "Export New Inspectors Coverage Filter Inspector Filter State Muhlenberg, [GEOGR…" at bounding box center [551, 358] width 986 height 496
click at [90, 81] on span "By Inspector" at bounding box center [81, 82] width 53 height 13
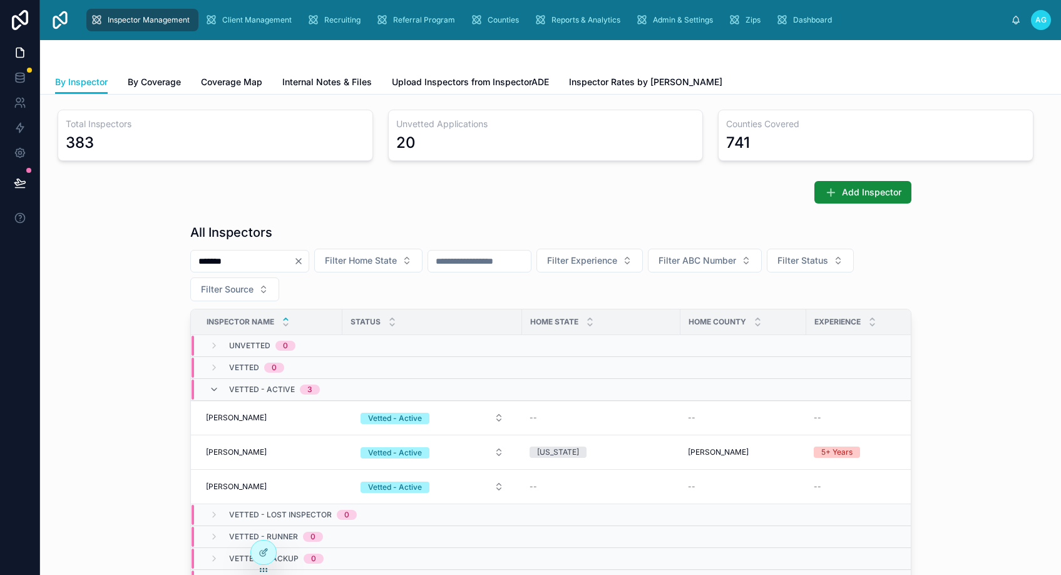
click at [304, 260] on icon "Clear" at bounding box center [299, 261] width 10 height 10
click at [258, 289] on button "Filter Source" at bounding box center [234, 289] width 89 height 24
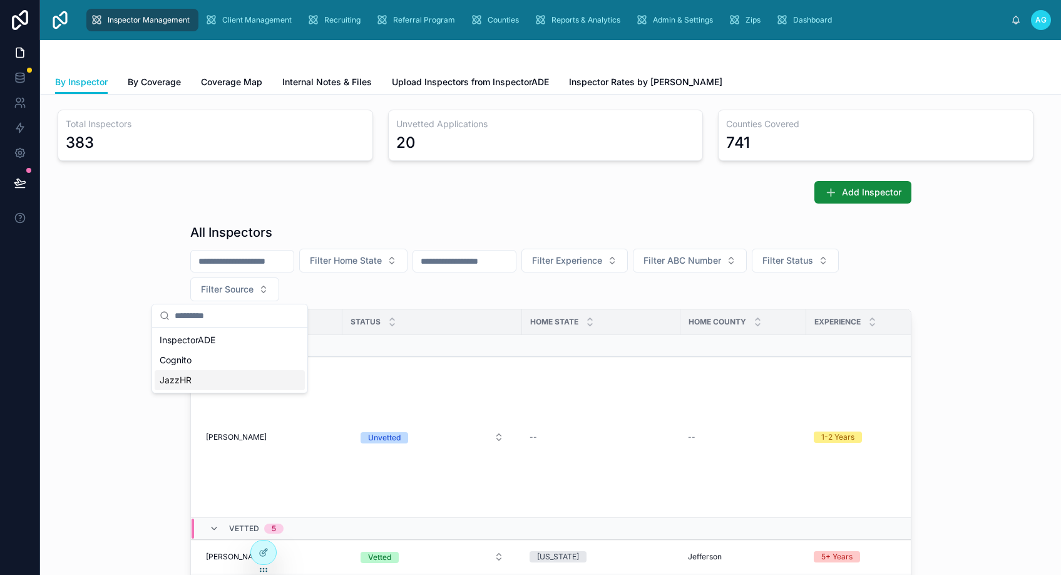
click at [190, 381] on div "JazzHR" at bounding box center [230, 380] width 150 height 20
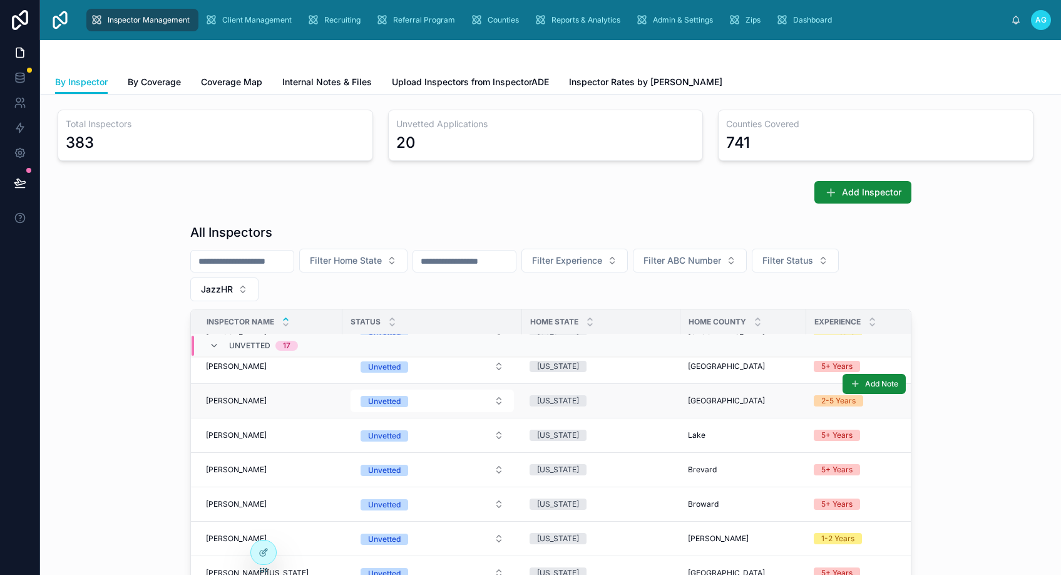
scroll to position [188, 0]
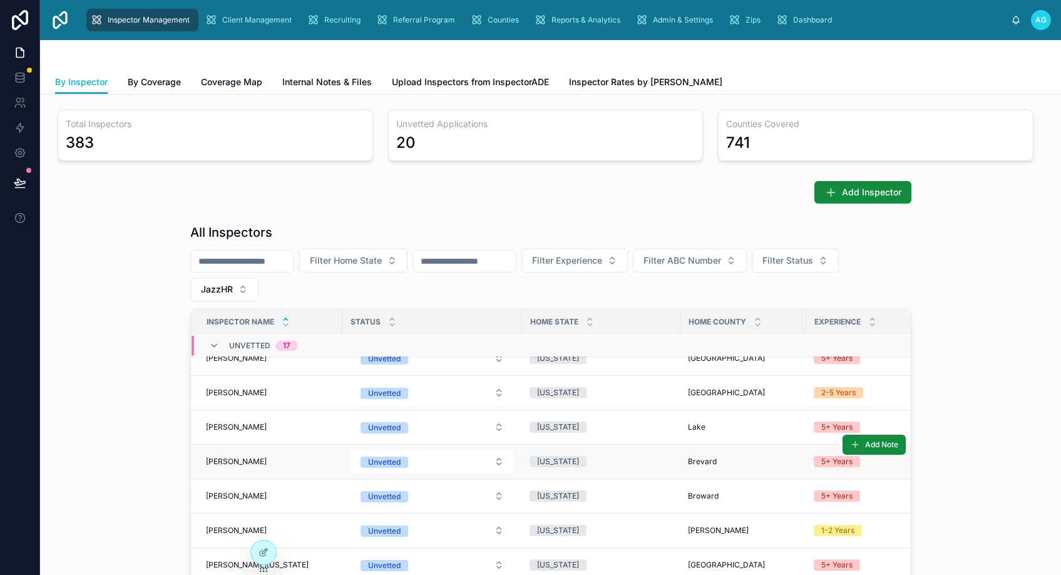
click at [289, 465] on div "[PERSON_NAME] [PERSON_NAME]" at bounding box center [270, 461] width 129 height 10
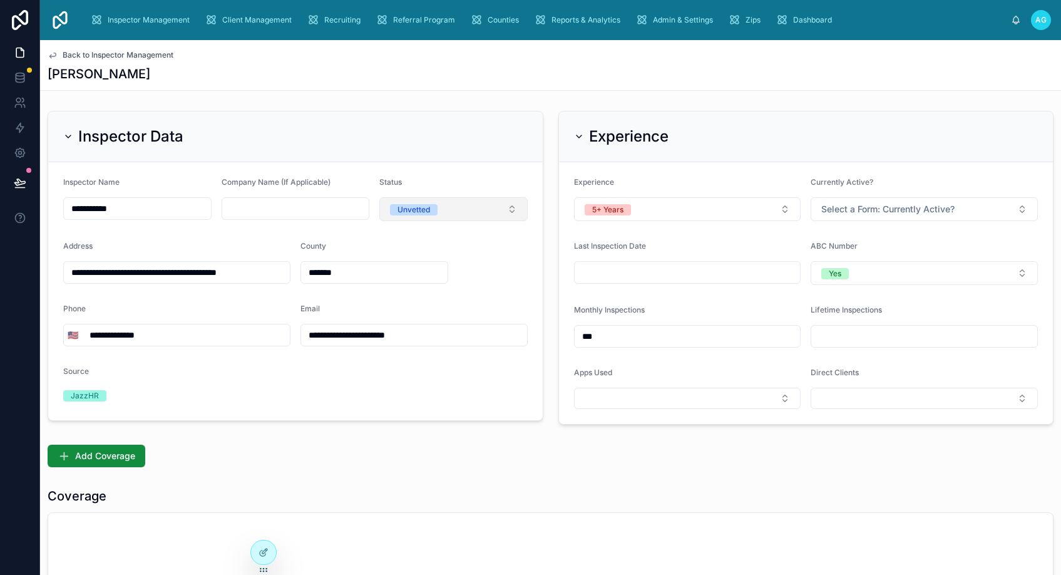
click at [503, 211] on button "Unvetted" at bounding box center [453, 209] width 148 height 24
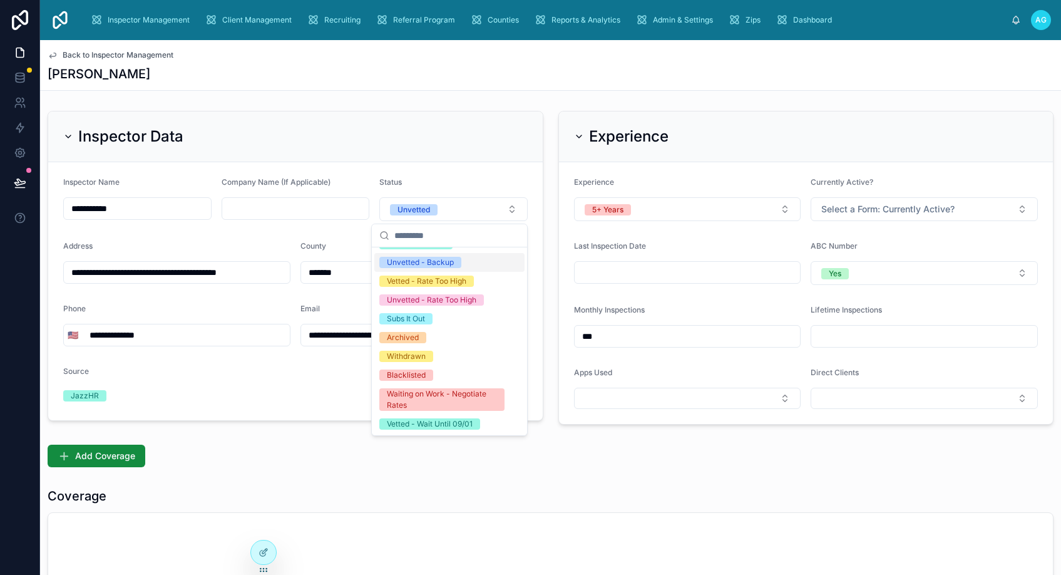
scroll to position [148, 0]
click at [412, 371] on div "Blacklisted" at bounding box center [406, 374] width 39 height 11
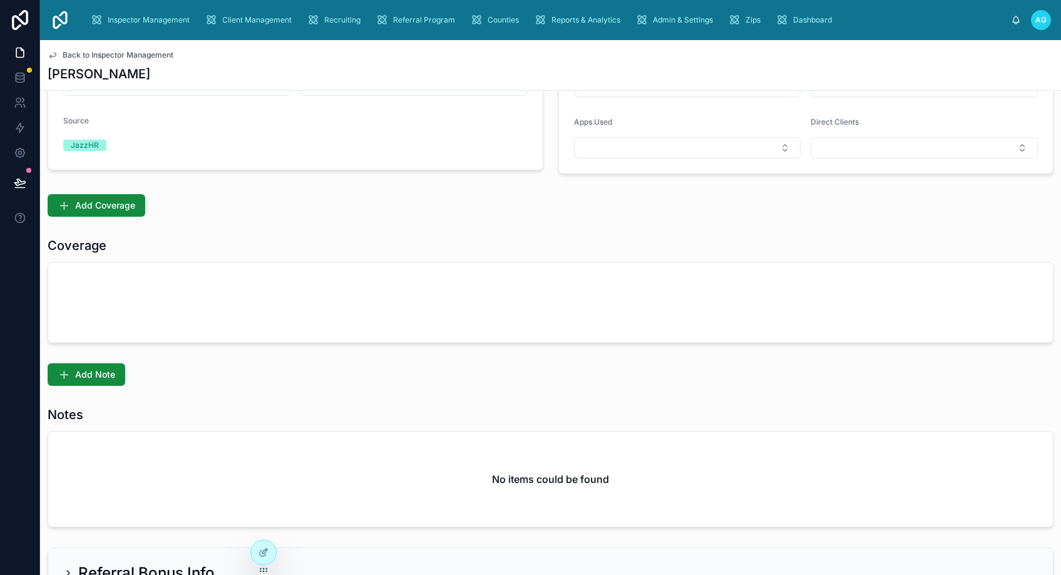
scroll to position [359, 0]
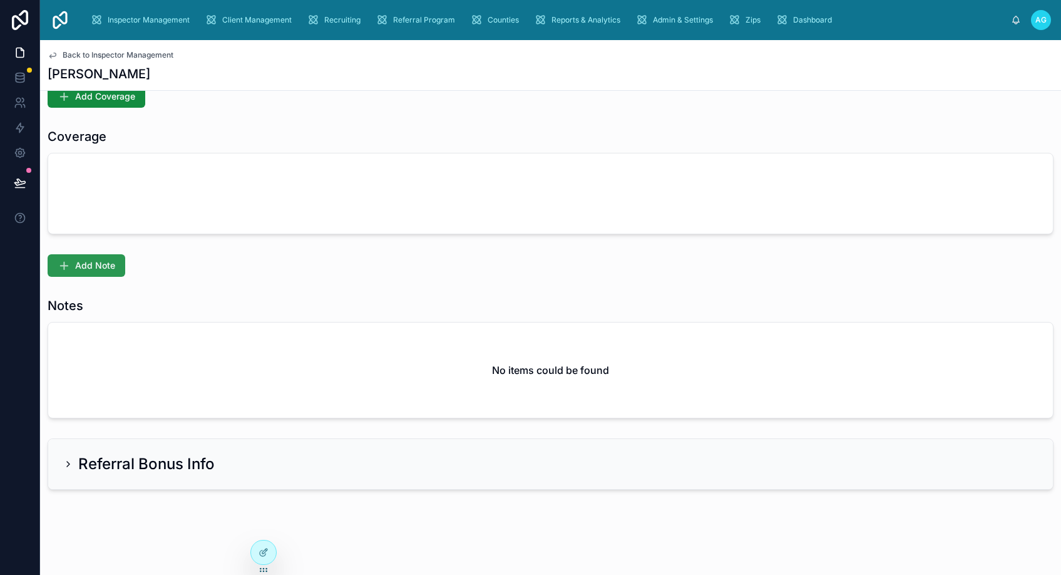
click at [86, 263] on span "Add Note" at bounding box center [95, 265] width 40 height 13
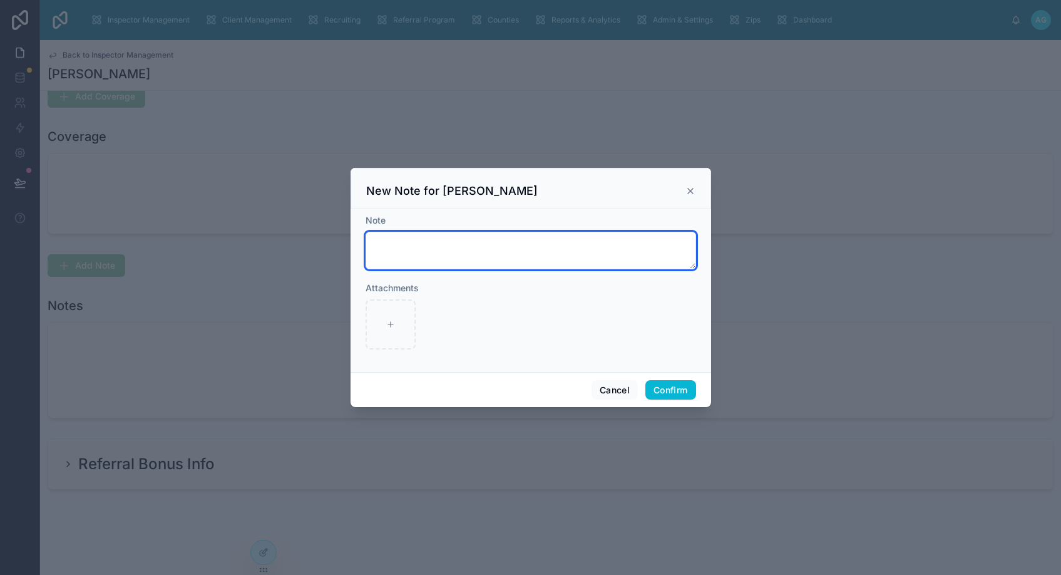
click at [409, 242] on textarea at bounding box center [531, 251] width 330 height 38
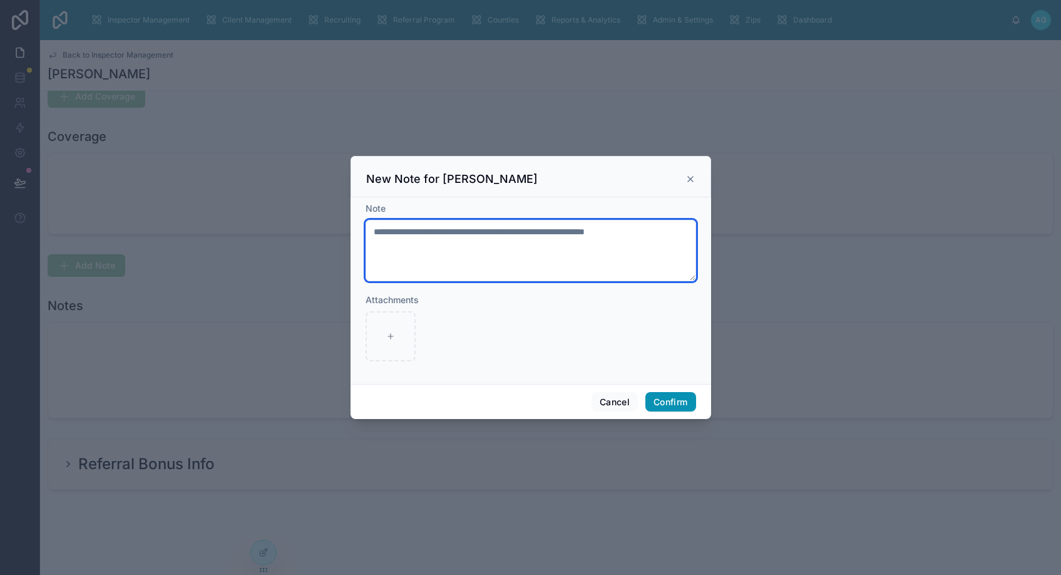
type textarea "**********"
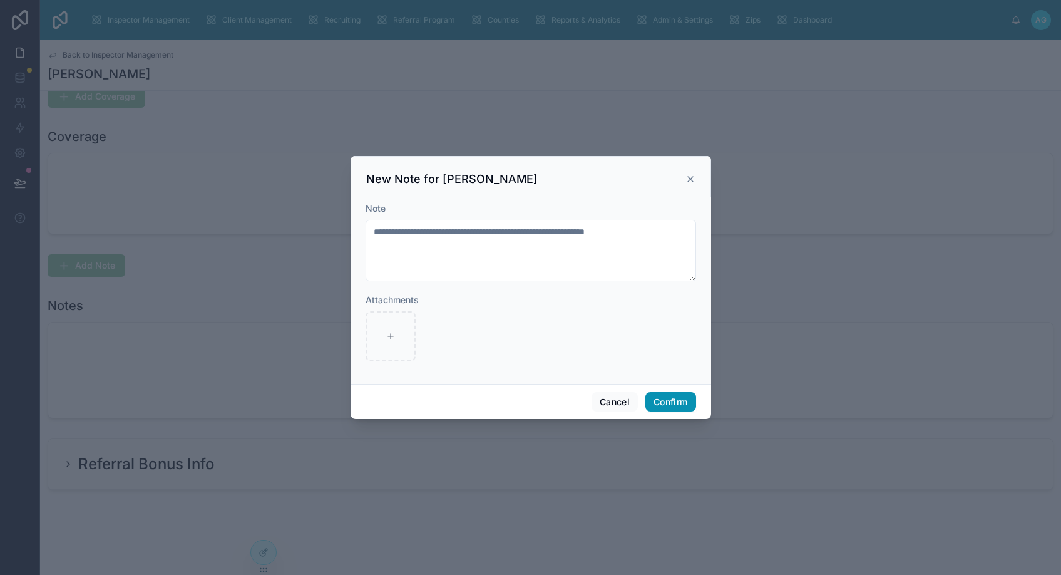
click at [680, 401] on button "Confirm" at bounding box center [670, 402] width 50 height 20
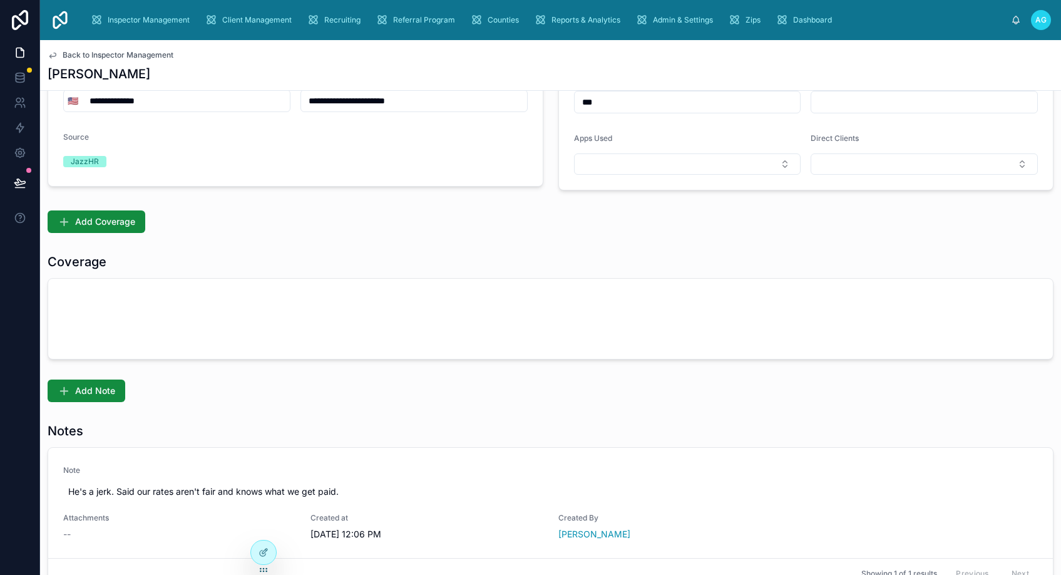
scroll to position [0, 0]
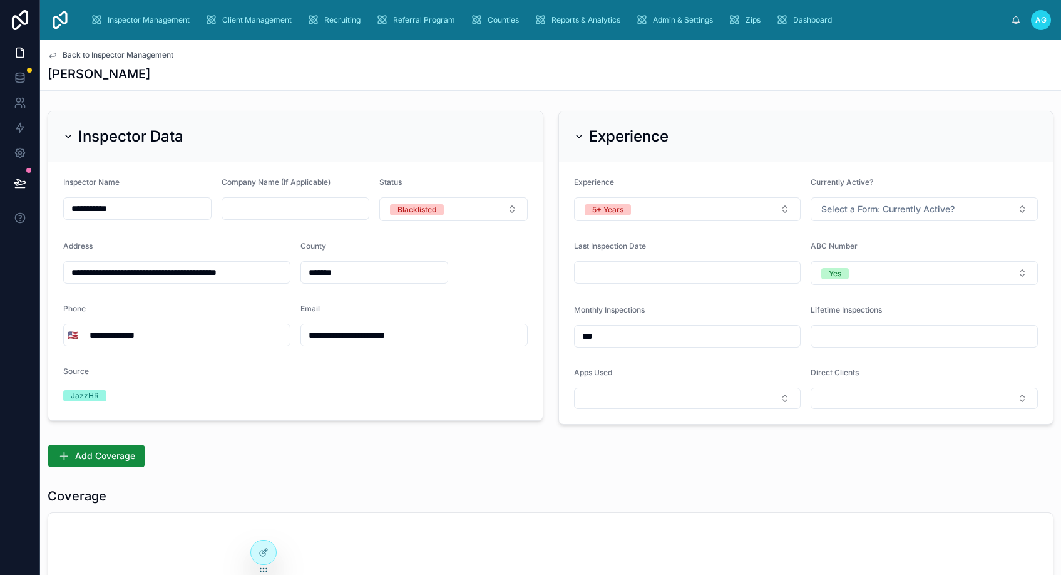
click at [98, 54] on span "Back to Inspector Management" at bounding box center [118, 55] width 111 height 10
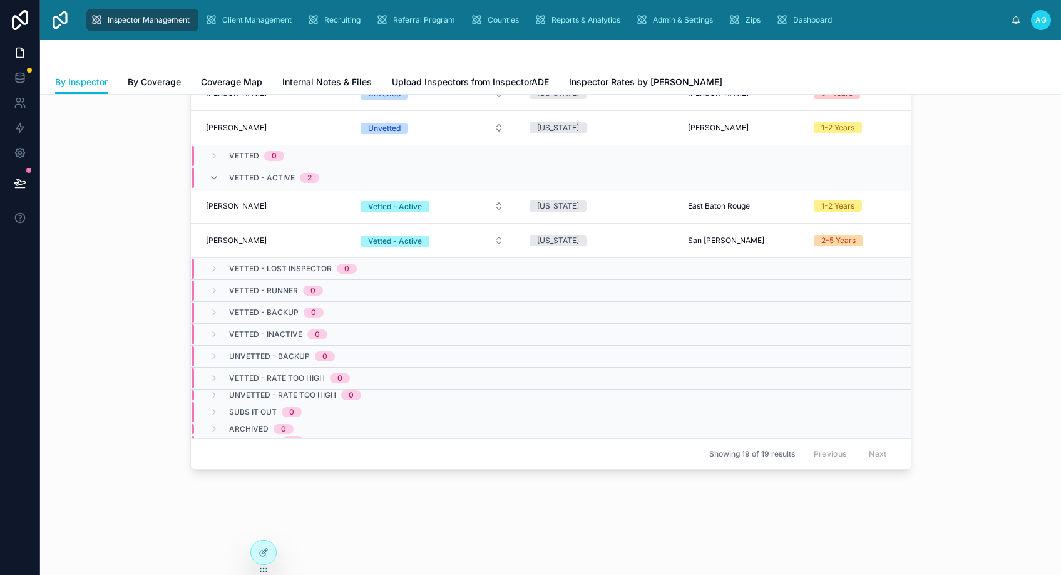
scroll to position [518, 0]
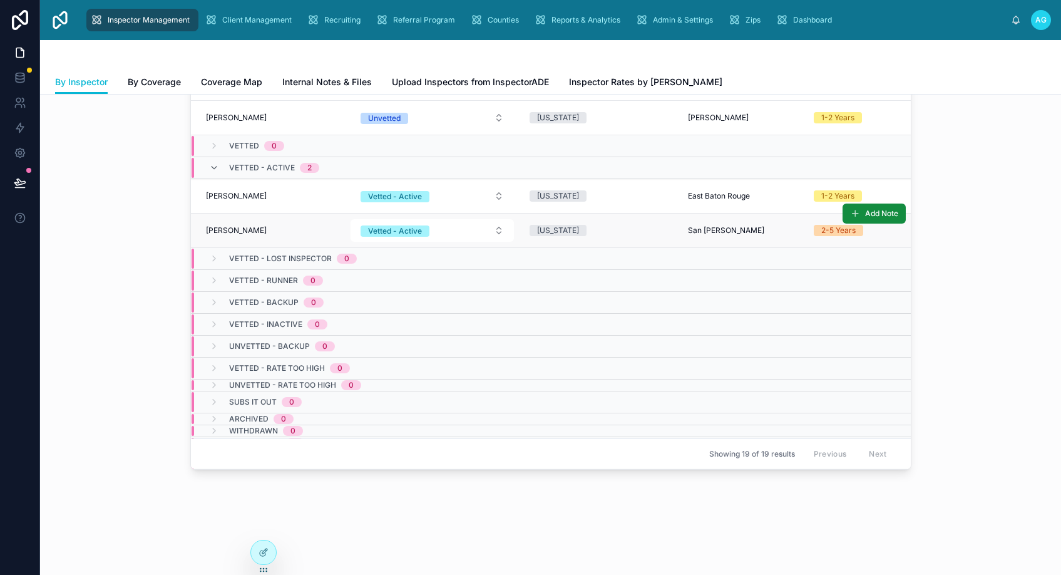
click at [270, 230] on div "[PERSON_NAME] [PERSON_NAME]" at bounding box center [270, 230] width 129 height 10
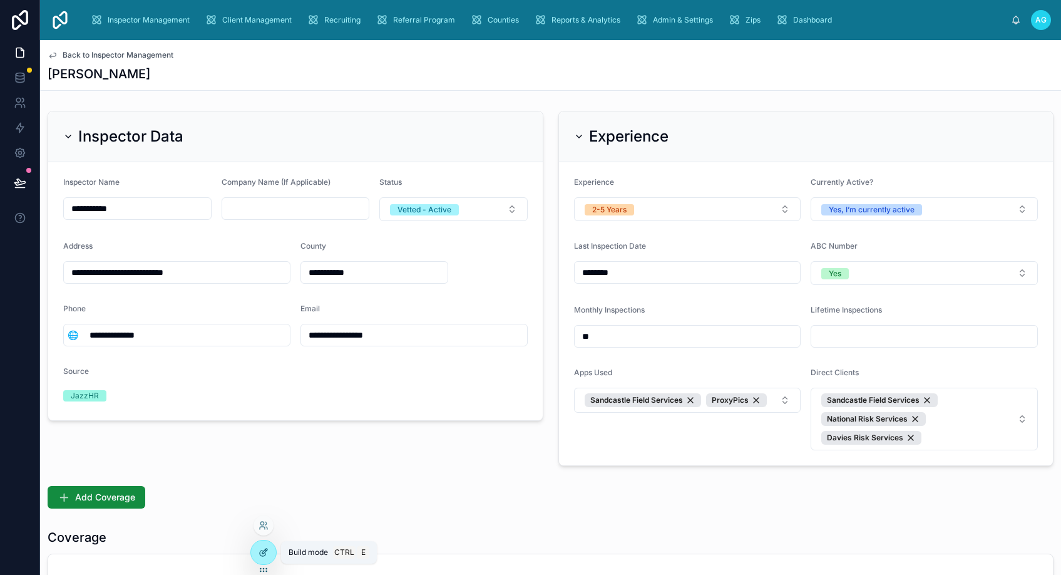
click at [265, 553] on icon at bounding box center [263, 553] width 6 height 6
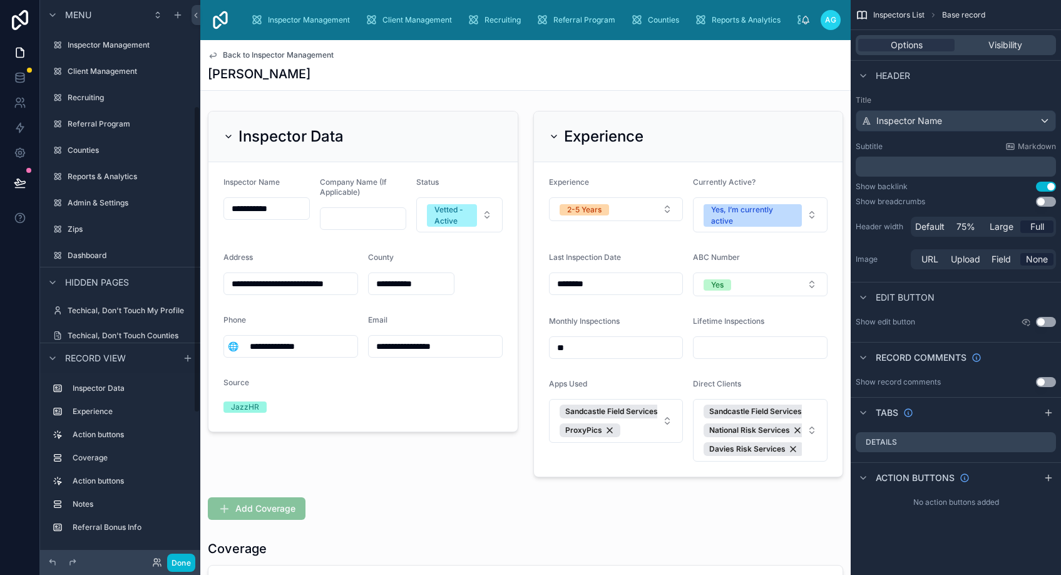
scroll to position [193, 0]
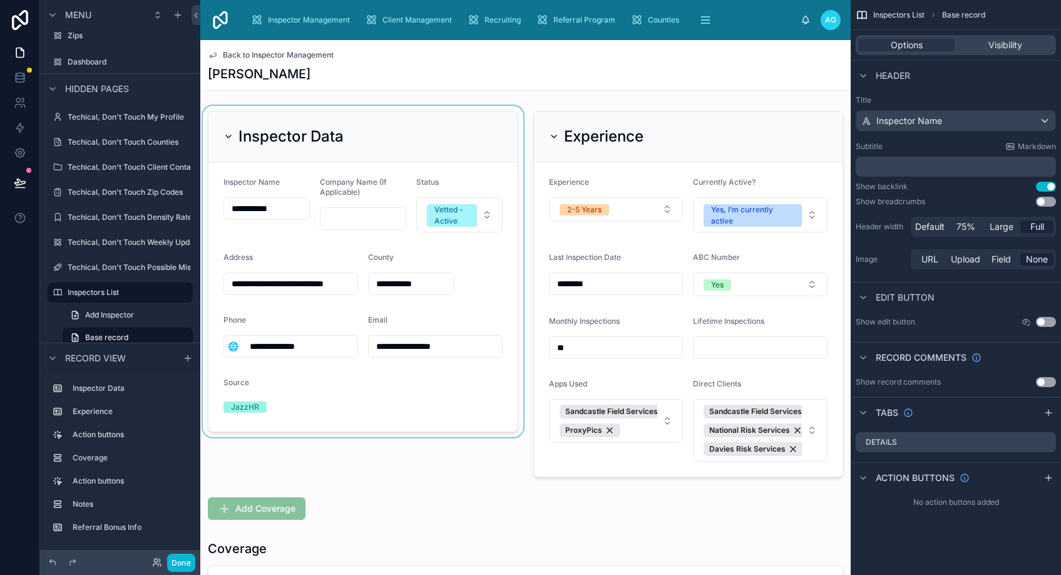
click at [474, 272] on div at bounding box center [362, 294] width 325 height 376
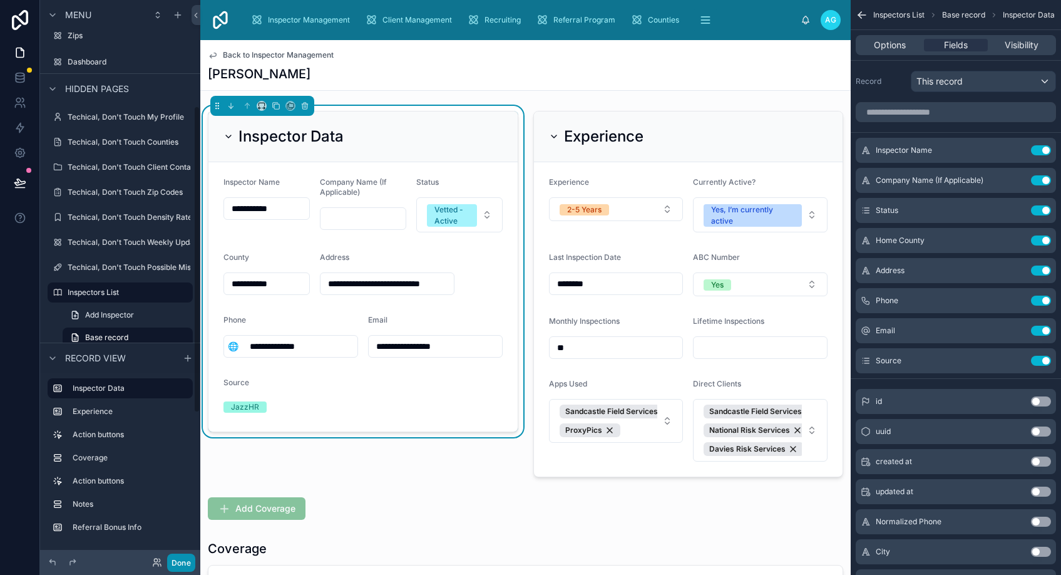
click at [178, 560] on button "Done" at bounding box center [181, 562] width 28 height 18
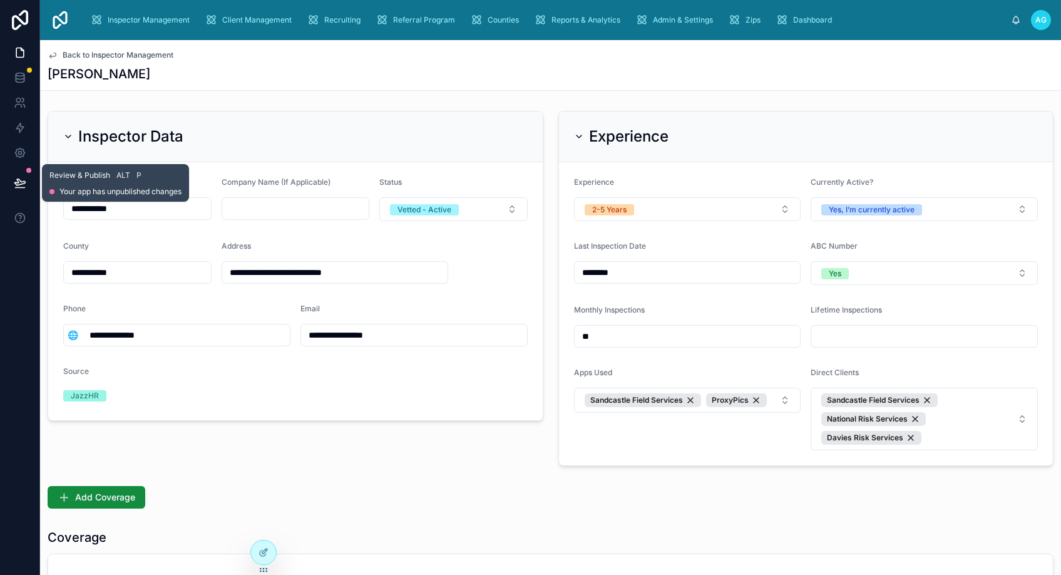
click at [23, 177] on icon at bounding box center [20, 182] width 13 height 13
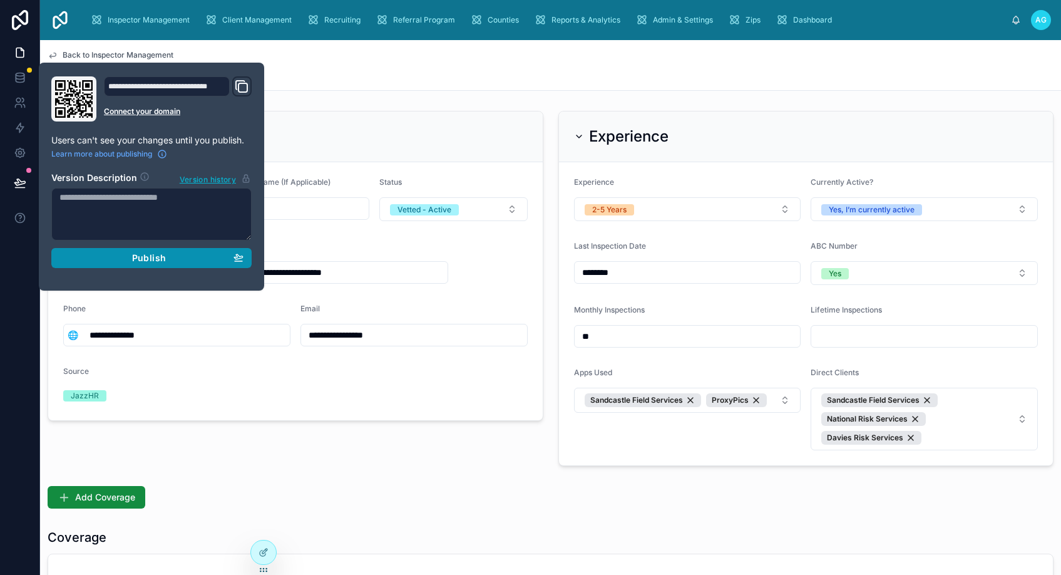
click at [146, 255] on span "Publish" at bounding box center [149, 257] width 34 height 11
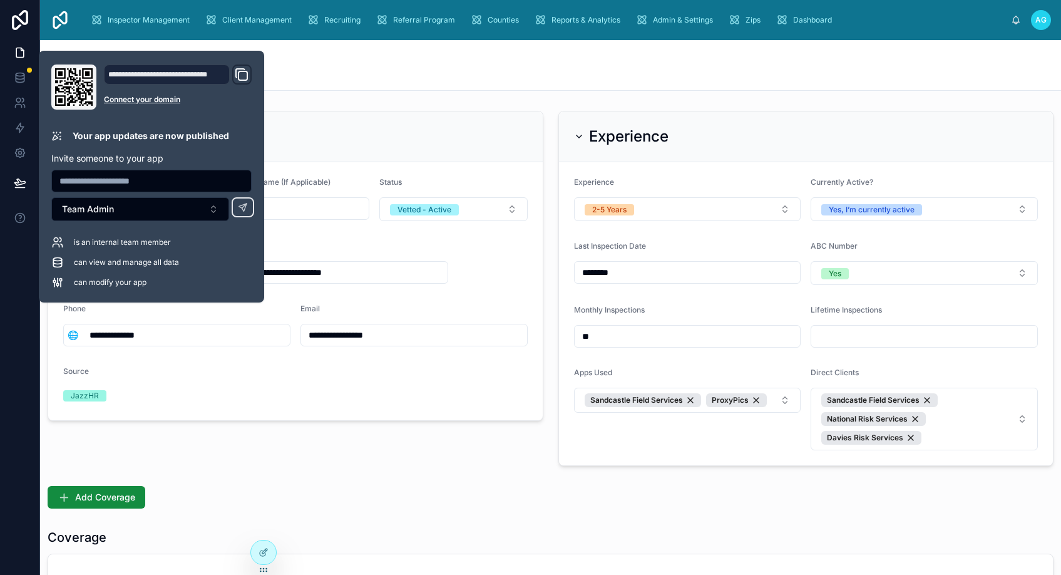
click at [422, 475] on div "**********" at bounding box center [550, 500] width 1021 height 789
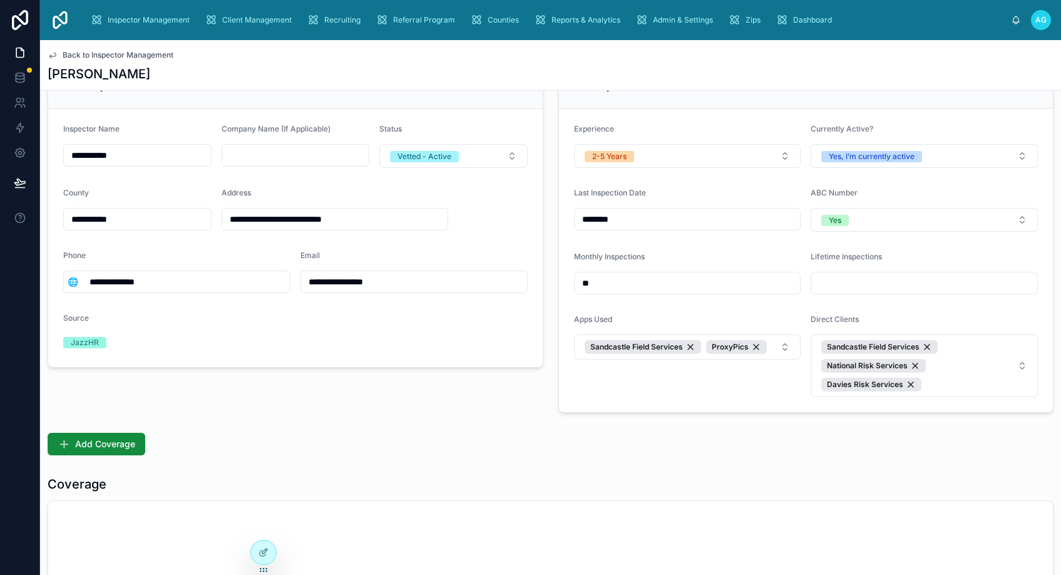
scroll to position [125, 0]
